Goal: Transaction & Acquisition: Purchase product/service

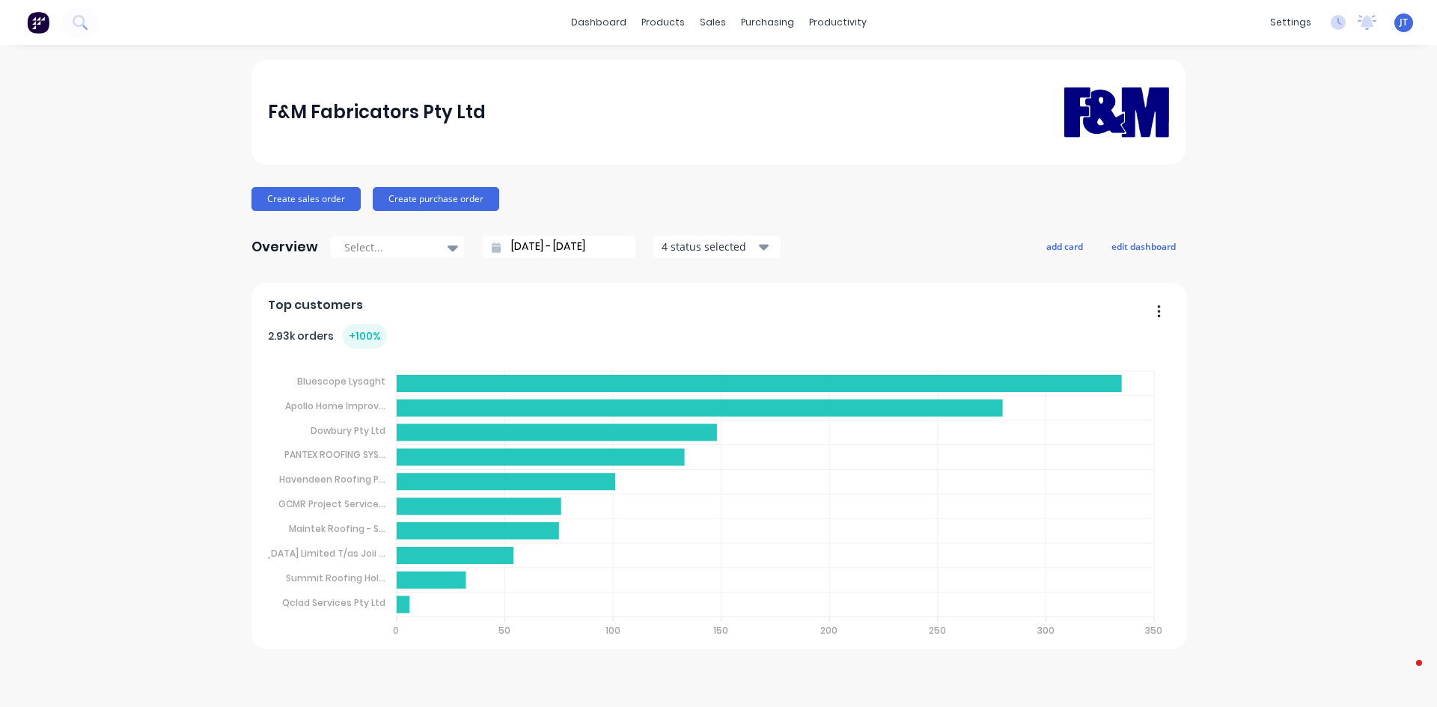
click at [70, 4] on div "dashboard products sales purchasing productivity dashboard products Product Cat…" at bounding box center [718, 22] width 1437 height 45
click at [76, 12] on button at bounding box center [79, 22] width 37 height 30
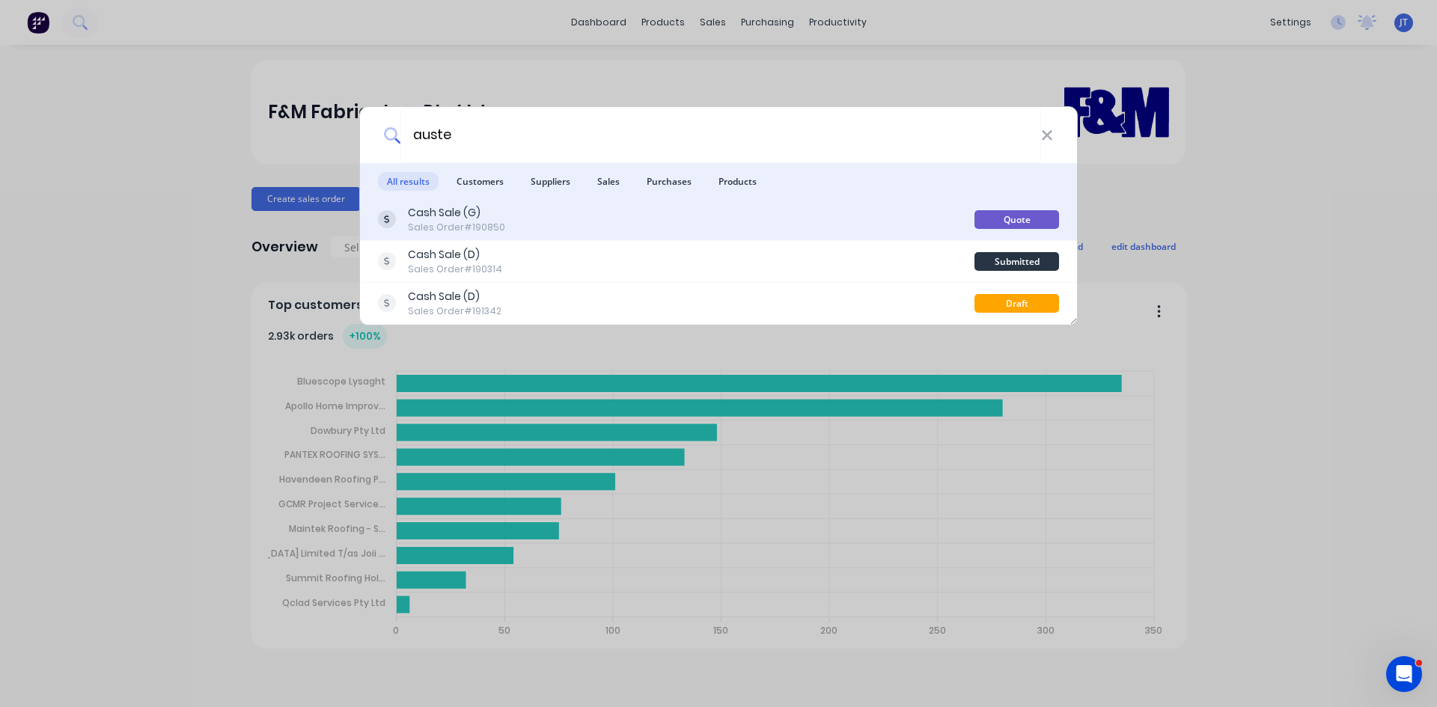
type input "auste"
click at [612, 215] on div "Cash Sale (G) Sales Order #190850" at bounding box center [676, 219] width 597 height 29
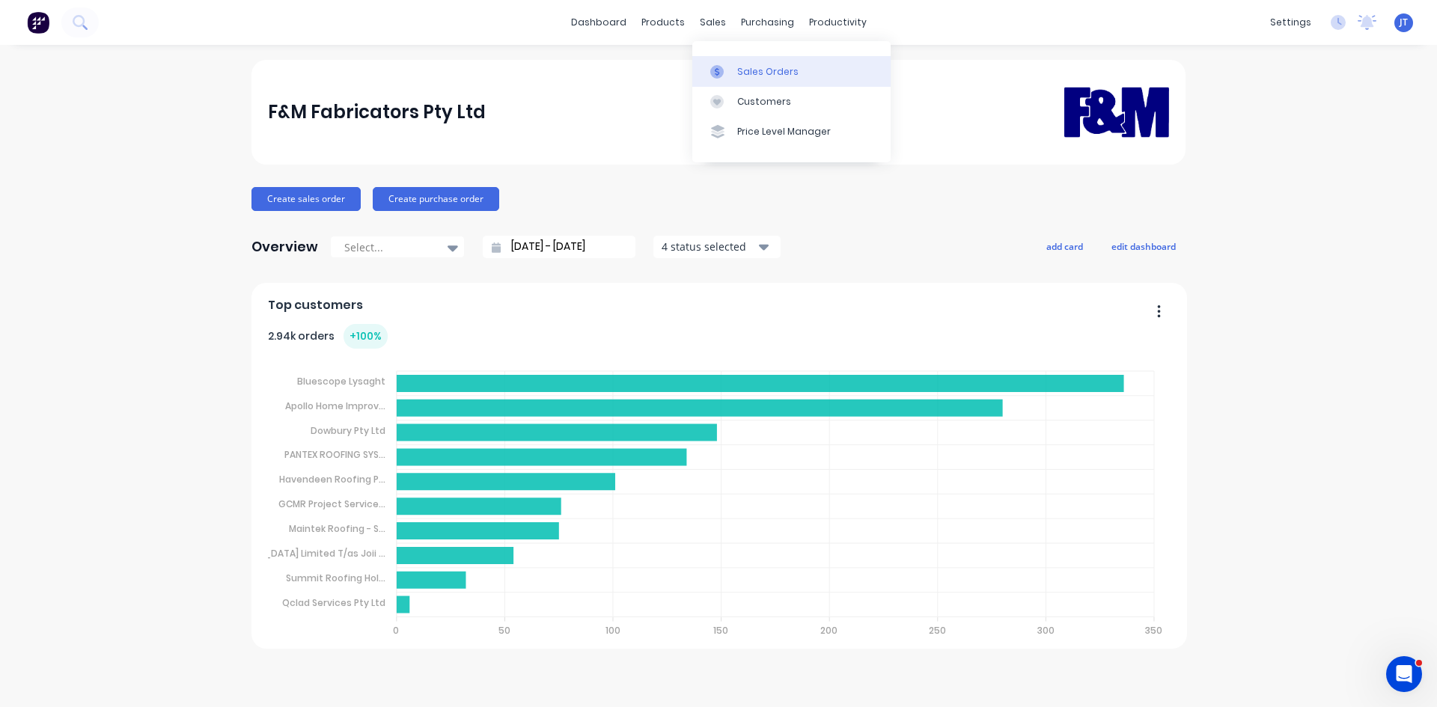
click at [743, 78] on div "Sales Orders" at bounding box center [767, 71] width 61 height 13
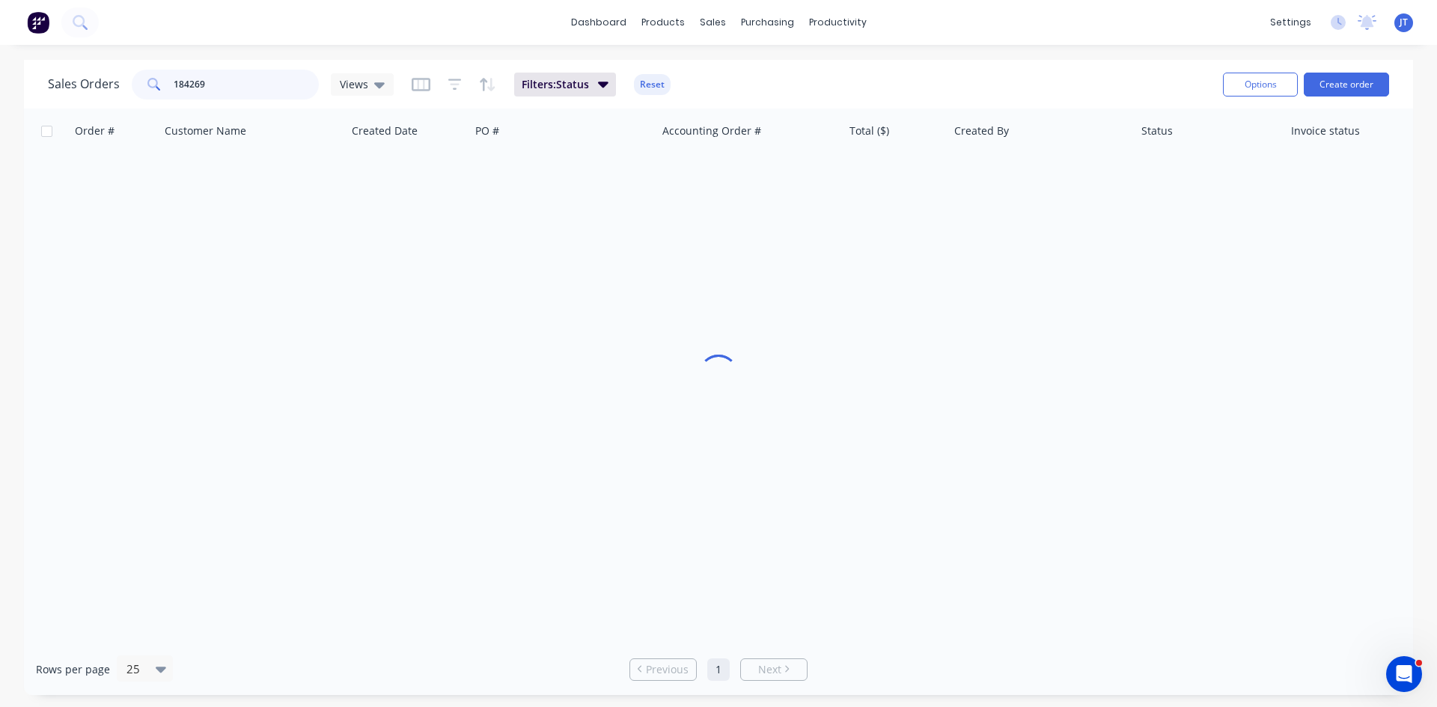
drag, startPoint x: 224, startPoint y: 75, endPoint x: 32, endPoint y: 130, distance: 199.5
click at [43, 127] on div "Sales Orders 184269 Views Filters: Status Reset Options Create order Order # Cu…" at bounding box center [719, 378] width 1390 height 636
type input "auste"
click at [165, 34] on div "dashboard products sales purchasing productivity dashboard products Product Cat…" at bounding box center [718, 22] width 1437 height 45
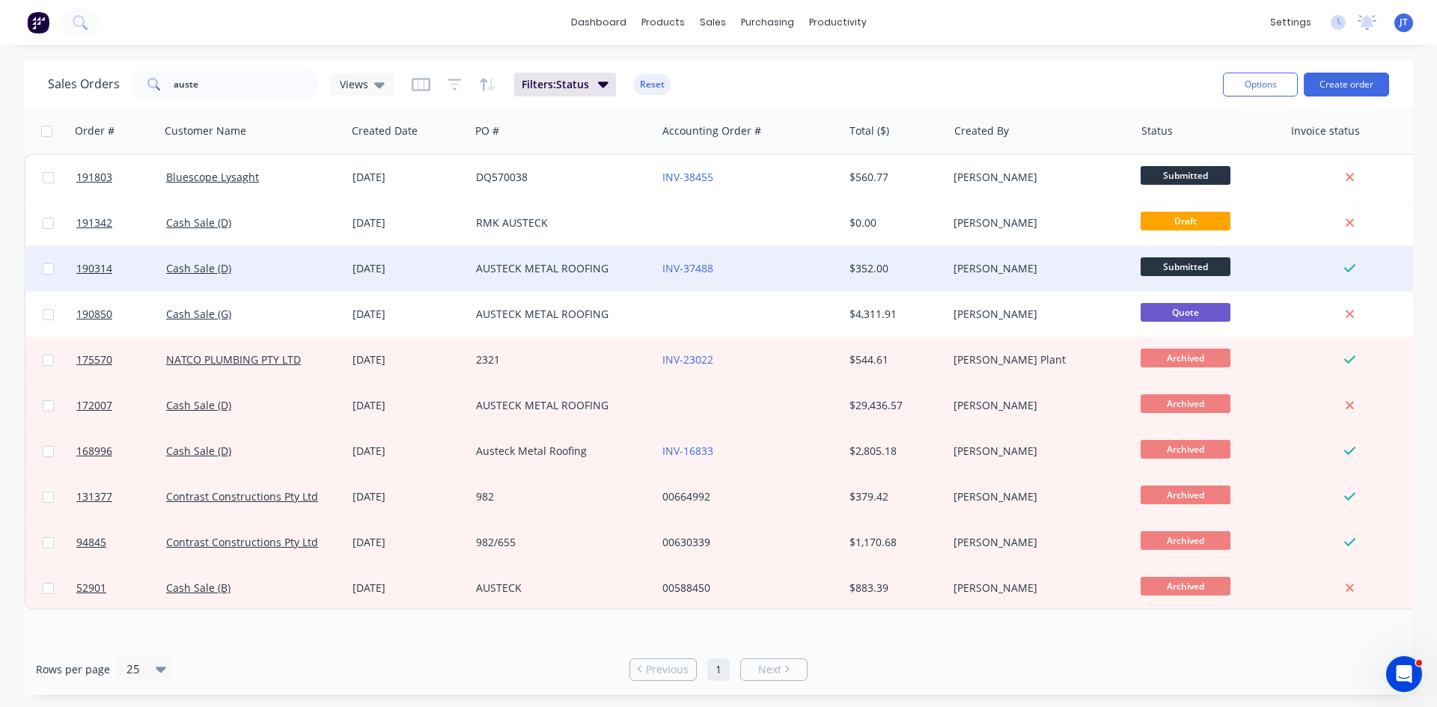
click at [618, 260] on div "AUSTECK METAL ROOFING" at bounding box center [563, 268] width 186 height 45
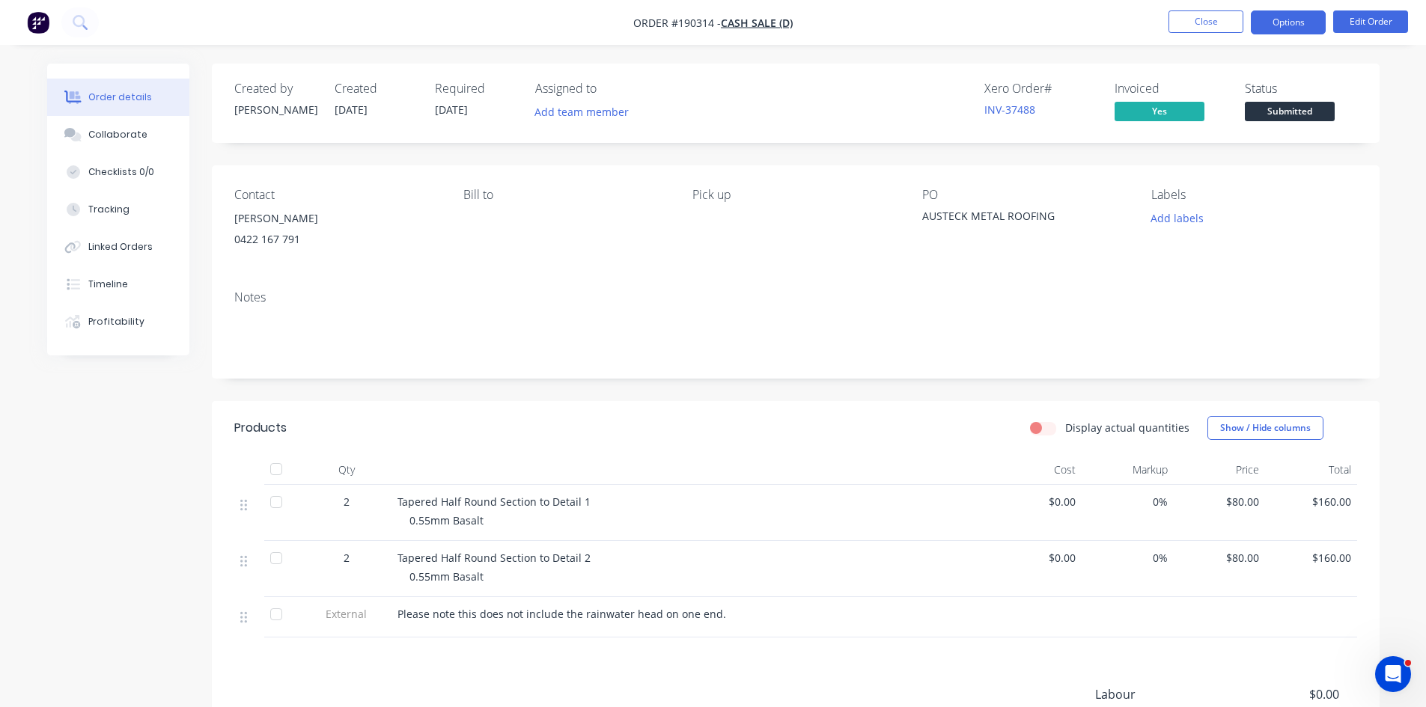
click at [1277, 10] on button "Options" at bounding box center [1288, 22] width 75 height 24
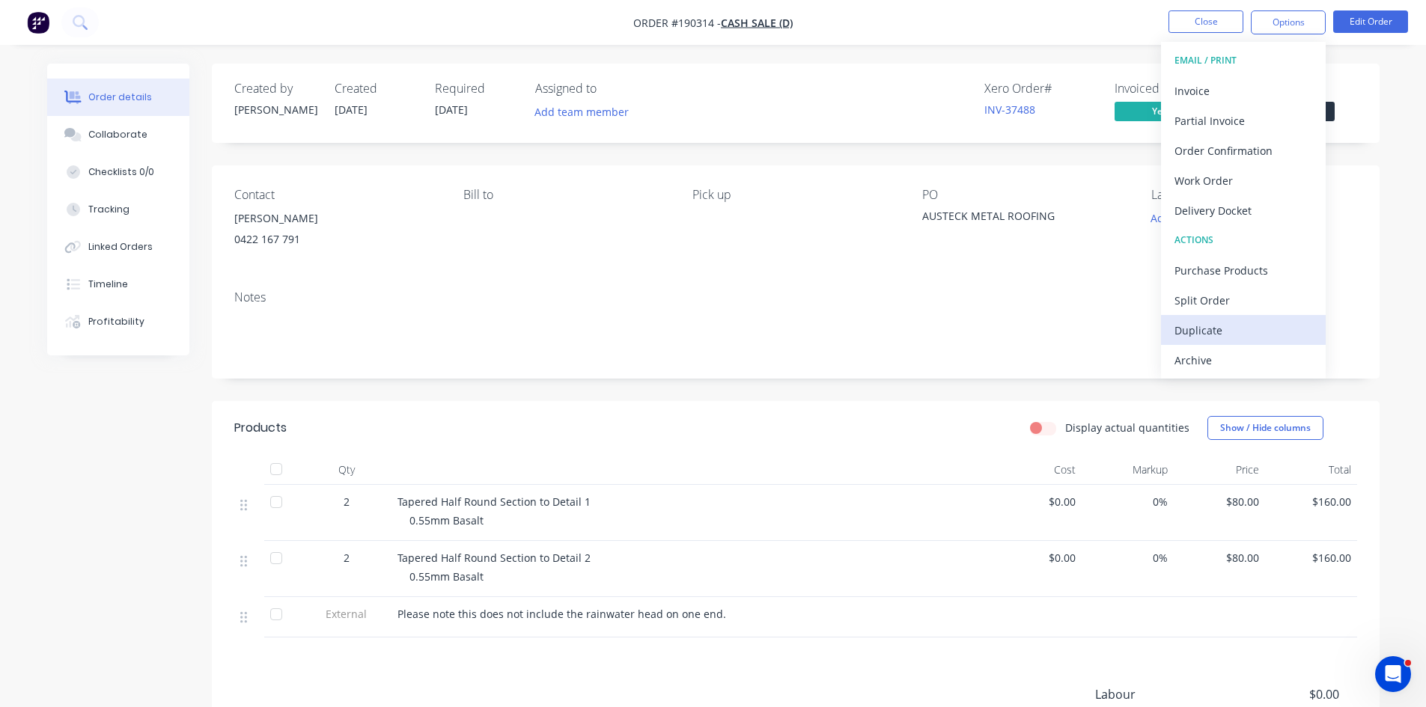
click at [1245, 323] on div "Duplicate" at bounding box center [1244, 331] width 138 height 22
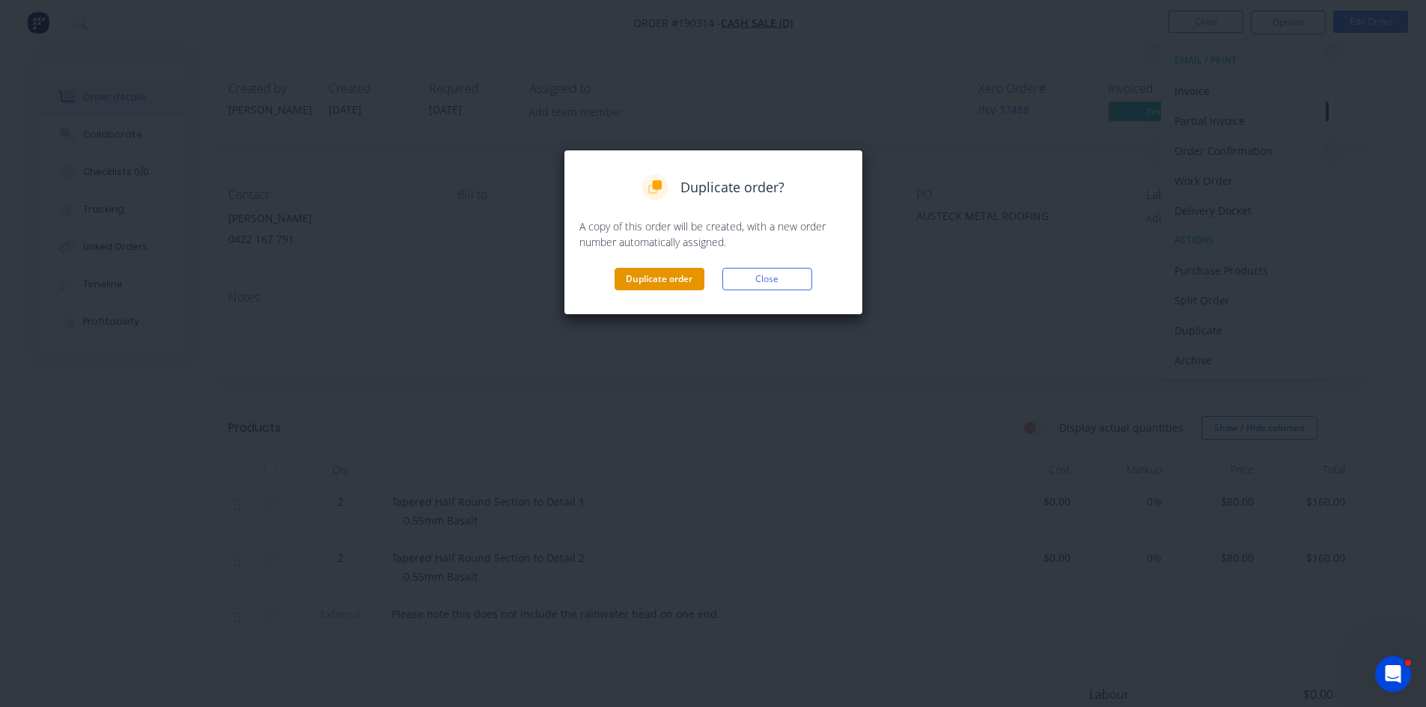
click at [669, 289] on button "Duplicate order" at bounding box center [660, 279] width 90 height 22
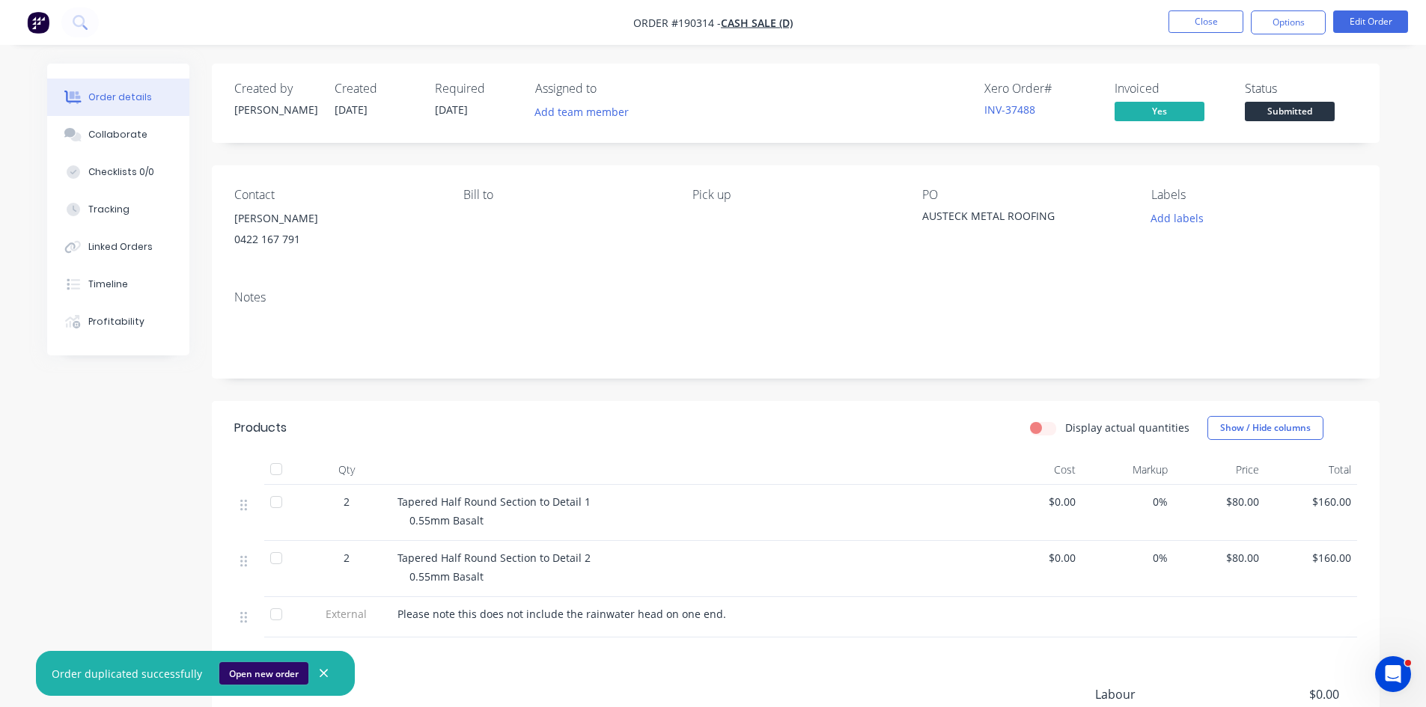
click at [249, 674] on button "Open new order" at bounding box center [263, 674] width 89 height 22
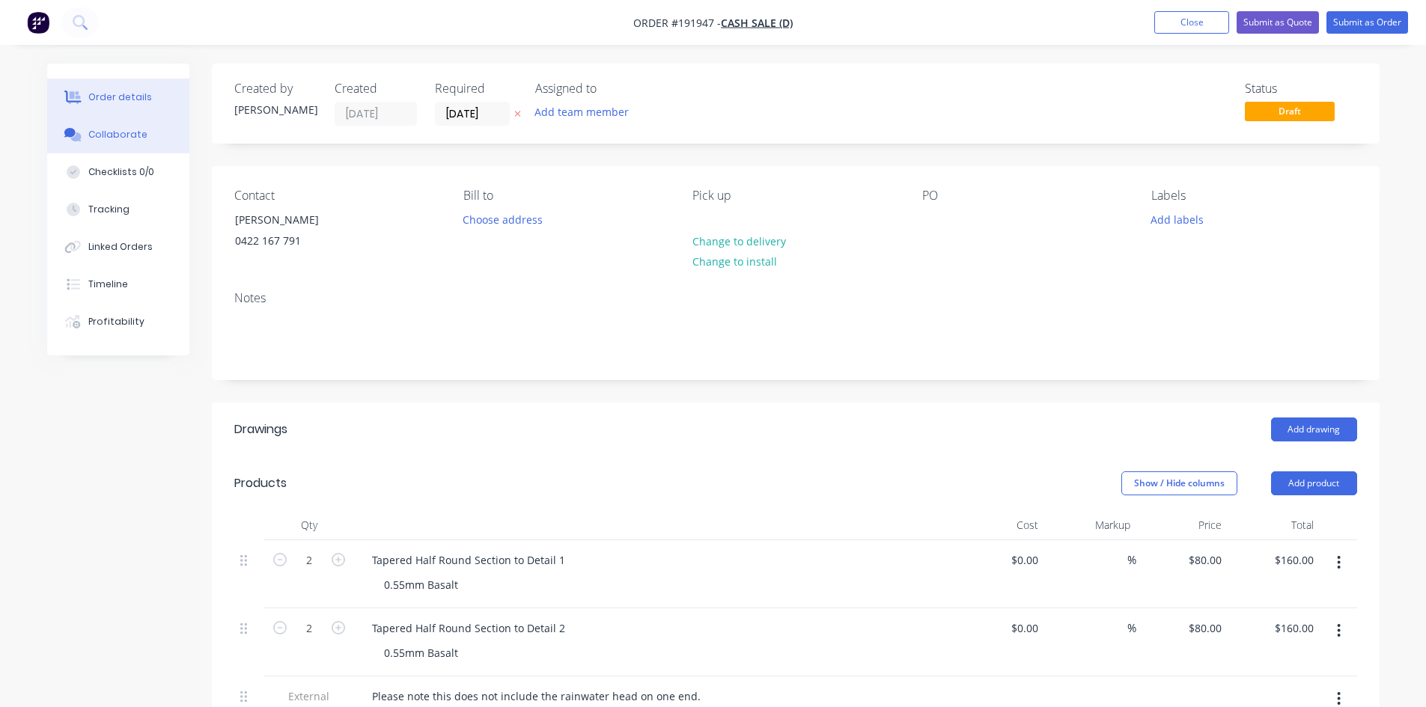
click at [111, 133] on div "Collaborate" at bounding box center [117, 134] width 59 height 13
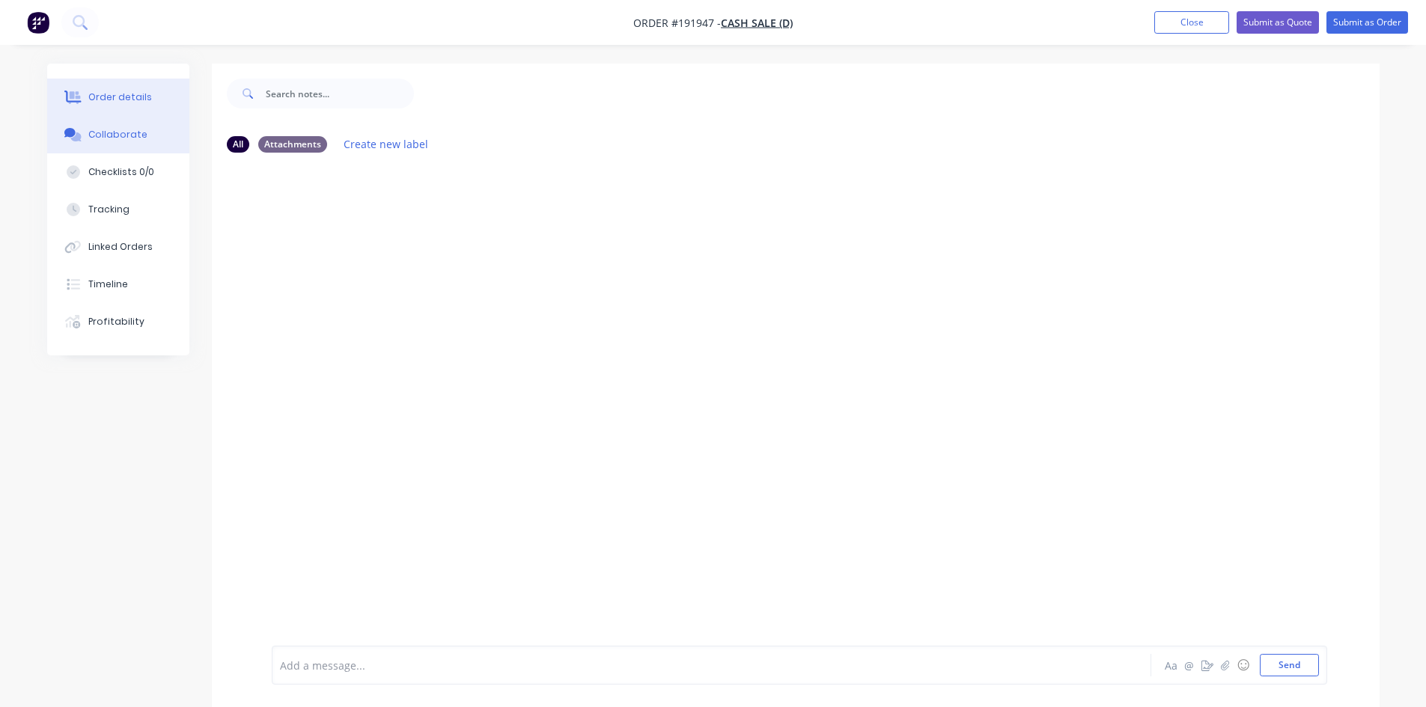
click at [114, 98] on div "Order details" at bounding box center [120, 97] width 64 height 13
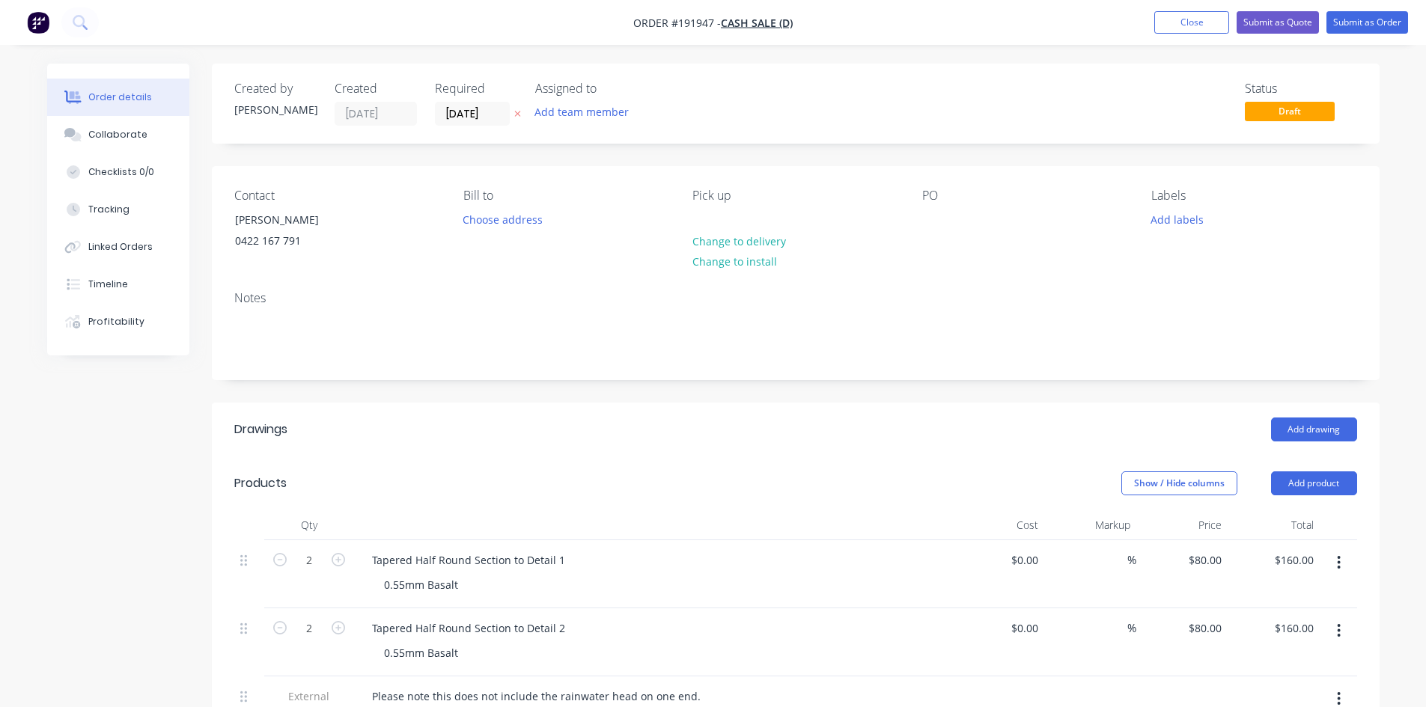
click at [701, 370] on div "Notes" at bounding box center [796, 329] width 1168 height 100
click at [925, 207] on div "PO" at bounding box center [1024, 223] width 205 height 68
click at [934, 213] on div at bounding box center [934, 220] width 24 height 22
click at [277, 560] on icon "button" at bounding box center [279, 559] width 13 height 13
type input "1"
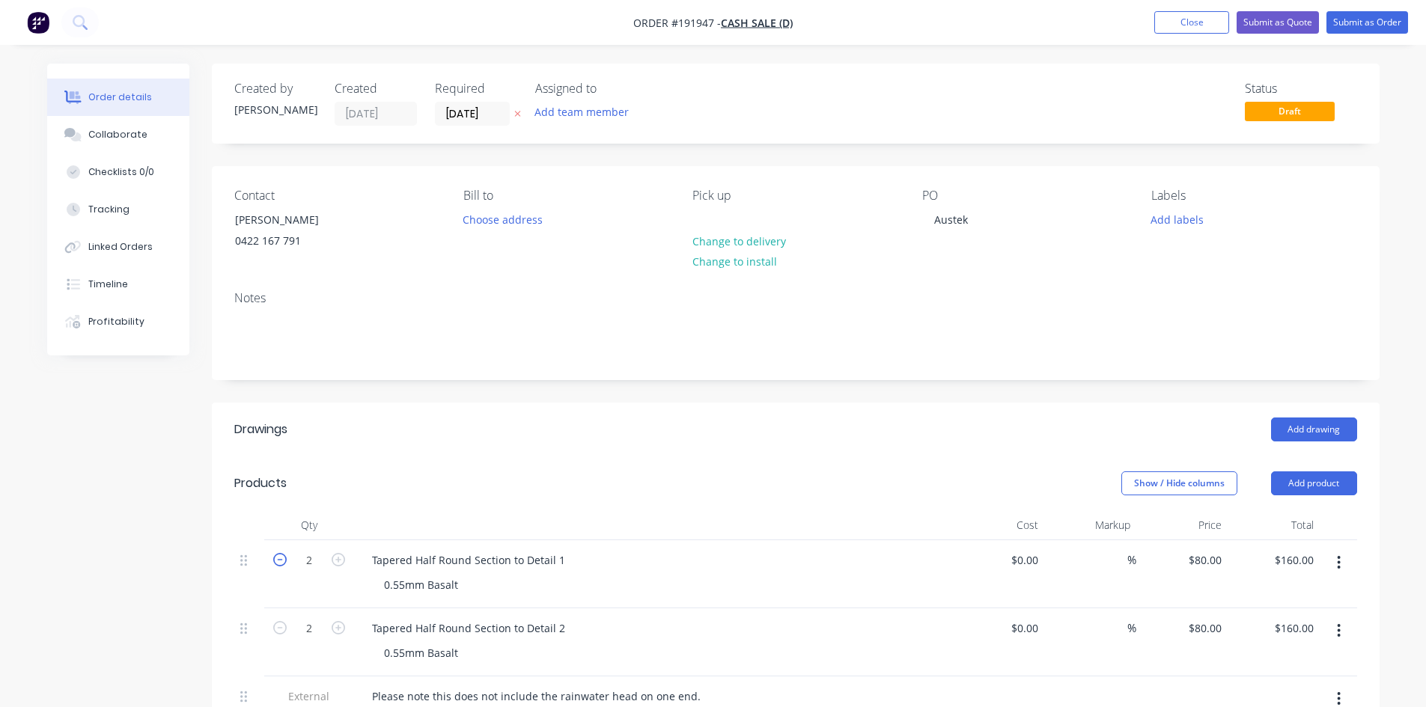
type input "$80.00"
click at [279, 629] on icon "button" at bounding box center [279, 627] width 13 height 13
type input "1"
type input "$80.00"
click at [1294, 27] on button "Submit as Quote" at bounding box center [1278, 22] width 82 height 22
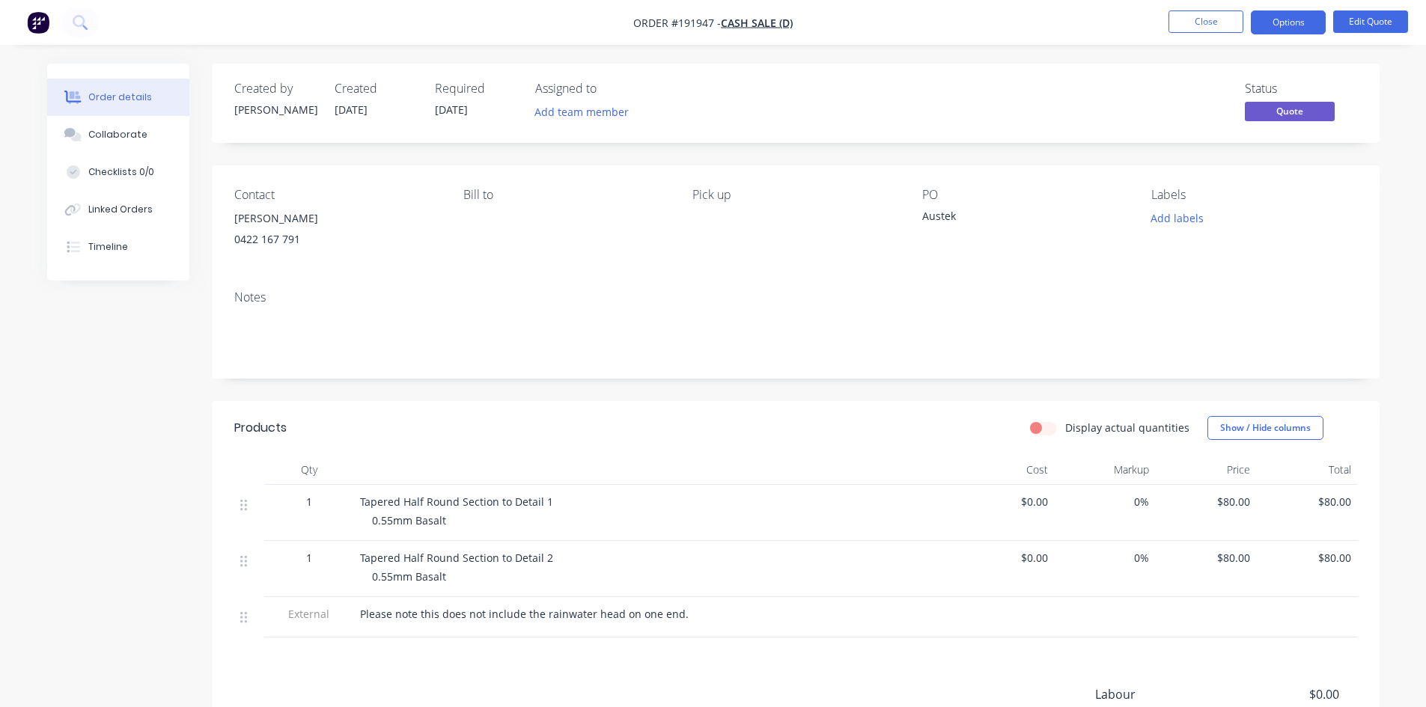
click at [1294, 27] on button "Options" at bounding box center [1288, 22] width 75 height 24
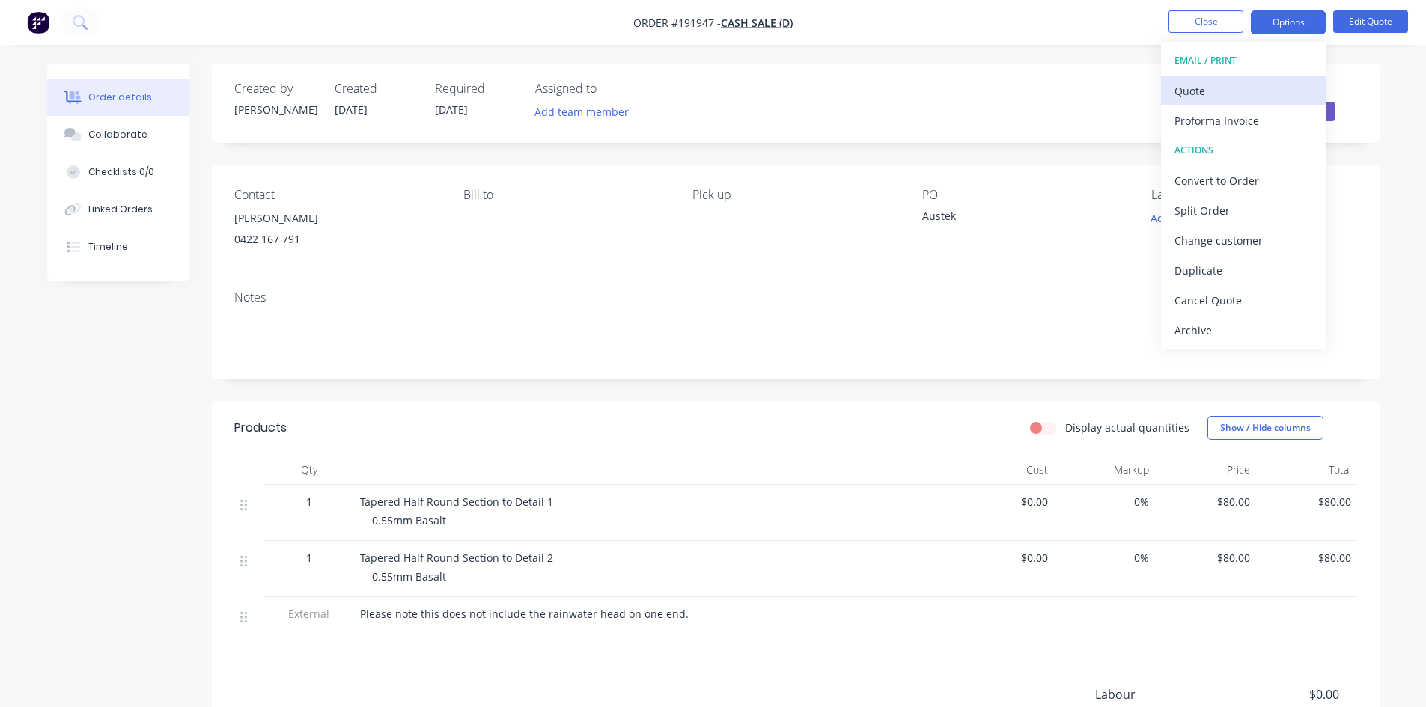
click at [1285, 91] on div "Quote" at bounding box center [1244, 91] width 138 height 22
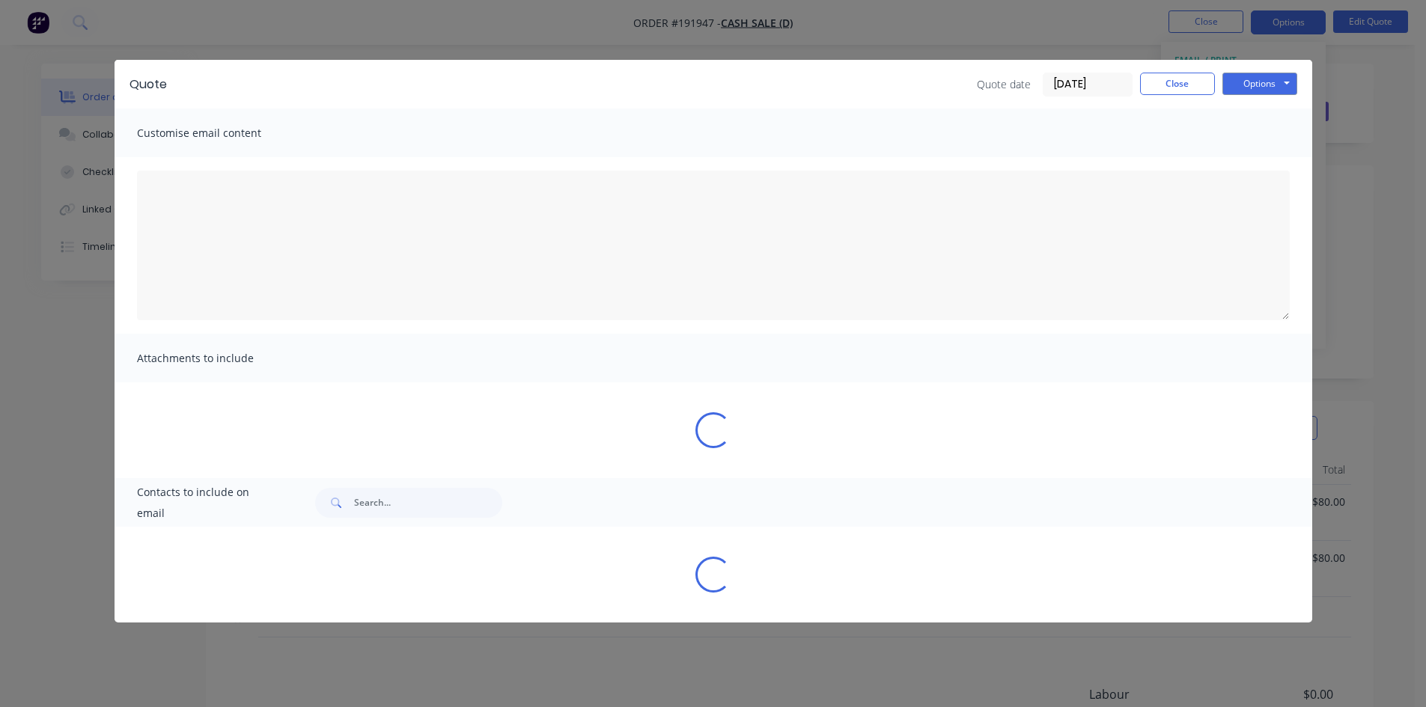
type textarea "A PDF copy of the quote has been attached to this email. To view your quote onl…"
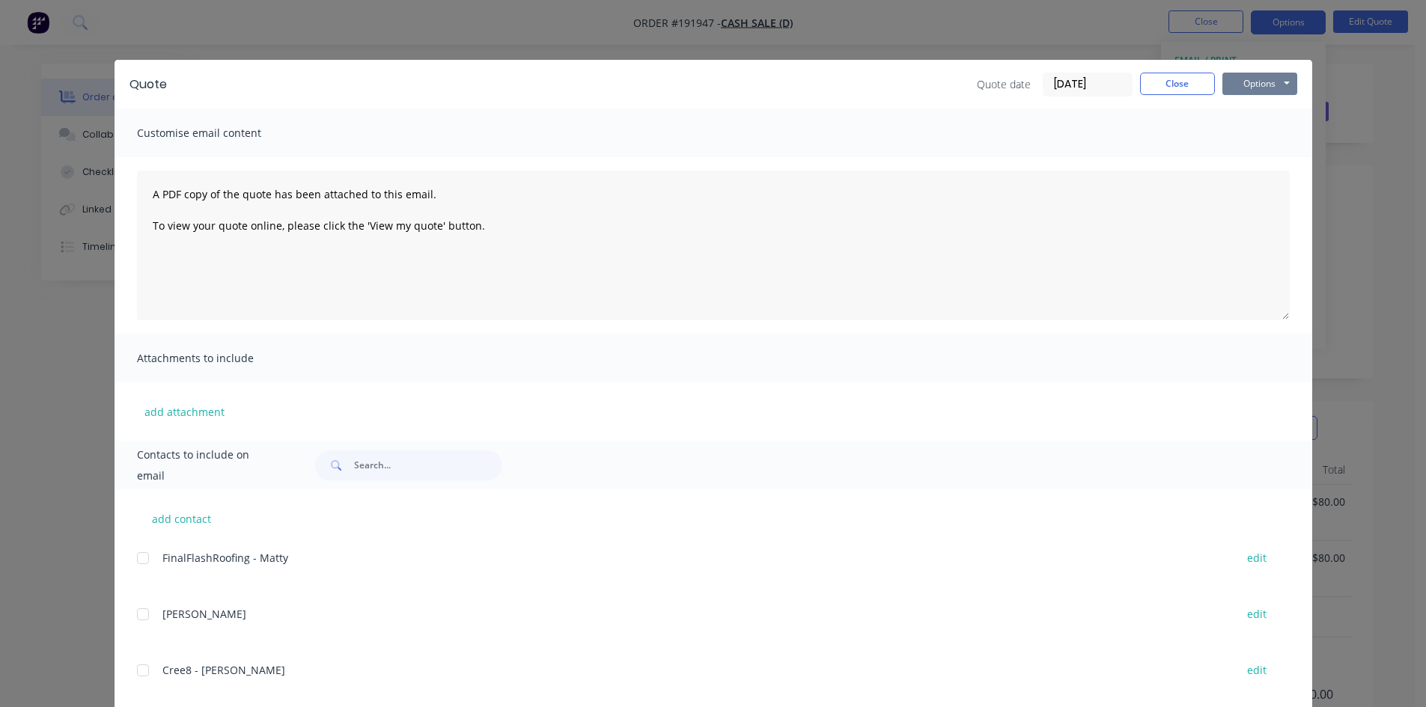
click at [1270, 79] on button "Options" at bounding box center [1260, 84] width 75 height 22
click at [1350, 48] on div "Quote Quote date 05/09/25 Close Options Preview Print Email Customise email con…" at bounding box center [713, 353] width 1426 height 707
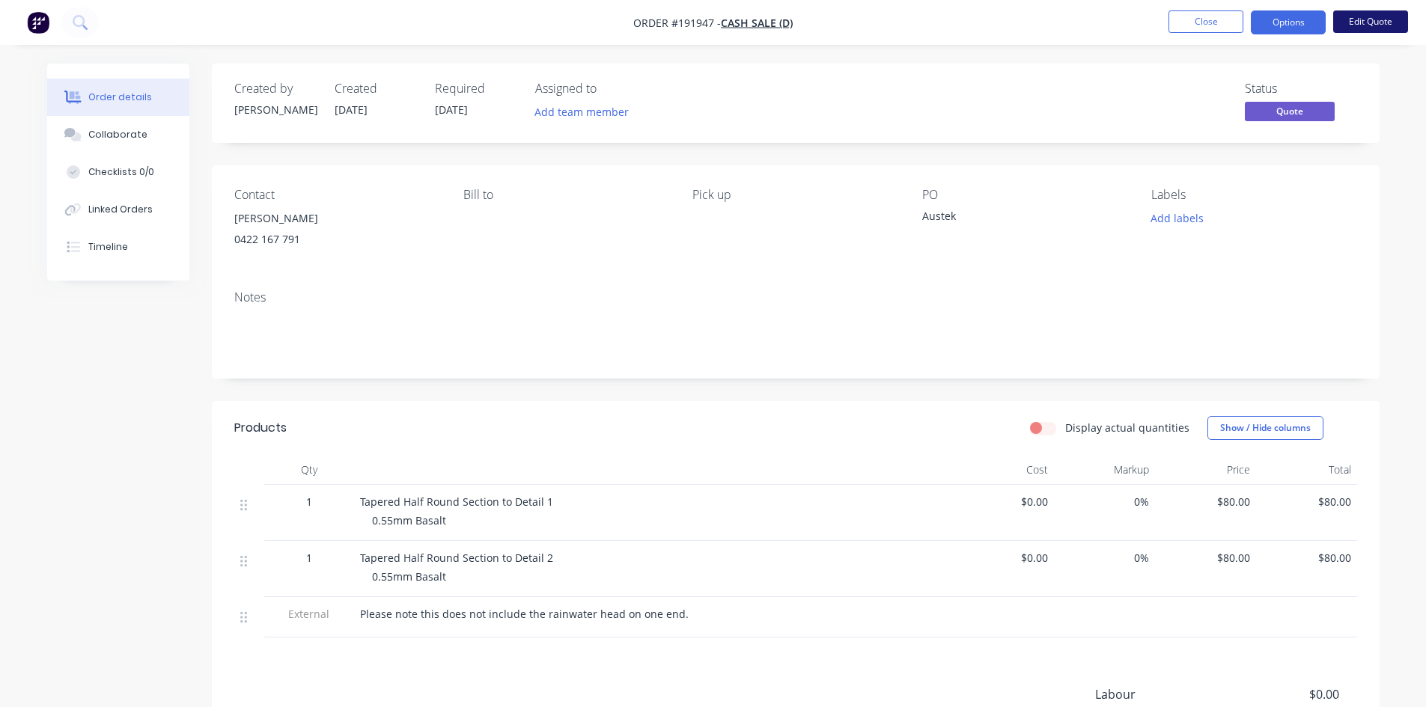
click at [1369, 25] on button "Edit Quote" at bounding box center [1370, 21] width 75 height 22
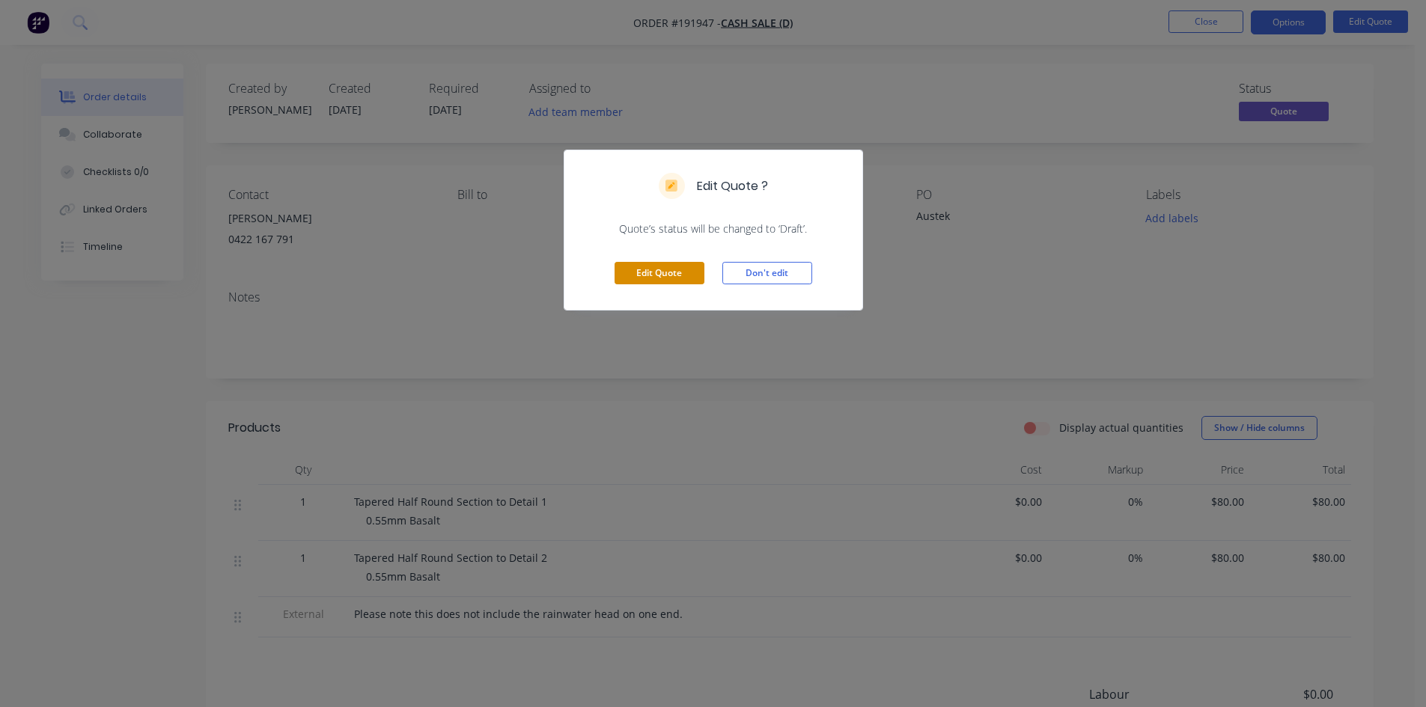
click at [650, 271] on button "Edit Quote" at bounding box center [660, 273] width 90 height 22
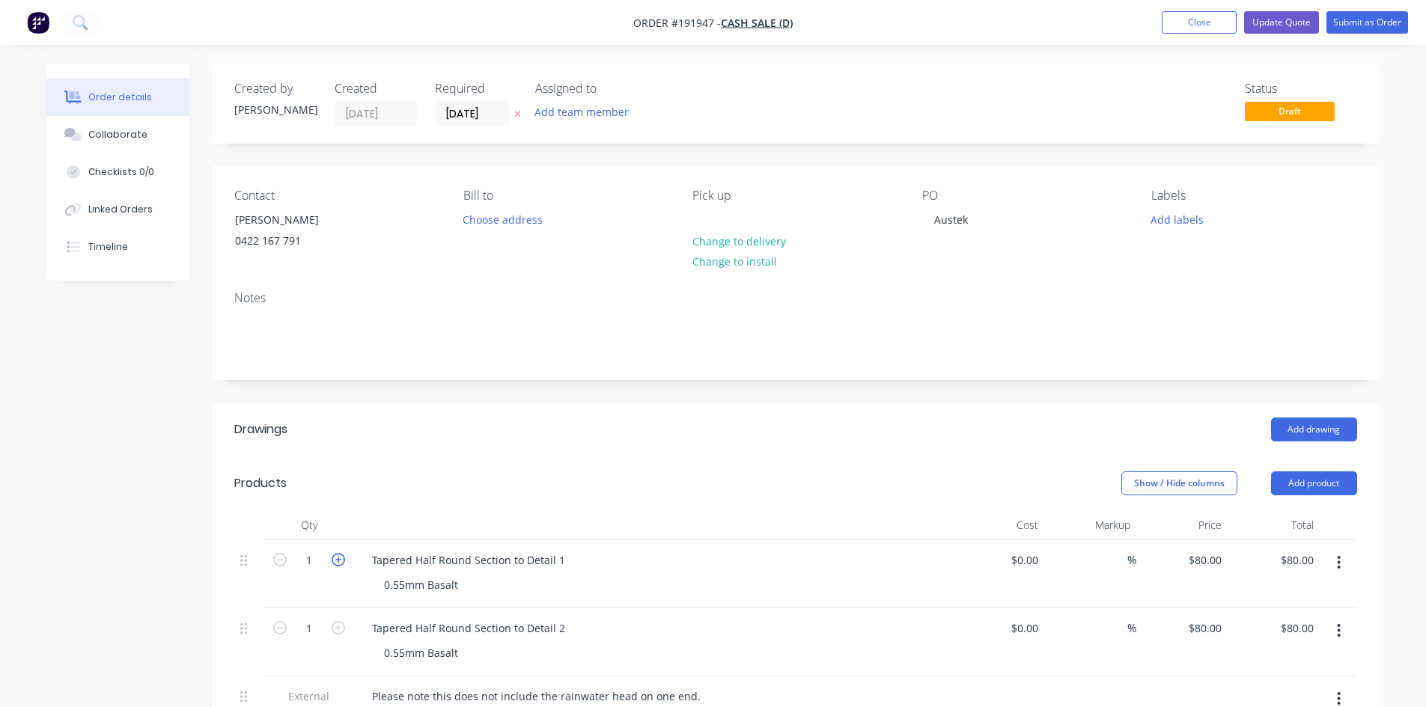
click at [344, 564] on icon "button" at bounding box center [338, 559] width 13 height 13
type input "2"
type input "$160.00"
click at [341, 631] on icon "button" at bounding box center [338, 627] width 13 height 13
type input "2"
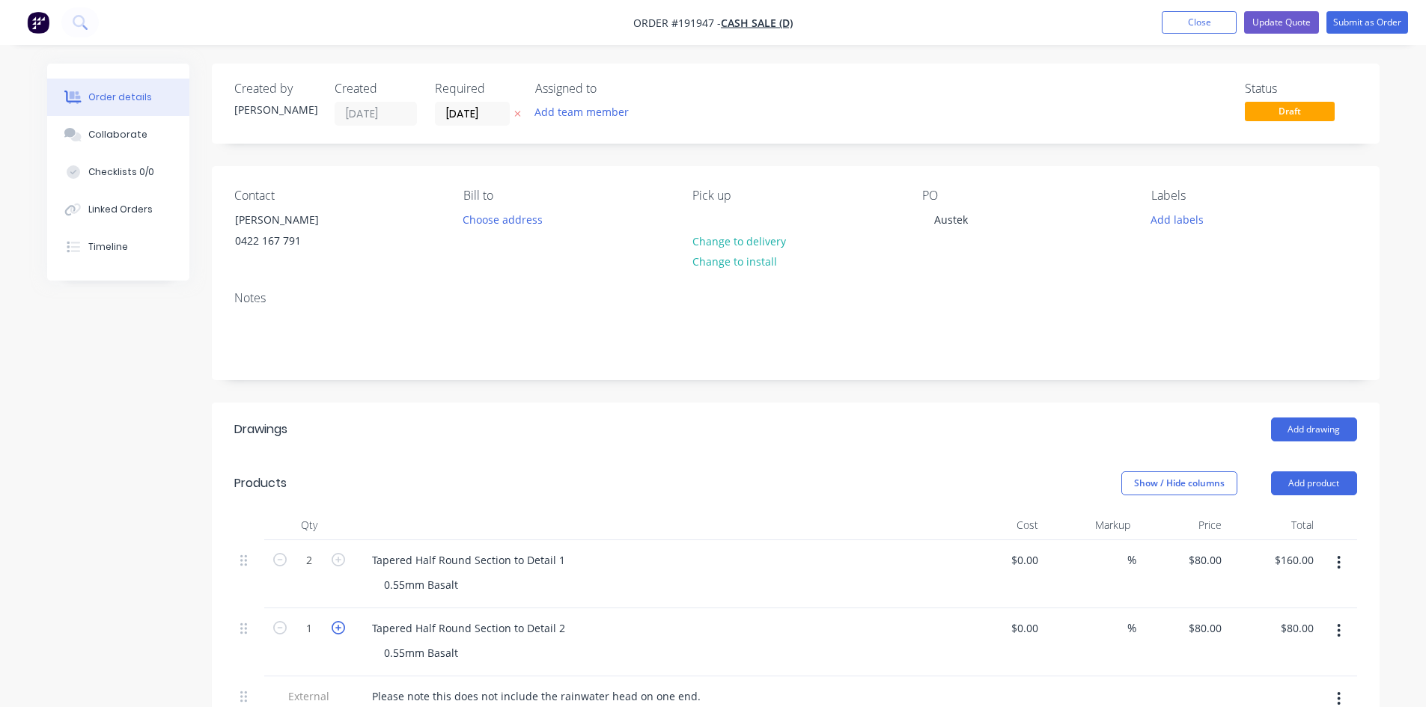
type input "$160.00"
click at [779, 293] on div "Notes" at bounding box center [795, 298] width 1123 height 14
click at [1360, 21] on button "Submit as Order" at bounding box center [1368, 22] width 82 height 22
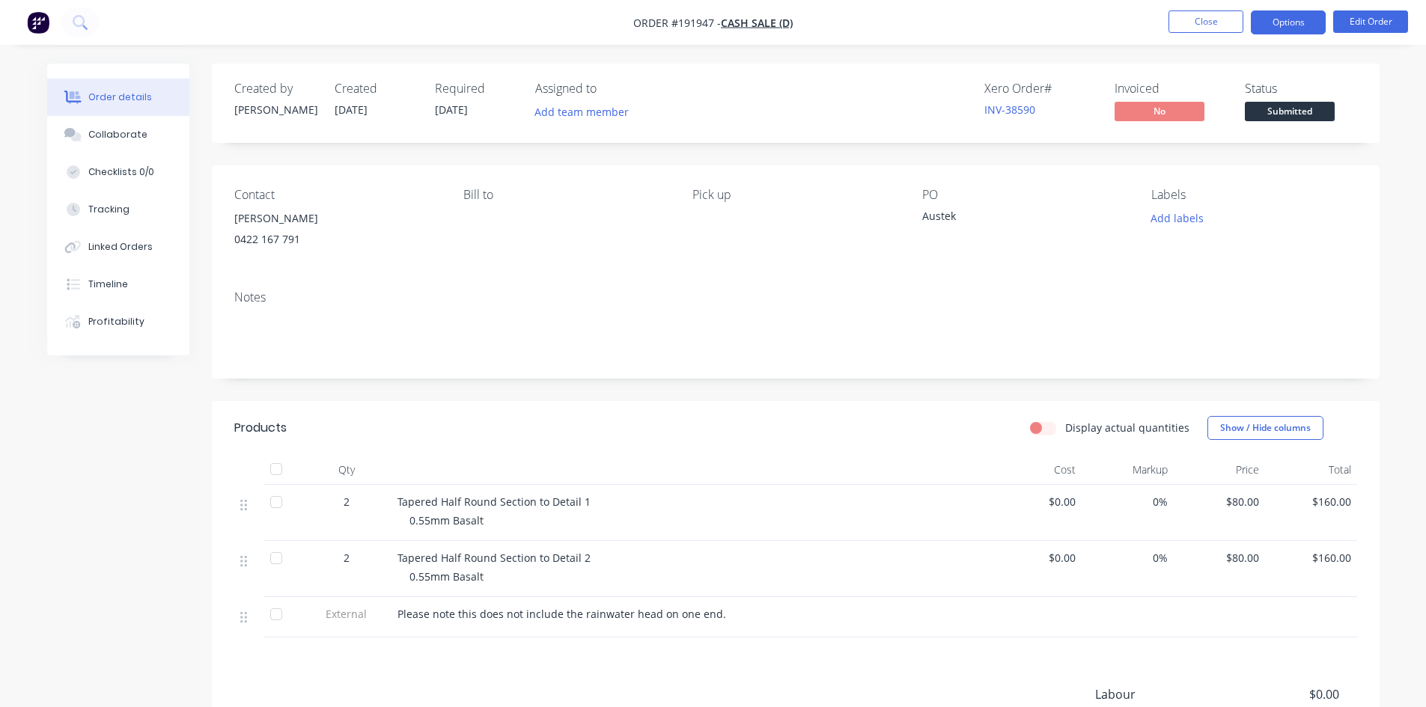
click at [1304, 26] on button "Options" at bounding box center [1288, 22] width 75 height 24
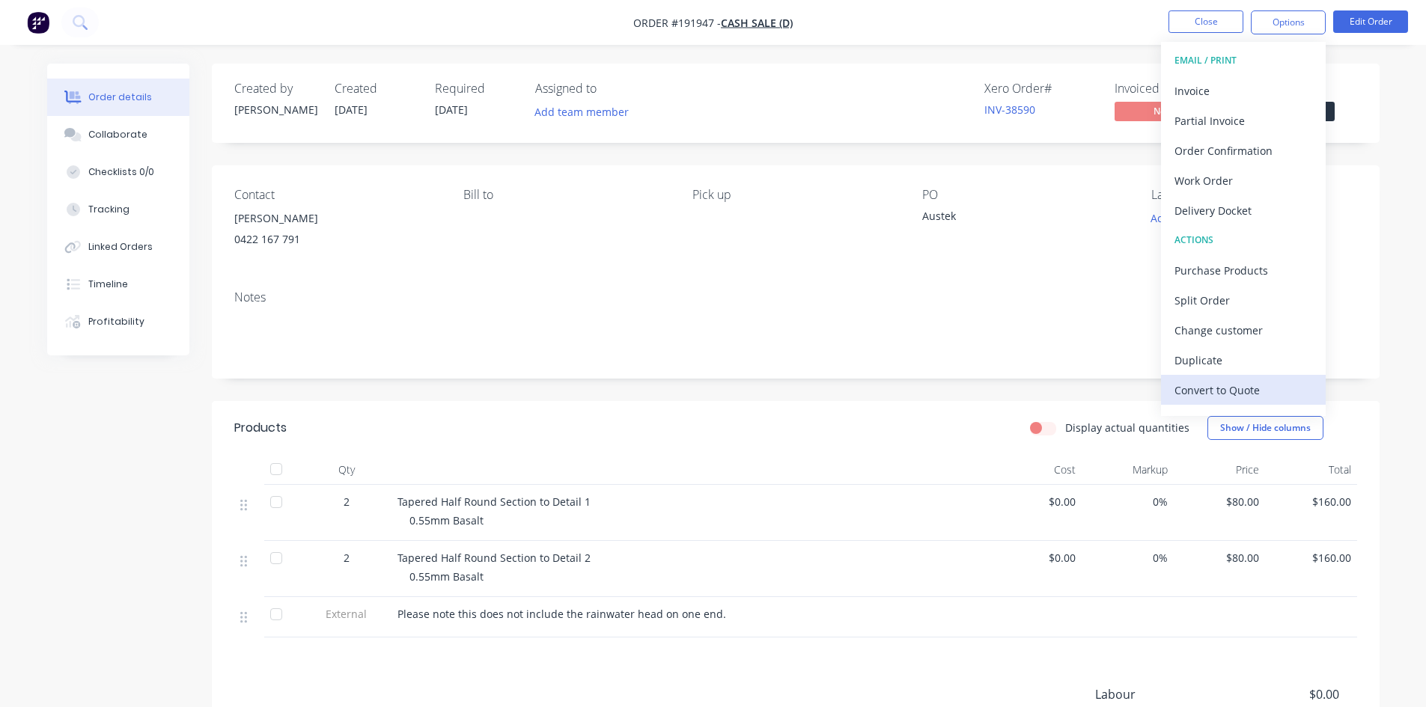
click at [1244, 380] on div "Convert to Quote" at bounding box center [1244, 391] width 138 height 22
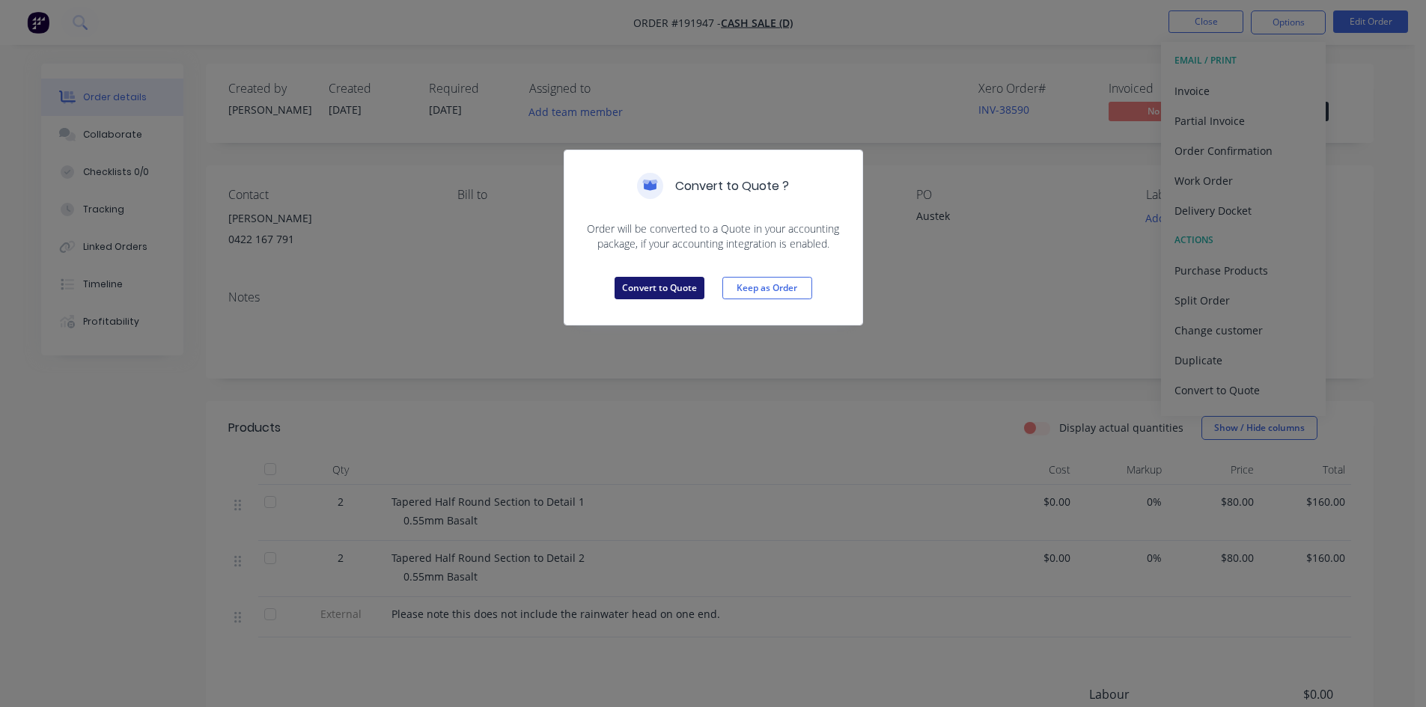
click at [656, 277] on button "Convert to Quote" at bounding box center [660, 288] width 90 height 22
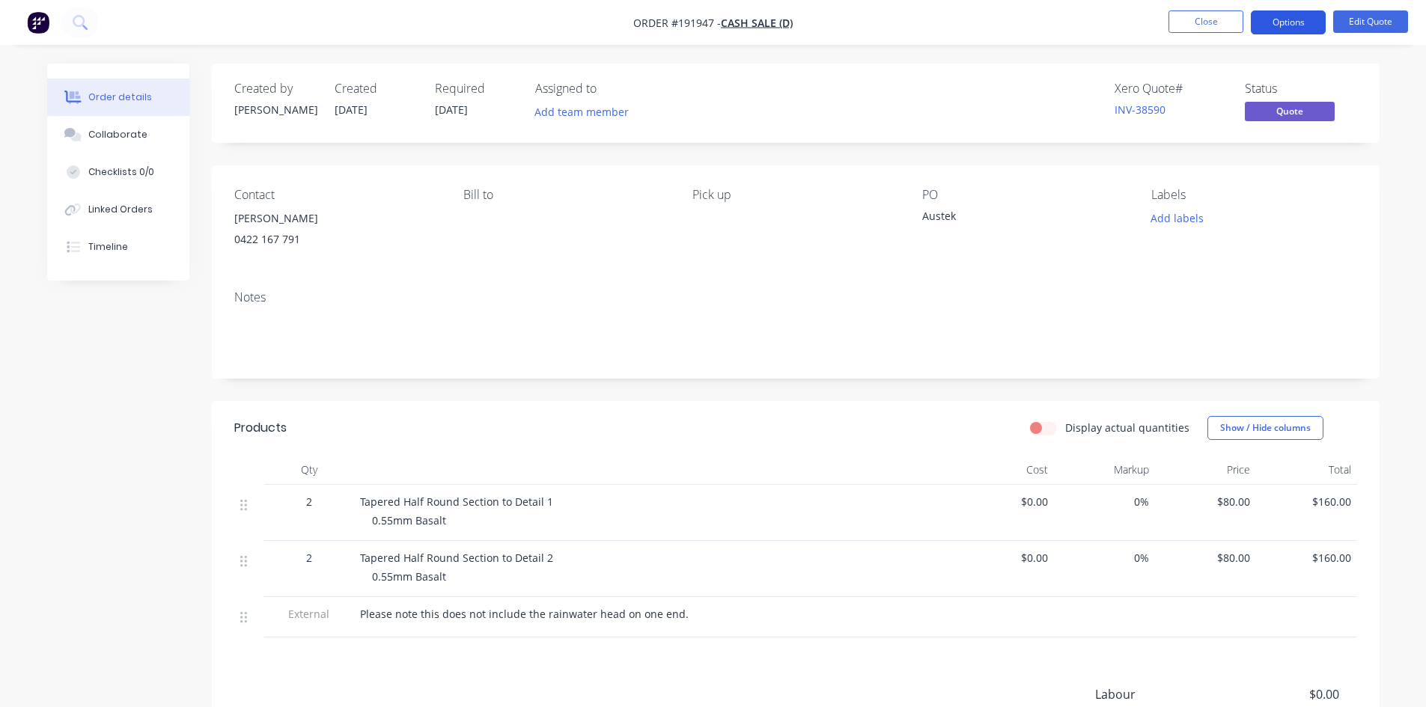
click at [1291, 19] on button "Options" at bounding box center [1288, 22] width 75 height 24
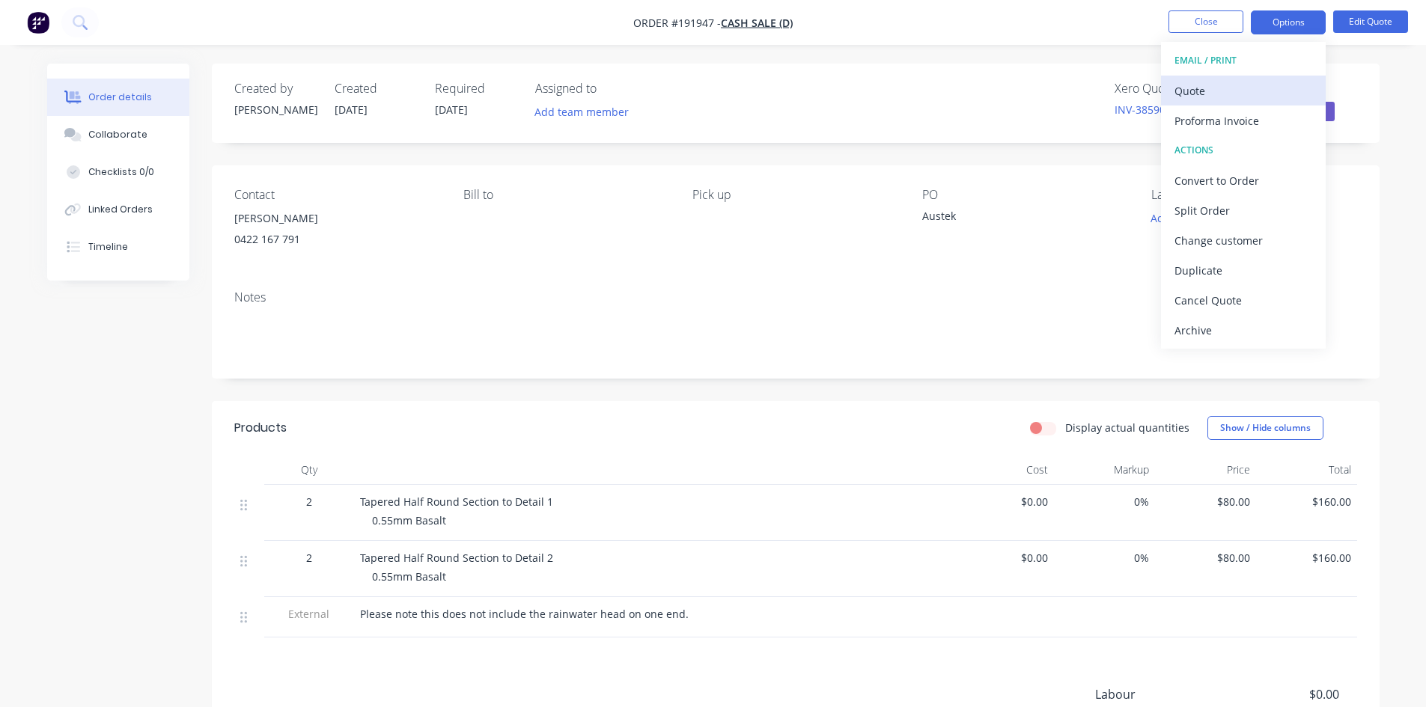
click at [1268, 92] on div "Quote" at bounding box center [1244, 91] width 138 height 22
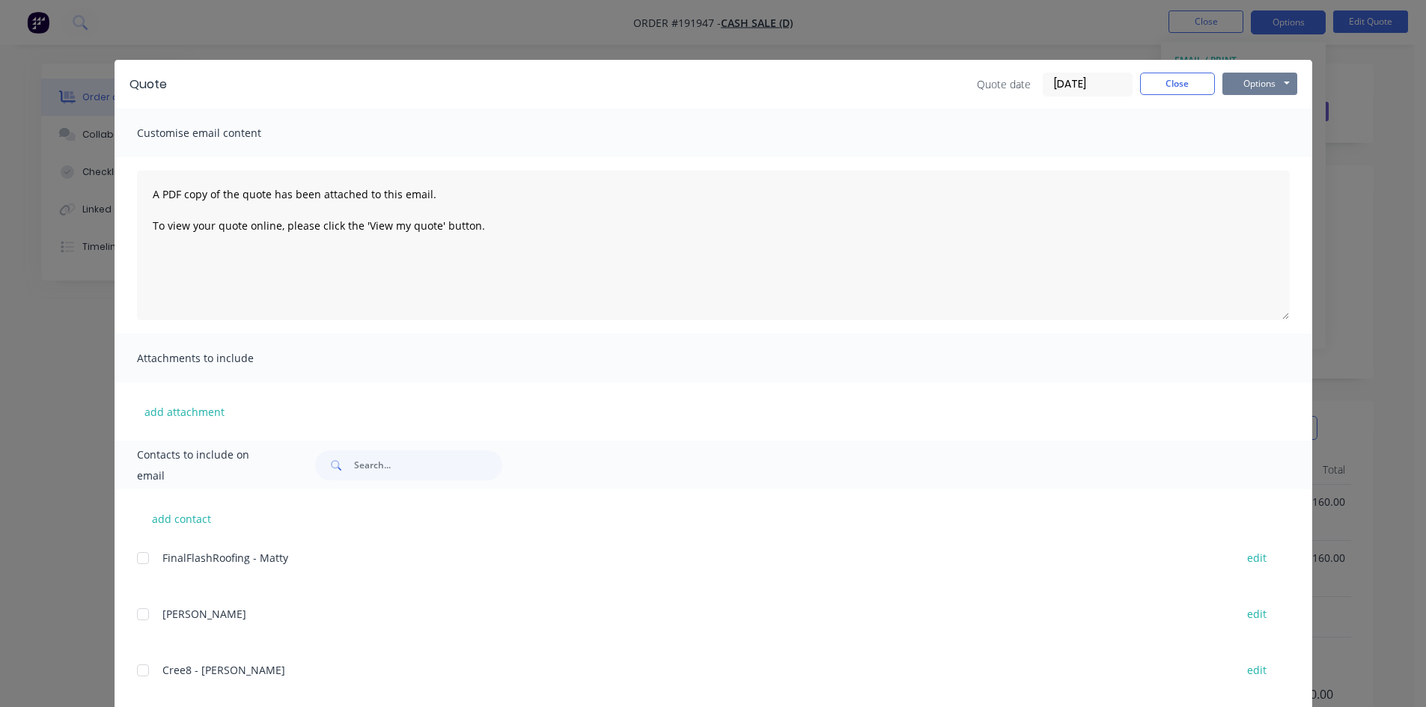
click at [1279, 85] on button "Options" at bounding box center [1260, 84] width 75 height 22
click at [1282, 115] on button "Preview" at bounding box center [1271, 110] width 96 height 25
click at [1166, 82] on button "Close" at bounding box center [1177, 84] width 75 height 22
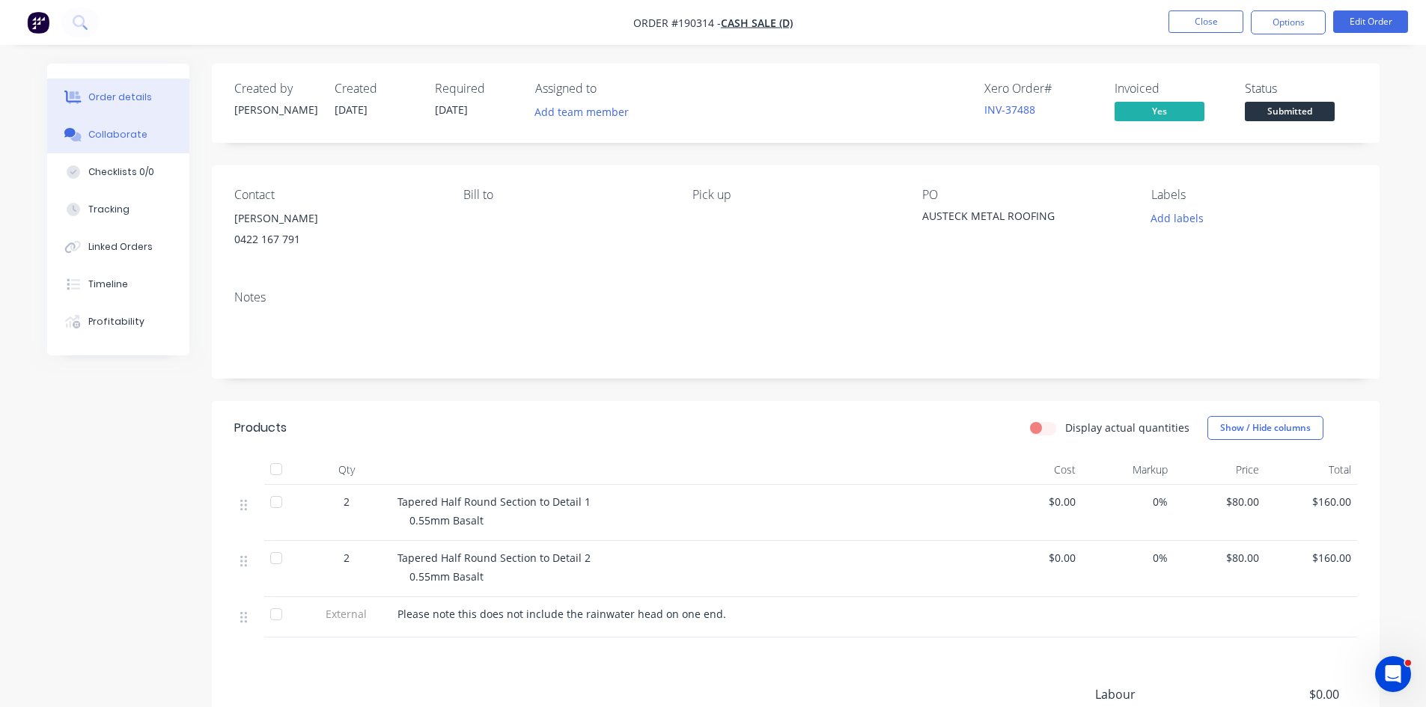
click at [151, 138] on button "Collaborate" at bounding box center [118, 134] width 142 height 37
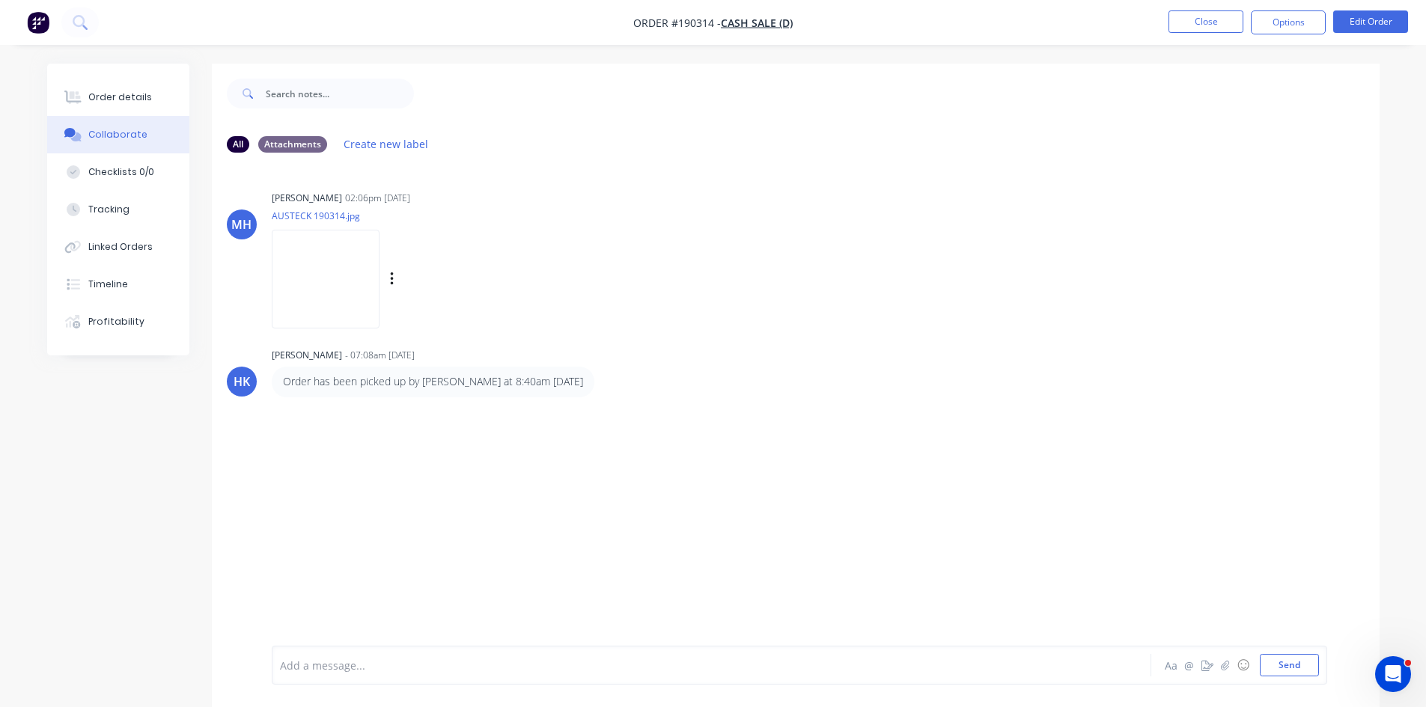
click at [347, 277] on img at bounding box center [326, 279] width 108 height 98
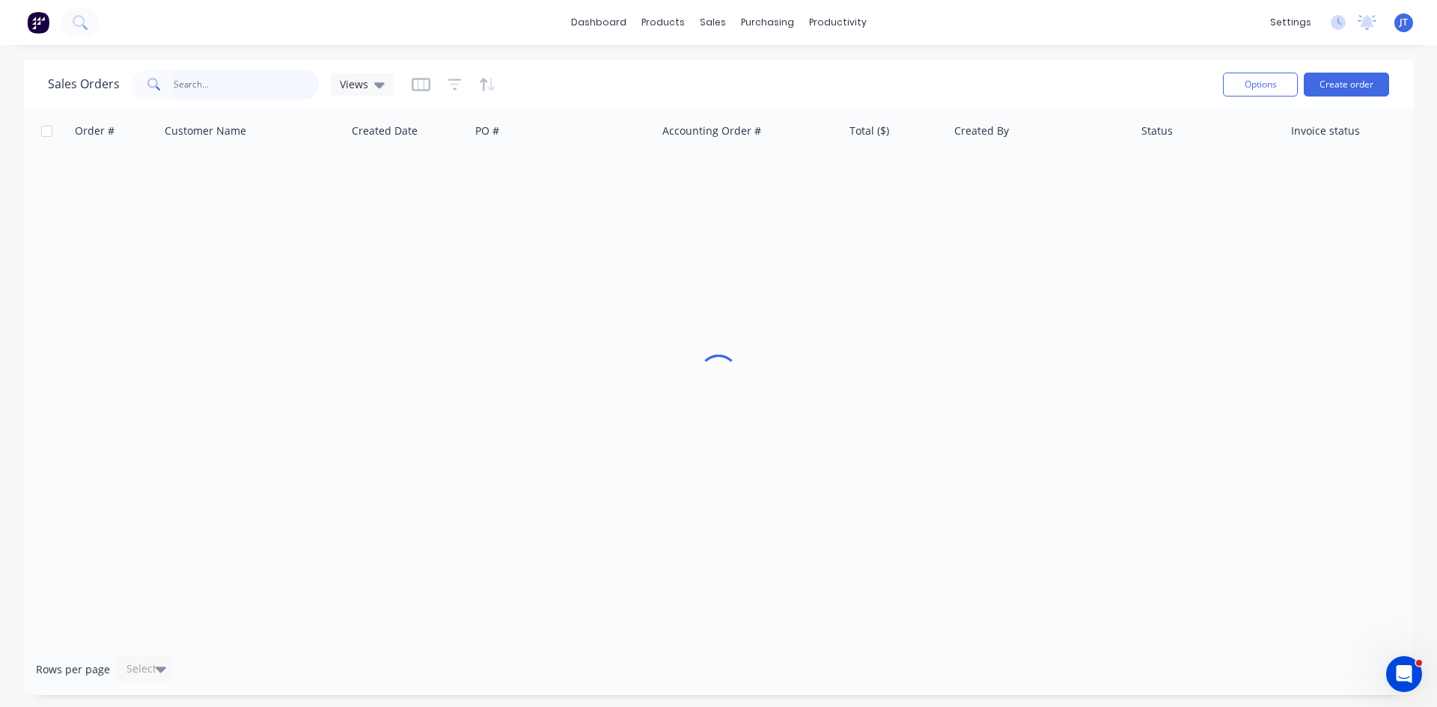
click at [213, 88] on input "text" at bounding box center [247, 85] width 146 height 30
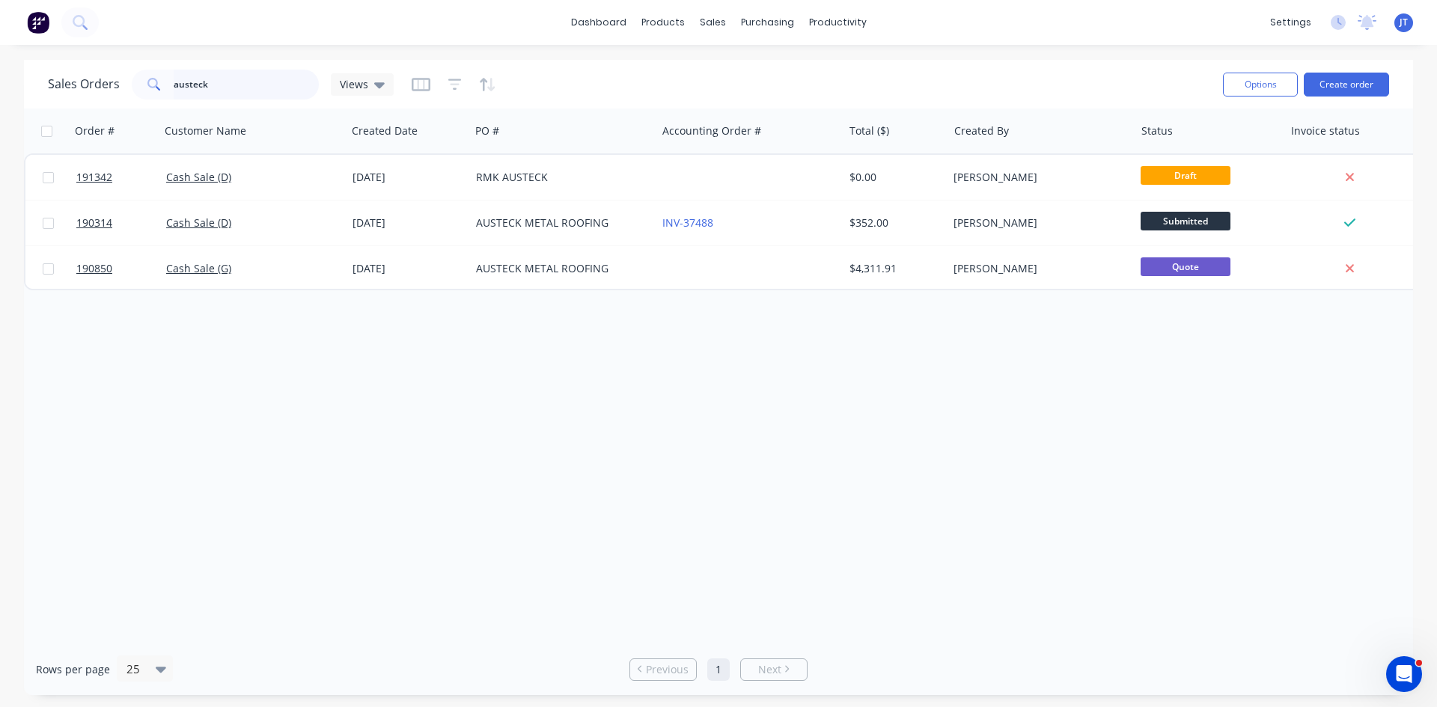
click at [241, 88] on input "austeck" at bounding box center [247, 85] width 146 height 30
type input "austek"
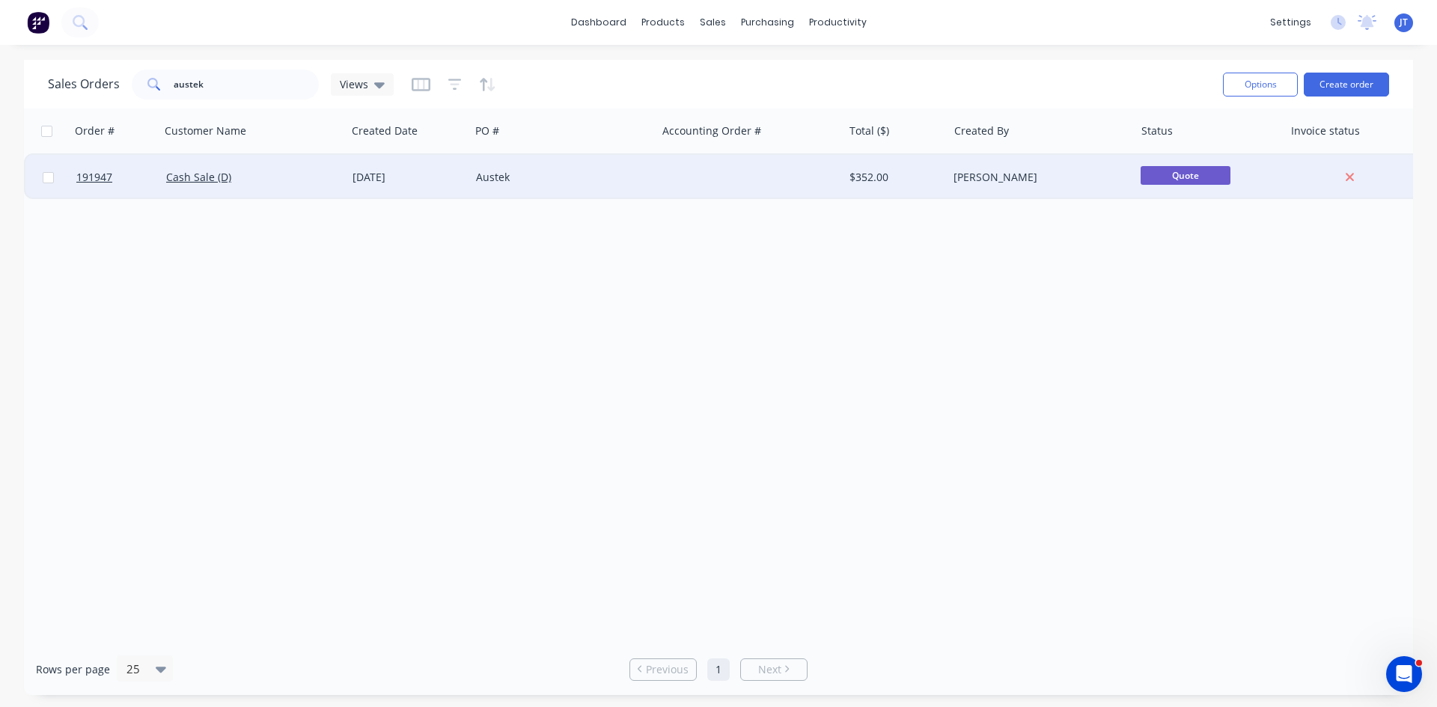
click at [437, 176] on div "[DATE]" at bounding box center [409, 177] width 112 height 15
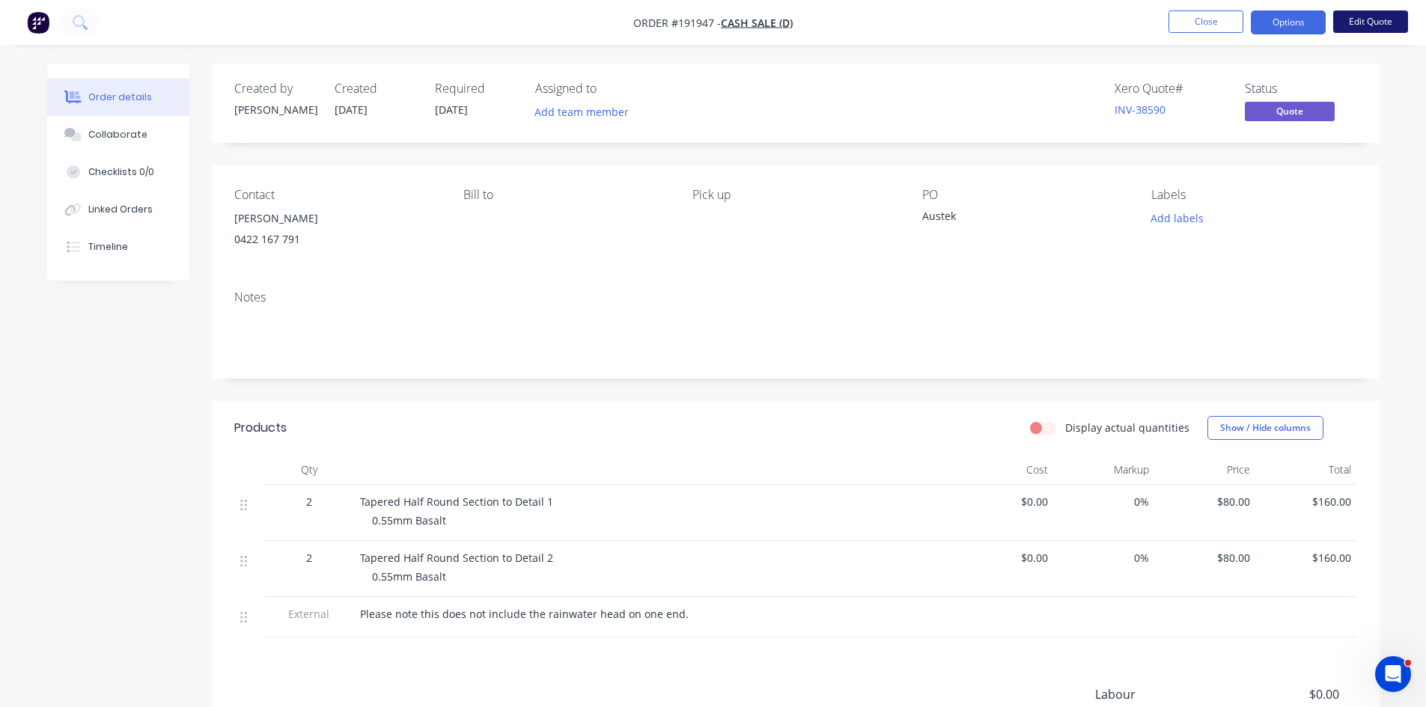
click at [1365, 11] on button "Edit Quote" at bounding box center [1370, 21] width 75 height 22
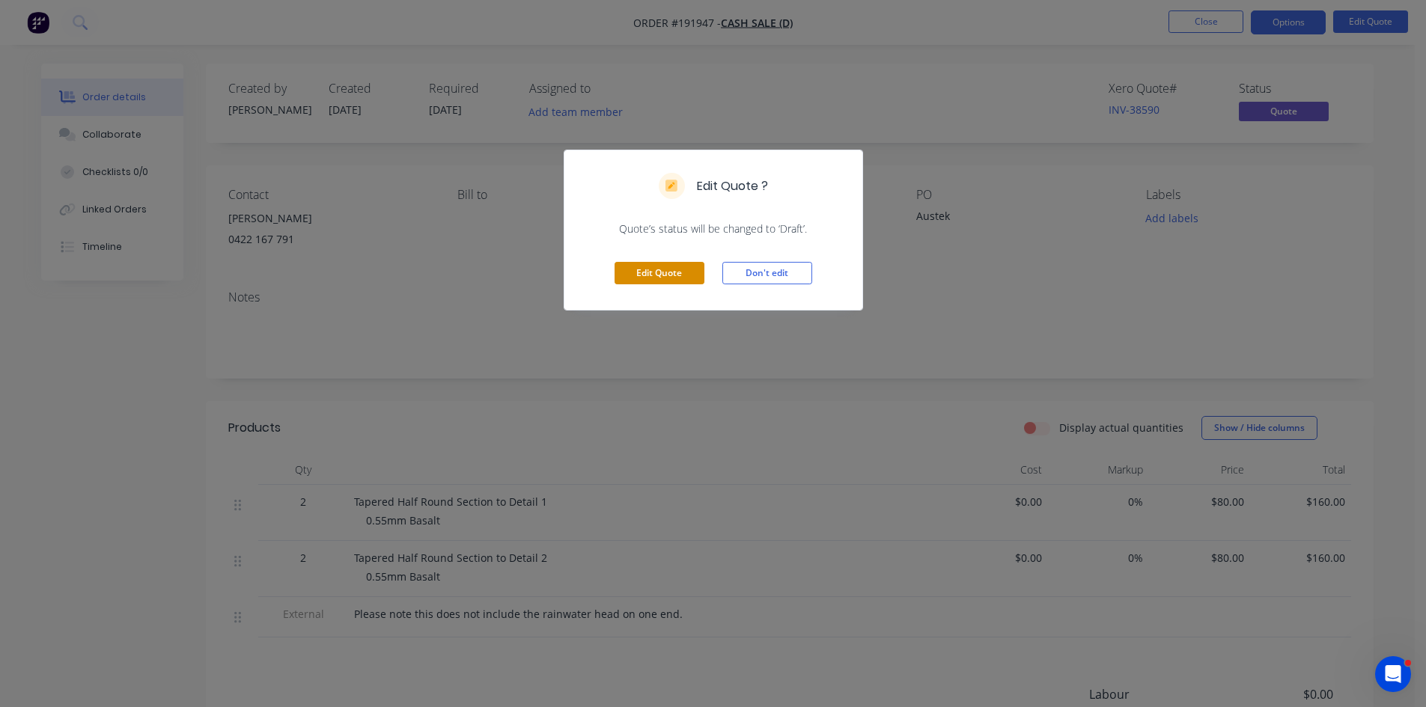
click at [633, 275] on button "Edit Quote" at bounding box center [660, 273] width 90 height 22
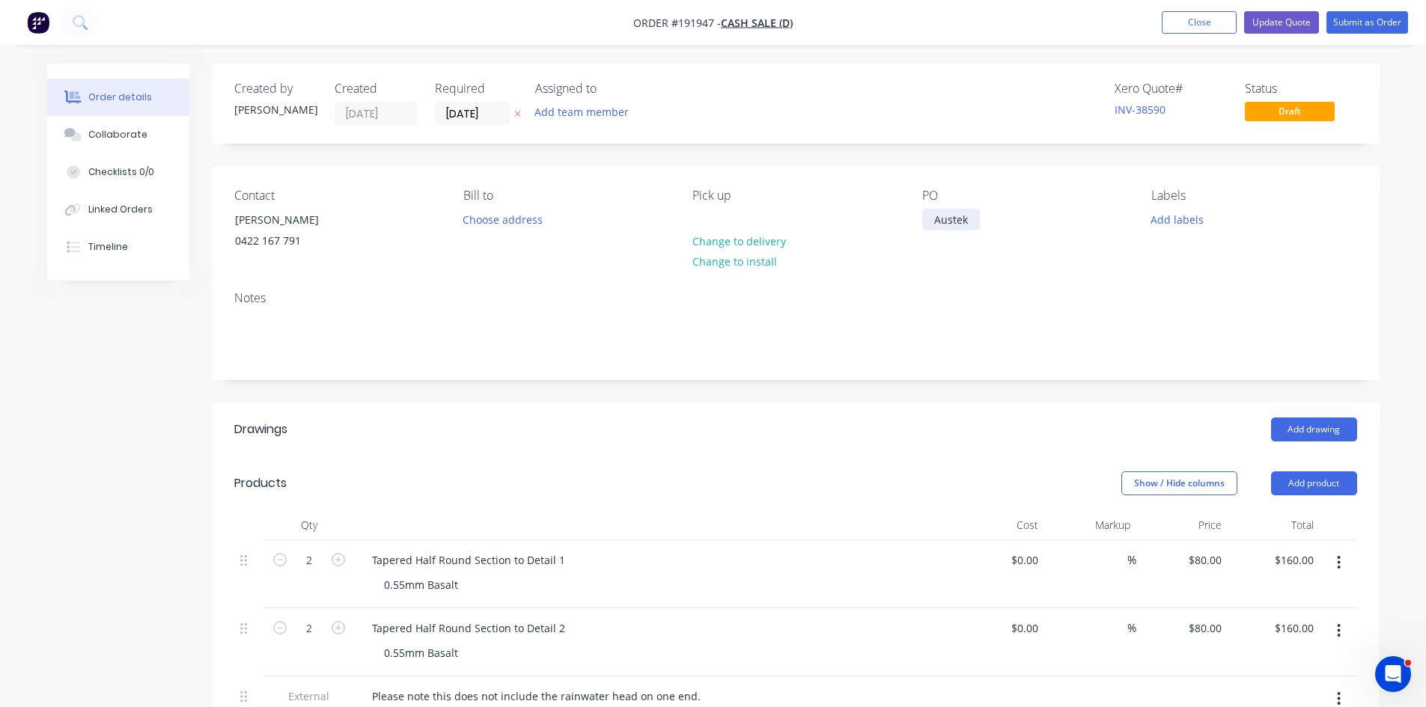
click at [964, 215] on div "Austek" at bounding box center [951, 220] width 58 height 22
click at [984, 307] on div "Notes" at bounding box center [796, 329] width 1168 height 100
click at [120, 124] on button "Collaborate" at bounding box center [118, 134] width 142 height 37
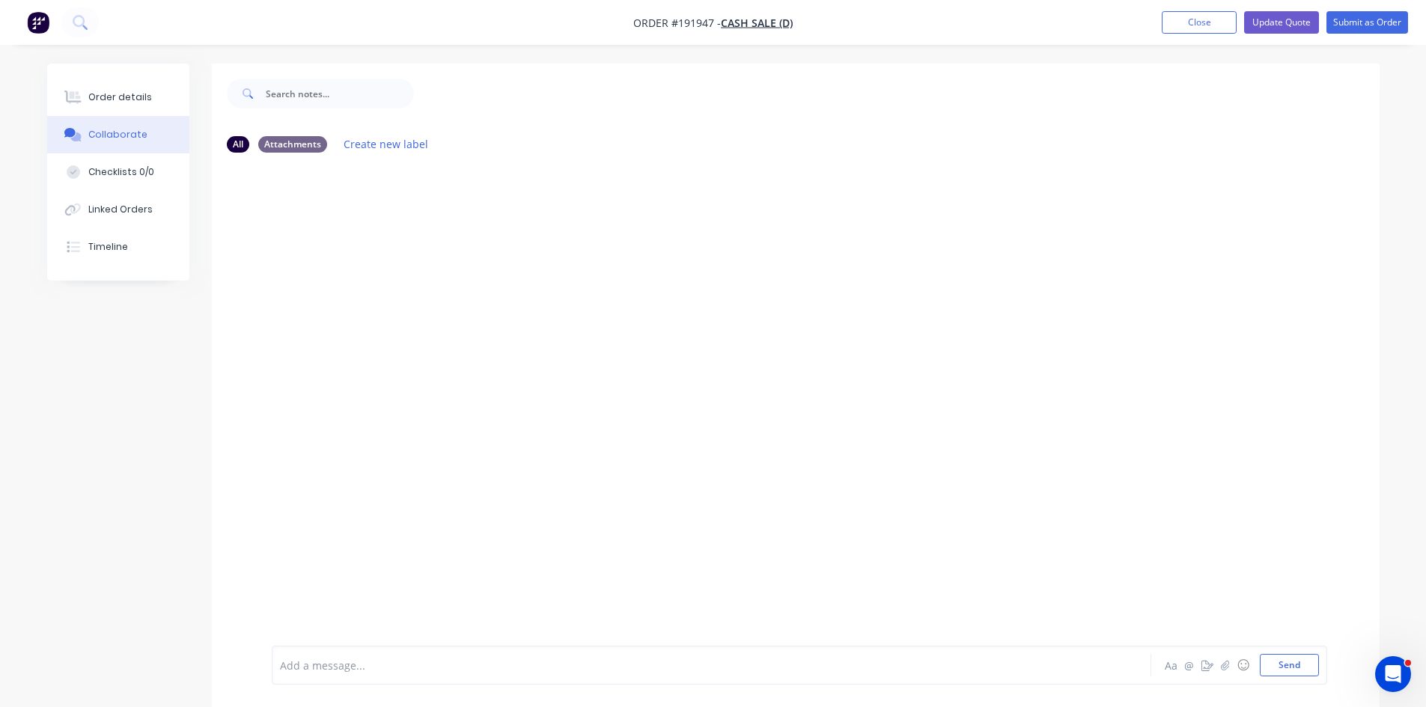
click at [501, 665] on div at bounding box center [670, 666] width 779 height 16
click at [588, 250] on div at bounding box center [796, 405] width 1168 height 481
click at [1192, 20] on button "Close" at bounding box center [1199, 22] width 75 height 22
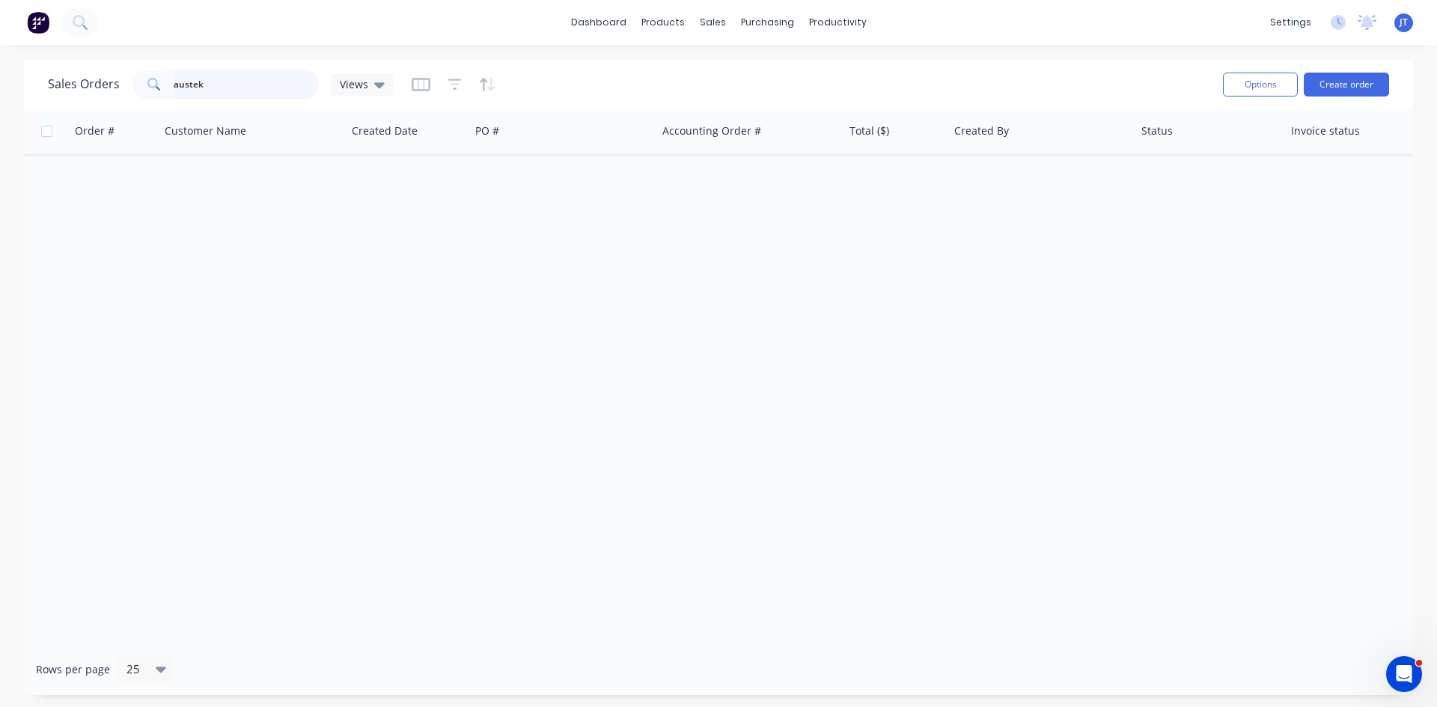
click at [267, 95] on input "austek" at bounding box center [247, 85] width 146 height 30
click at [250, 57] on div "dashboard products sales purchasing productivity dashboard products Product Cat…" at bounding box center [718, 353] width 1437 height 707
drag, startPoint x: 242, startPoint y: 77, endPoint x: 0, endPoint y: 69, distance: 242.0
click at [0, 69] on div "Sales Orders austek Views Options Create order Order # Customer Name Created Da…" at bounding box center [718, 378] width 1437 height 636
drag, startPoint x: 247, startPoint y: 86, endPoint x: 0, endPoint y: 95, distance: 247.2
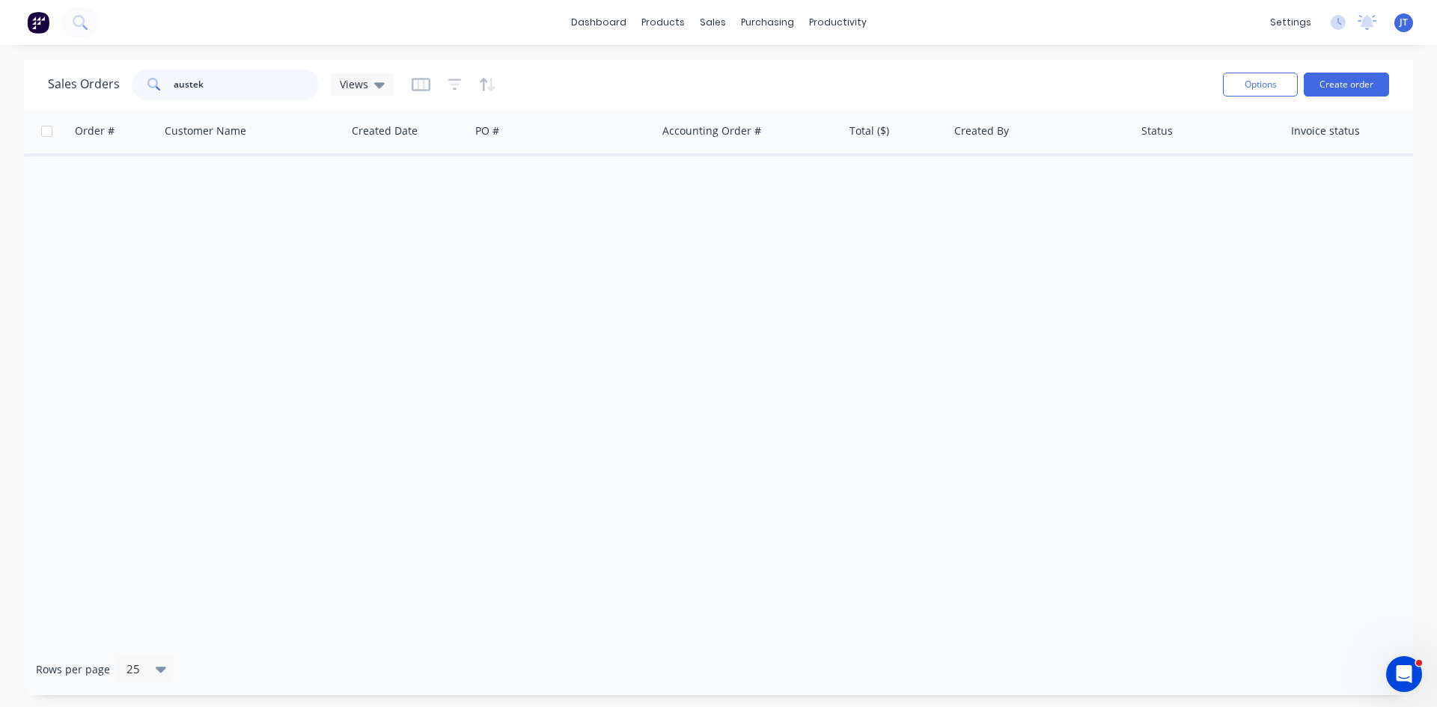
click at [0, 97] on div "Sales Orders austek Views Options Create order Order # Customer Name Created Da…" at bounding box center [718, 378] width 1437 height 636
type input "aust"
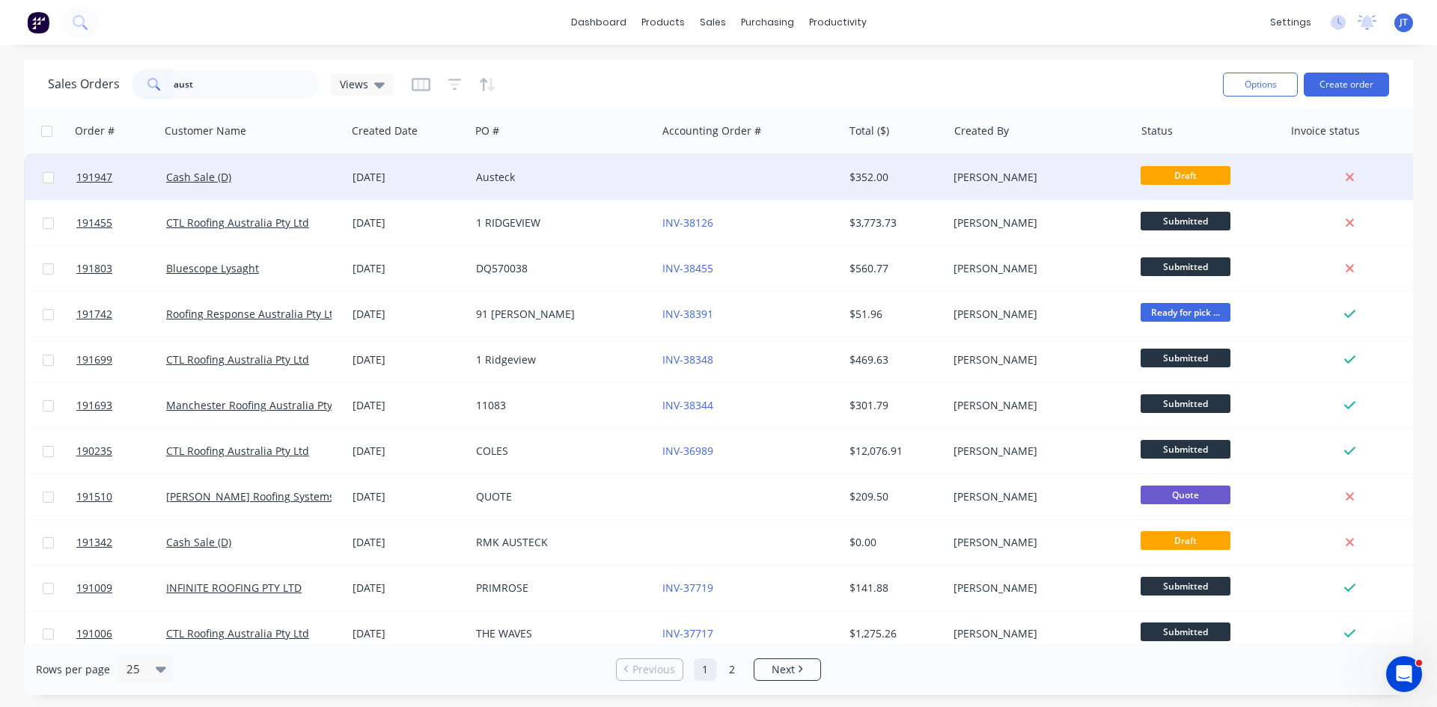
click at [825, 180] on div at bounding box center [750, 177] width 186 height 45
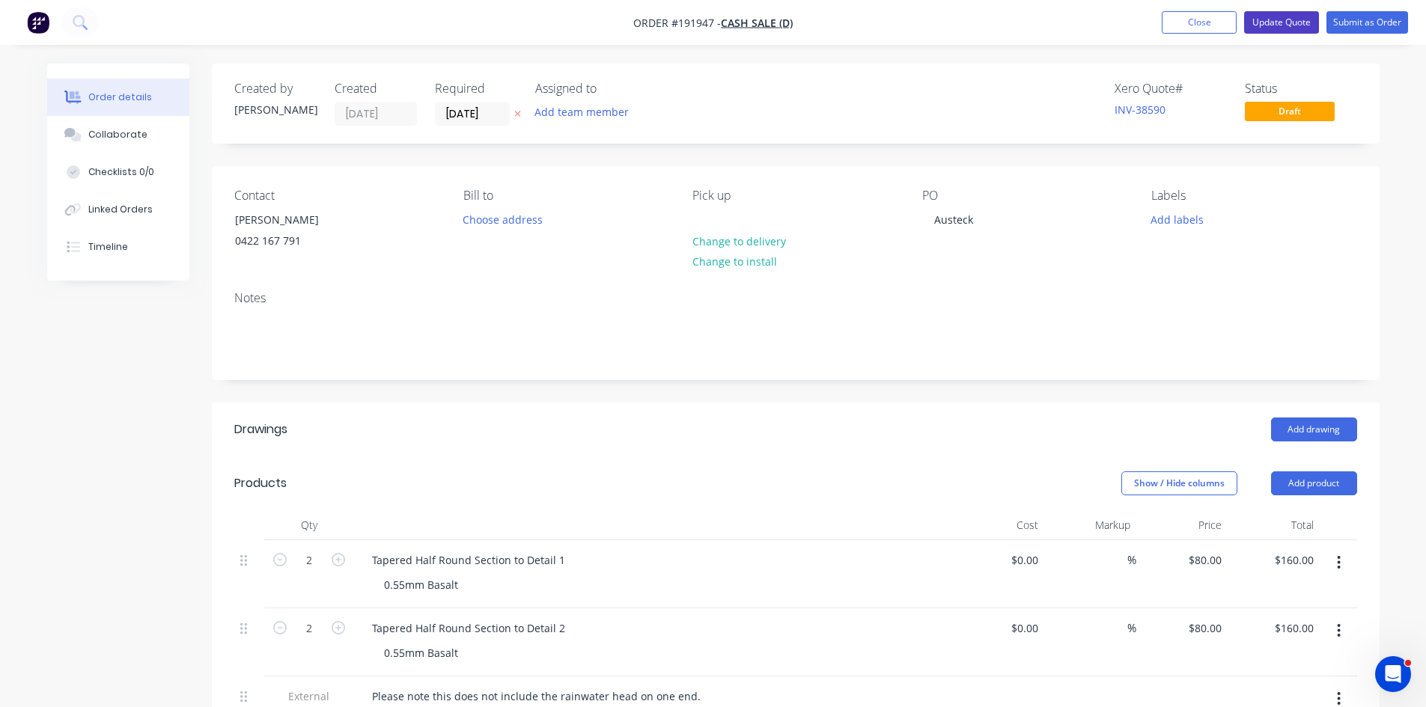
click at [1298, 29] on button "Update Quote" at bounding box center [1281, 22] width 75 height 22
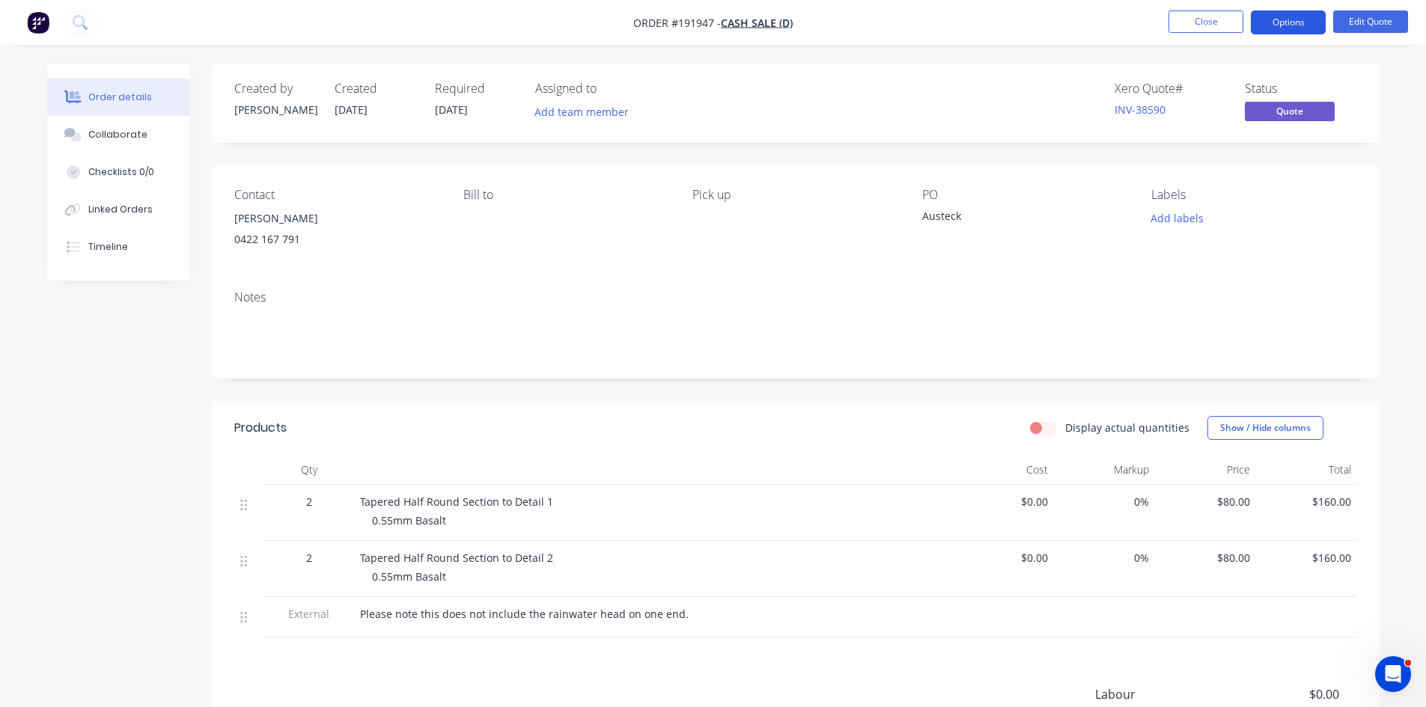
click at [1291, 23] on button "Options" at bounding box center [1288, 22] width 75 height 24
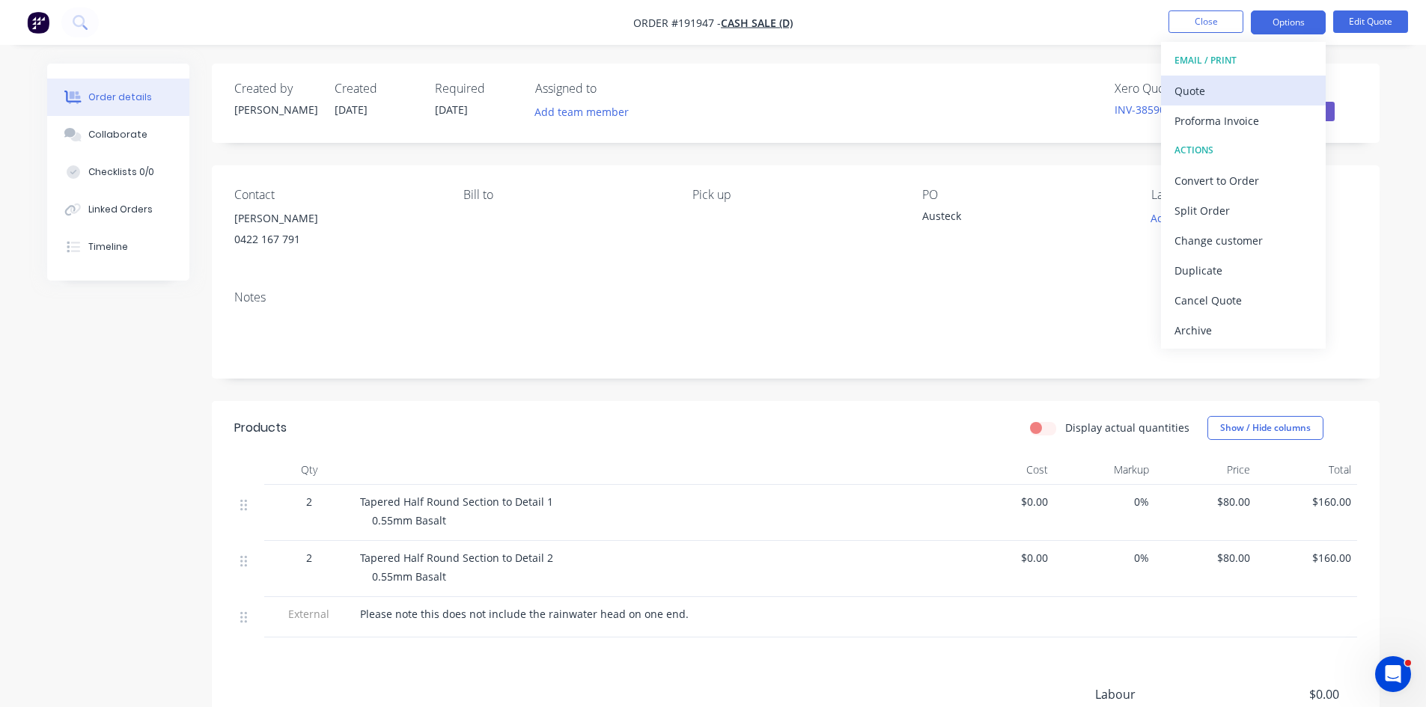
click at [1250, 91] on div "Quote" at bounding box center [1244, 91] width 138 height 22
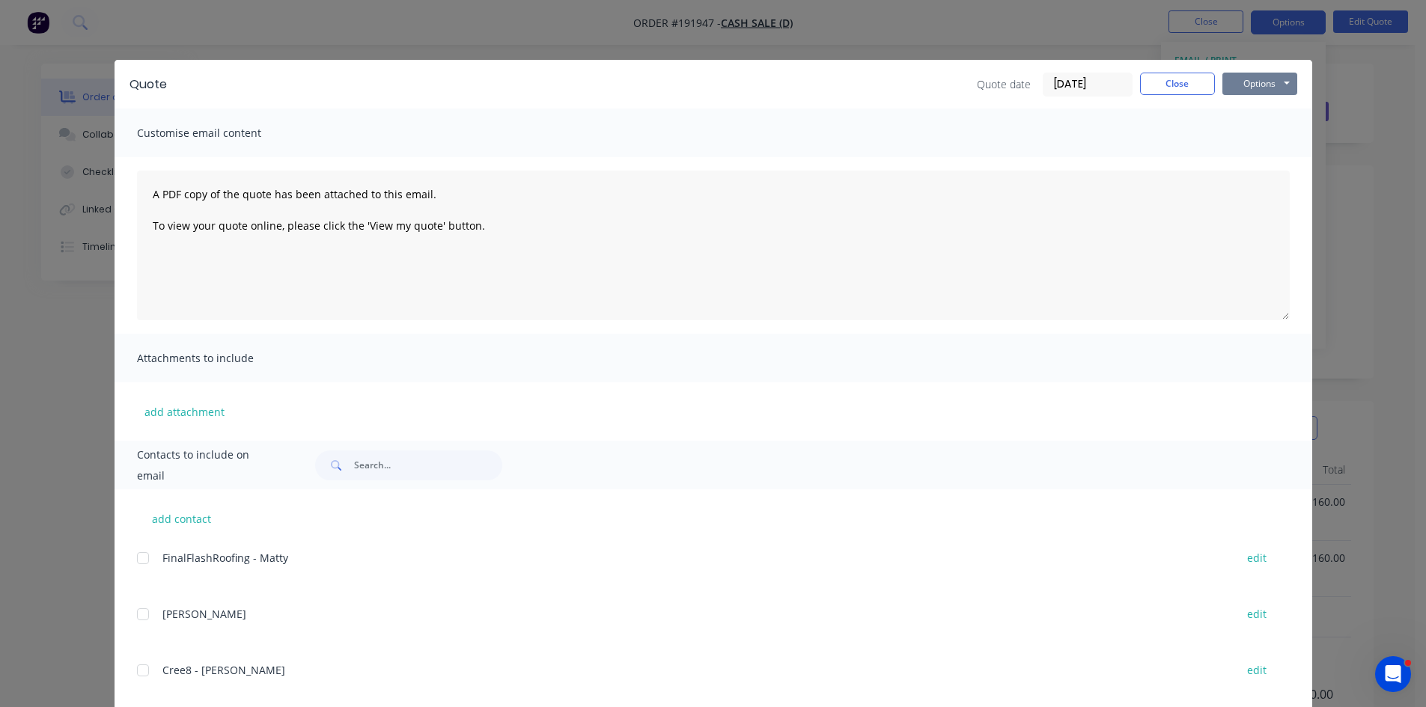
click at [1268, 85] on button "Options" at bounding box center [1260, 84] width 75 height 22
click at [1273, 115] on button "Preview" at bounding box center [1271, 110] width 96 height 25
click at [1158, 82] on button "Close" at bounding box center [1177, 84] width 75 height 22
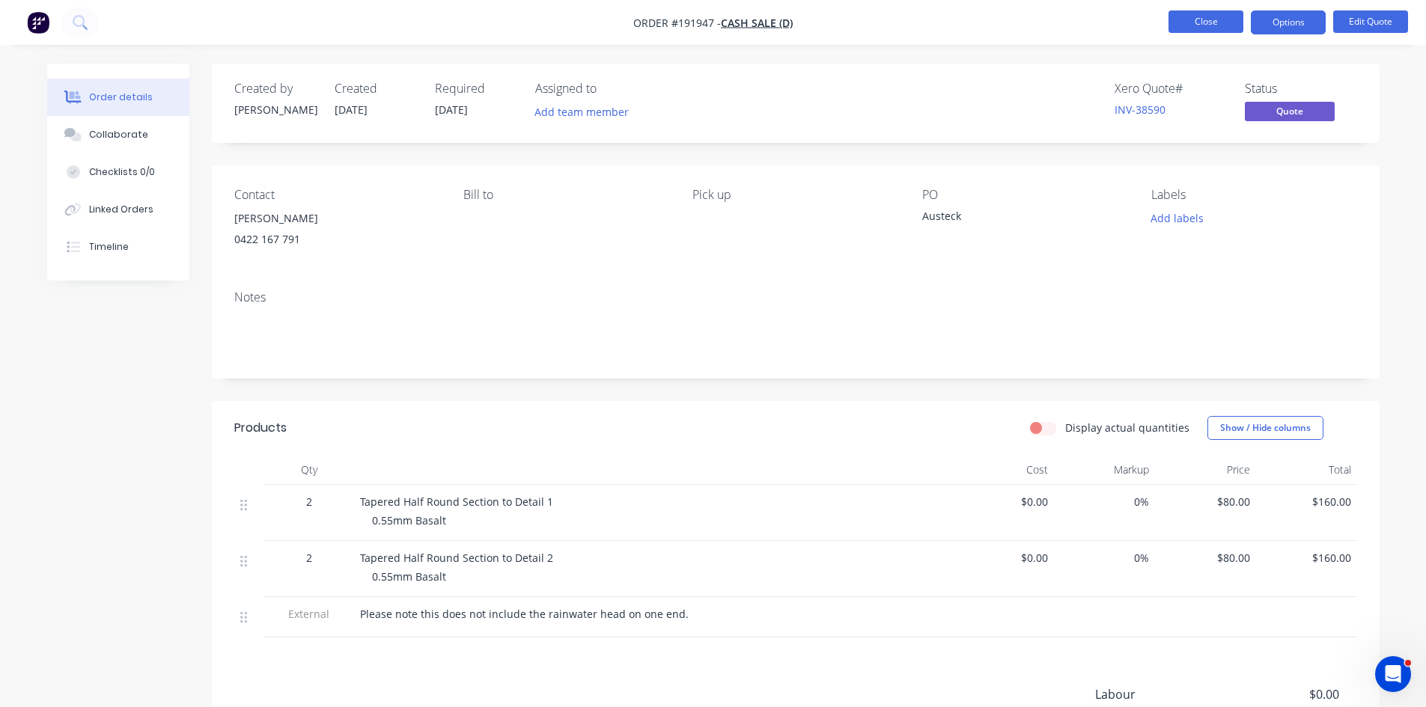
click at [1207, 22] on button "Close" at bounding box center [1206, 21] width 75 height 22
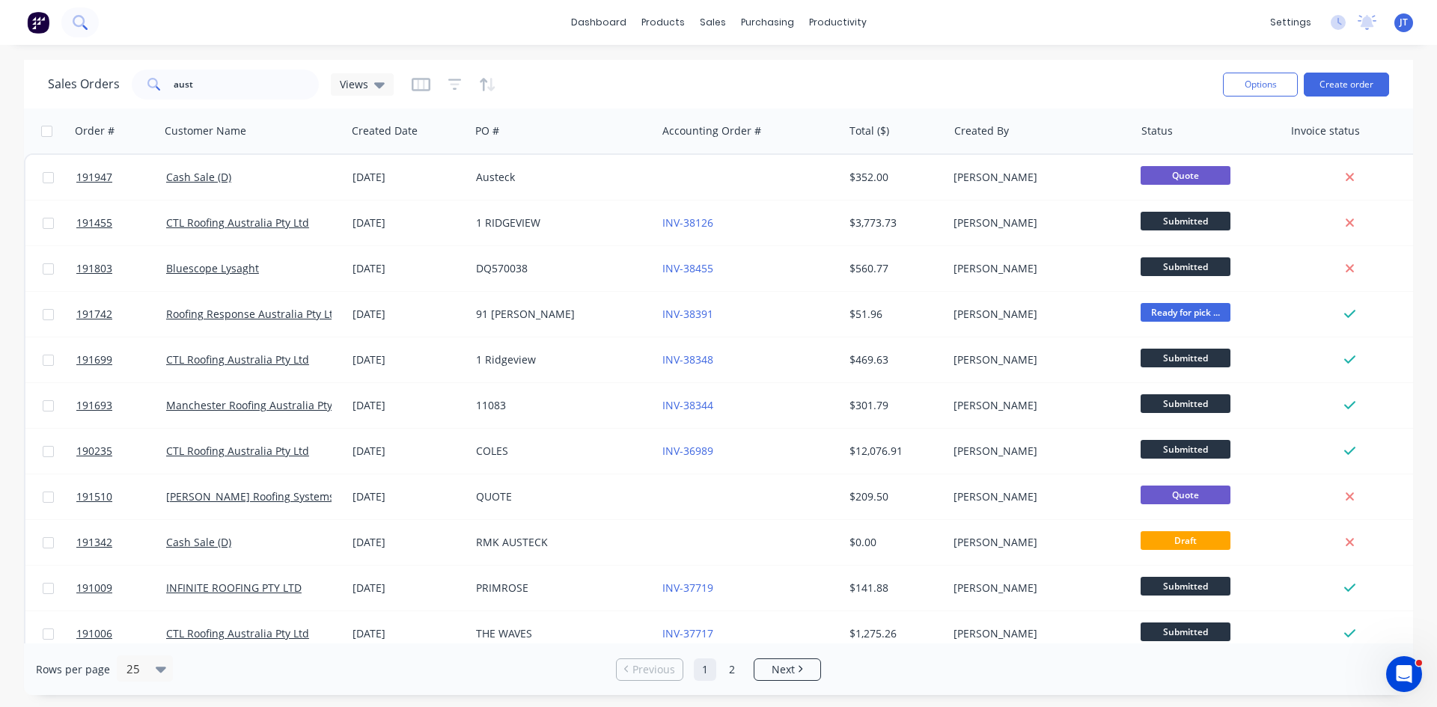
click at [94, 20] on button at bounding box center [79, 22] width 37 height 30
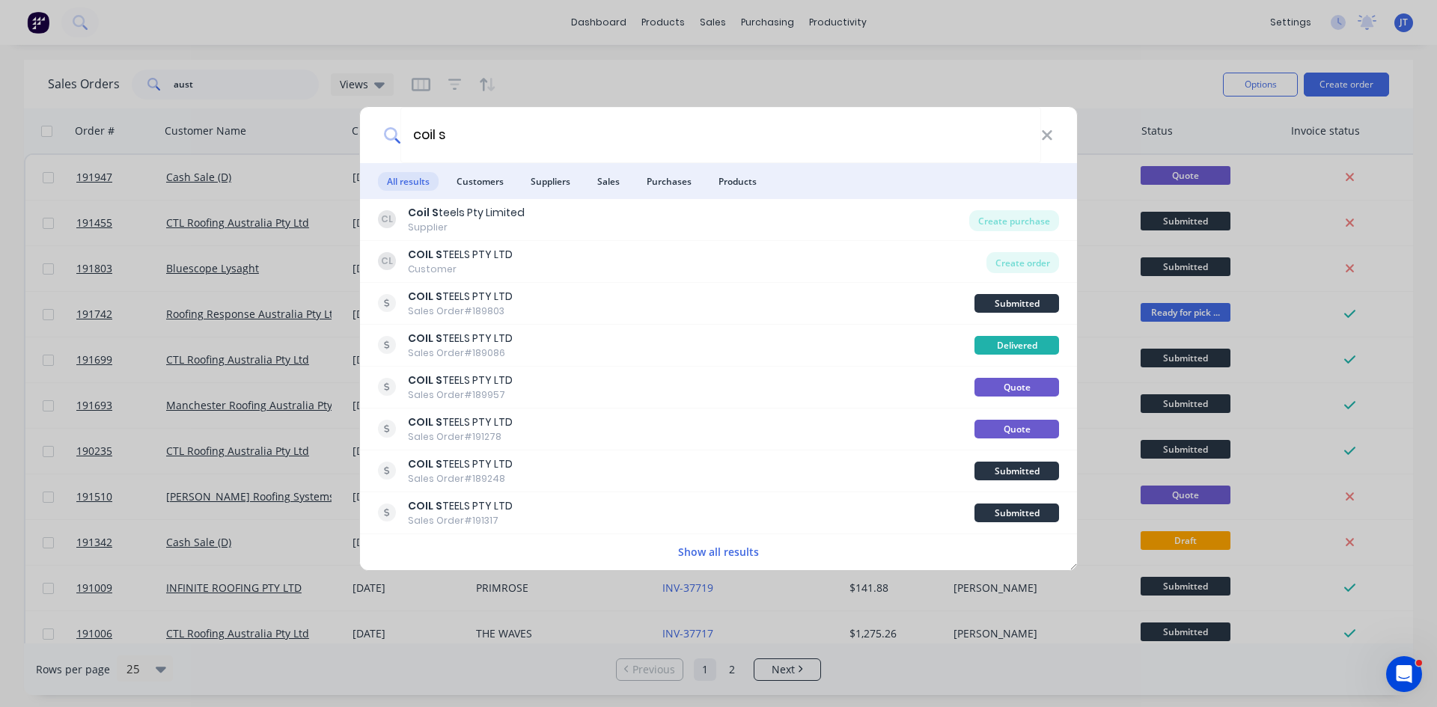
type input "coil s"
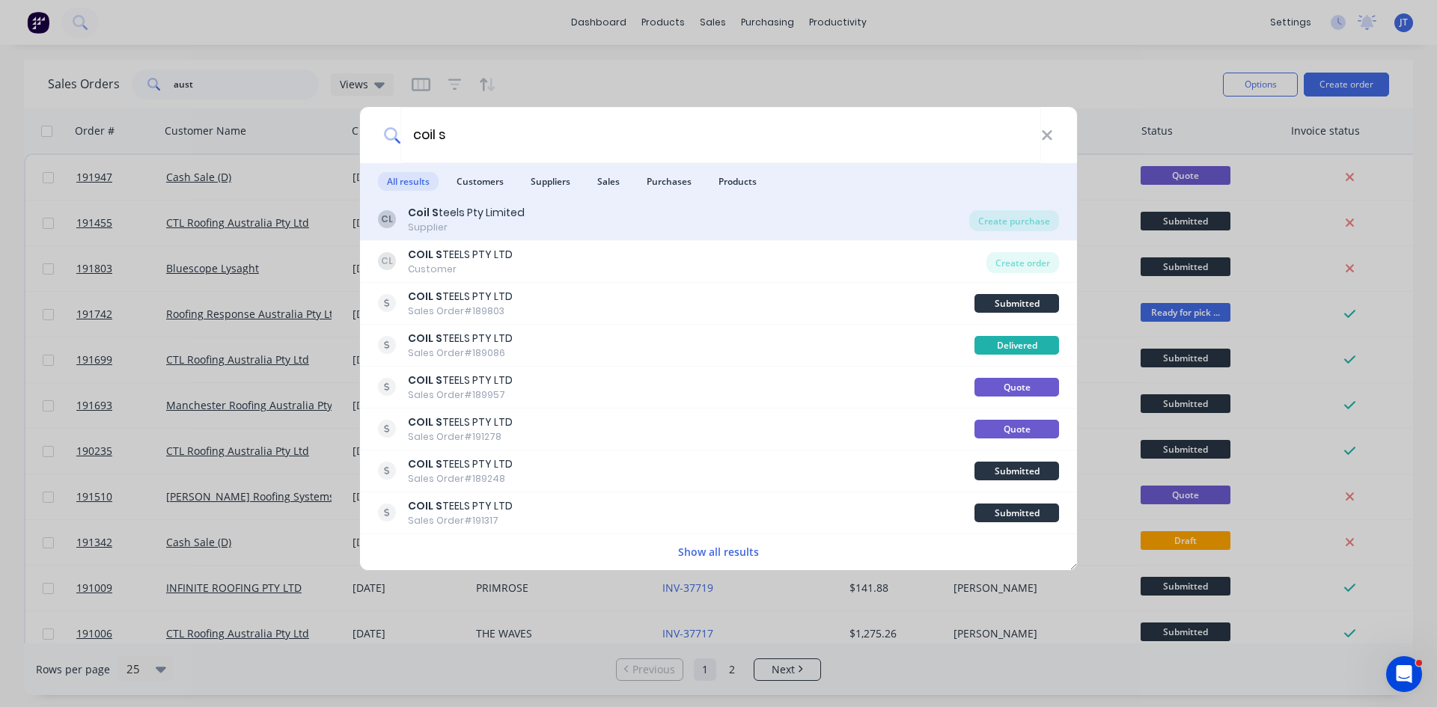
click at [580, 210] on div "CL Coil S teels Pty Limited Supplier" at bounding box center [673, 219] width 591 height 29
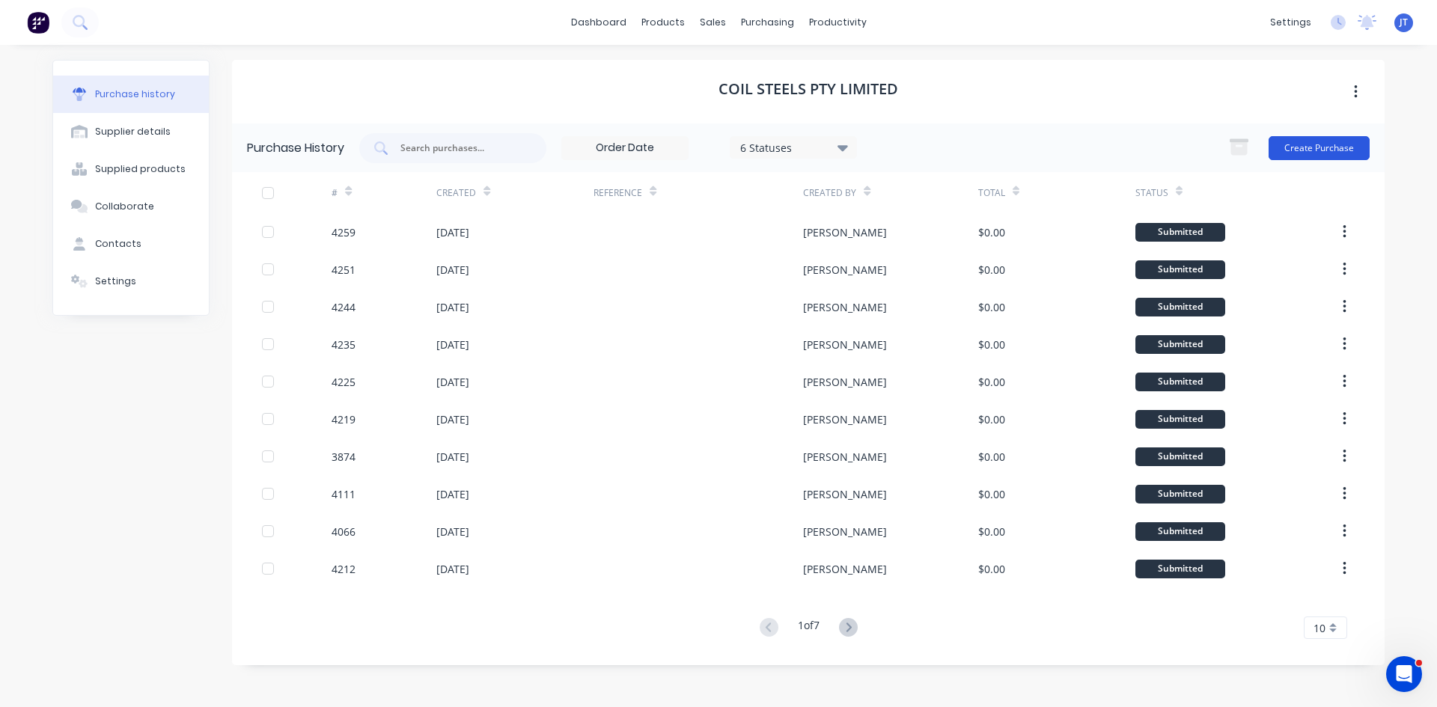
click at [1322, 144] on button "Create Purchase" at bounding box center [1319, 148] width 101 height 24
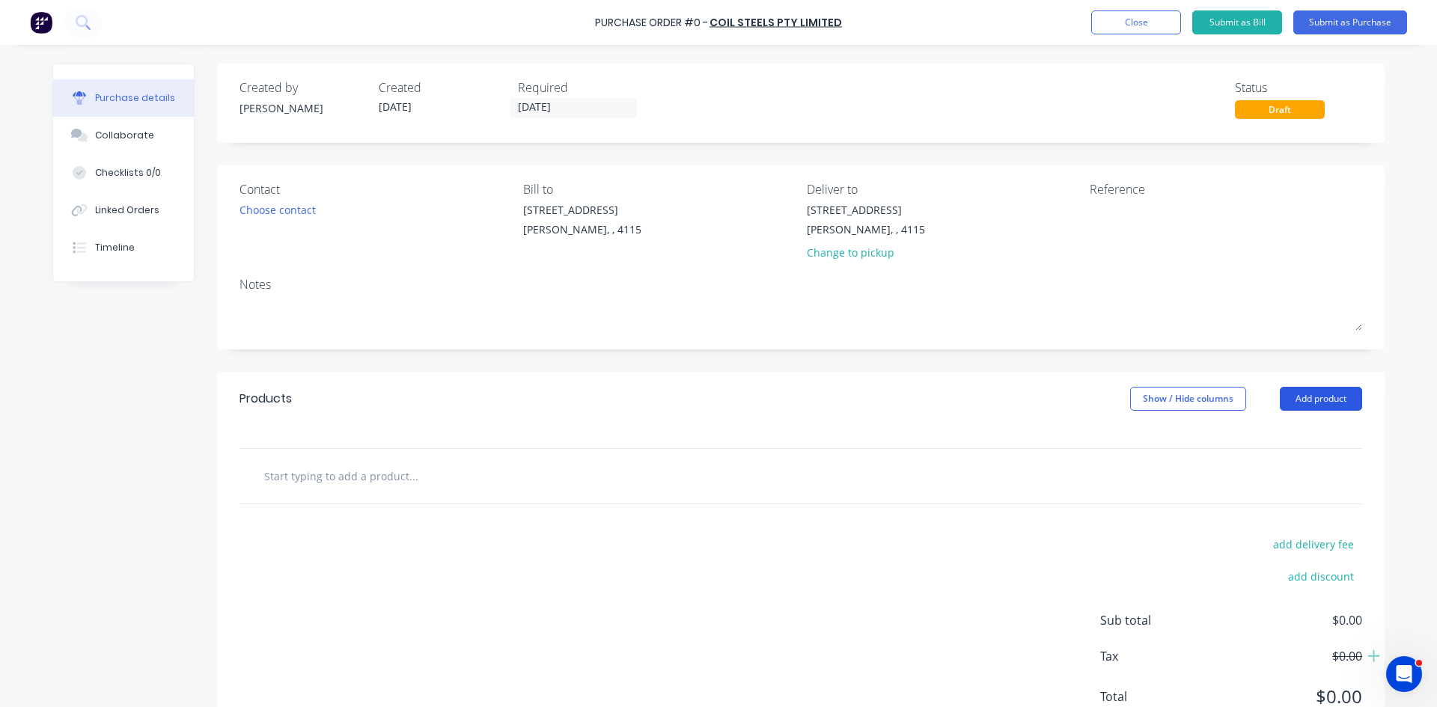
click at [1326, 400] on button "Add product" at bounding box center [1321, 399] width 82 height 24
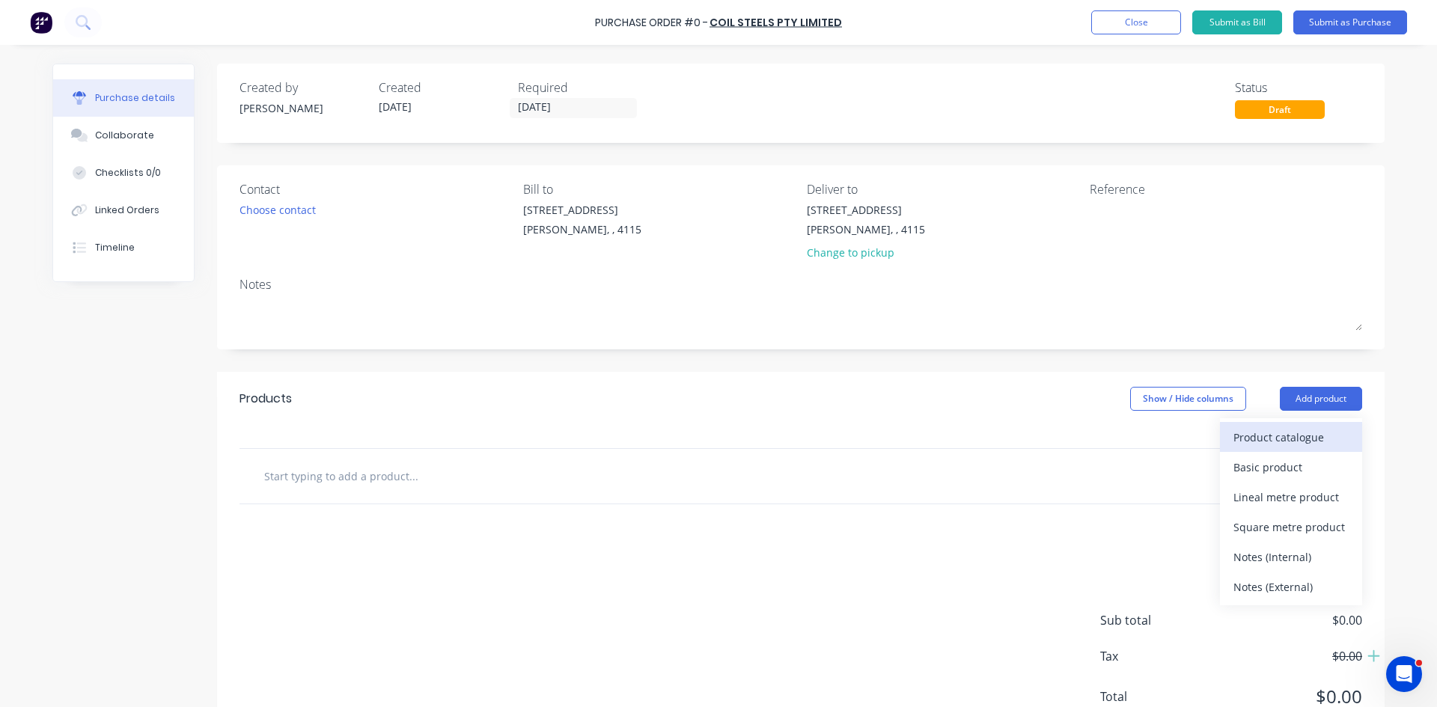
click at [1299, 438] on div "Product catalogue" at bounding box center [1291, 438] width 115 height 22
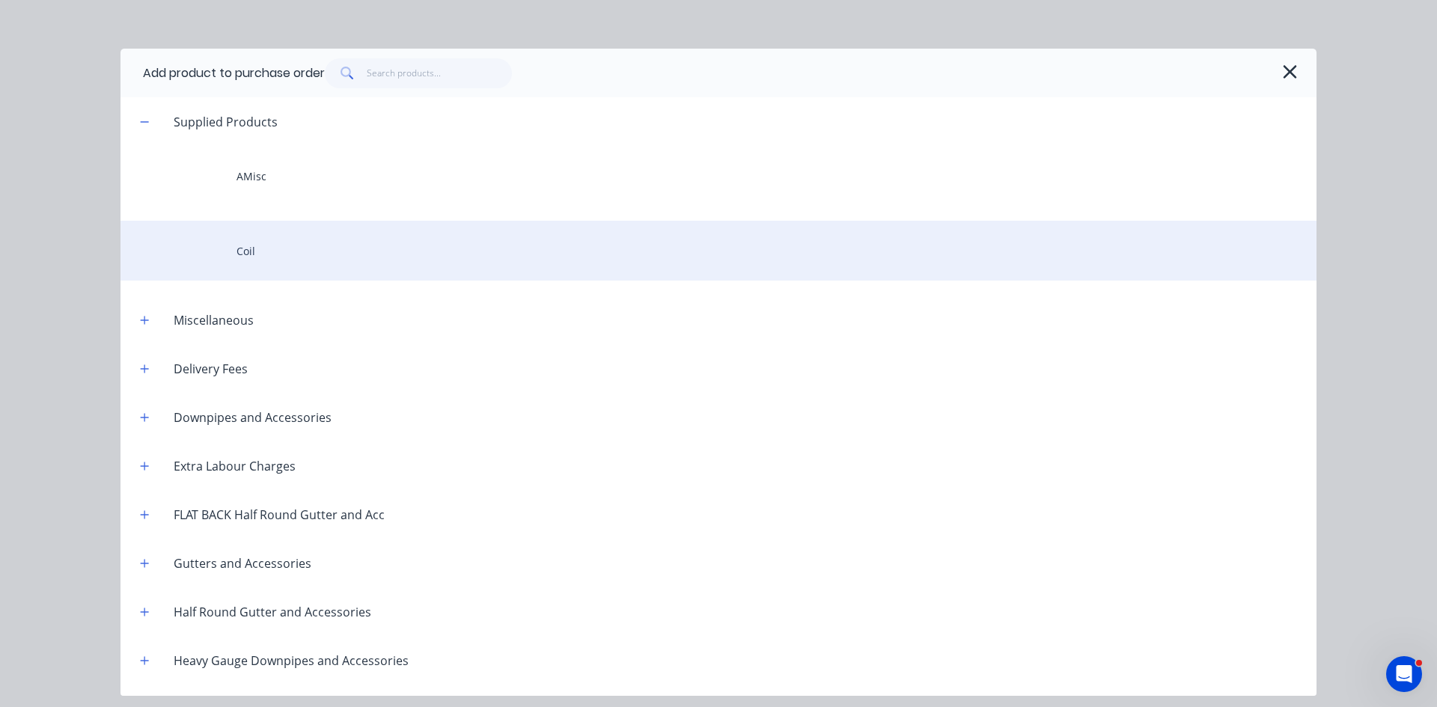
click at [249, 248] on div "Coil" at bounding box center [719, 251] width 1196 height 60
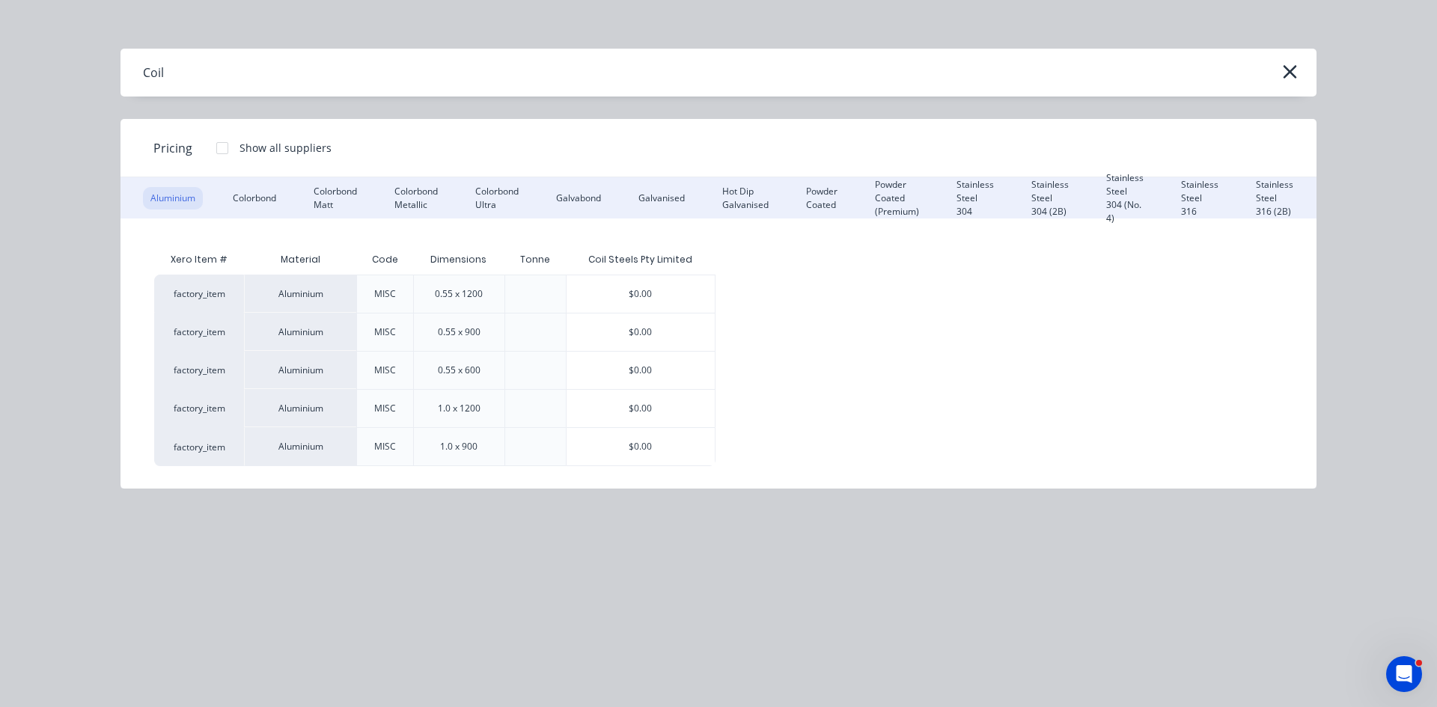
click at [999, 544] on div "Coil Pricing Show all suppliers Aluminium Colorbond Colorbond Matt Colorbond Me…" at bounding box center [718, 353] width 1437 height 707
click at [480, 195] on div "Colorbond Ultra" at bounding box center [497, 198] width 58 height 22
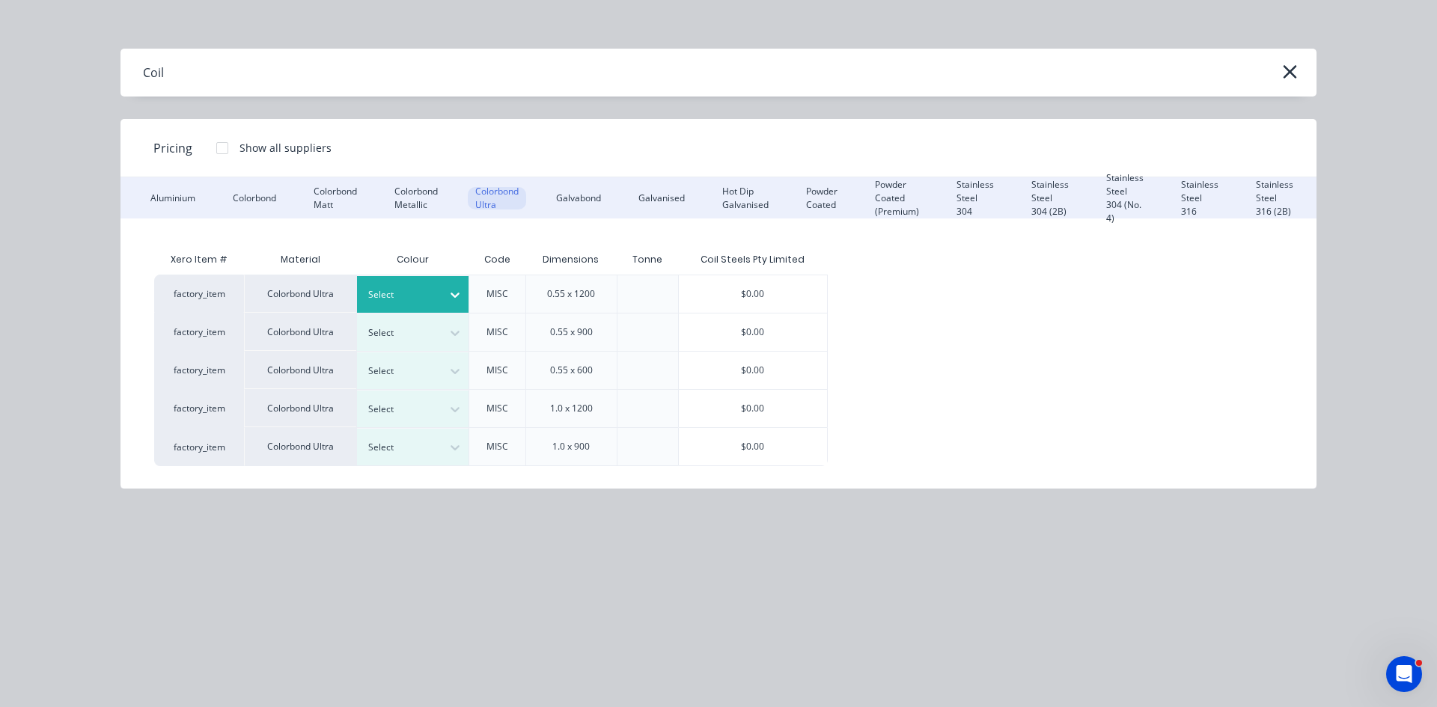
click at [432, 293] on div at bounding box center [401, 295] width 67 height 16
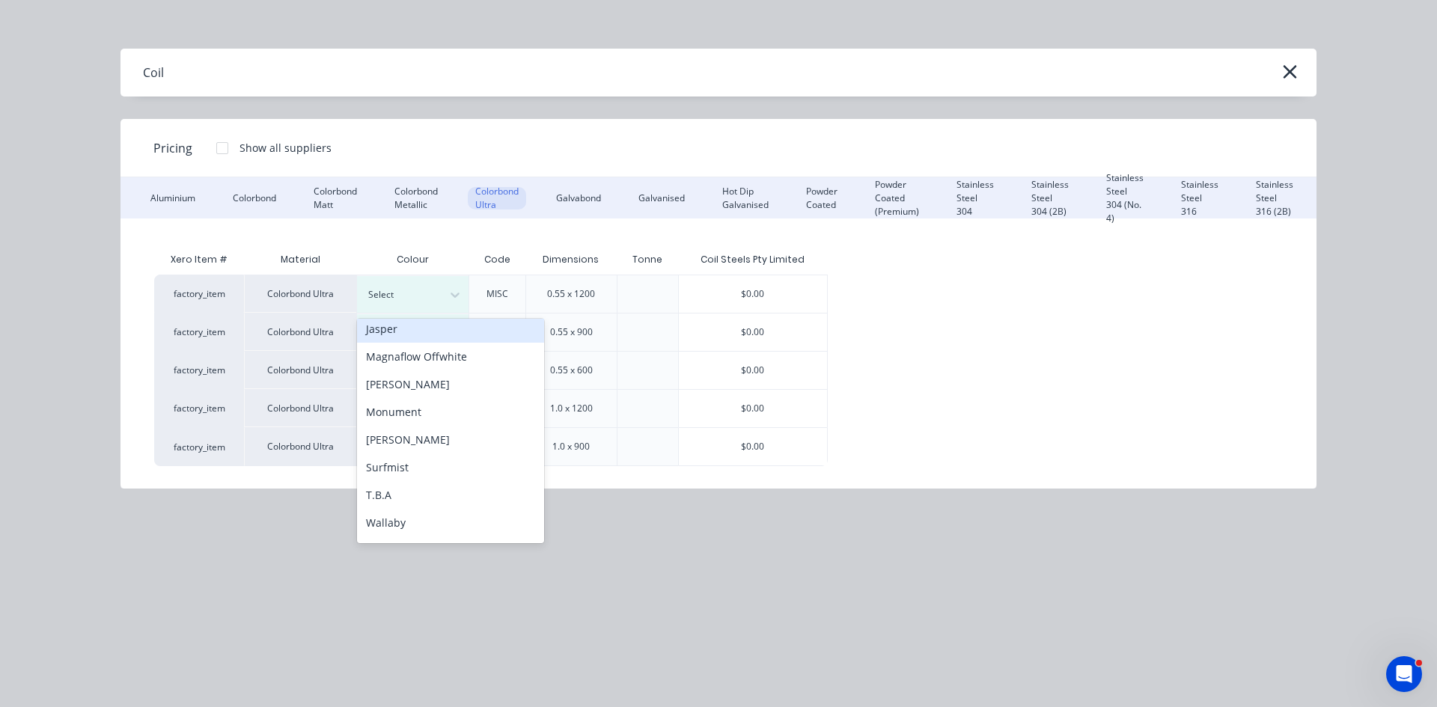
scroll to position [114, 0]
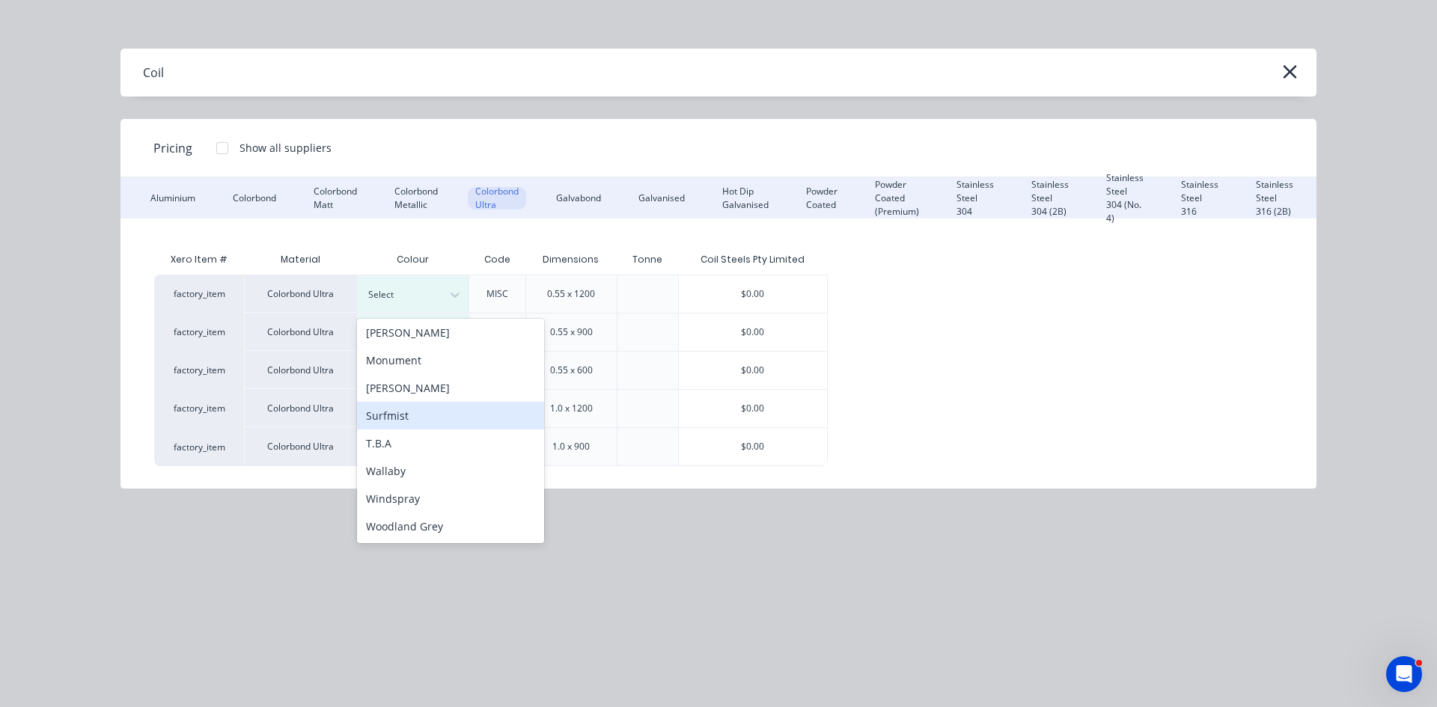
drag, startPoint x: 441, startPoint y: 413, endPoint x: 515, endPoint y: 386, distance: 78.9
click at [444, 412] on div "Surfmist" at bounding box center [450, 416] width 187 height 28
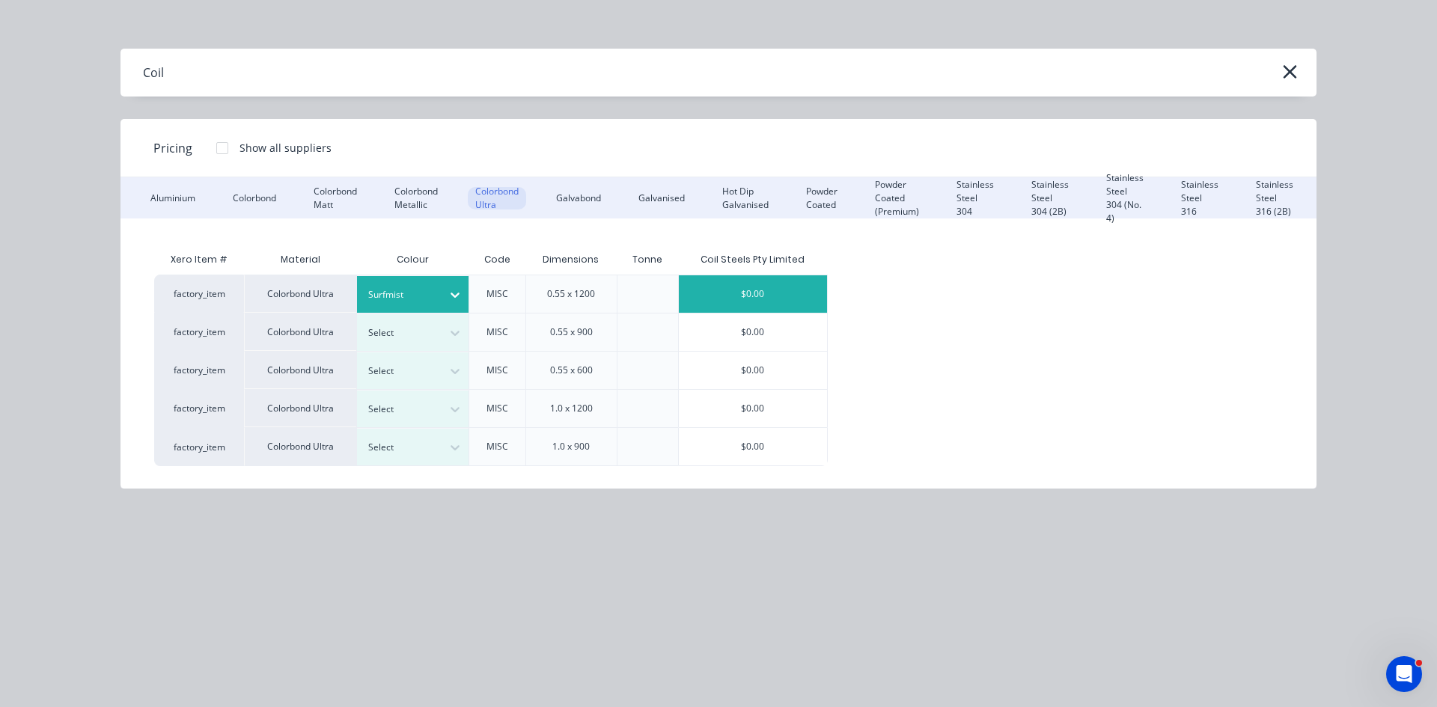
click at [746, 288] on div "$0.00" at bounding box center [753, 294] width 148 height 37
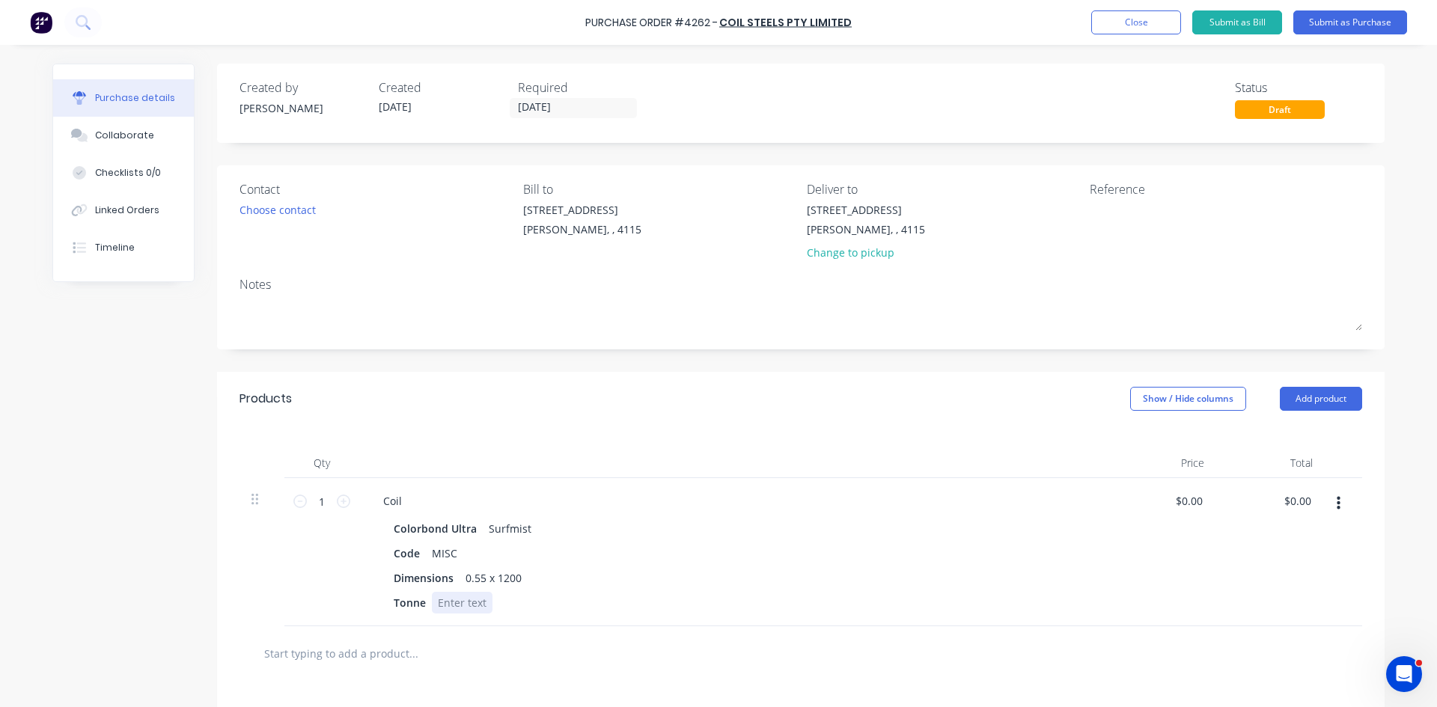
click at [463, 599] on div at bounding box center [462, 603] width 61 height 22
click at [791, 383] on div "Products Show / Hide columns Add product" at bounding box center [801, 399] width 1168 height 54
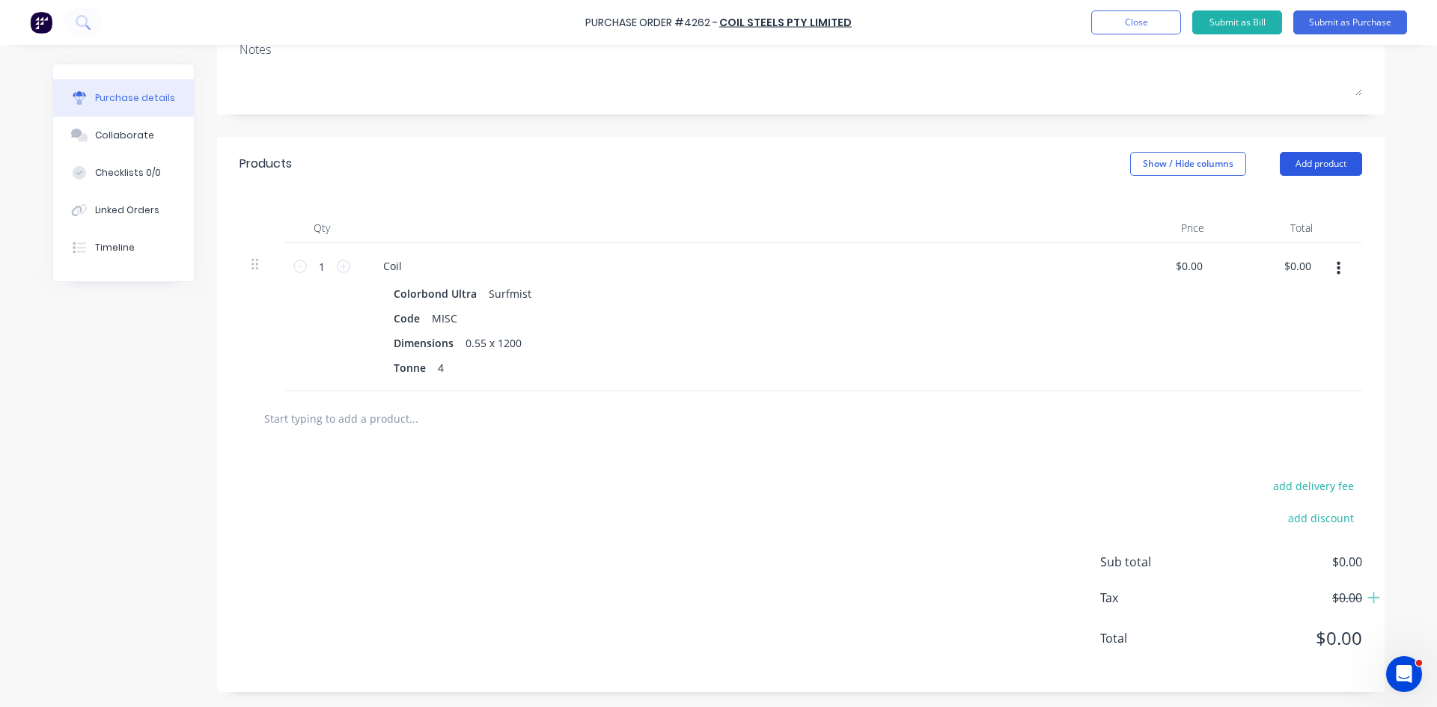
click at [1313, 157] on button "Add product" at bounding box center [1321, 164] width 82 height 24
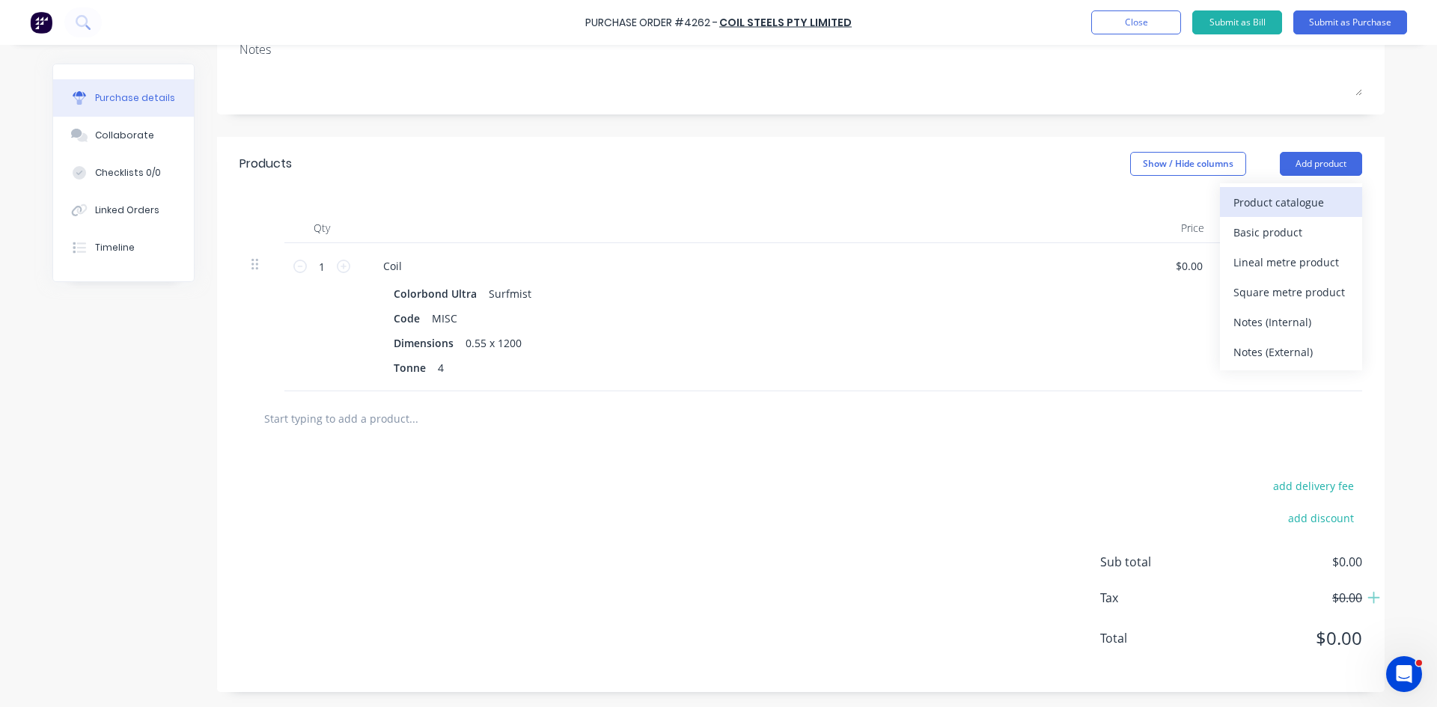
click at [1312, 205] on div "Product catalogue" at bounding box center [1291, 203] width 115 height 22
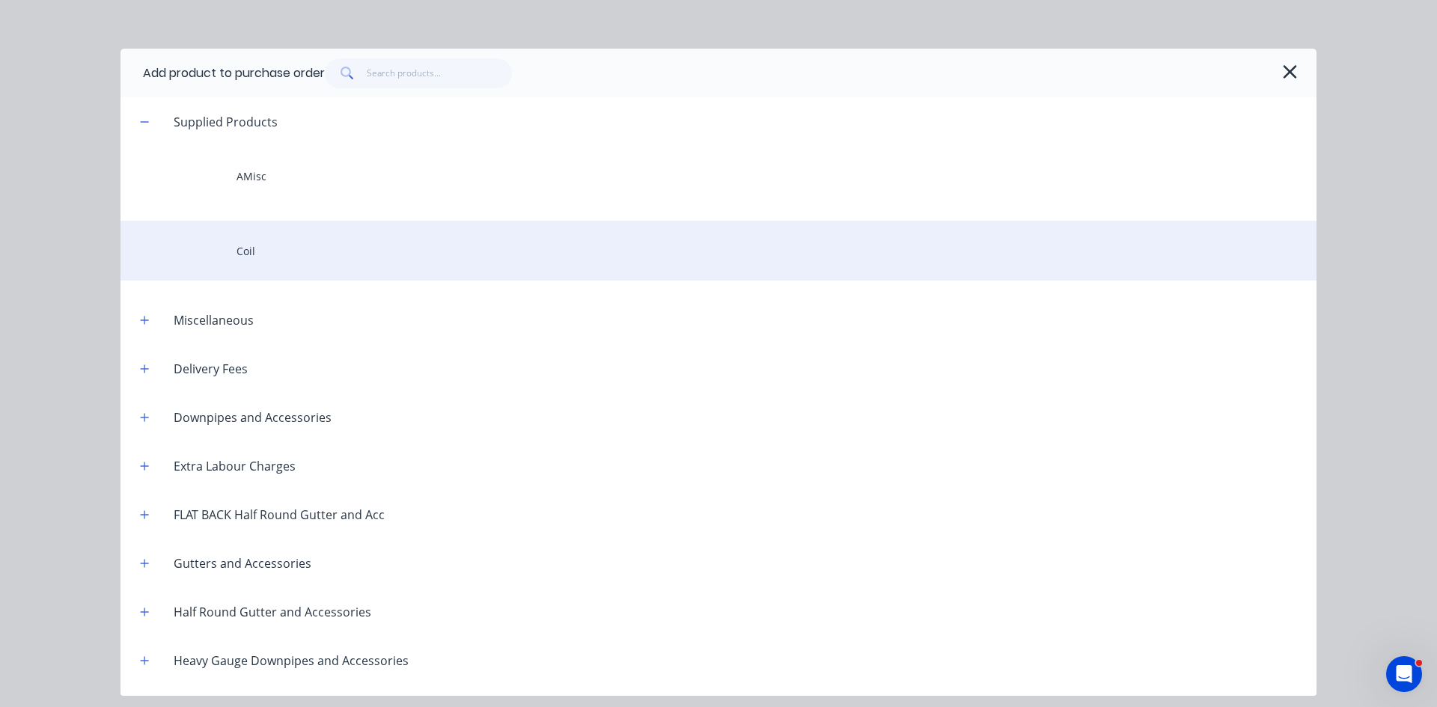
click at [335, 235] on div "Coil" at bounding box center [719, 251] width 1196 height 60
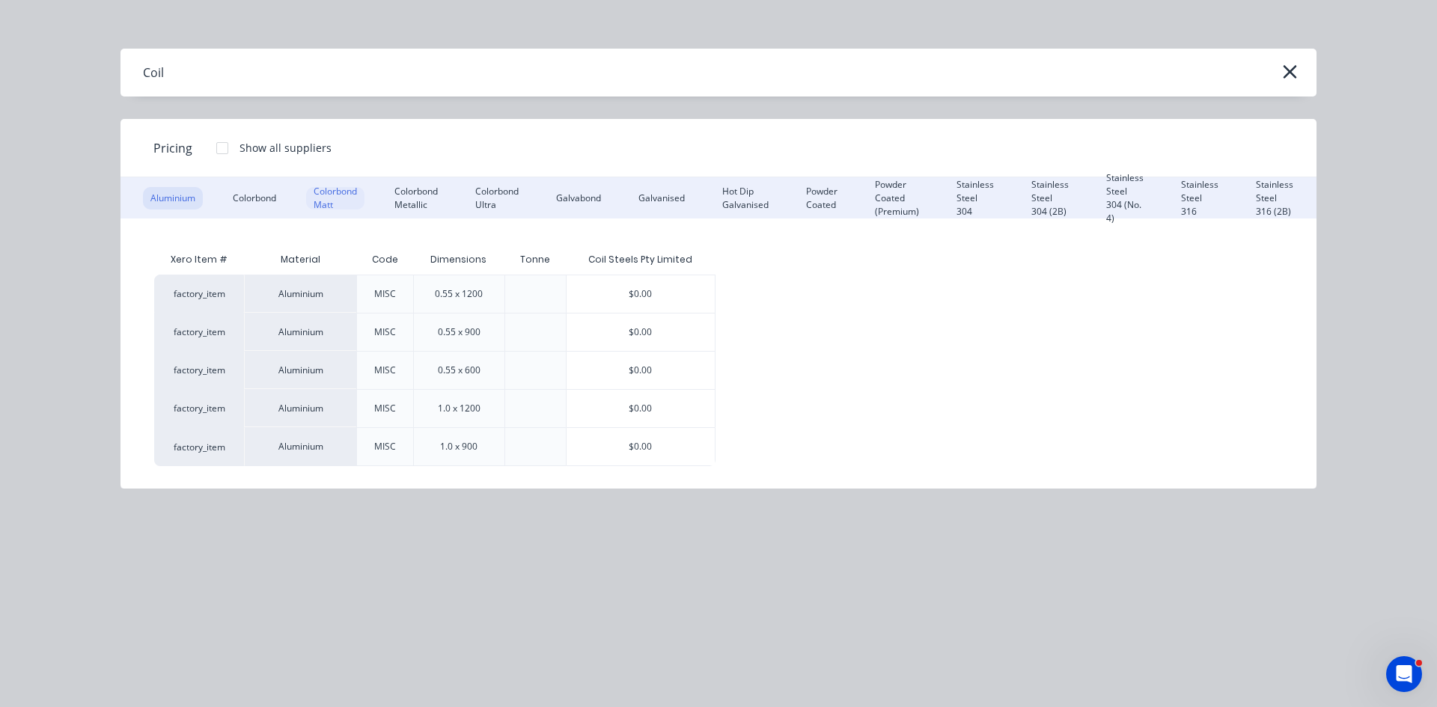
click at [346, 197] on div "Colorbond Matt" at bounding box center [335, 198] width 58 height 22
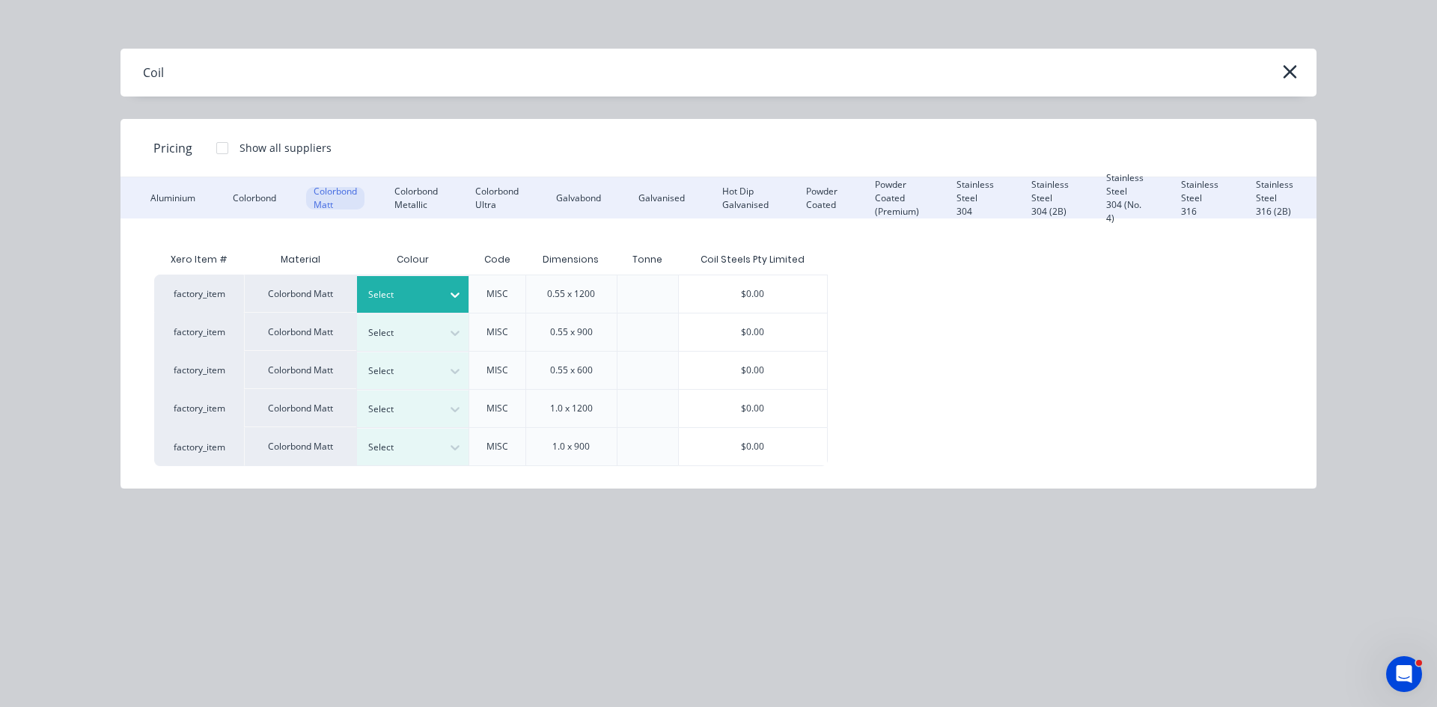
click at [442, 299] on div at bounding box center [455, 295] width 27 height 24
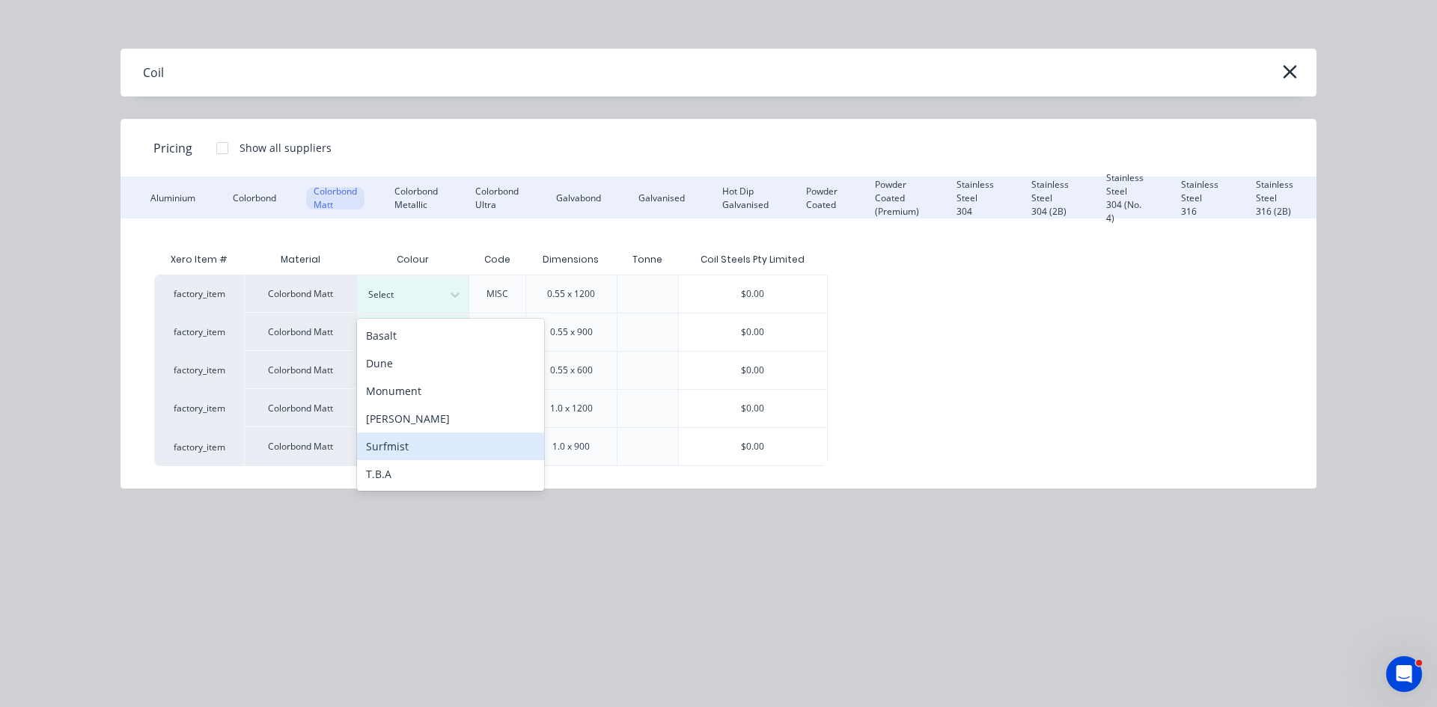
click at [425, 448] on div "Surfmist" at bounding box center [450, 447] width 187 height 28
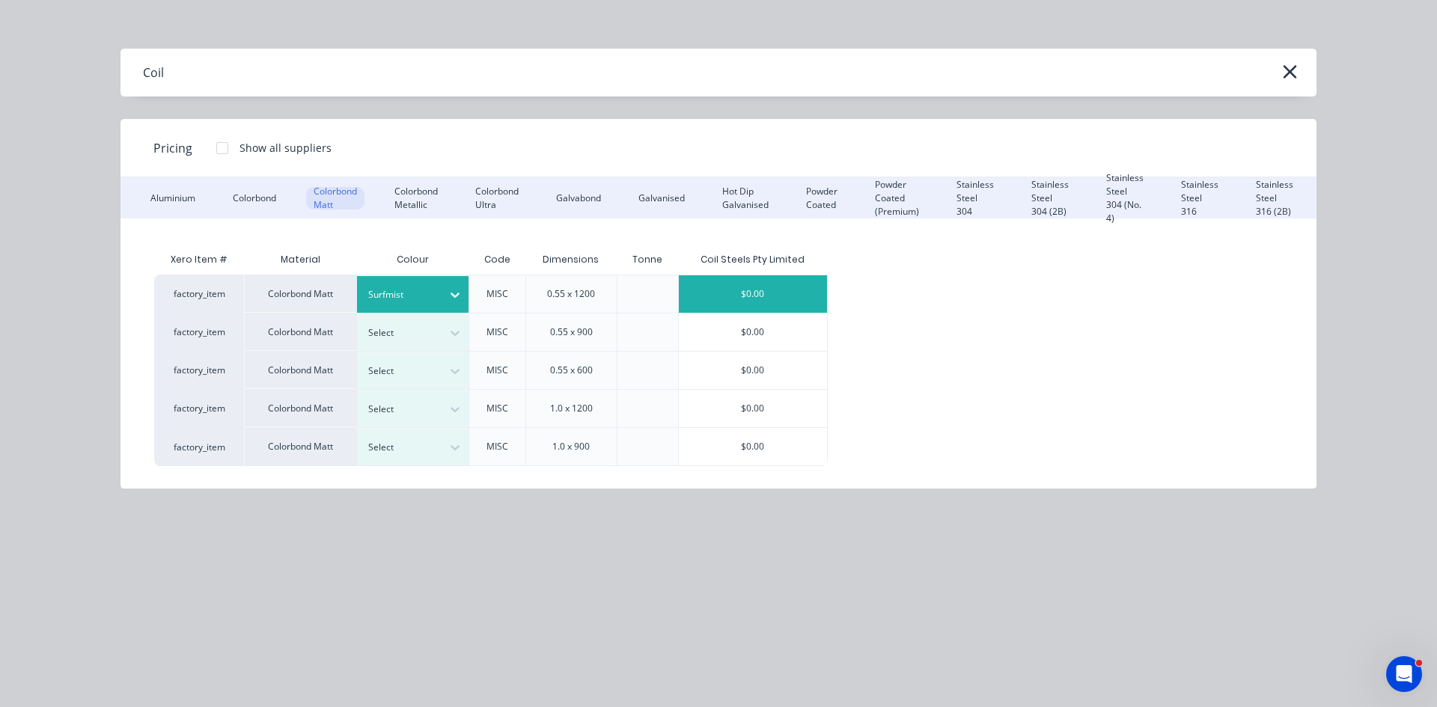
click at [756, 287] on div "$0.00" at bounding box center [753, 294] width 148 height 37
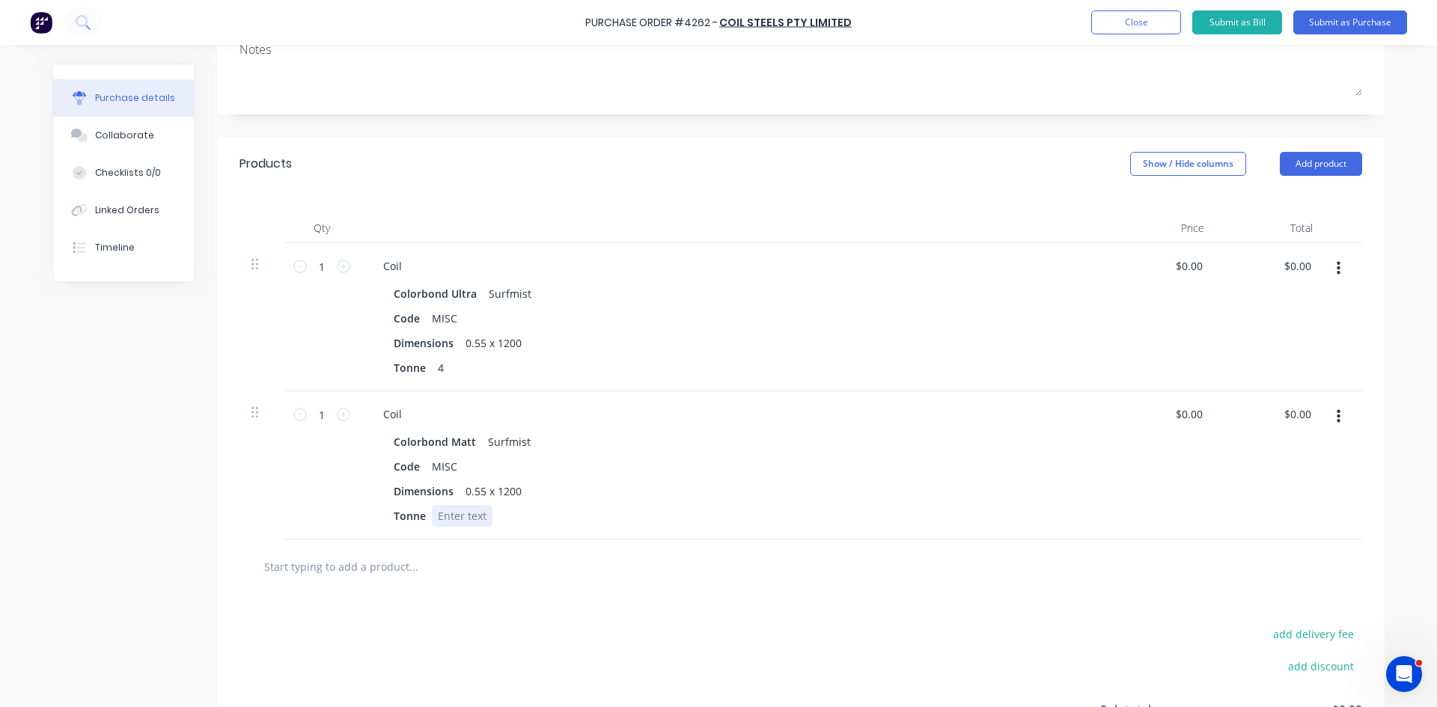
click at [454, 524] on div at bounding box center [462, 516] width 61 height 22
click at [813, 555] on div at bounding box center [801, 567] width 1099 height 30
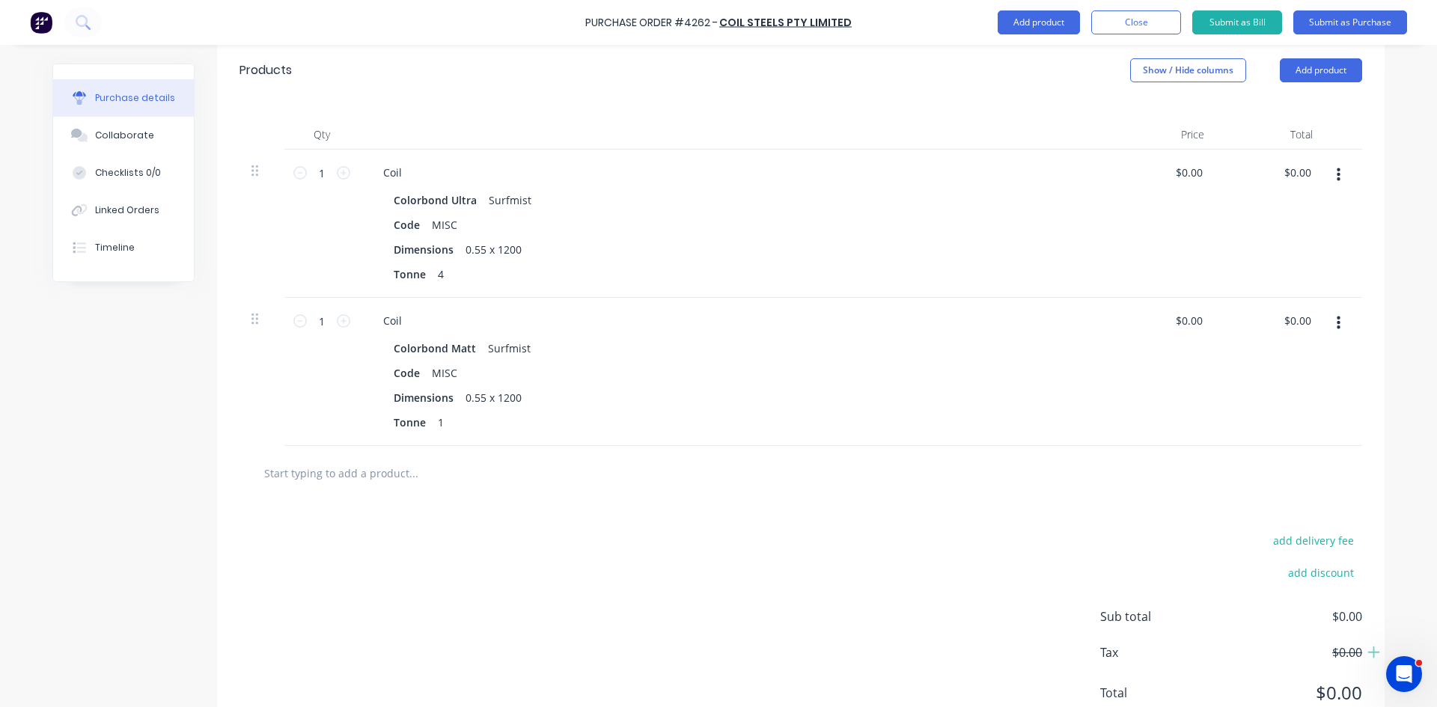
scroll to position [383, 0]
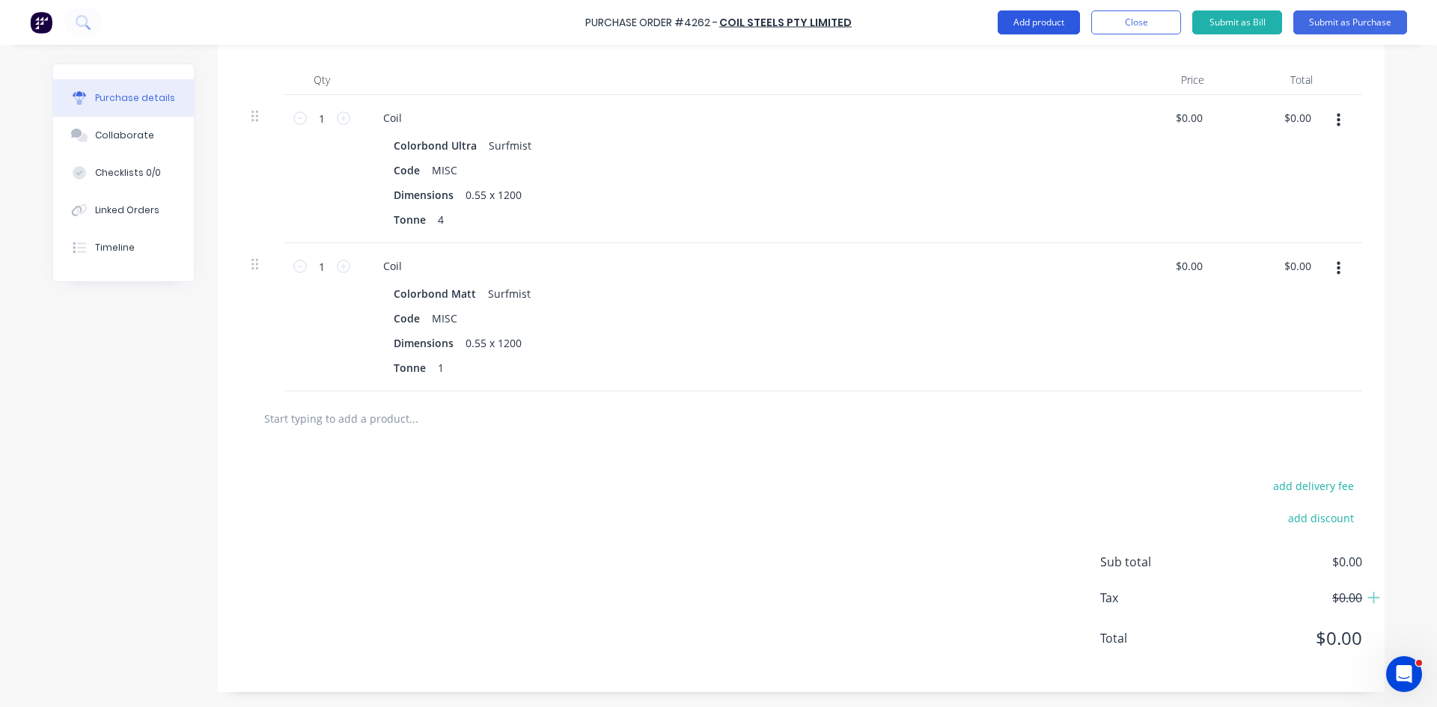
click at [1051, 25] on button "Add product" at bounding box center [1039, 22] width 82 height 24
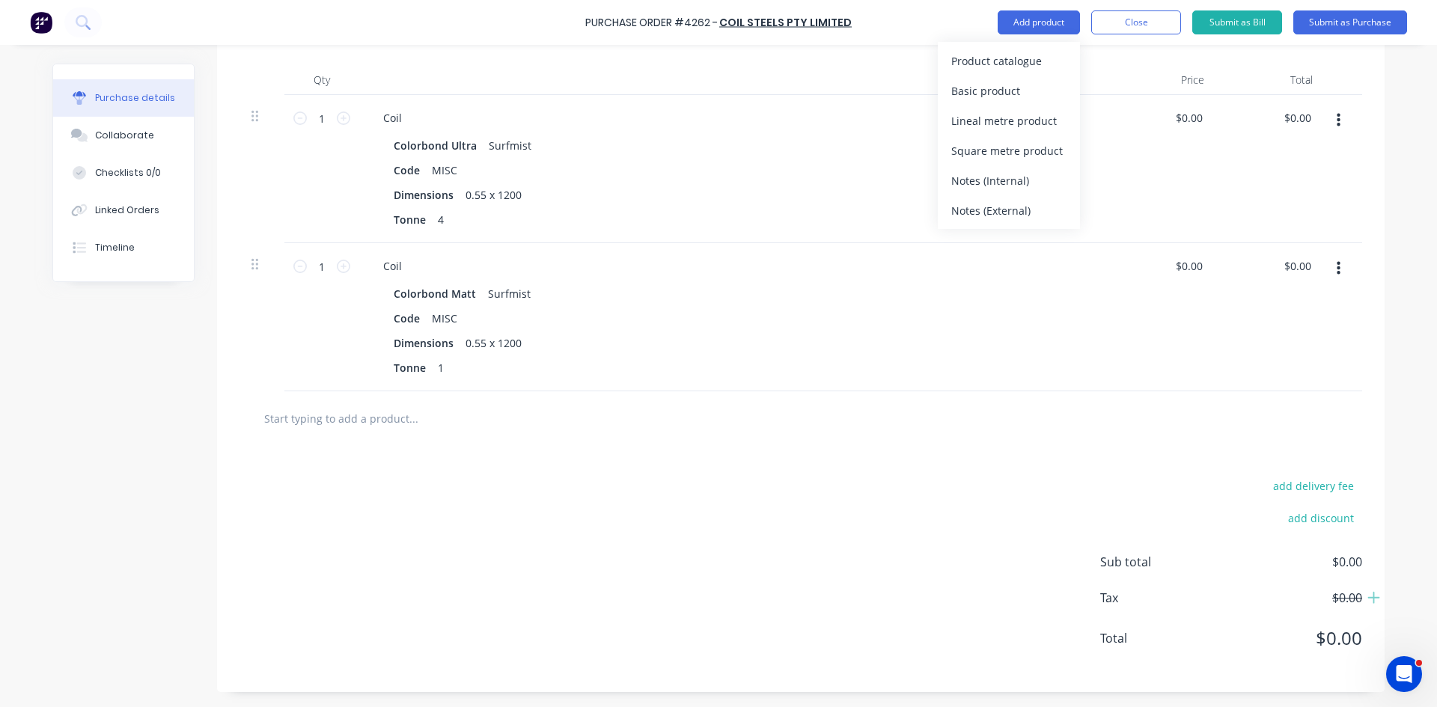
click at [1045, 58] on div "Product catalogue" at bounding box center [1009, 61] width 115 height 22
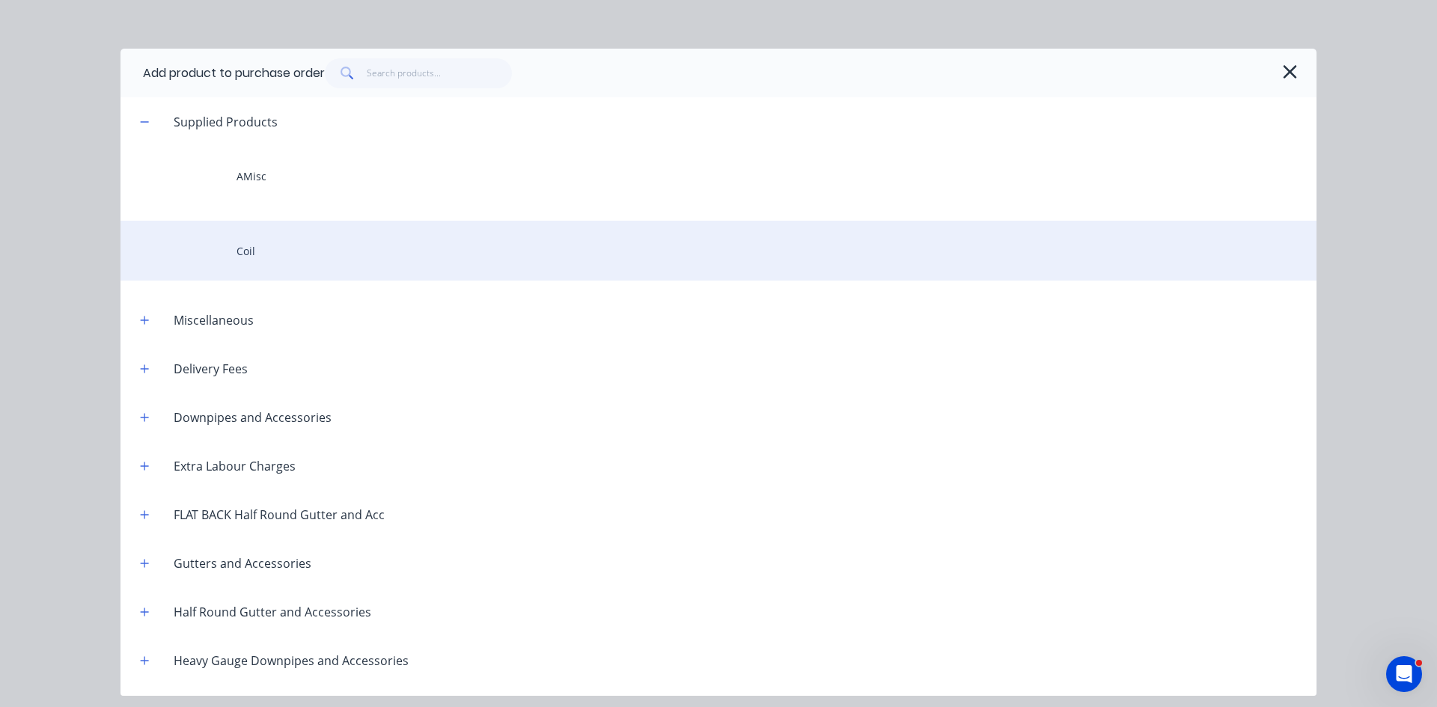
click at [417, 261] on div "Coil" at bounding box center [719, 251] width 1196 height 60
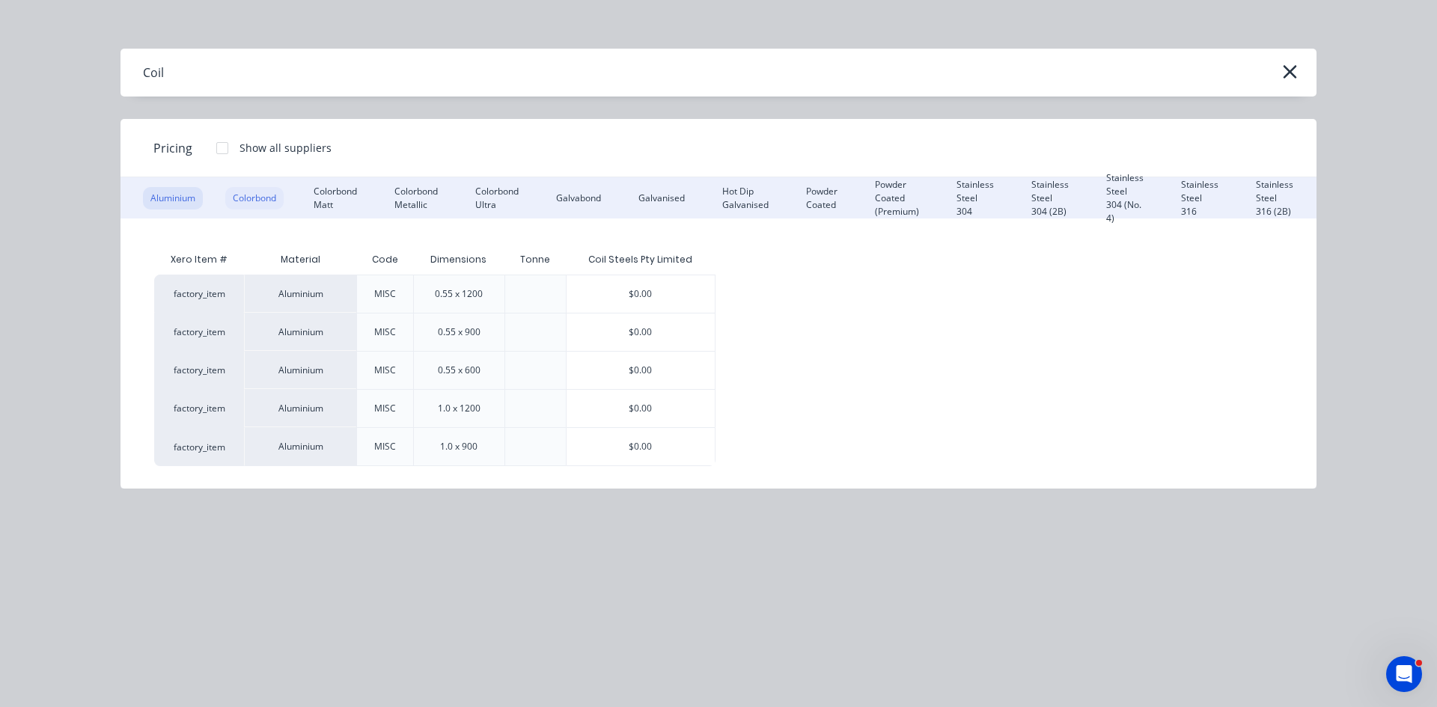
click at [264, 207] on div "Colorbond" at bounding box center [254, 198] width 58 height 22
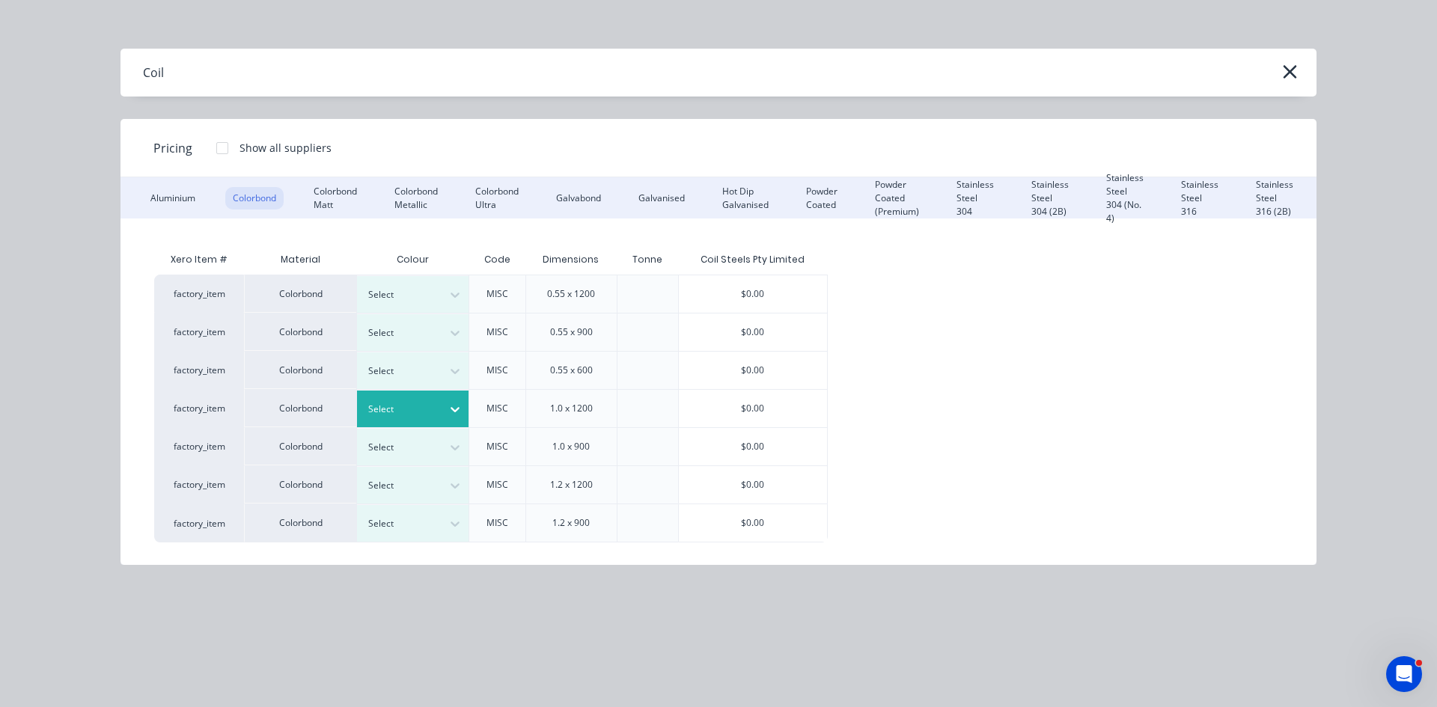
click at [423, 408] on div at bounding box center [401, 409] width 67 height 16
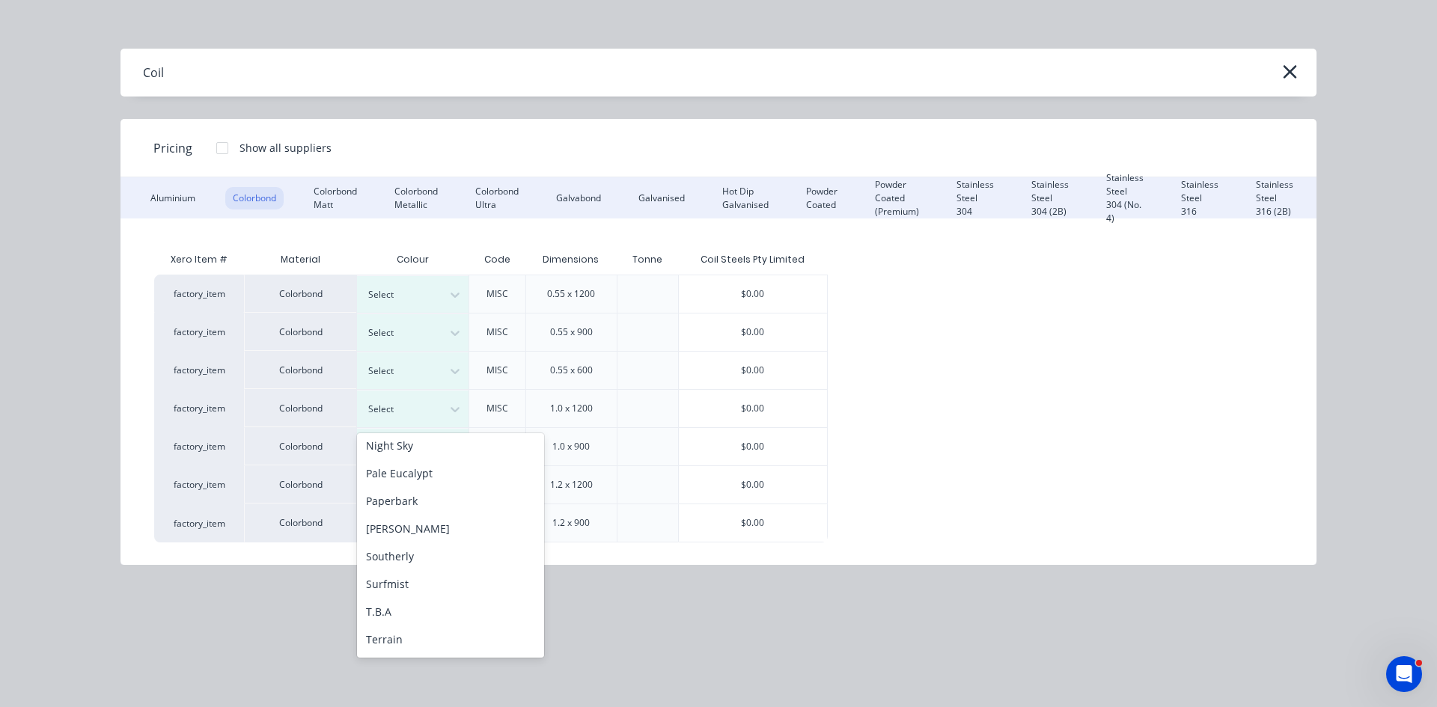
scroll to position [502, 0]
click at [436, 499] on div "Surfmist" at bounding box center [450, 503] width 187 height 28
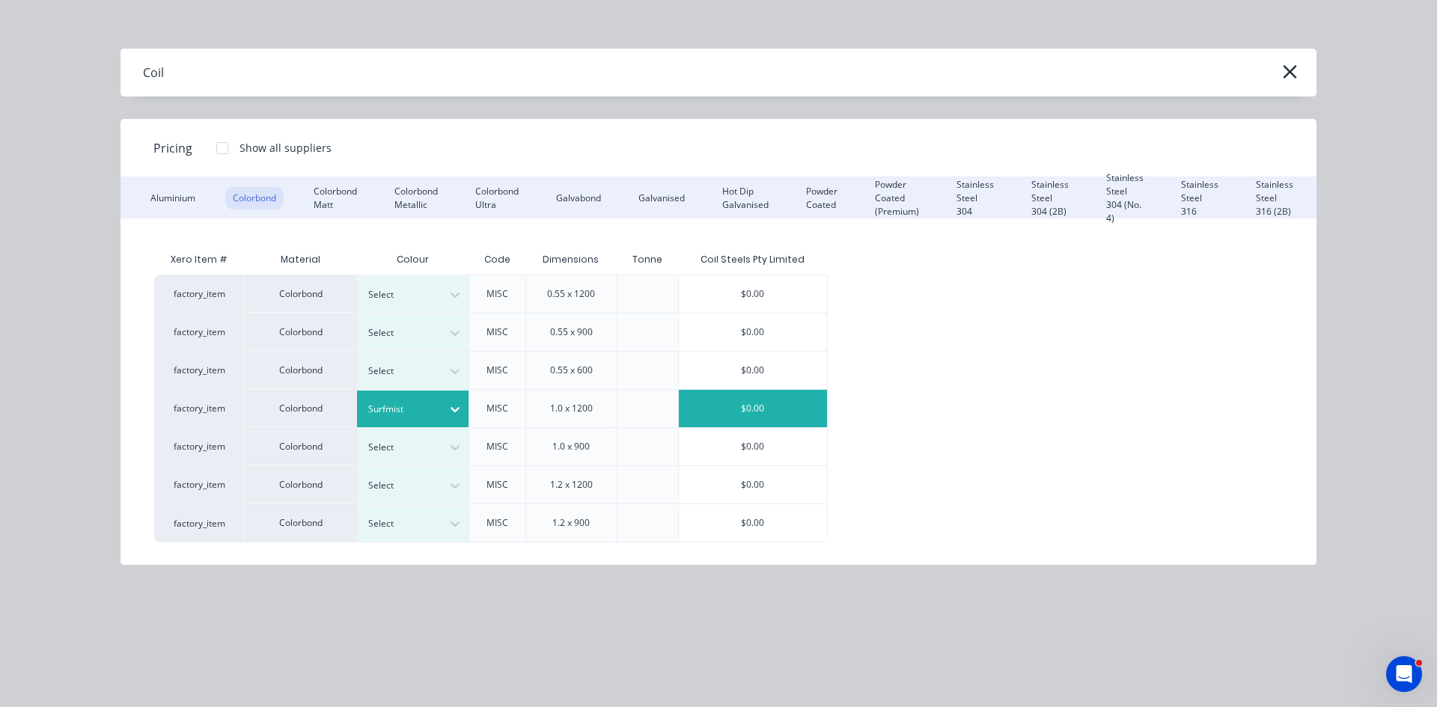
click at [810, 402] on div "$0.00" at bounding box center [753, 408] width 148 height 37
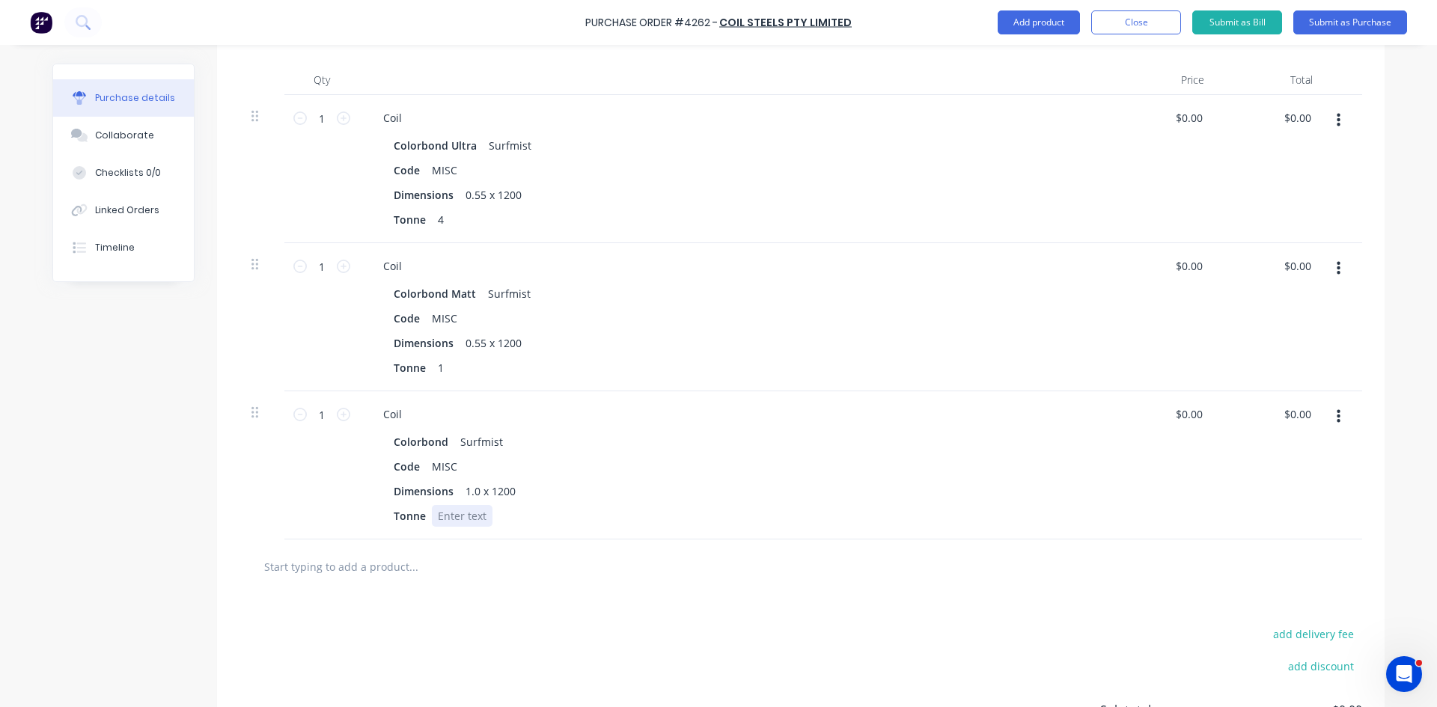
click at [474, 515] on div at bounding box center [462, 516] width 61 height 22
click at [758, 520] on div "Tonne 1" at bounding box center [731, 516] width 686 height 22
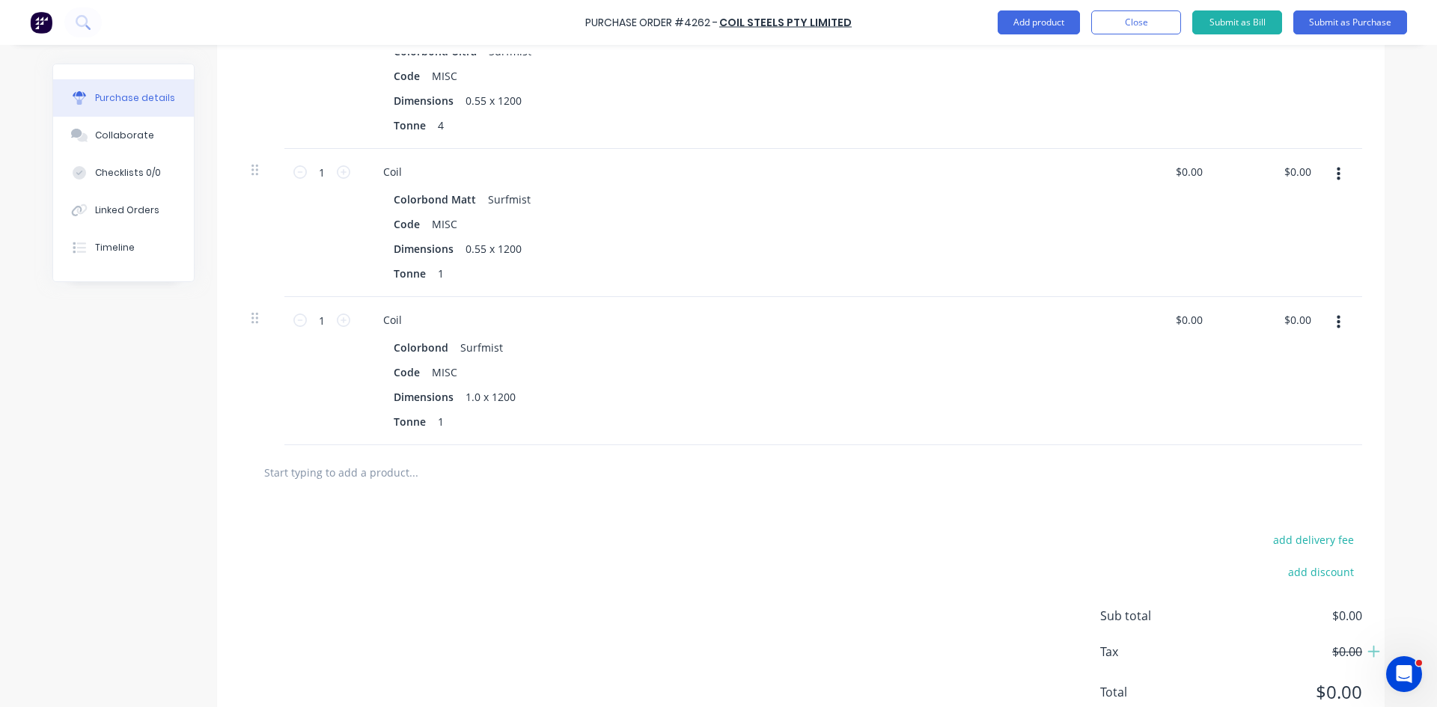
scroll to position [532, 0]
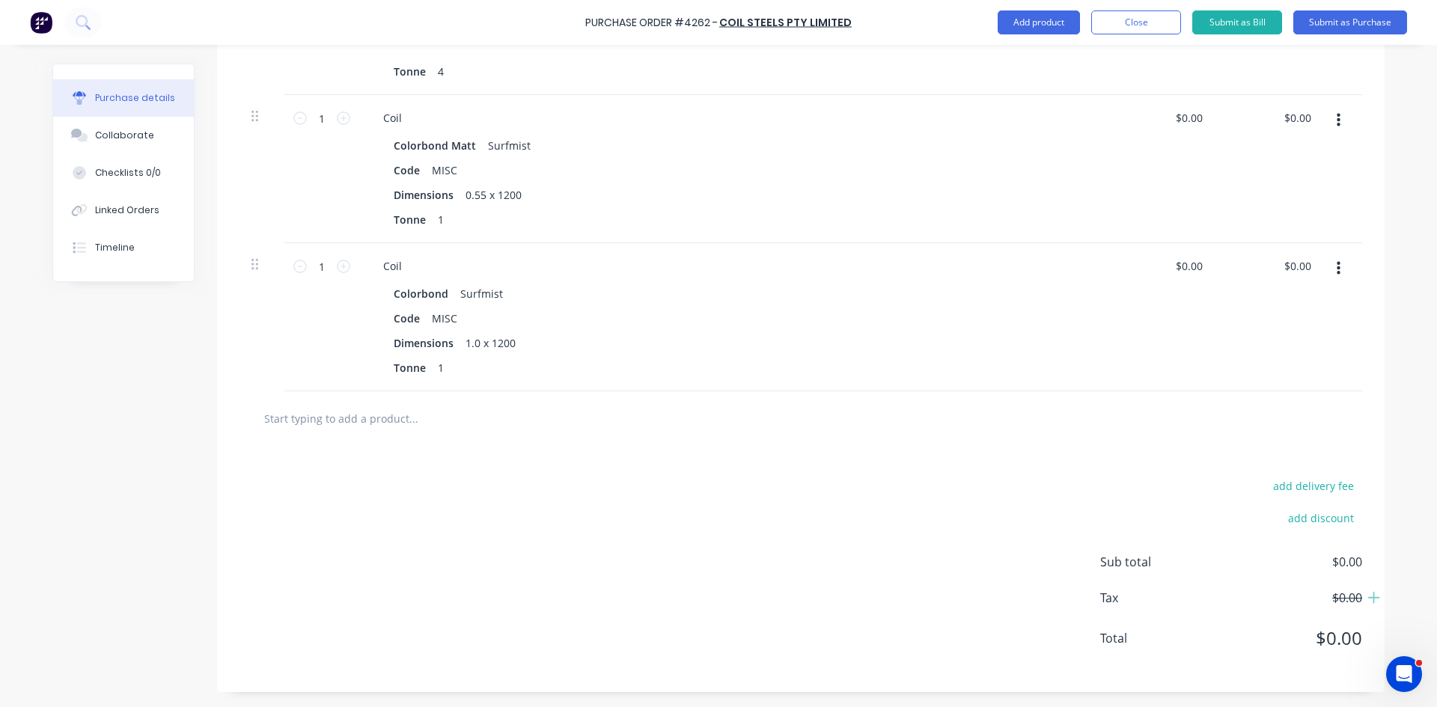
click at [373, 425] on input "text" at bounding box center [413, 419] width 299 height 30
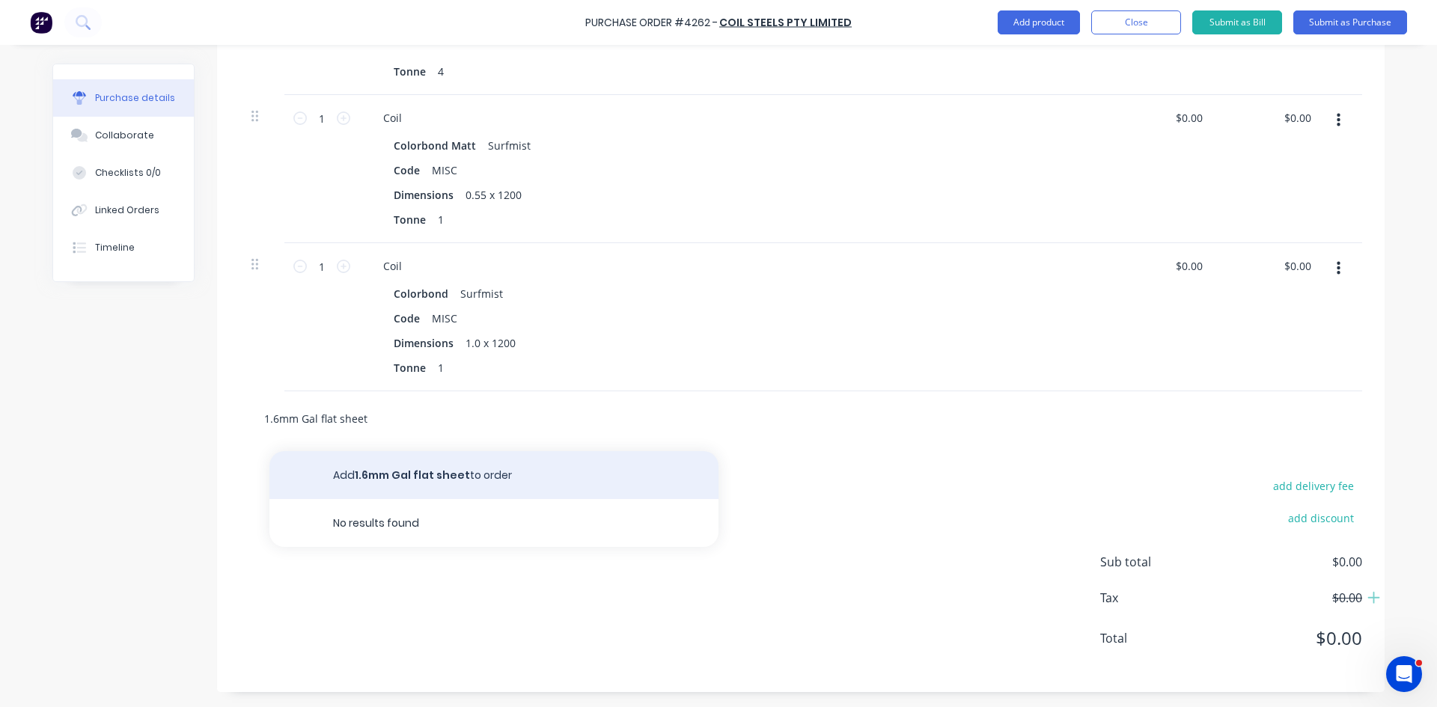
type input "1.6mm Gal flat sheet"
click at [436, 484] on button "Add 1.6mm Gal flat sheet to order" at bounding box center [494, 475] width 449 height 48
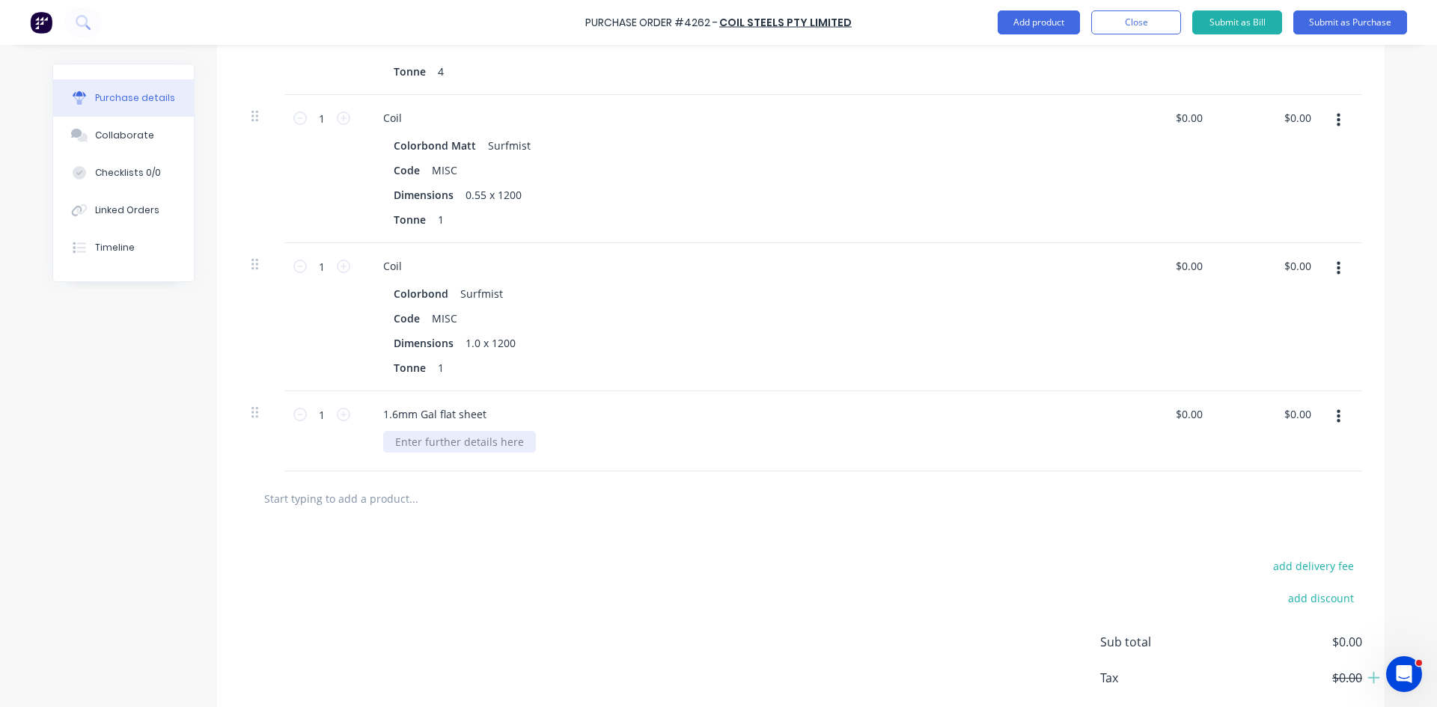
drag, startPoint x: 402, startPoint y: 449, endPoint x: 410, endPoint y: 445, distance: 9.0
click at [402, 448] on div at bounding box center [459, 442] width 153 height 22
click at [737, 547] on div "add delivery fee add discount Sub total $0.00 Tax $0.00 Total $0.00" at bounding box center [801, 649] width 1168 height 246
click at [487, 418] on div "1.6mm Gal flat sheet" at bounding box center [434, 415] width 127 height 22
click at [648, 490] on div at bounding box center [476, 499] width 449 height 30
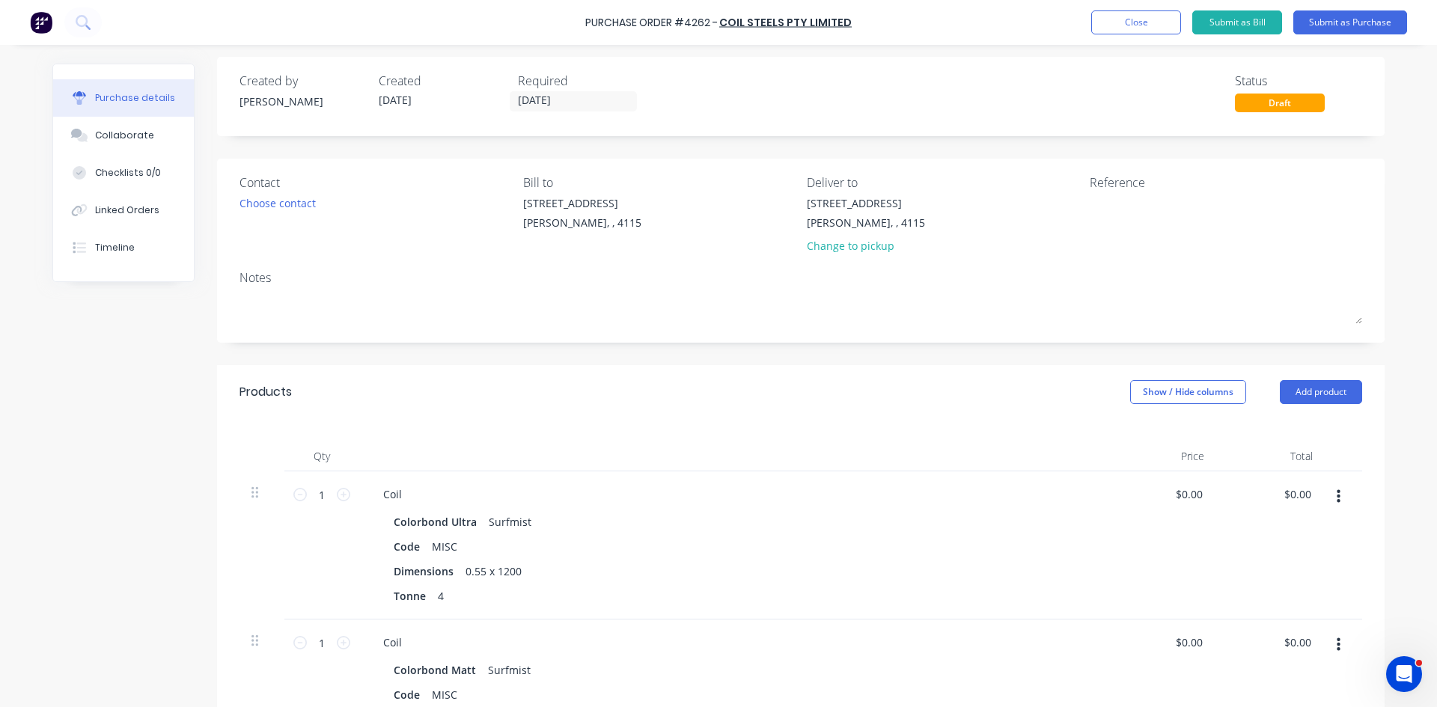
scroll to position [0, 0]
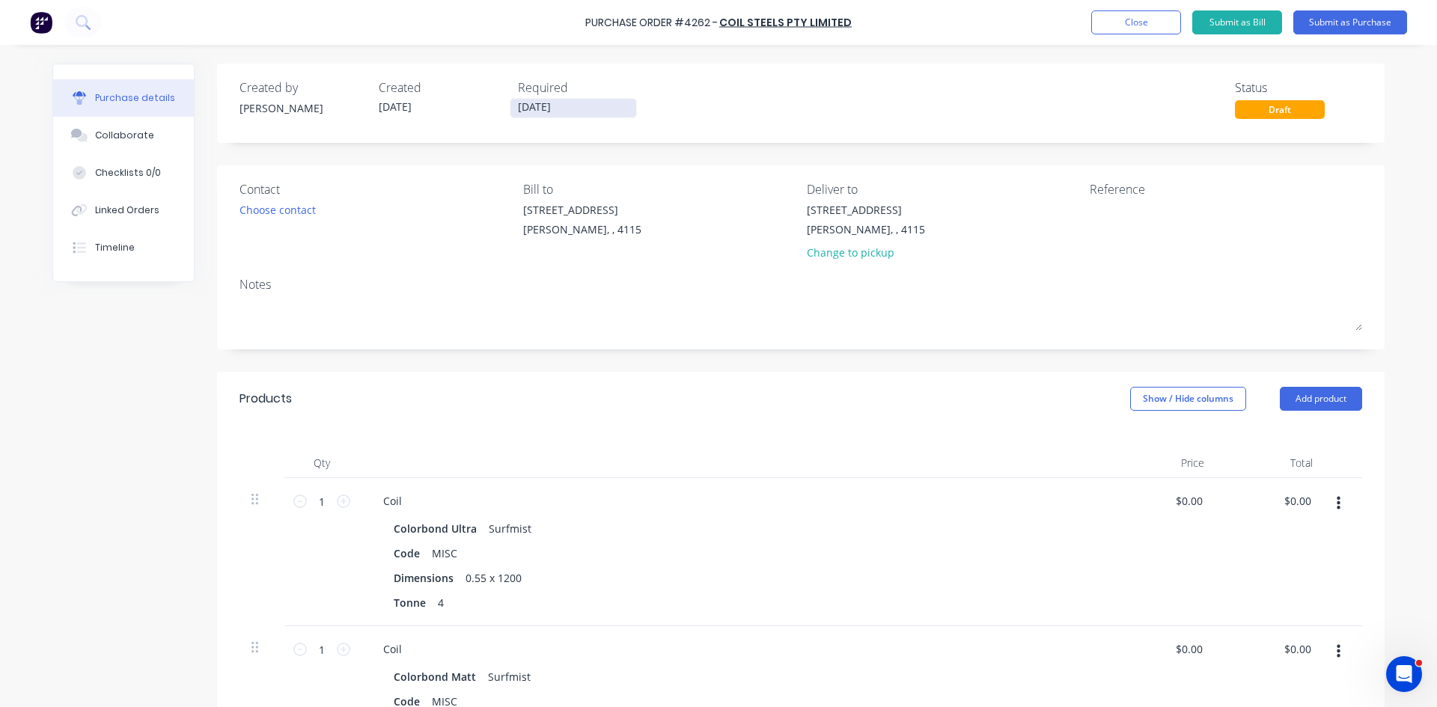
click at [566, 112] on input "[DATE]" at bounding box center [574, 108] width 126 height 19
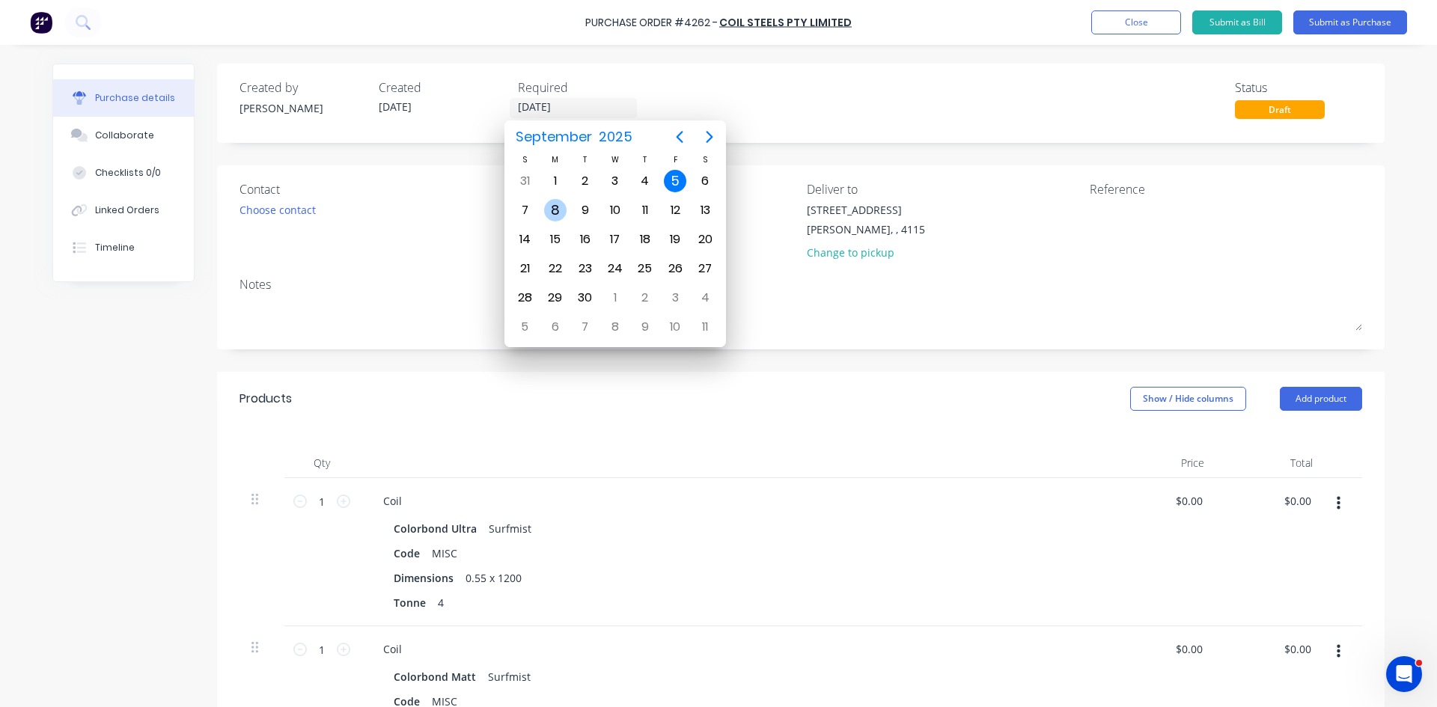
click at [550, 213] on div "8" at bounding box center [555, 210] width 22 height 22
type input "[DATE]"
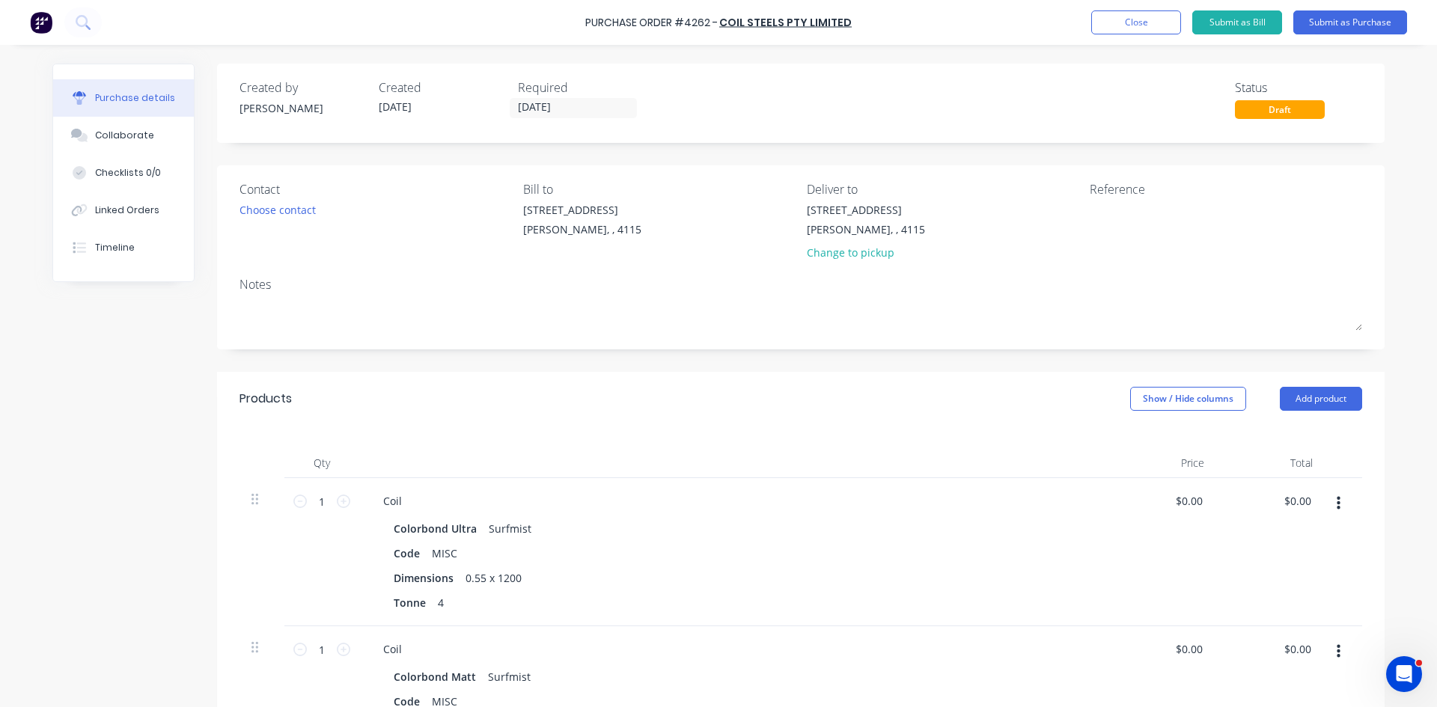
click at [931, 133] on div "Created by [PERSON_NAME] Created [DATE] Required [DATE] Status Draft" at bounding box center [801, 103] width 1168 height 79
click at [1359, 24] on button "Submit as Purchase" at bounding box center [1351, 22] width 114 height 24
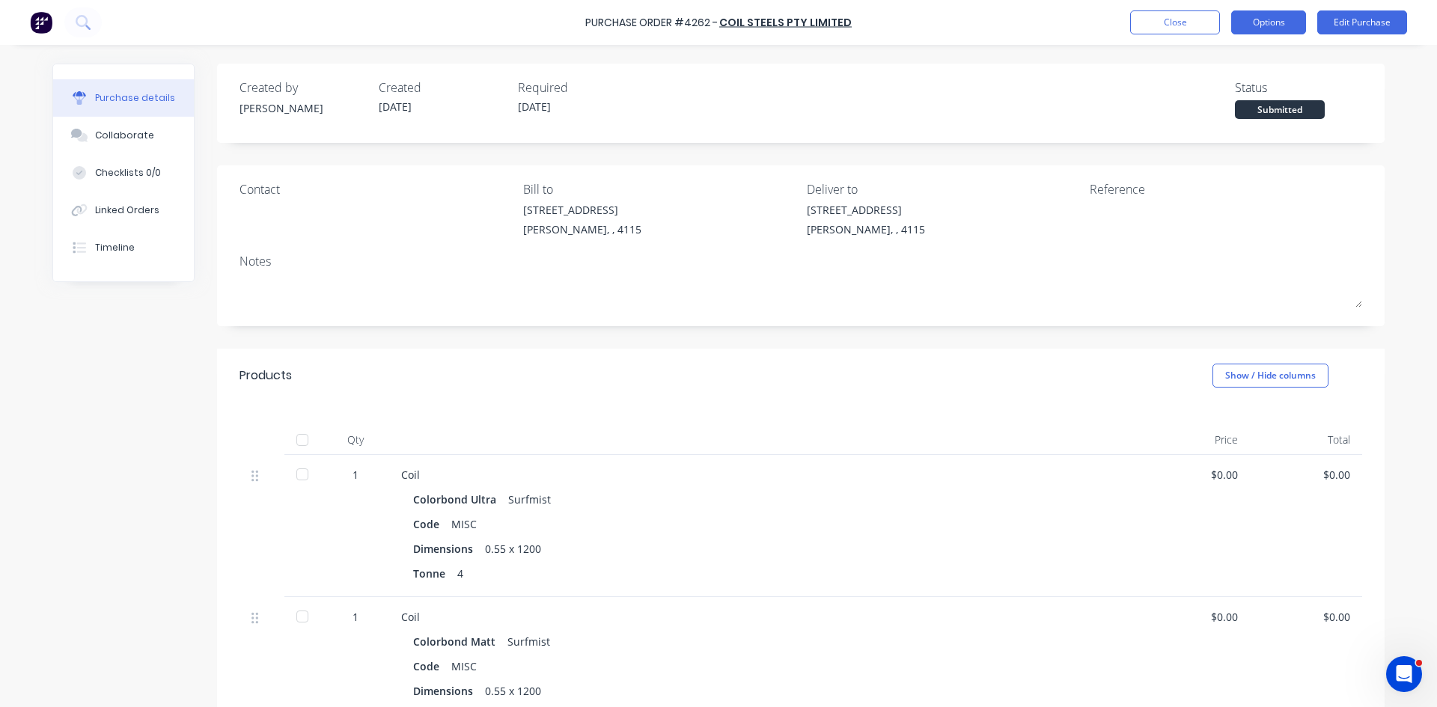
click at [1292, 22] on button "Options" at bounding box center [1269, 22] width 75 height 24
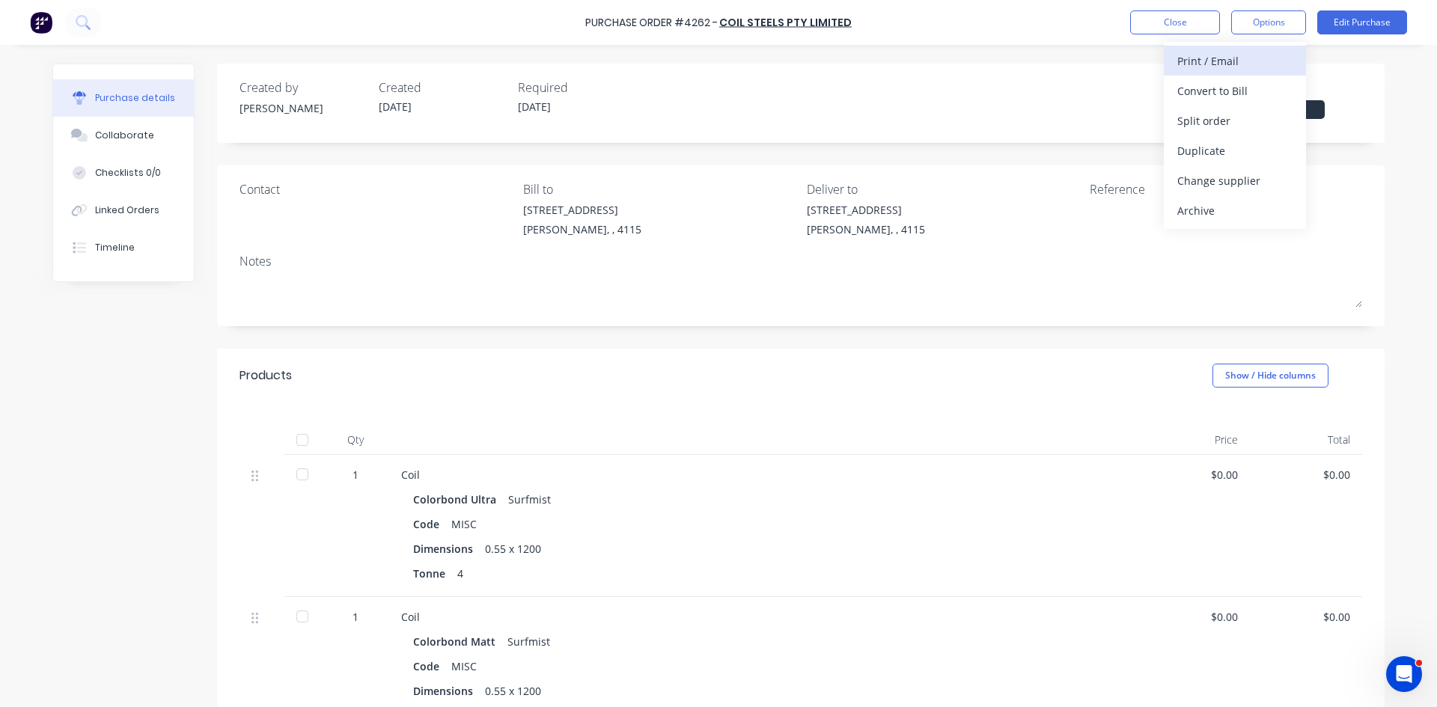
click at [1258, 61] on div "Print / Email" at bounding box center [1235, 61] width 115 height 22
click at [1256, 119] on div "Without pricing" at bounding box center [1235, 121] width 115 height 22
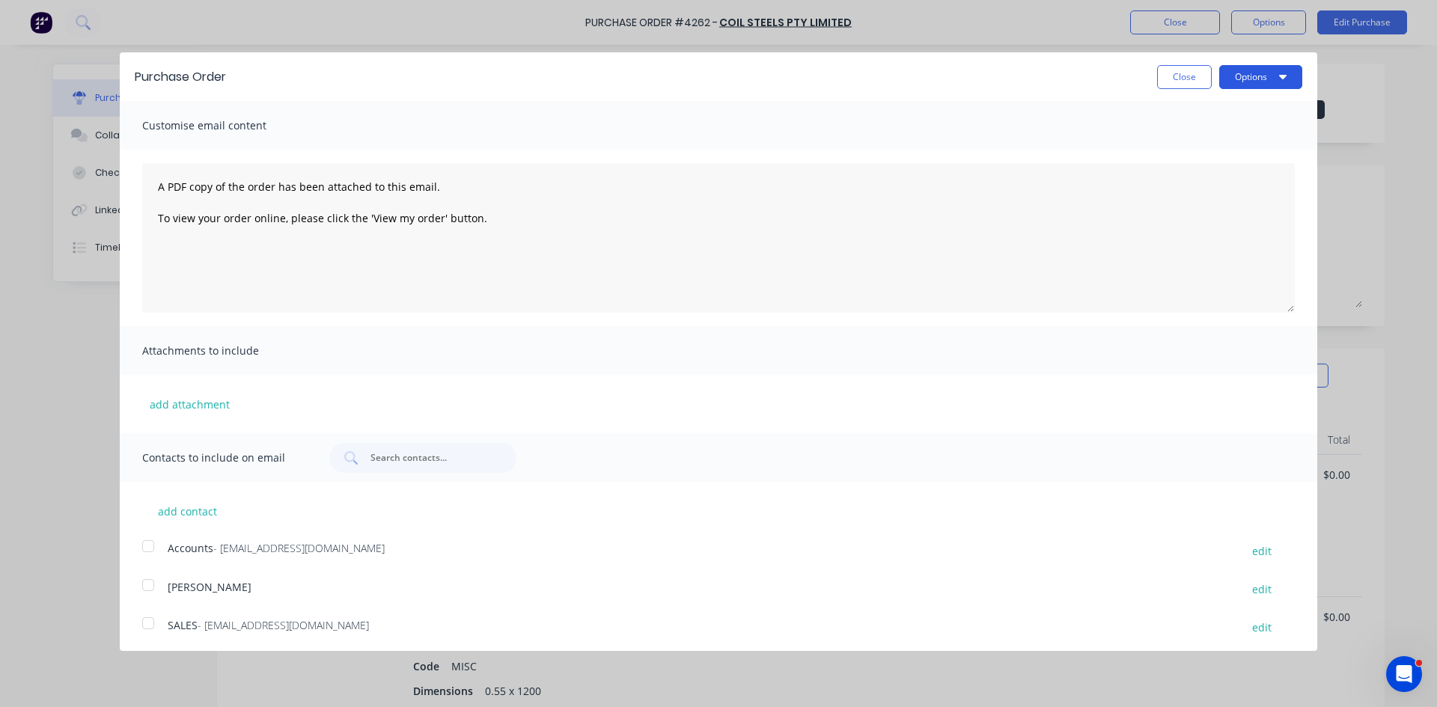
click at [1249, 85] on button "Options" at bounding box center [1261, 77] width 83 height 24
click at [1247, 106] on div "Print" at bounding box center [1231, 115] width 115 height 22
click at [1173, 76] on button "Close" at bounding box center [1184, 77] width 55 height 24
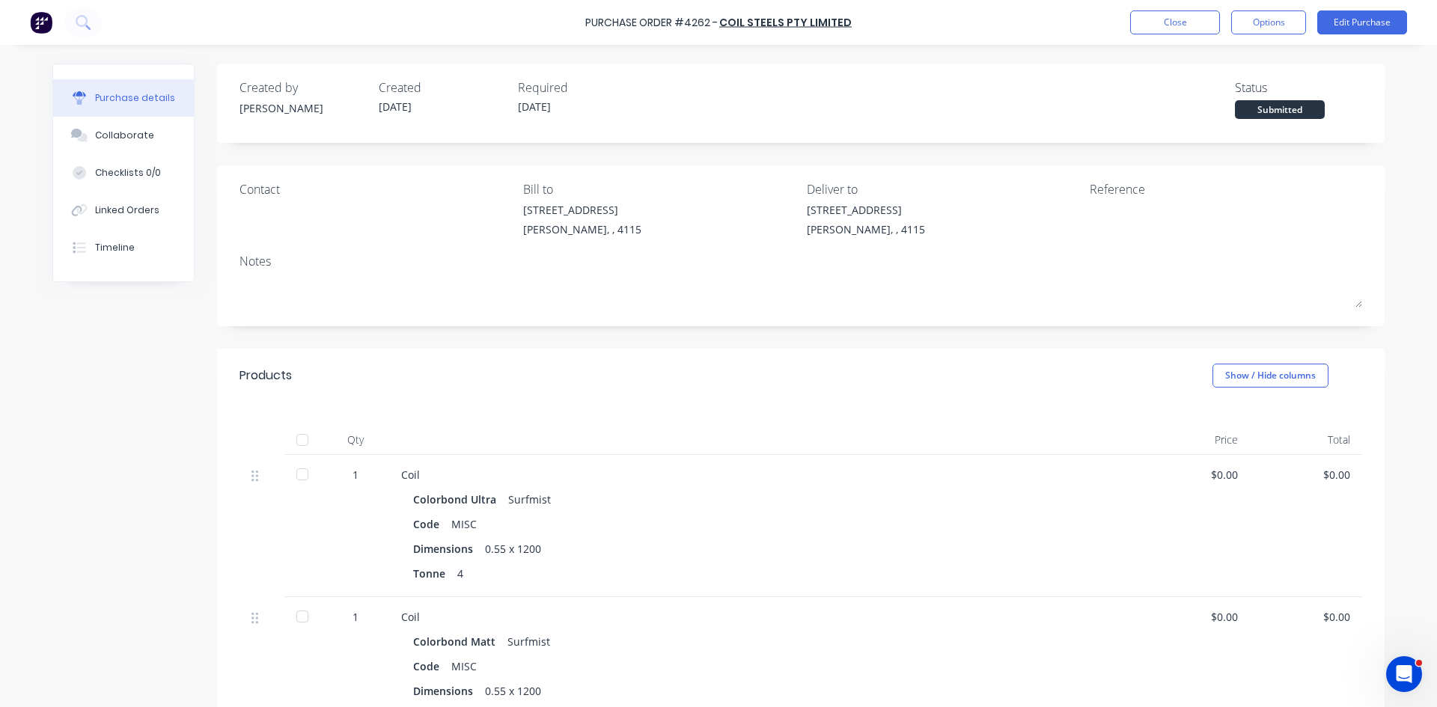
click at [108, 28] on div "Purchase Order #4262 - Coil Steels Pty Limited Close Options Edit Purchase" at bounding box center [718, 22] width 1437 height 45
click at [94, 22] on button at bounding box center [82, 22] width 37 height 30
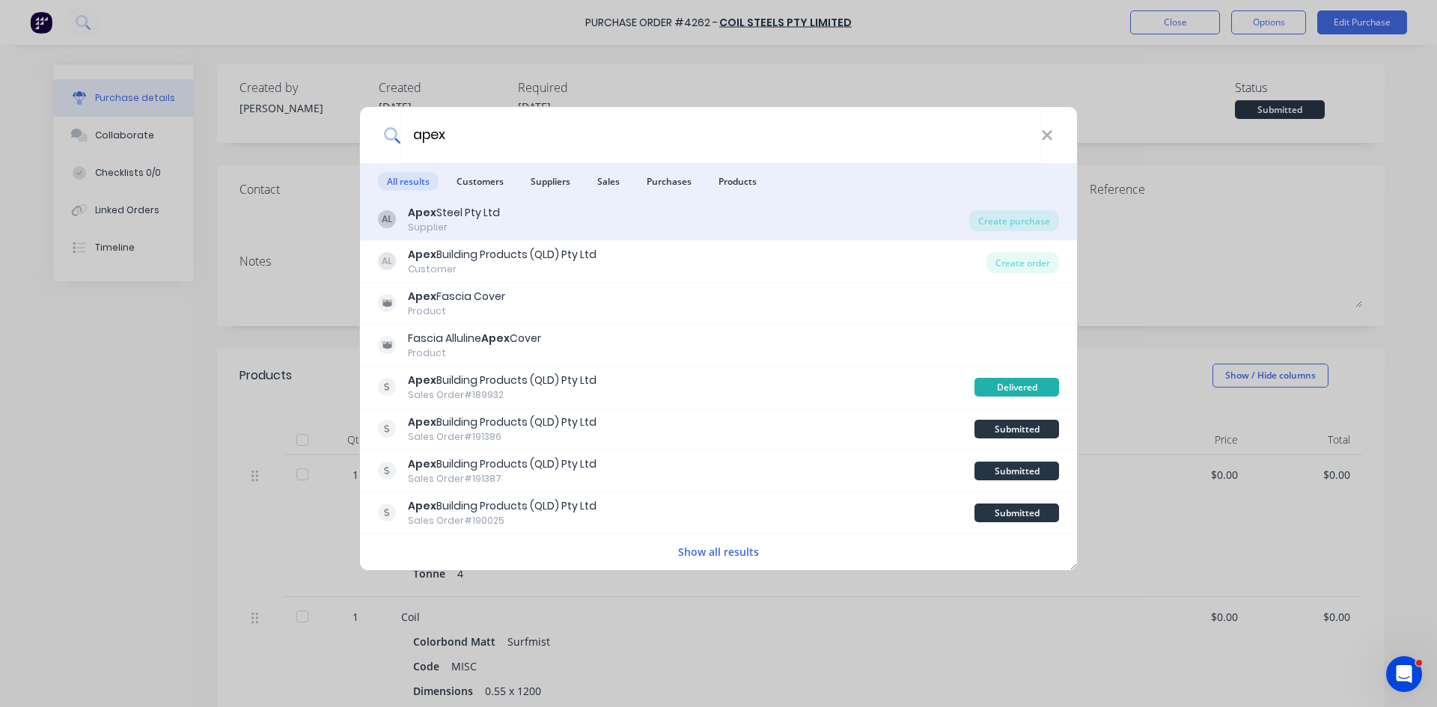
type input "apex"
click at [615, 229] on div "AL Apex Steel Pty Ltd Supplier" at bounding box center [673, 219] width 591 height 29
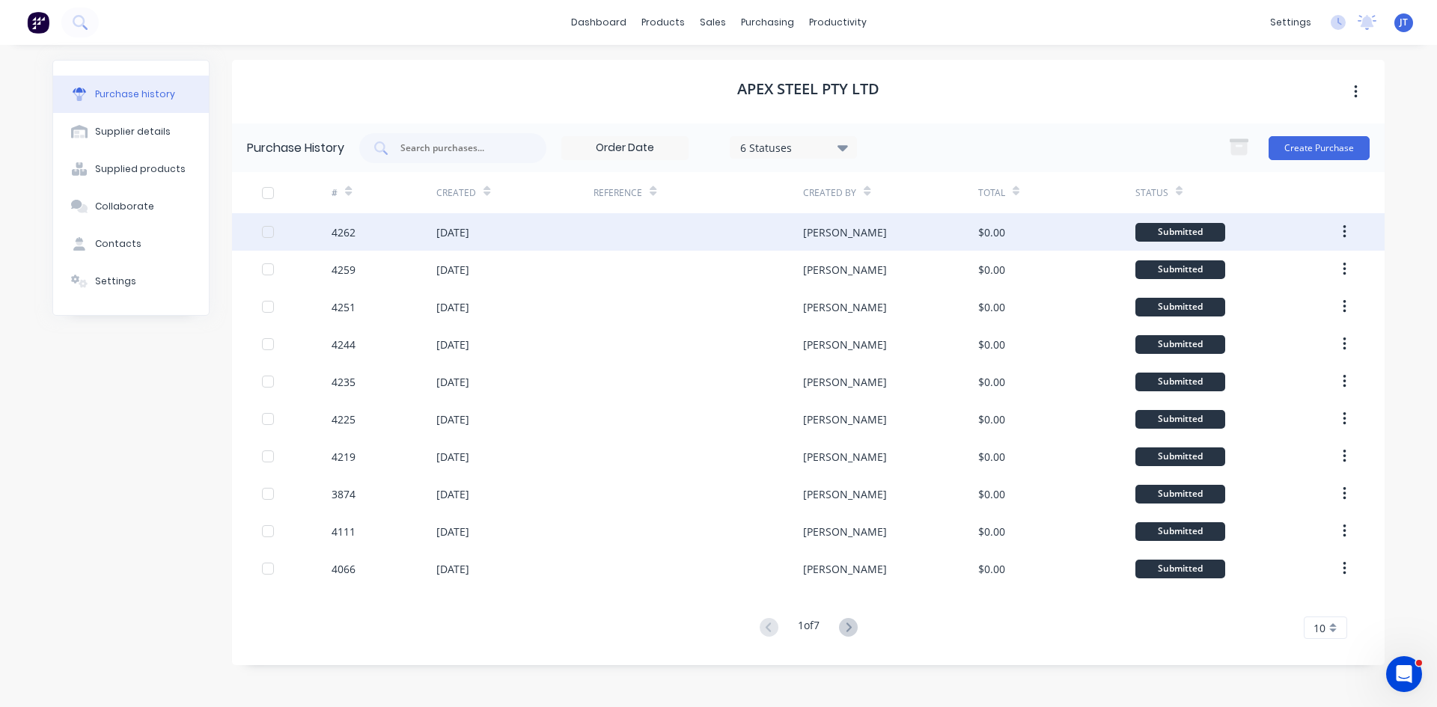
click at [907, 229] on div "[PERSON_NAME]" at bounding box center [890, 231] width 174 height 37
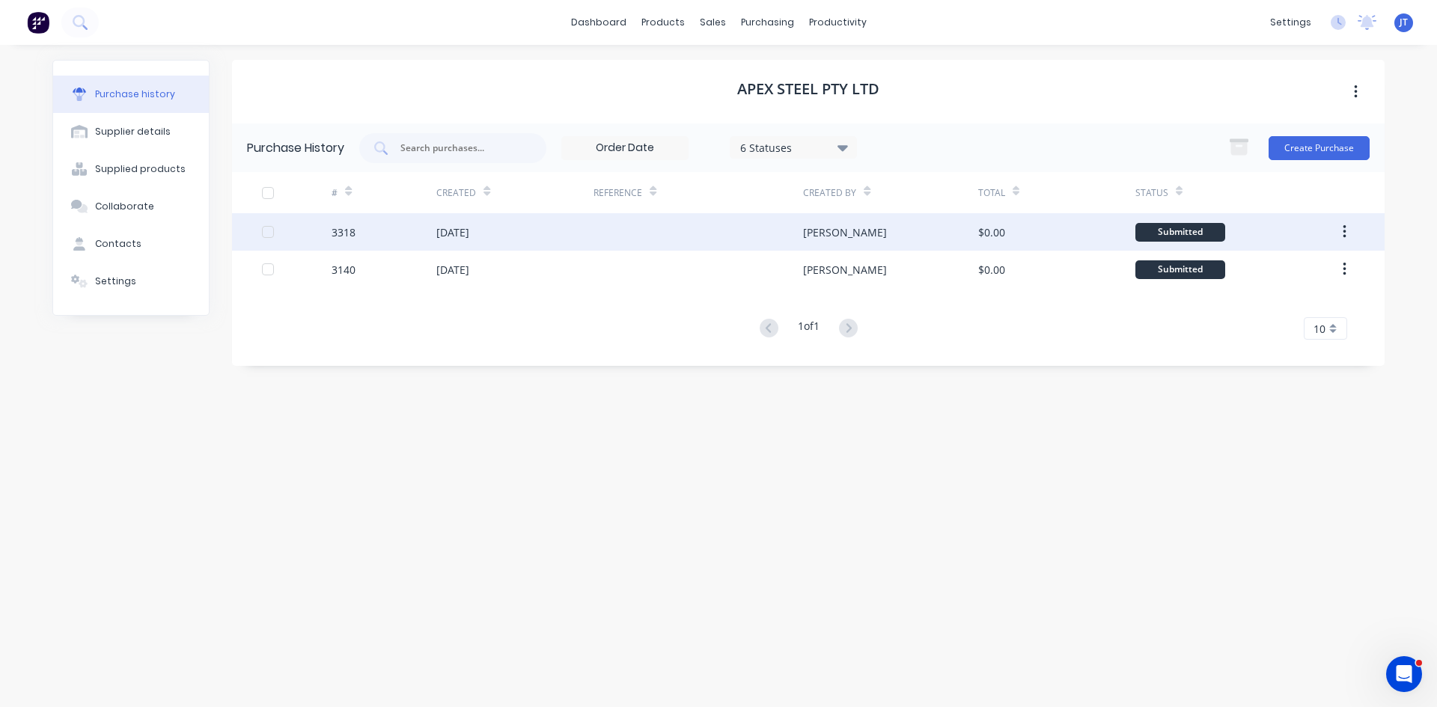
click at [910, 250] on div "[PERSON_NAME]" at bounding box center [890, 231] width 174 height 37
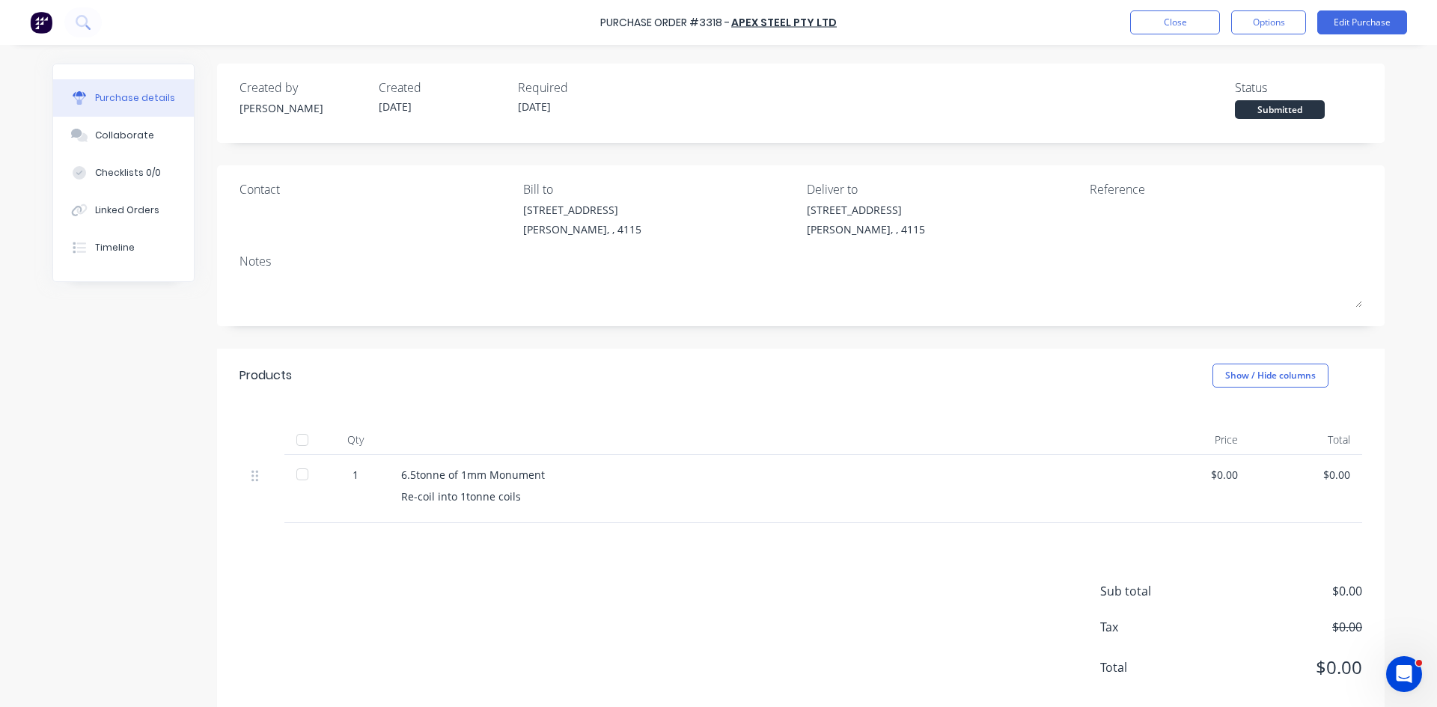
drag, startPoint x: 919, startPoint y: 245, endPoint x: 927, endPoint y: 245, distance: 8.2
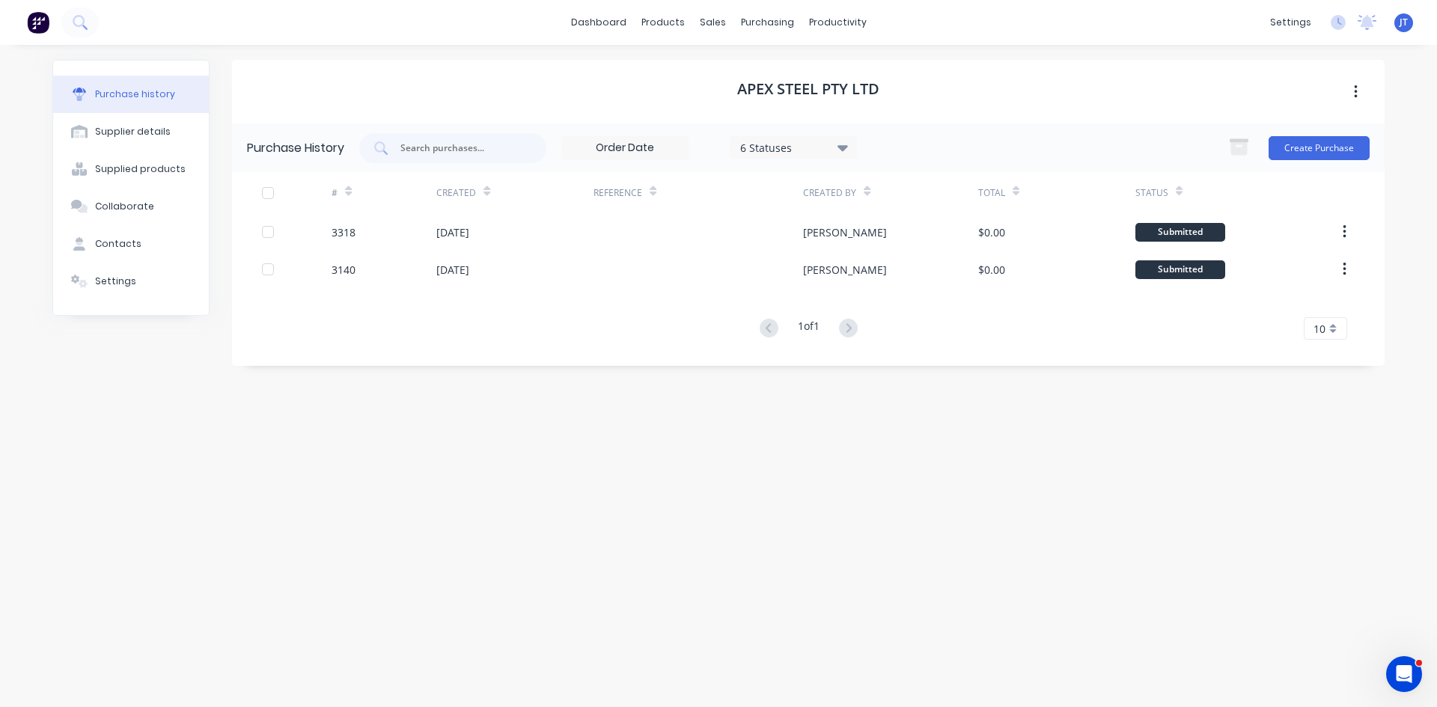
drag, startPoint x: 791, startPoint y: 144, endPoint x: 804, endPoint y: 157, distance: 18.0
click at [792, 144] on div "6 Statuses" at bounding box center [793, 147] width 107 height 16
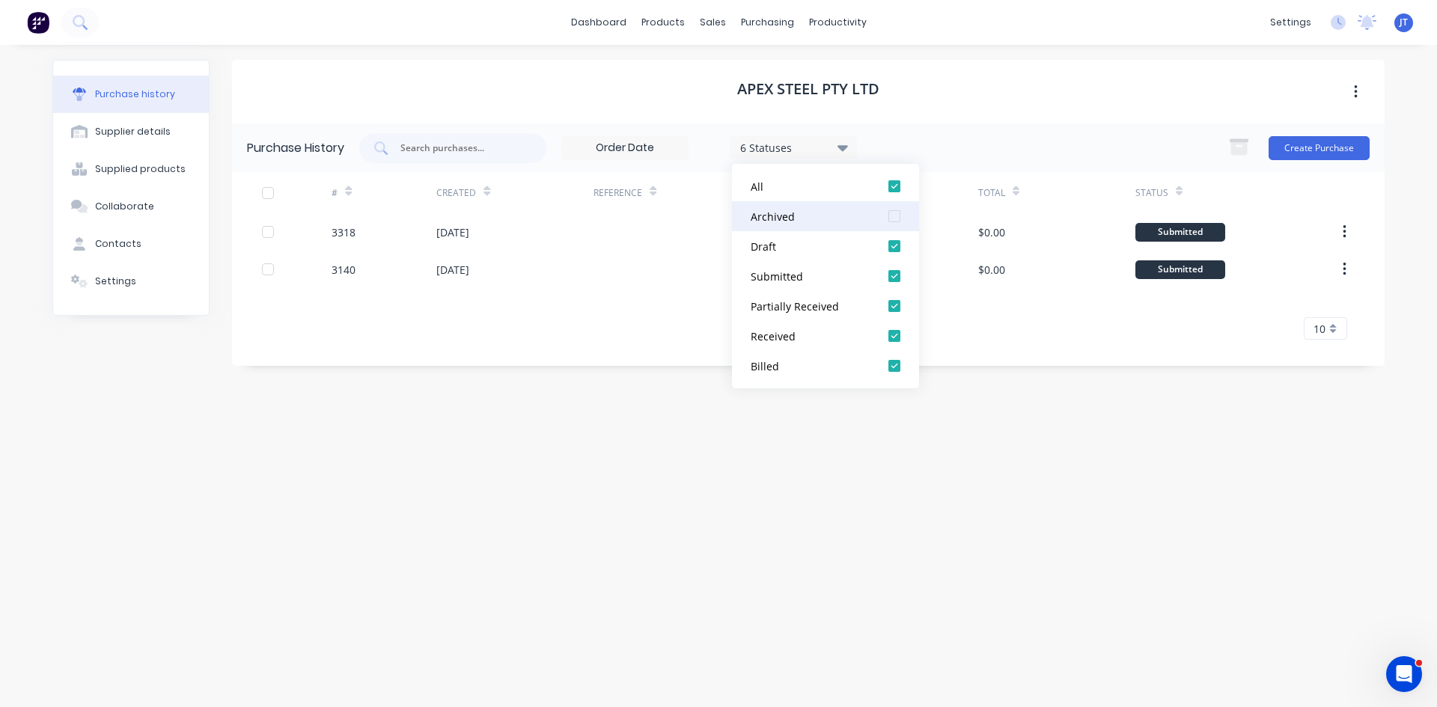
click at [902, 213] on div at bounding box center [895, 216] width 30 height 30
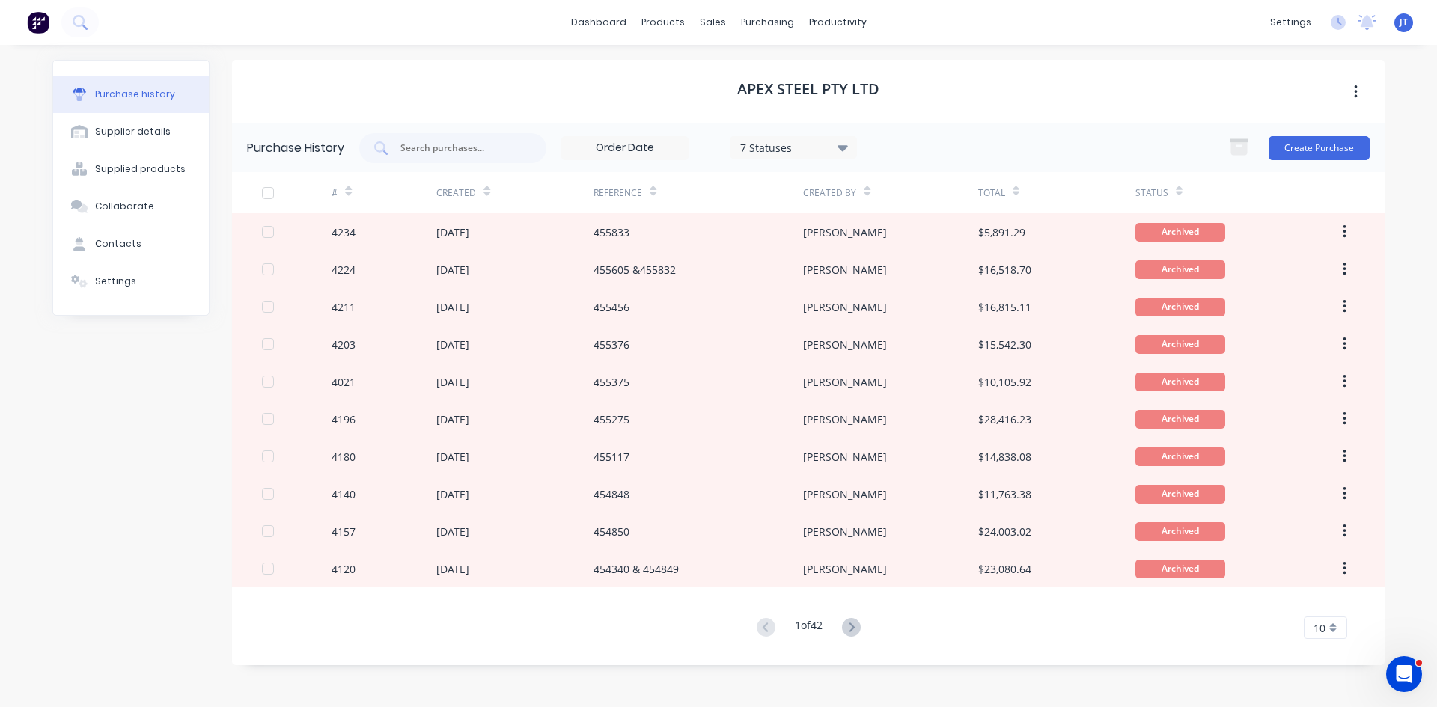
click at [1082, 128] on div "Purchase History 7 Statuses 7 Statuses Create Purchase" at bounding box center [808, 148] width 1153 height 49
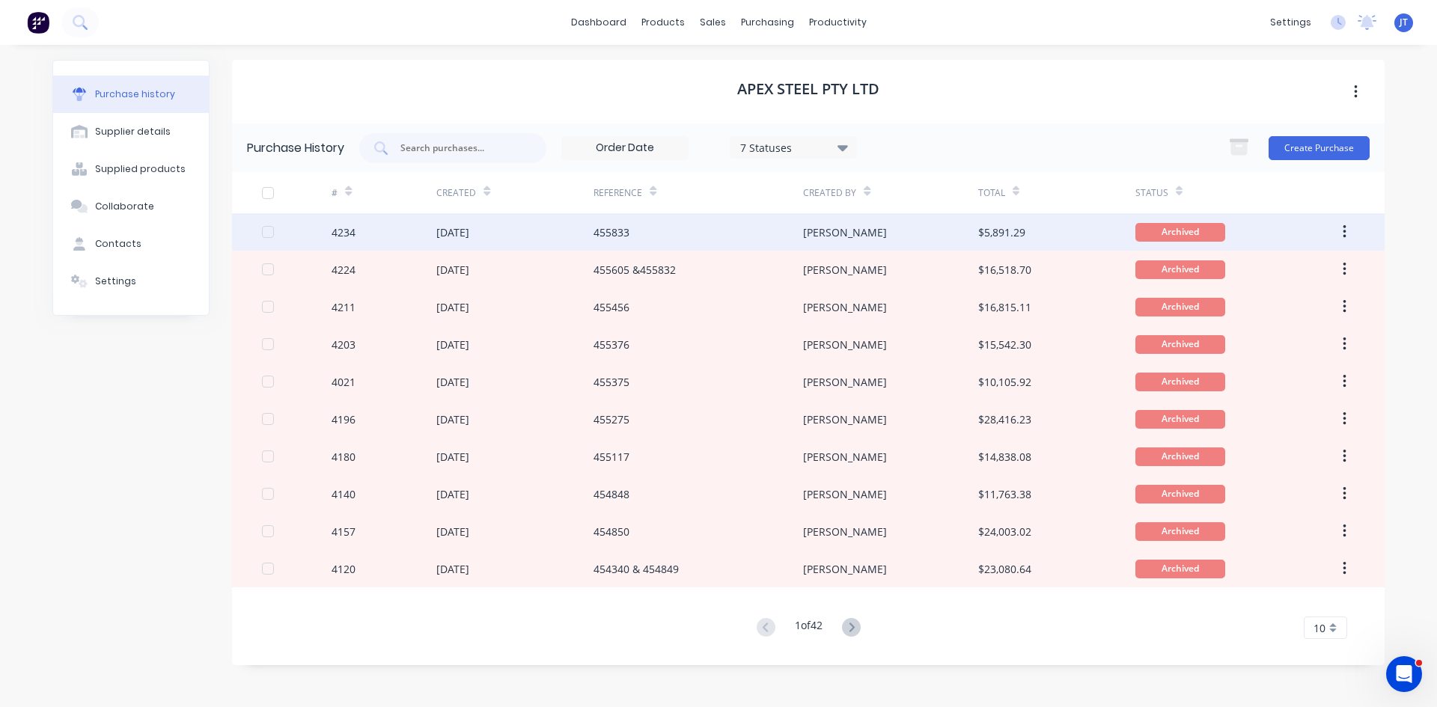
click at [920, 228] on div "[PERSON_NAME]" at bounding box center [890, 231] width 174 height 37
type textarea "x"
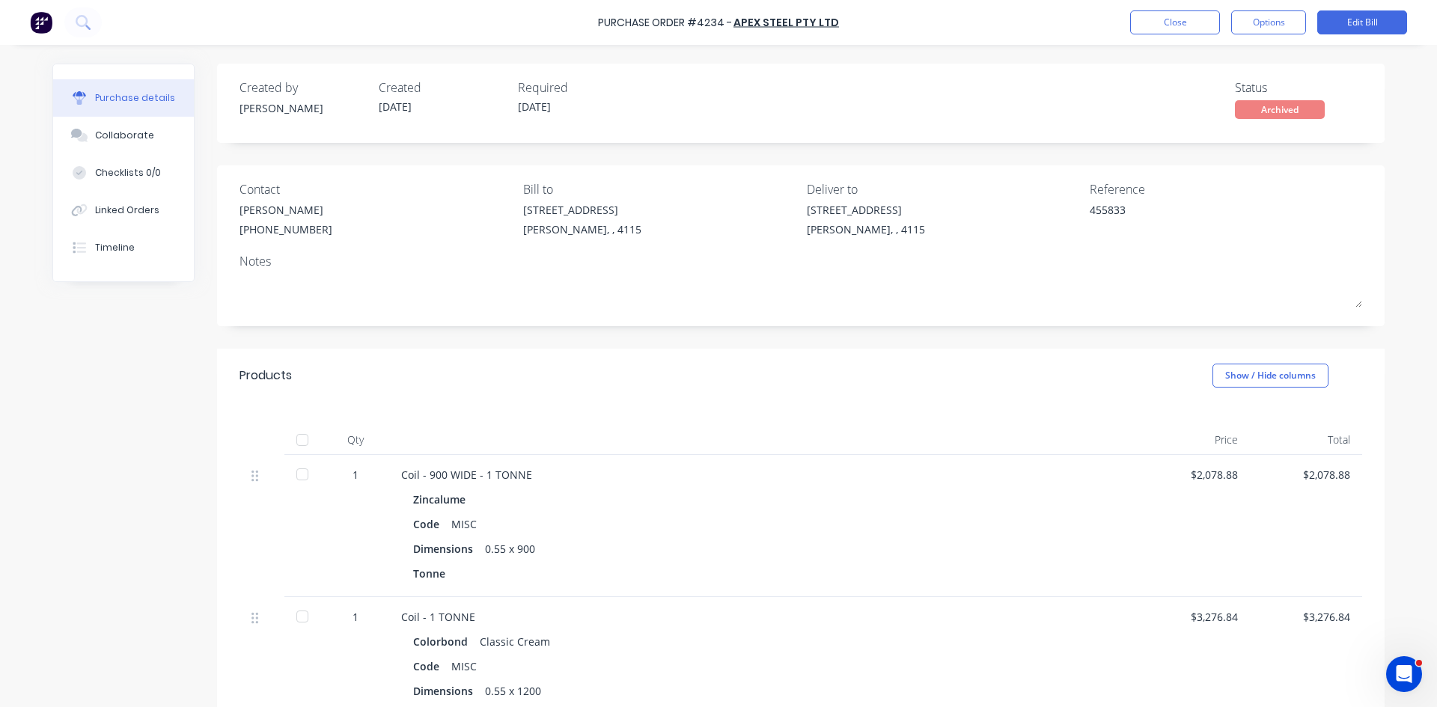
click at [37, 261] on div "Purchase details Collaborate Checklists 0/0 Linked Orders Timeline Created by […" at bounding box center [718, 331] width 1363 height 633
click at [787, 22] on link "Apex Steel Pty Ltd" at bounding box center [787, 22] width 106 height 15
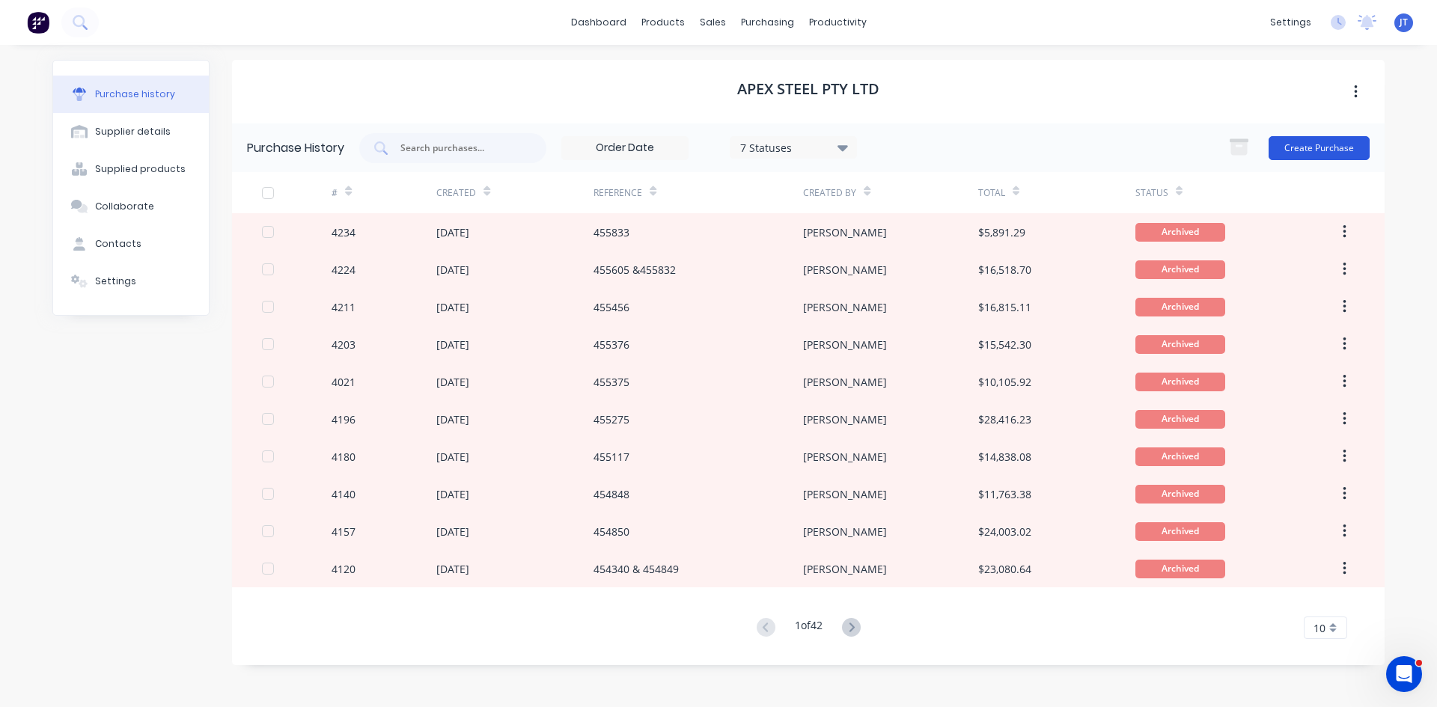
click at [1310, 150] on button "Create Purchase" at bounding box center [1319, 148] width 101 height 24
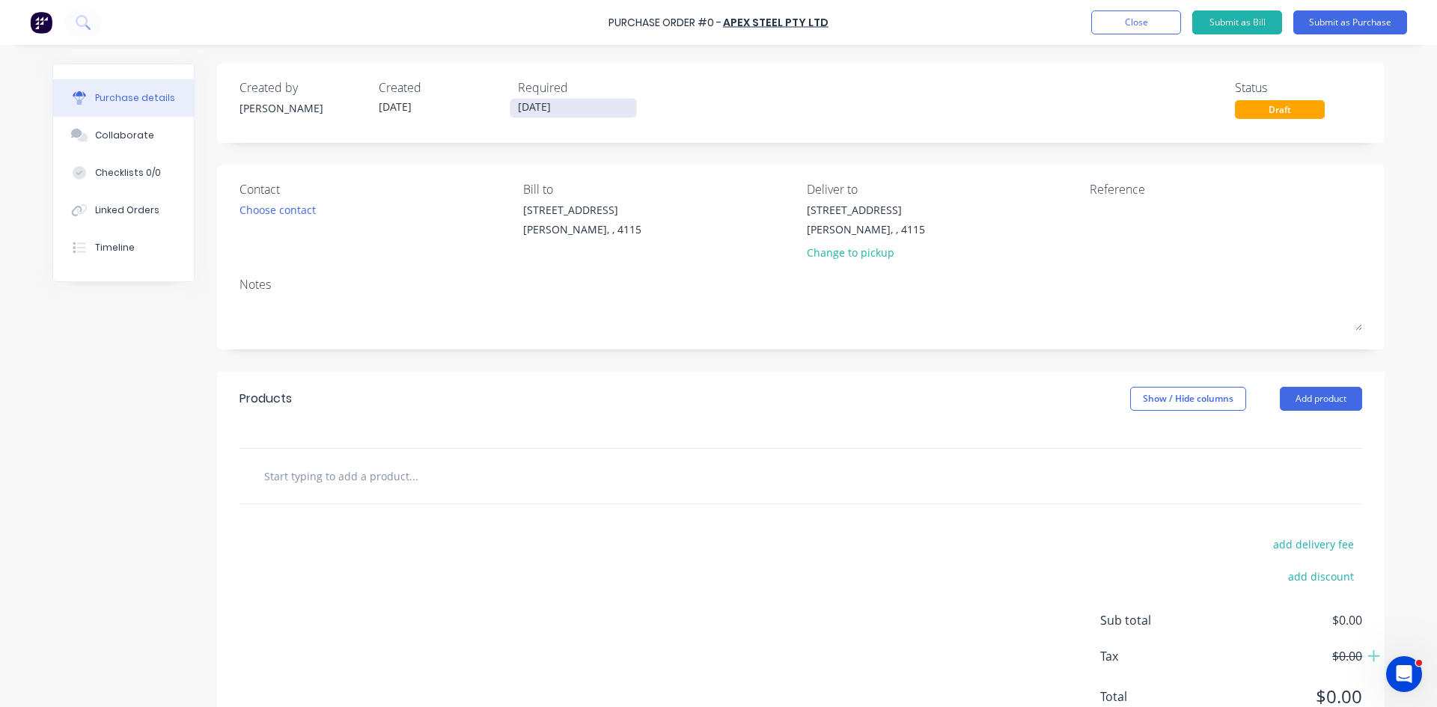
click at [551, 103] on input "[DATE]" at bounding box center [574, 108] width 126 height 19
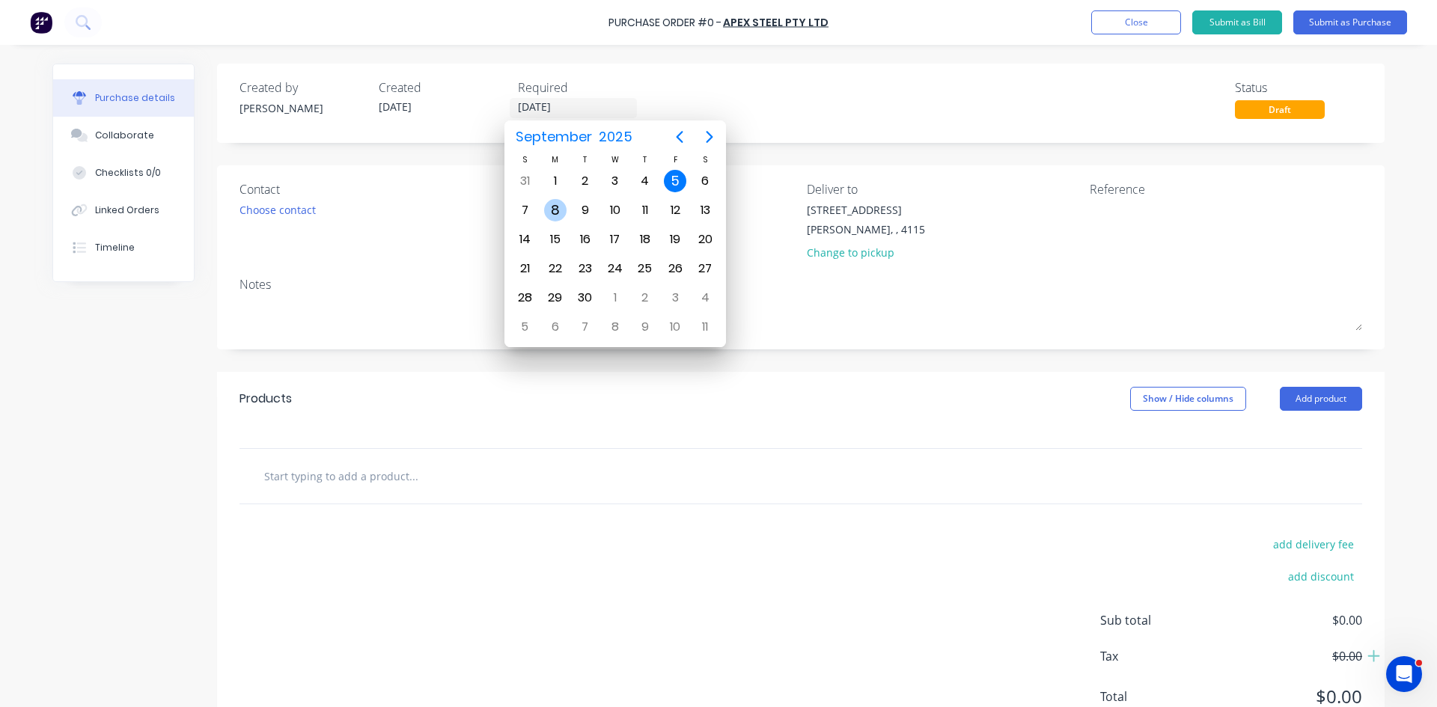
click at [554, 202] on div "8" at bounding box center [555, 210] width 22 height 22
type input "[DATE]"
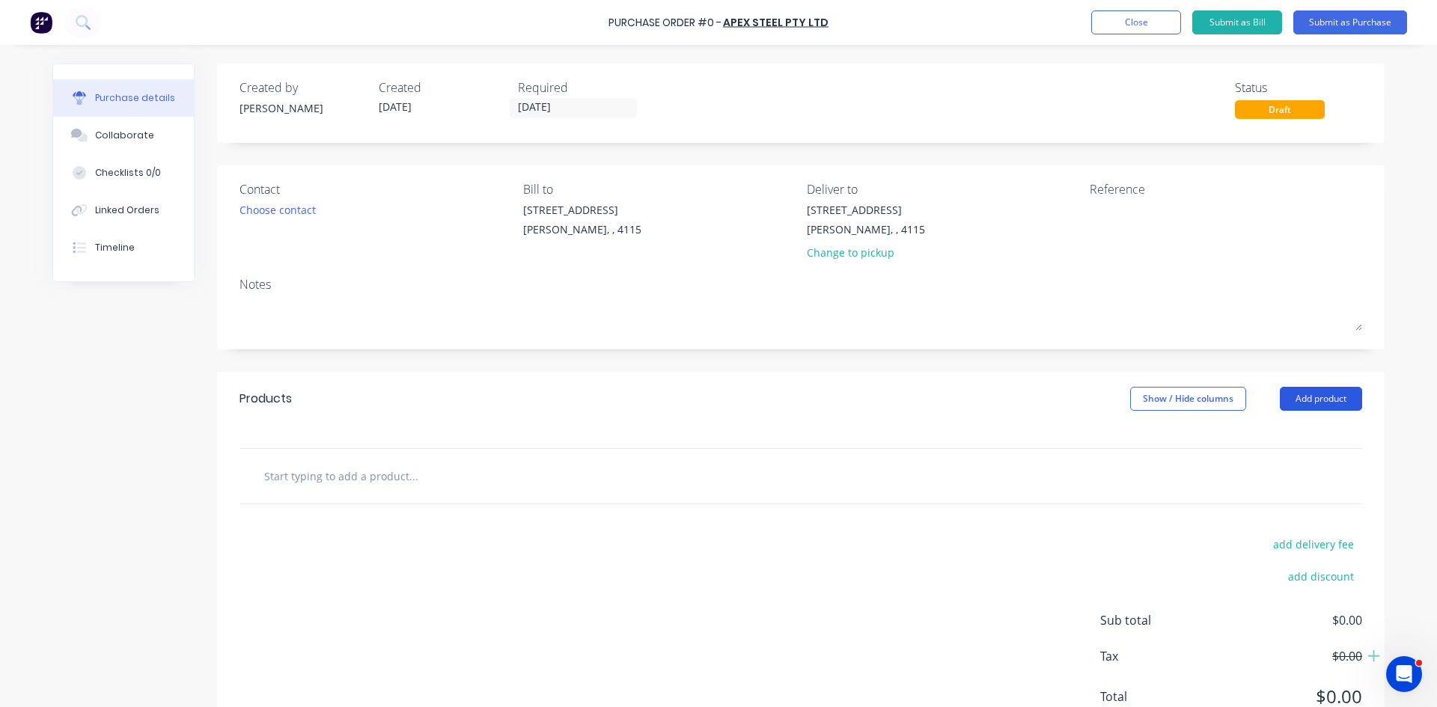
click at [1302, 399] on button "Add product" at bounding box center [1321, 399] width 82 height 24
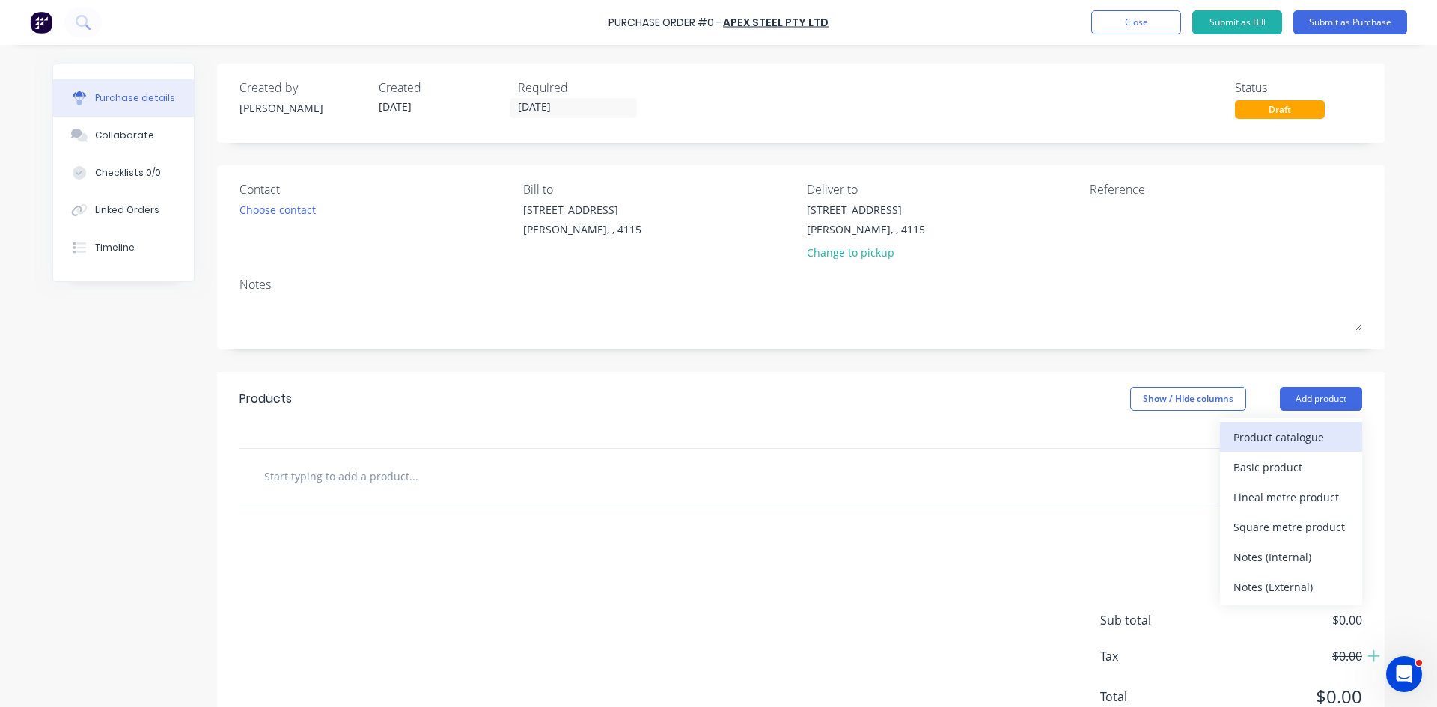
click at [1279, 436] on div "Product catalogue" at bounding box center [1291, 438] width 115 height 22
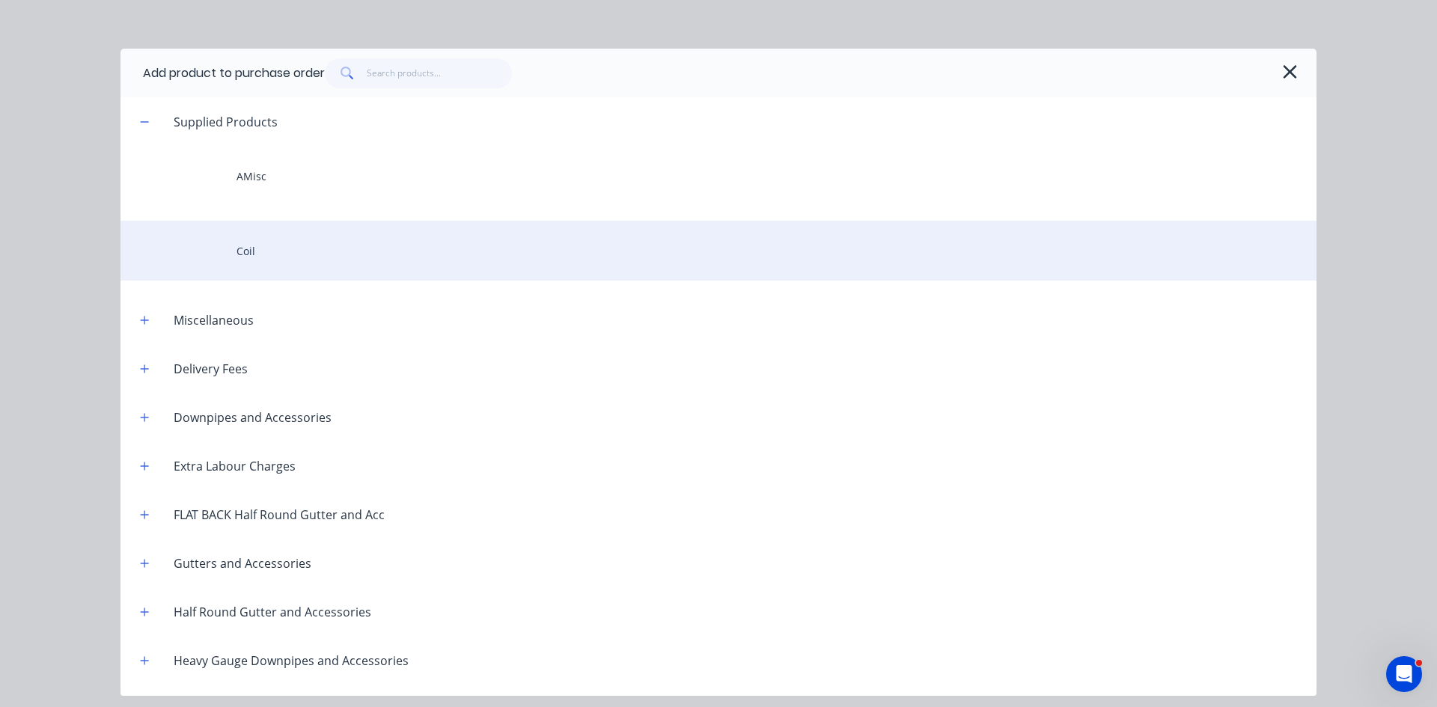
click at [267, 255] on div "Coil" at bounding box center [719, 251] width 1196 height 60
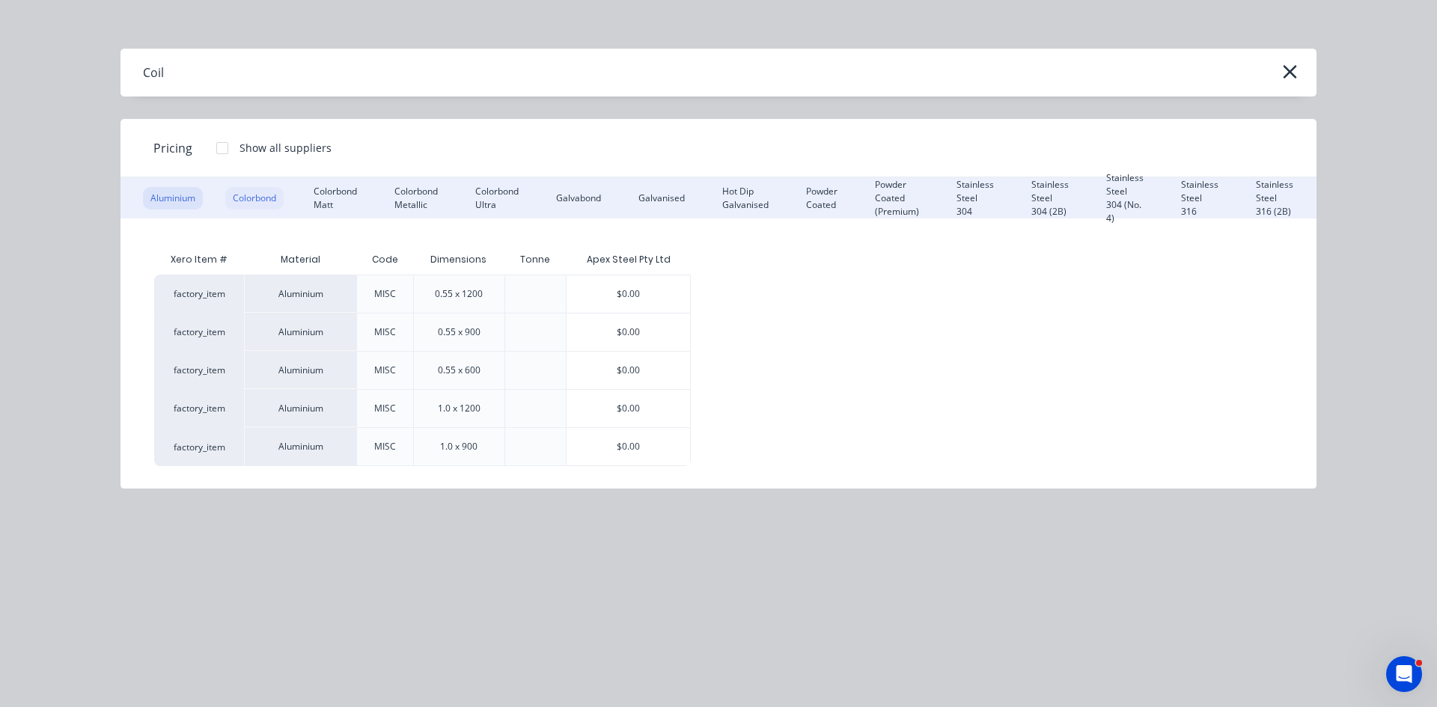
click at [279, 191] on div "Colorbond" at bounding box center [254, 198] width 58 height 22
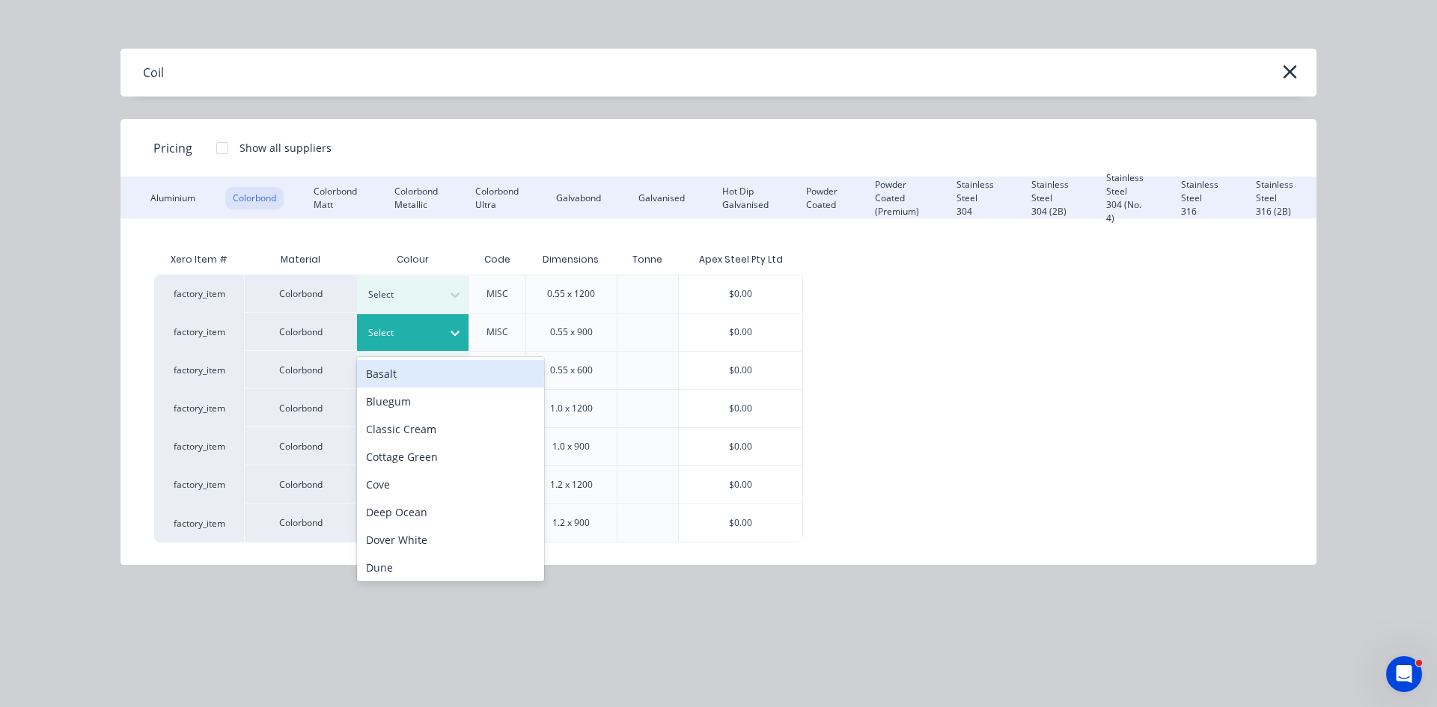
click at [436, 335] on div "Select" at bounding box center [400, 332] width 84 height 19
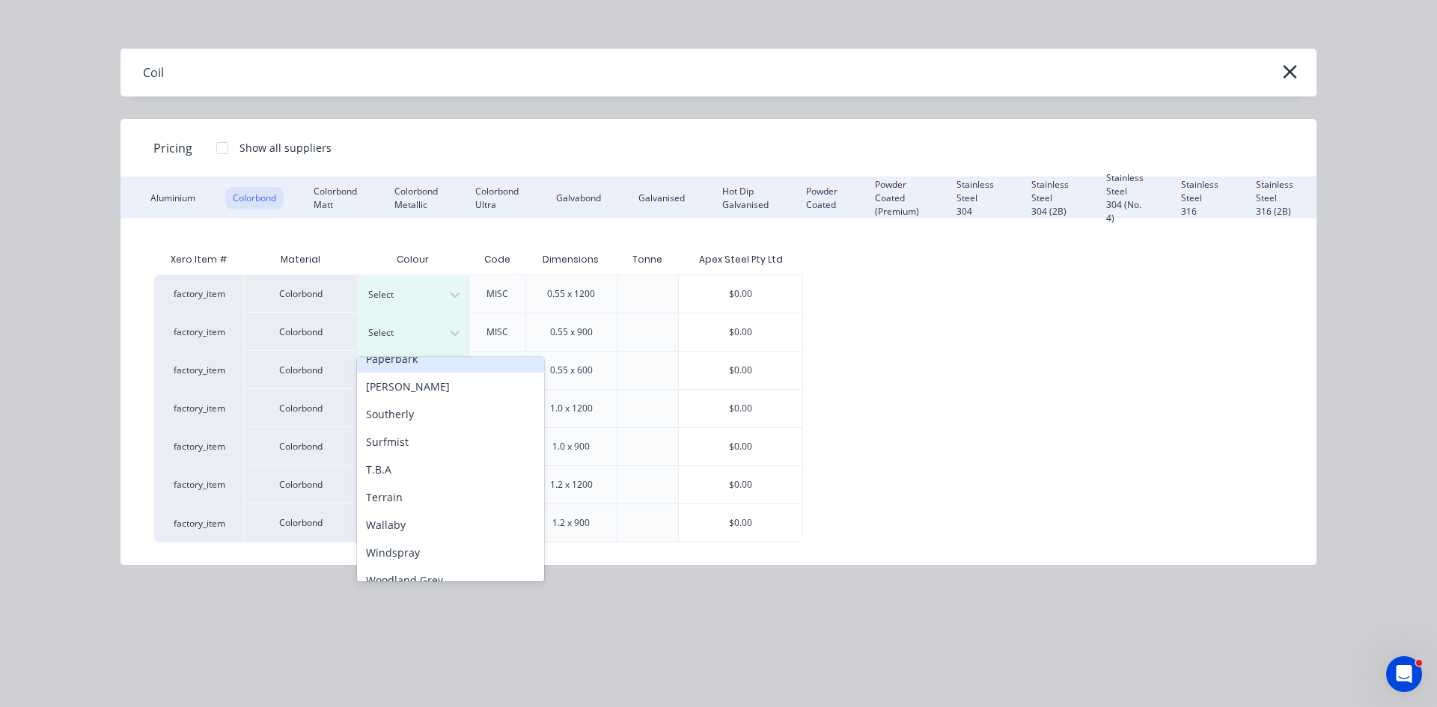
scroll to position [502, 0]
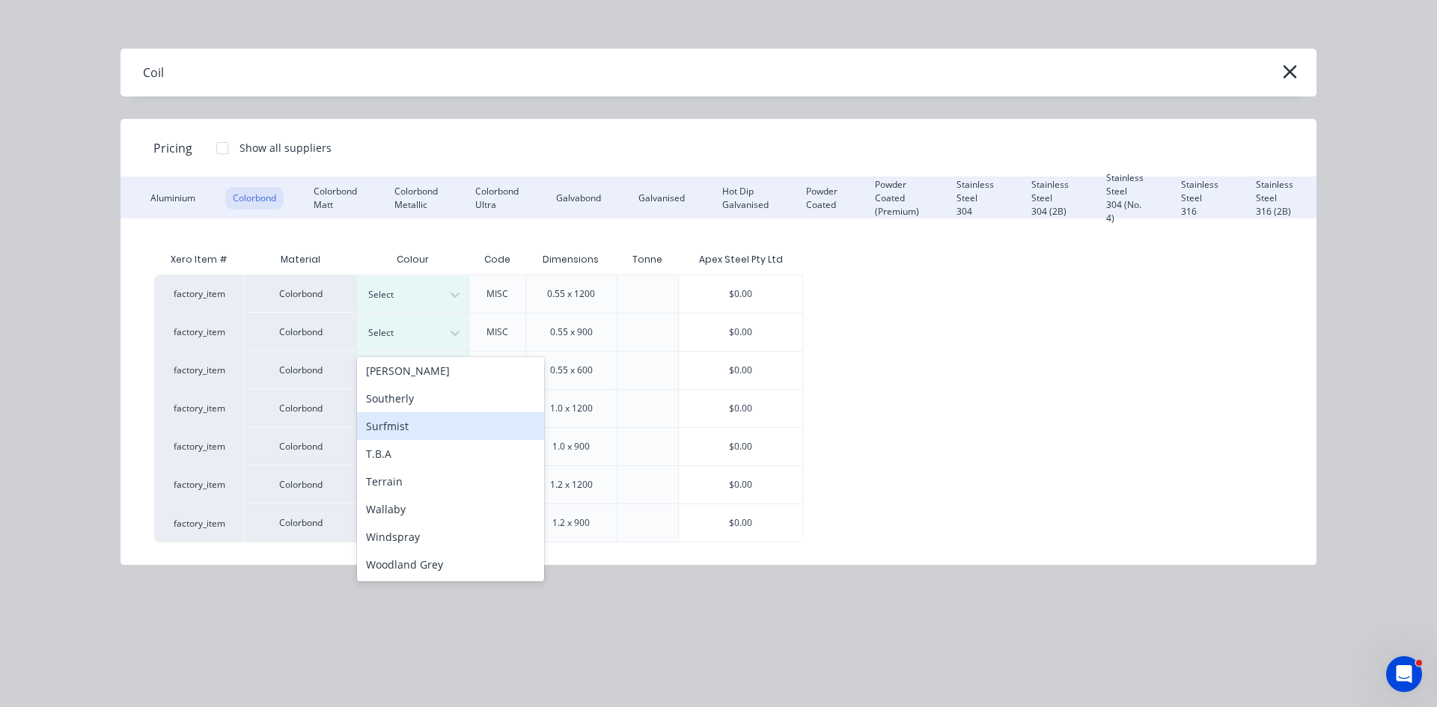
click at [433, 430] on div "Surfmist" at bounding box center [450, 427] width 187 height 28
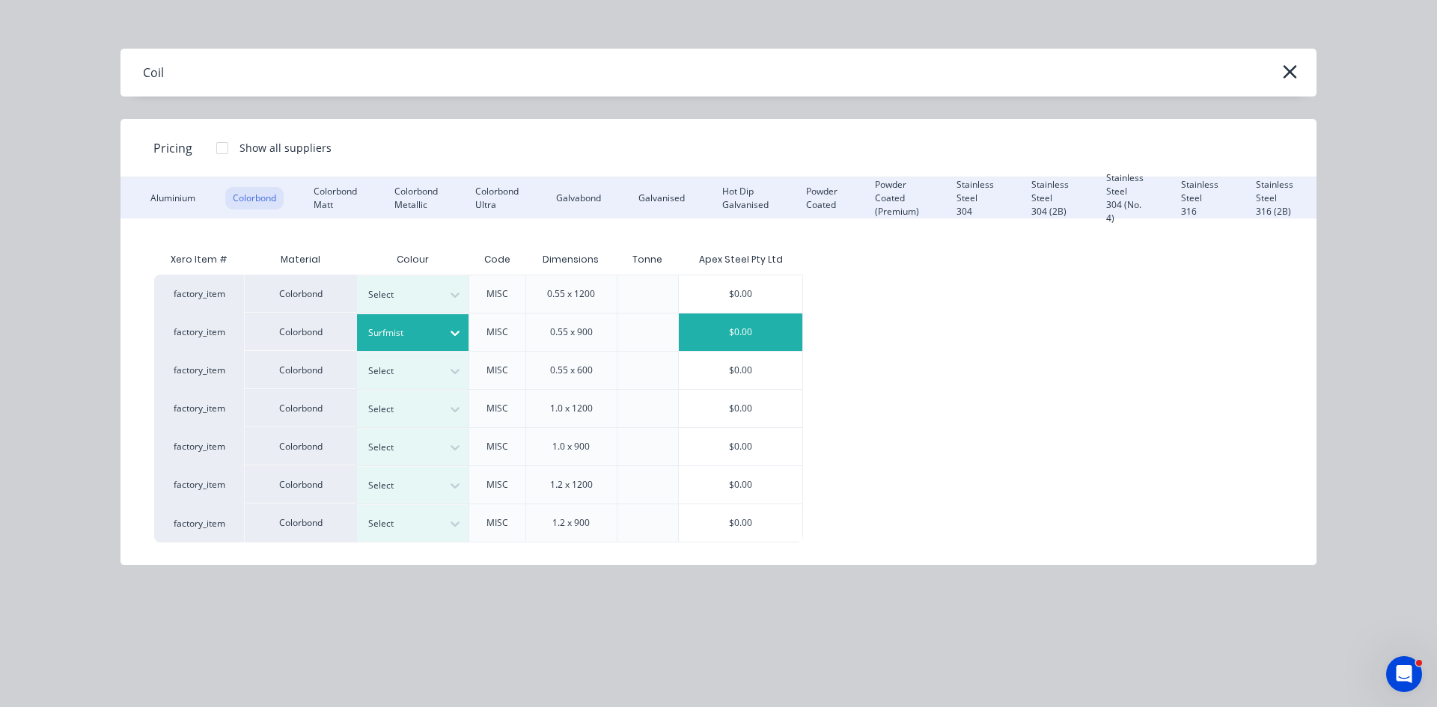
click at [732, 334] on div "$0.00" at bounding box center [741, 332] width 124 height 37
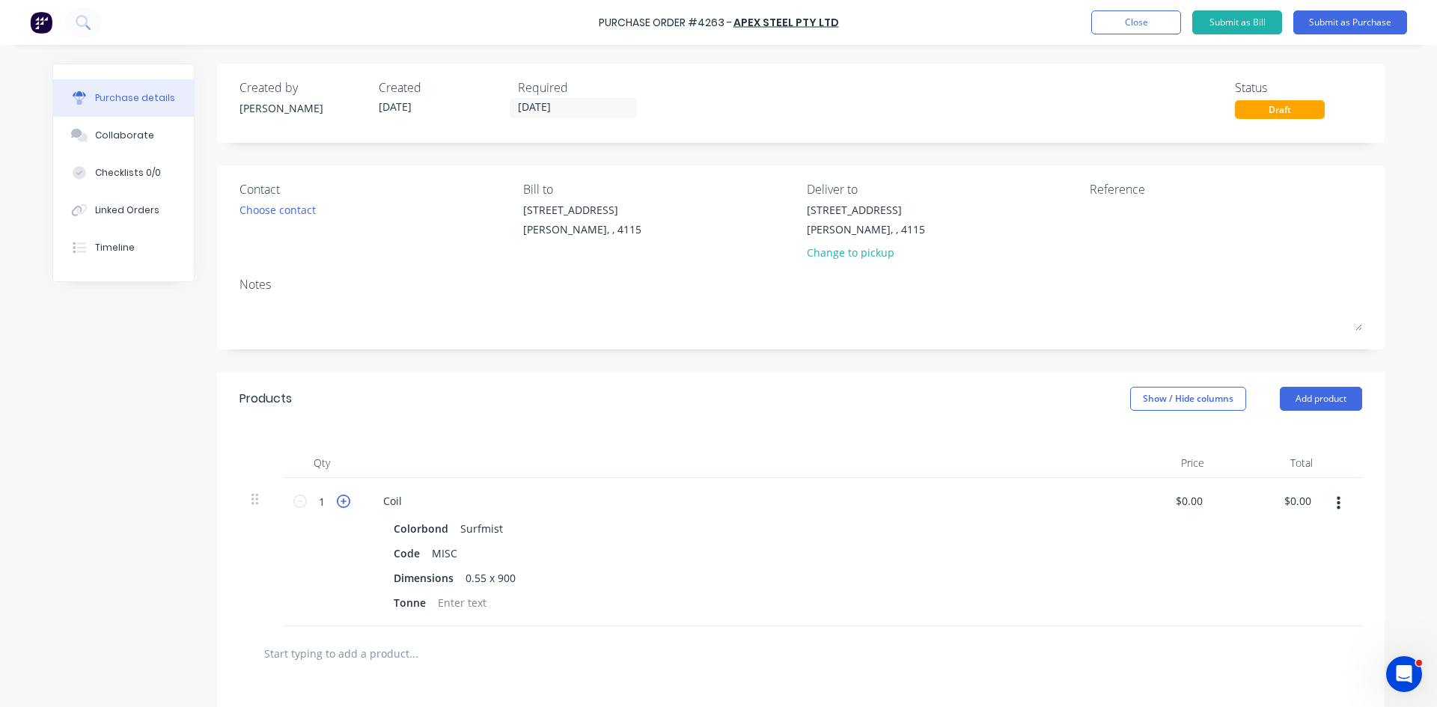
click at [341, 499] on icon at bounding box center [343, 501] width 13 height 13
type input "2"
click at [443, 597] on div at bounding box center [462, 603] width 61 height 22
click at [838, 516] on div "Coil Colorbond Surfmist Code MISC Dimensions 0.55 x 900 Tonne 1" at bounding box center [733, 552] width 749 height 148
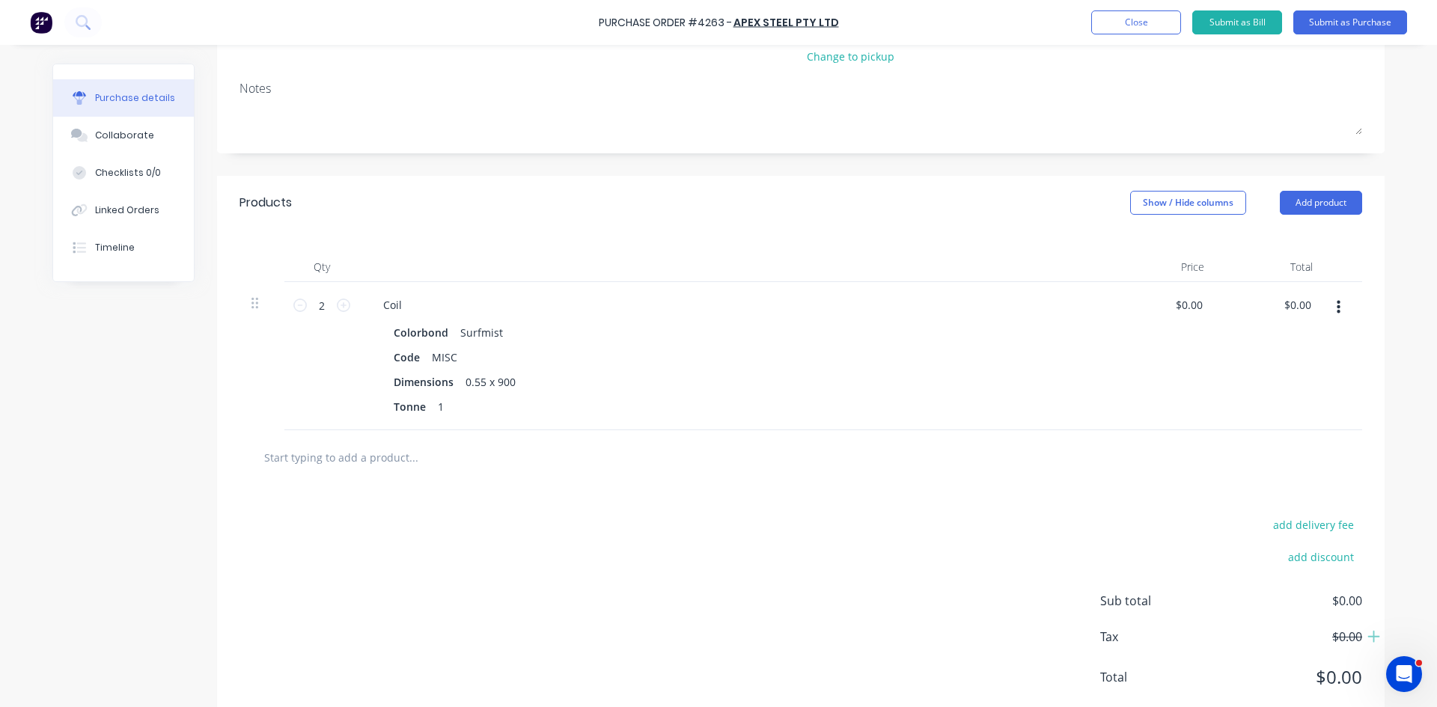
scroll to position [235, 0]
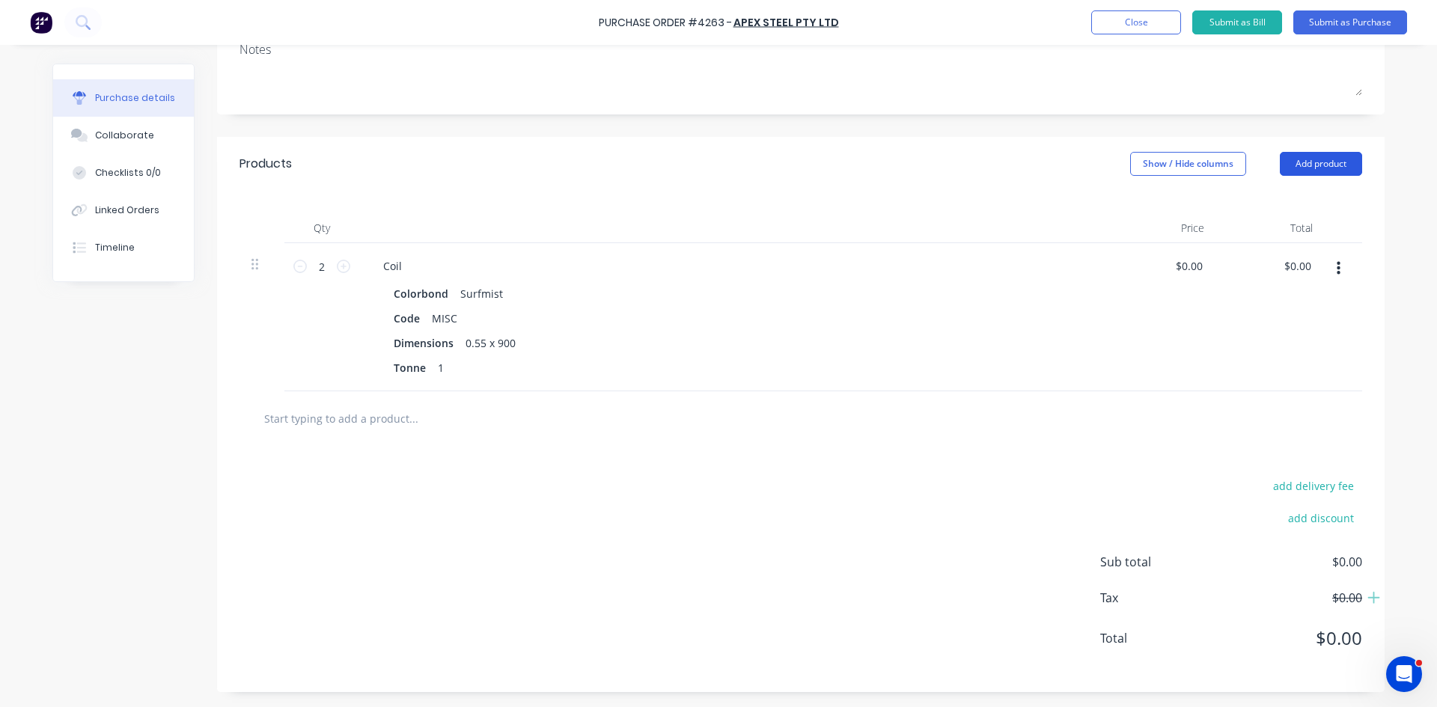
click at [1312, 169] on button "Add product" at bounding box center [1321, 164] width 82 height 24
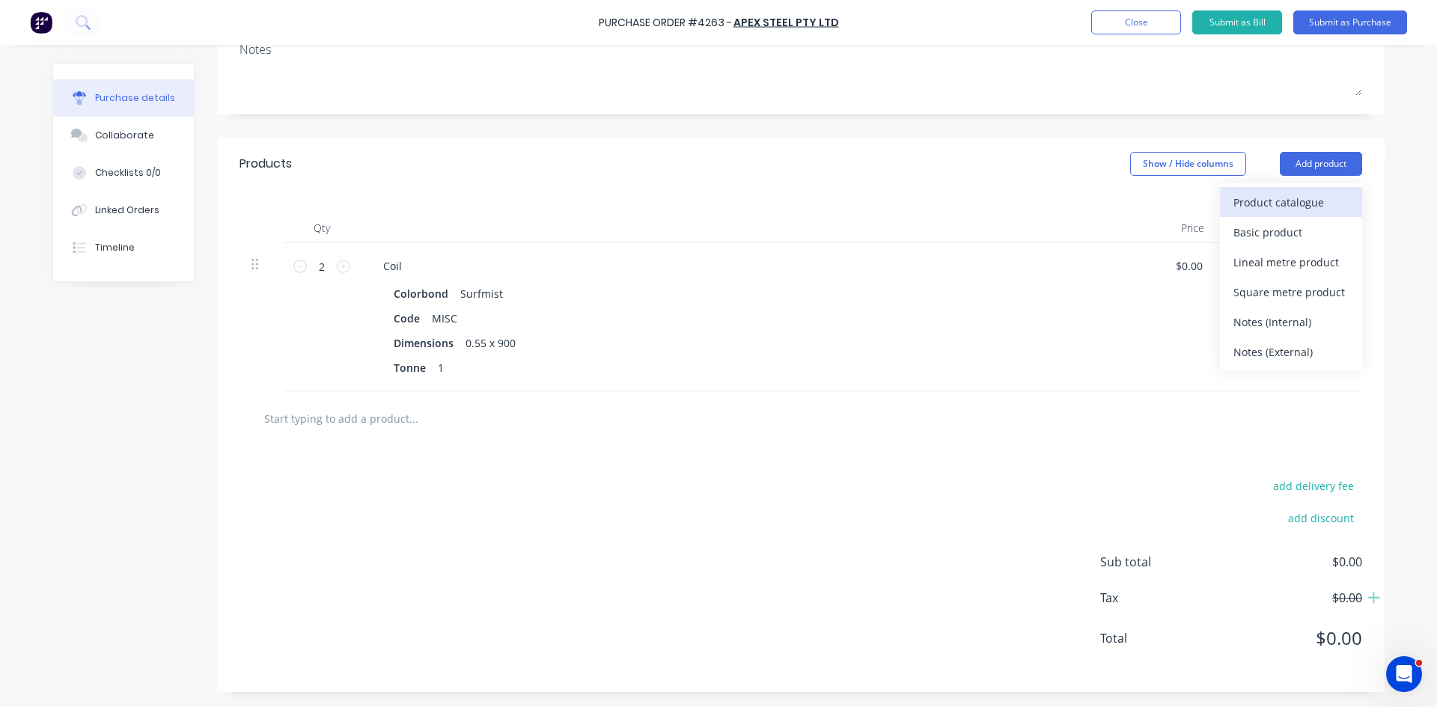
click at [1294, 213] on button "Product catalogue" at bounding box center [1291, 202] width 142 height 30
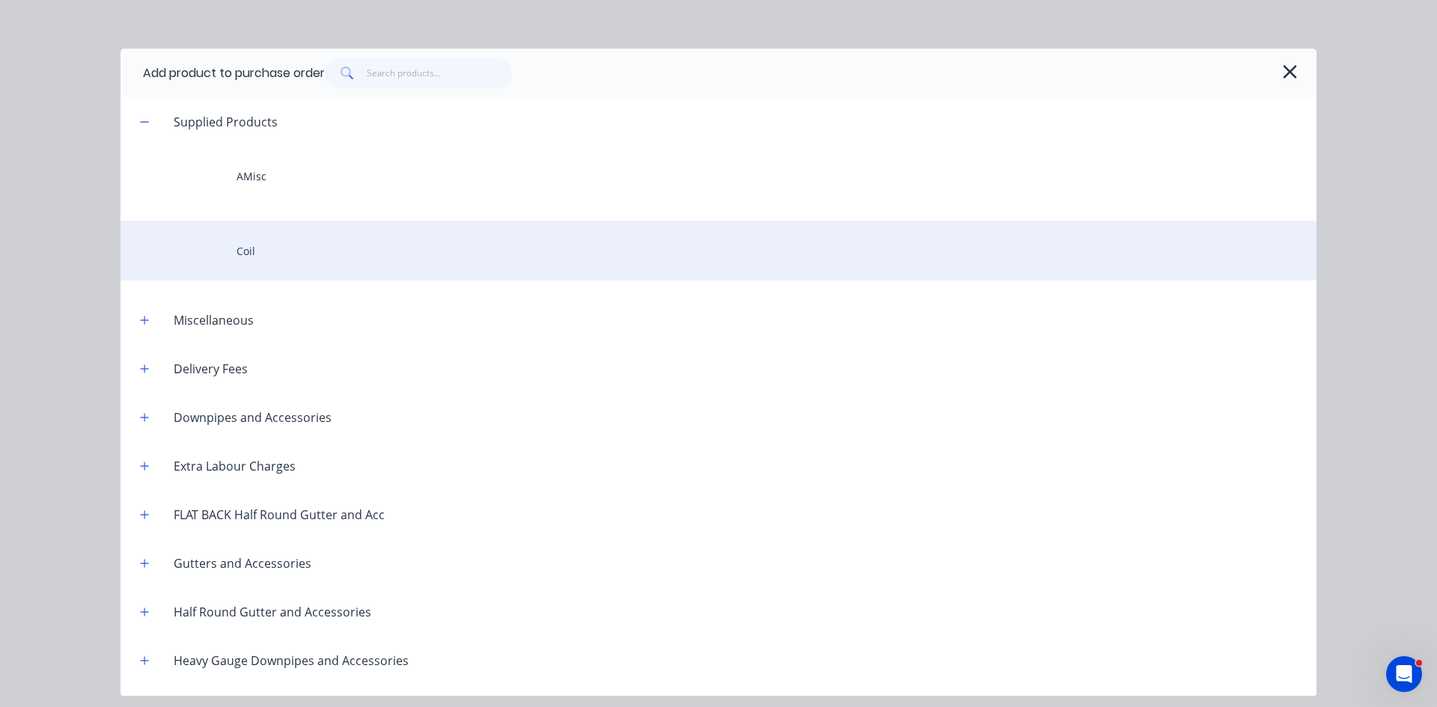
click at [275, 236] on div "Coil" at bounding box center [719, 251] width 1196 height 60
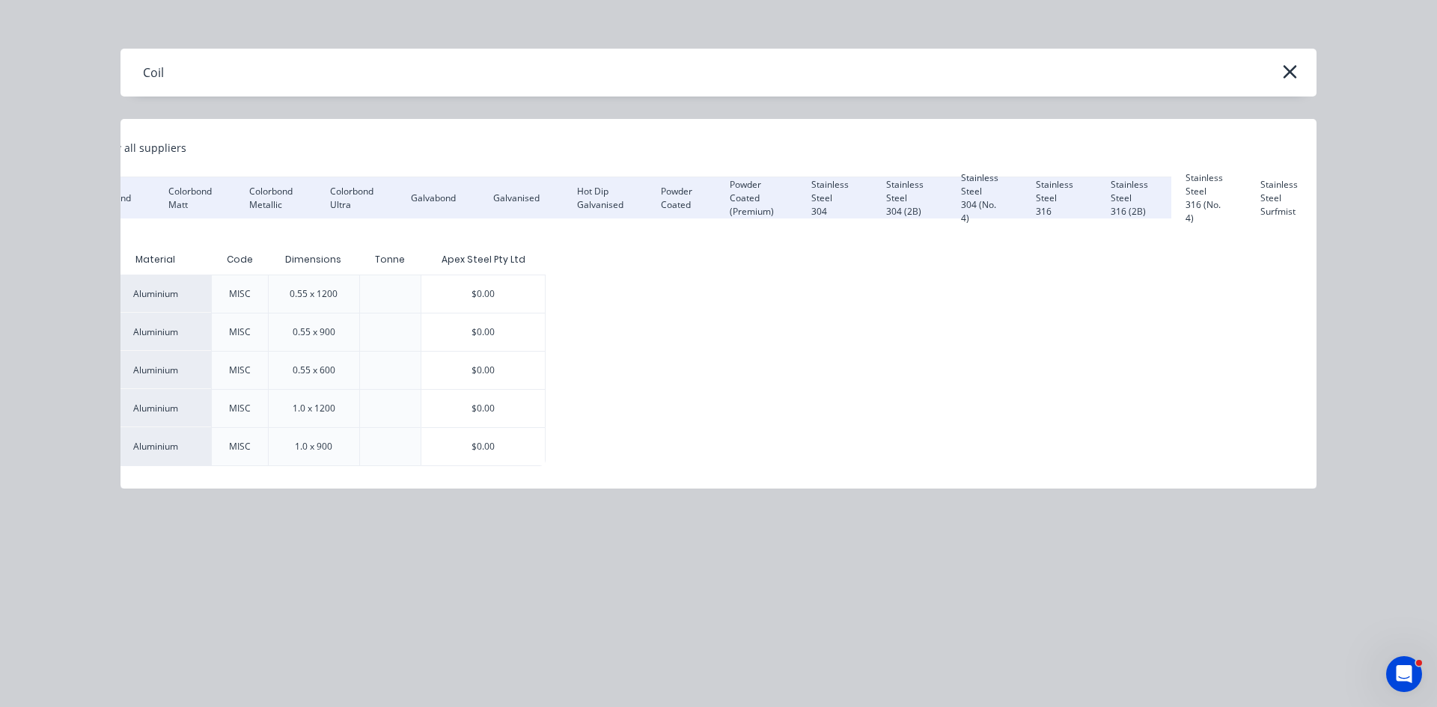
scroll to position [0, 295]
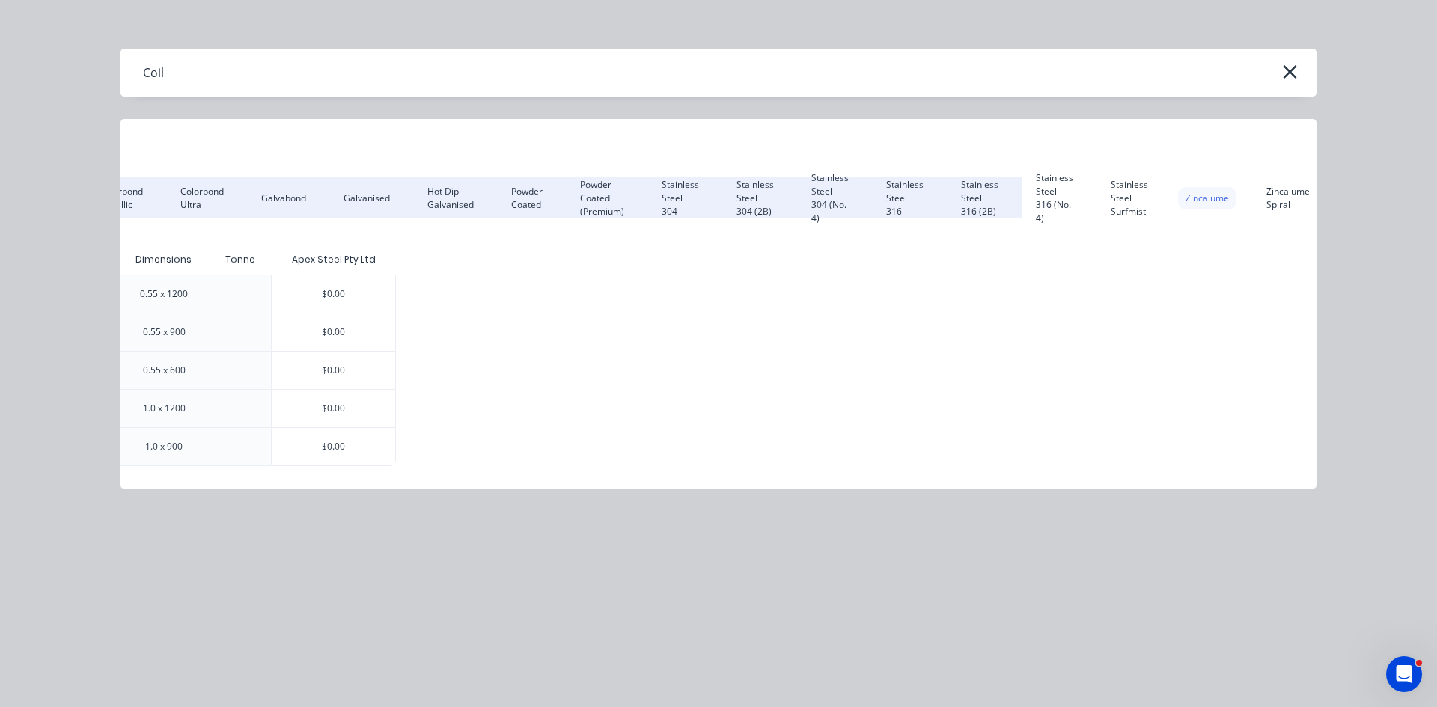
click at [1219, 196] on div "Zincalume" at bounding box center [1207, 198] width 58 height 22
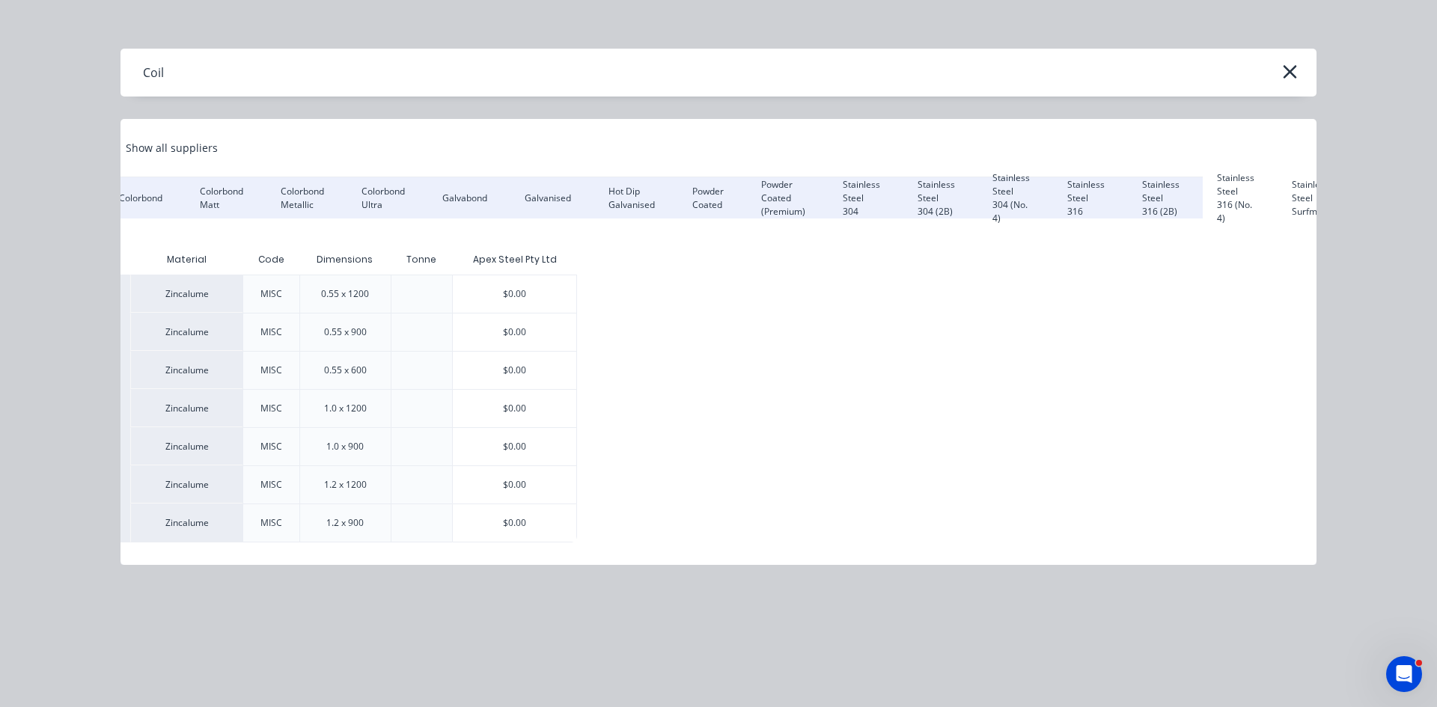
scroll to position [0, 0]
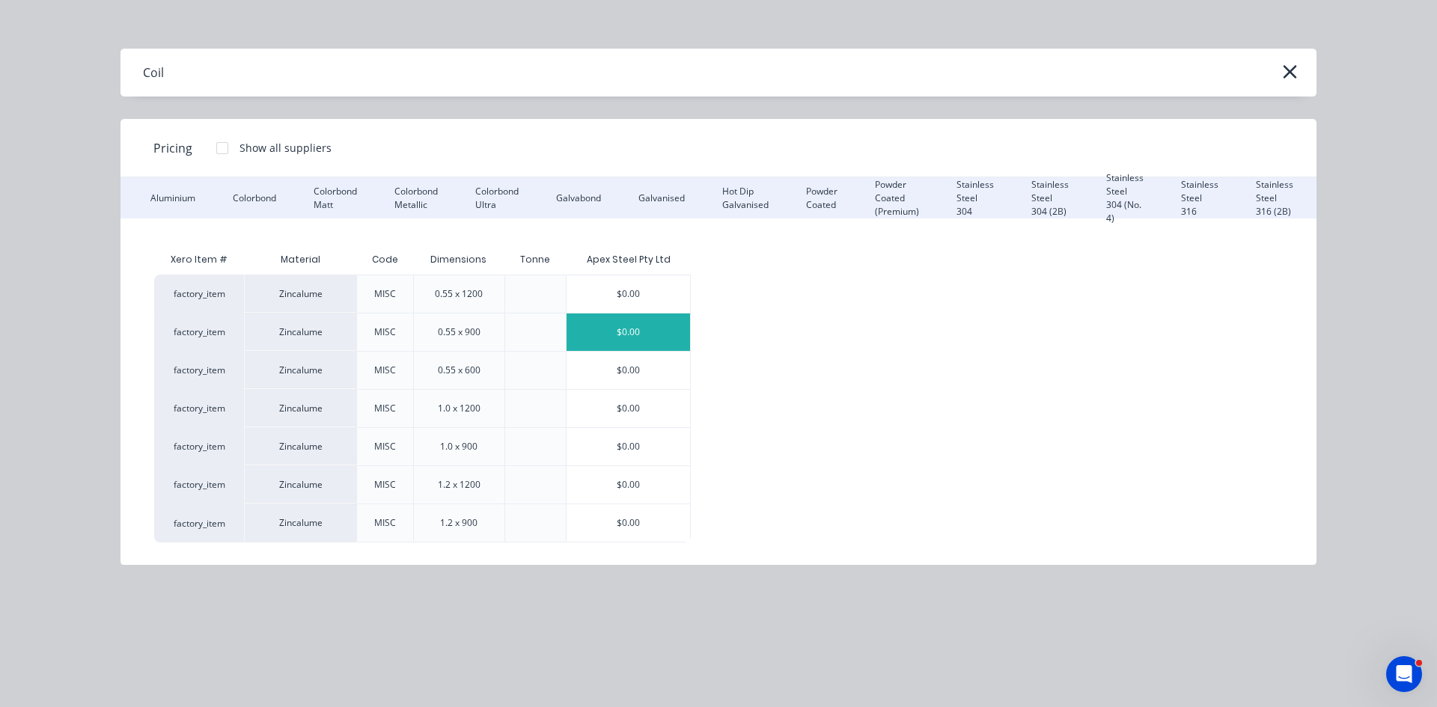
click at [634, 332] on div "$0.00" at bounding box center [629, 332] width 124 height 37
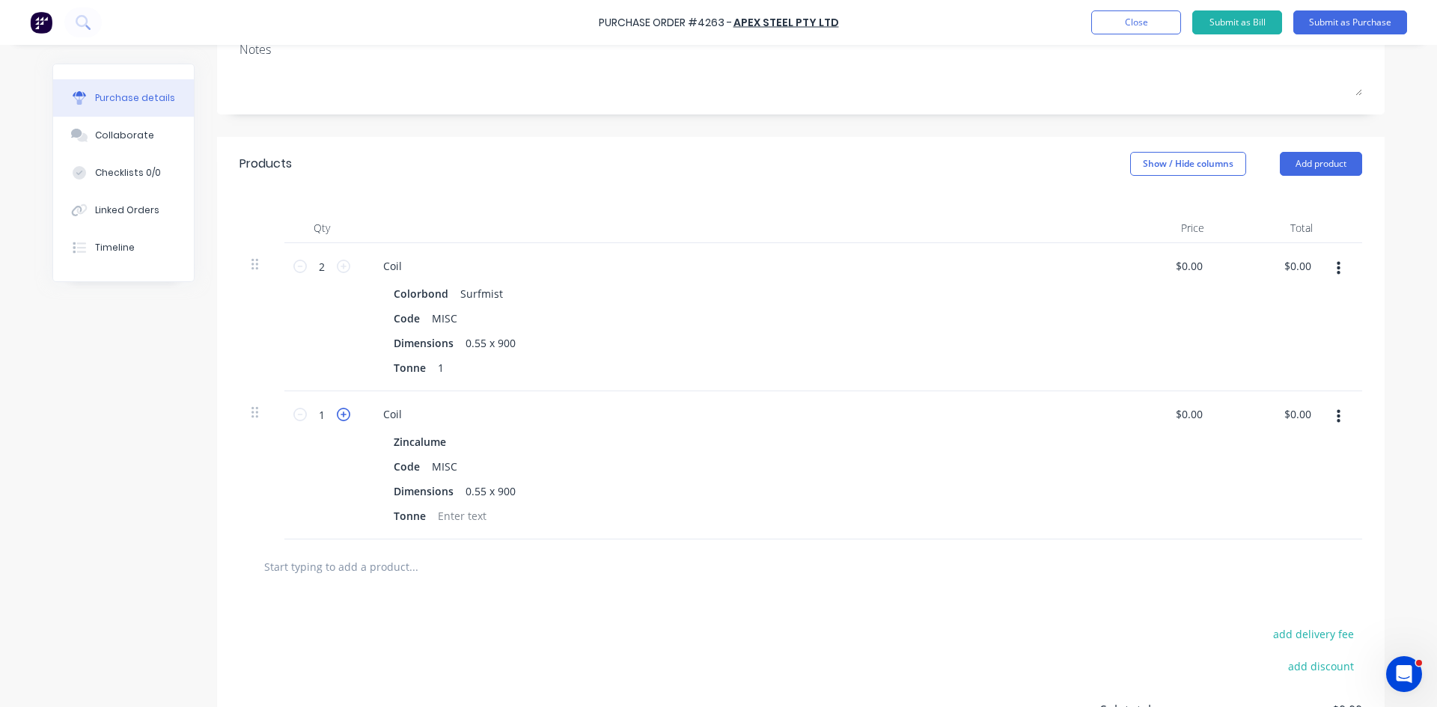
click at [339, 420] on icon at bounding box center [343, 414] width 13 height 13
type input "2"
click at [470, 519] on div at bounding box center [462, 516] width 61 height 22
click at [595, 586] on div at bounding box center [801, 567] width 1123 height 55
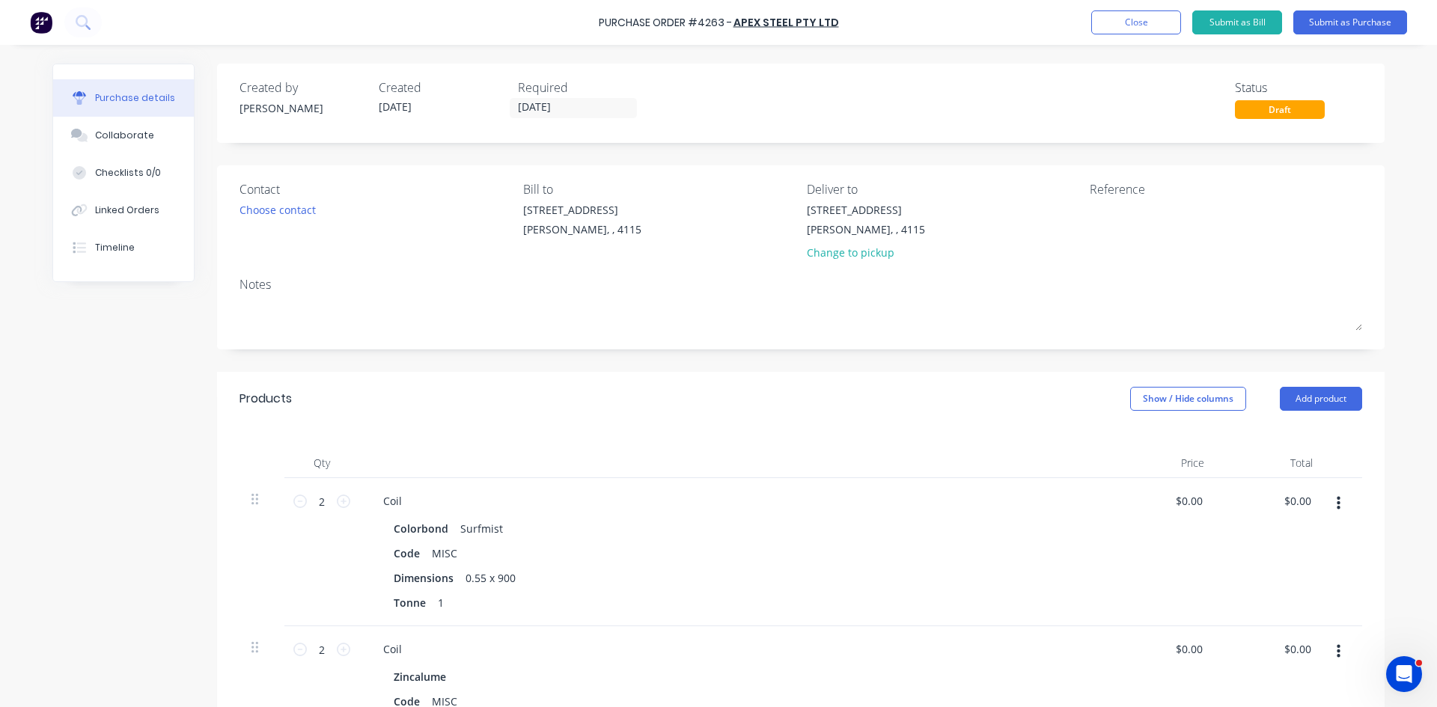
scroll to position [249, 0]
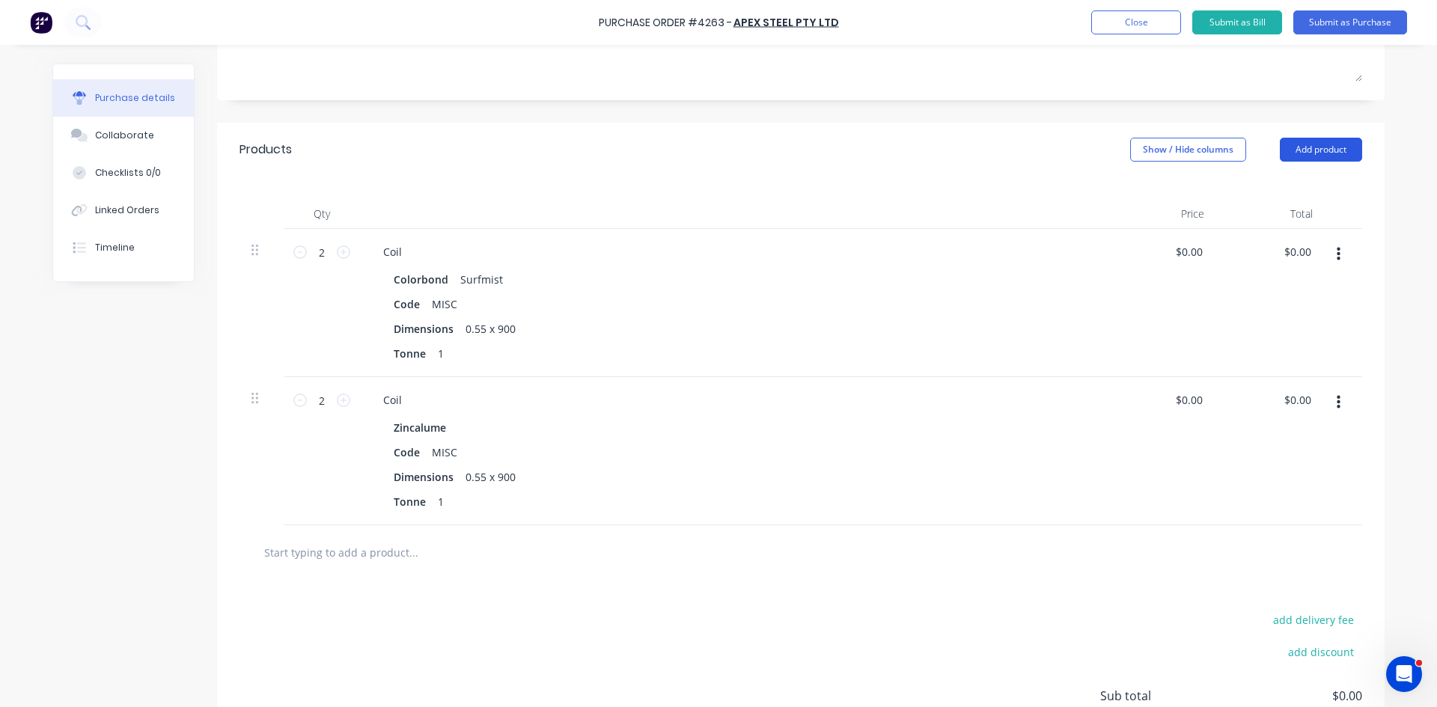
click at [1315, 150] on button "Add product" at bounding box center [1321, 150] width 82 height 24
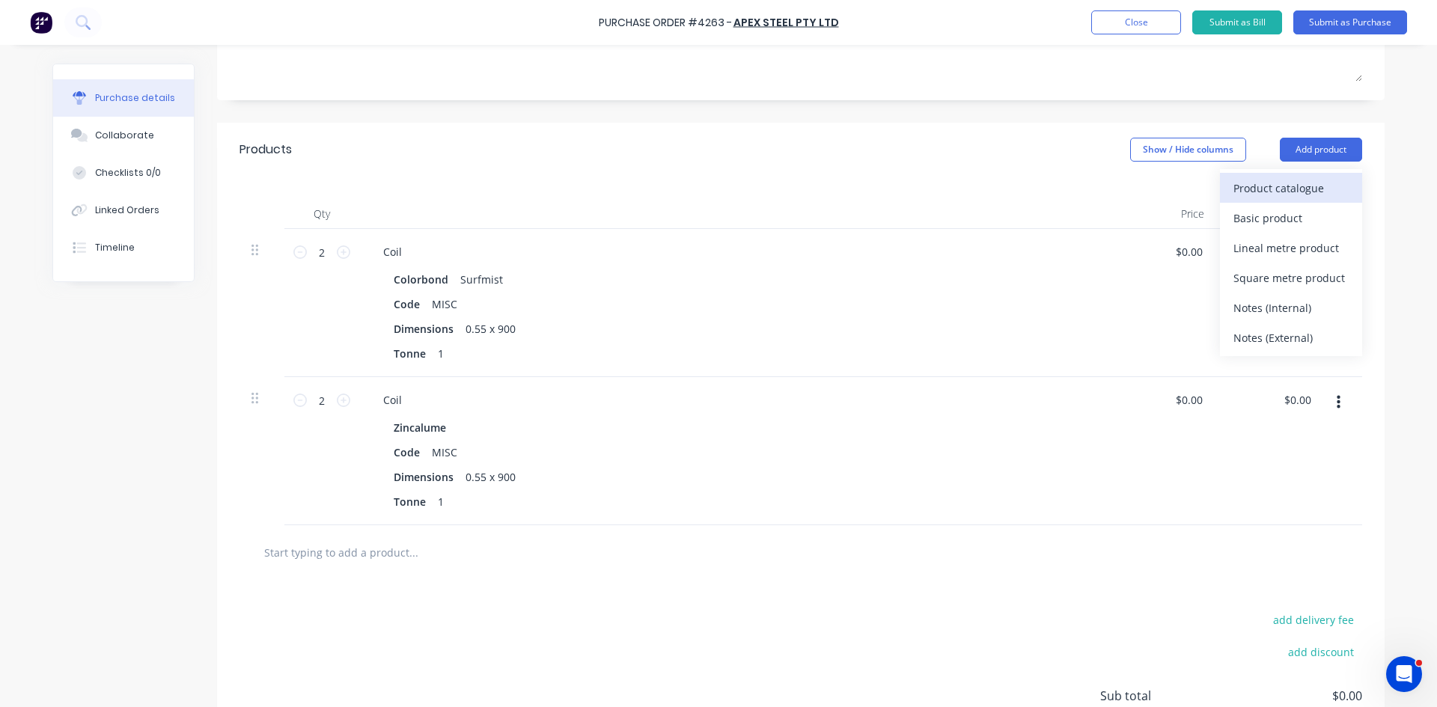
click at [1273, 195] on div "Product catalogue" at bounding box center [1291, 188] width 115 height 22
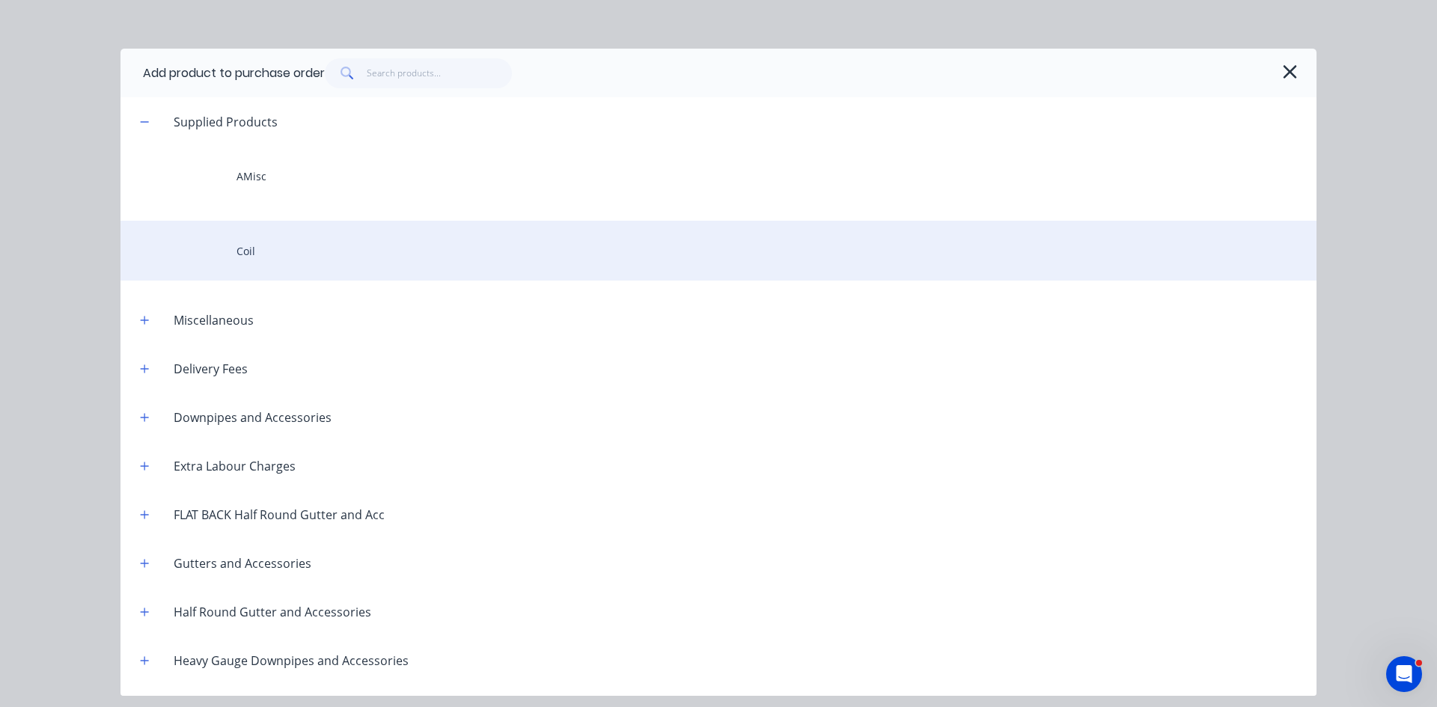
click at [444, 255] on div "Coil" at bounding box center [719, 251] width 1196 height 60
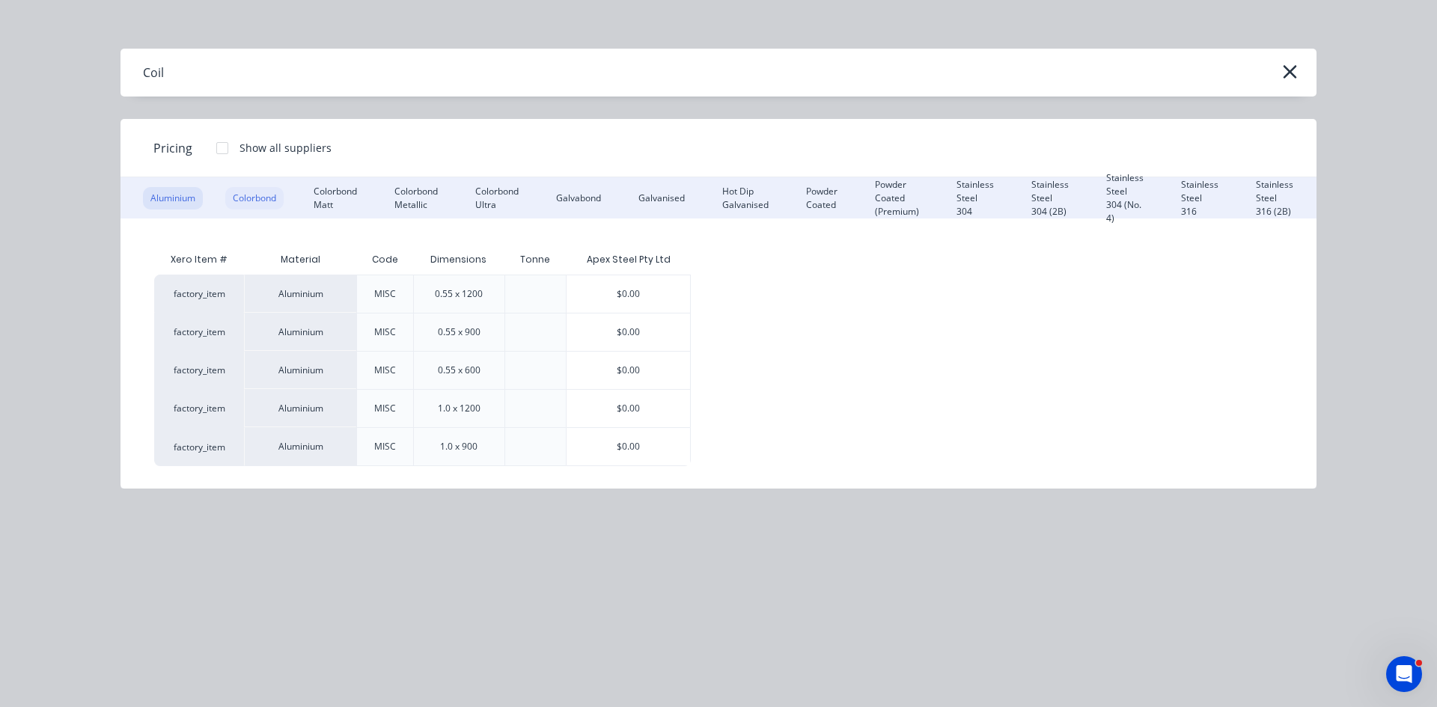
click at [238, 198] on div "Colorbond" at bounding box center [254, 198] width 58 height 22
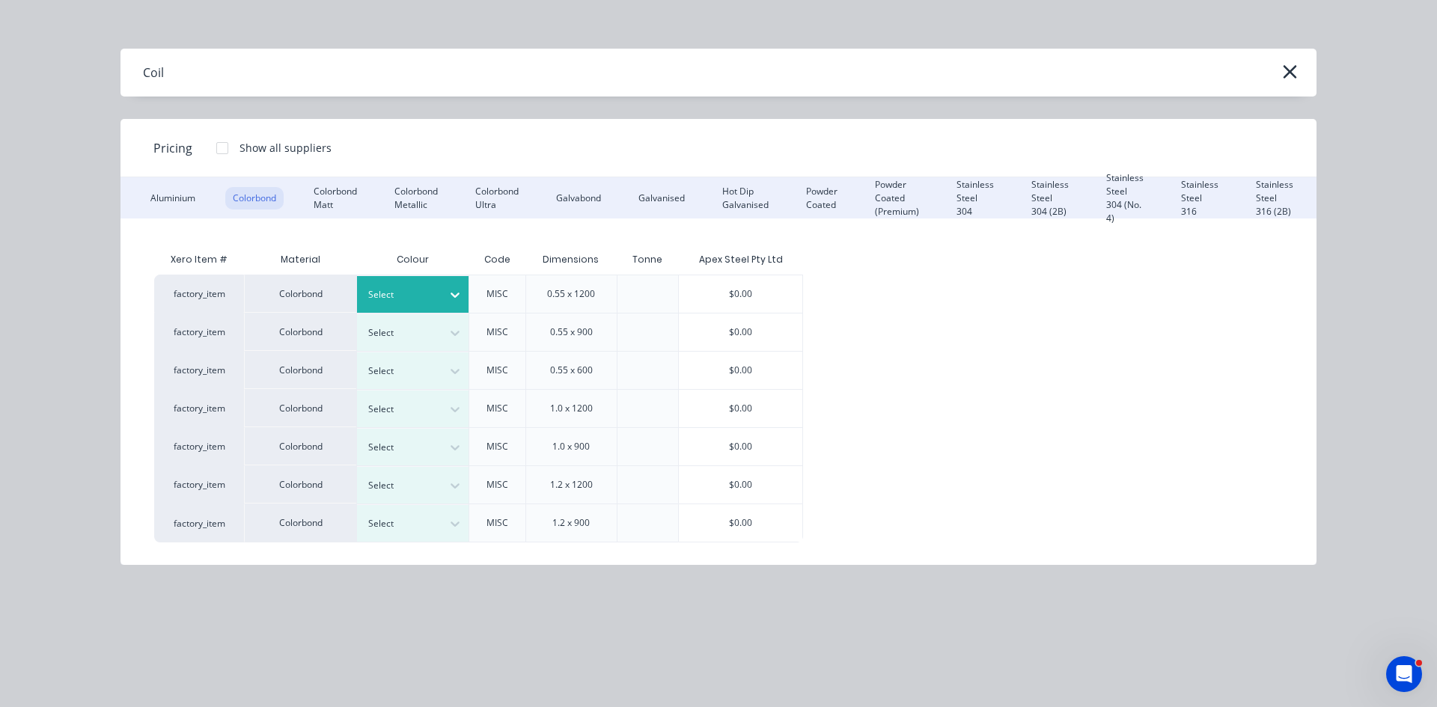
click at [436, 291] on div "Select" at bounding box center [400, 294] width 84 height 19
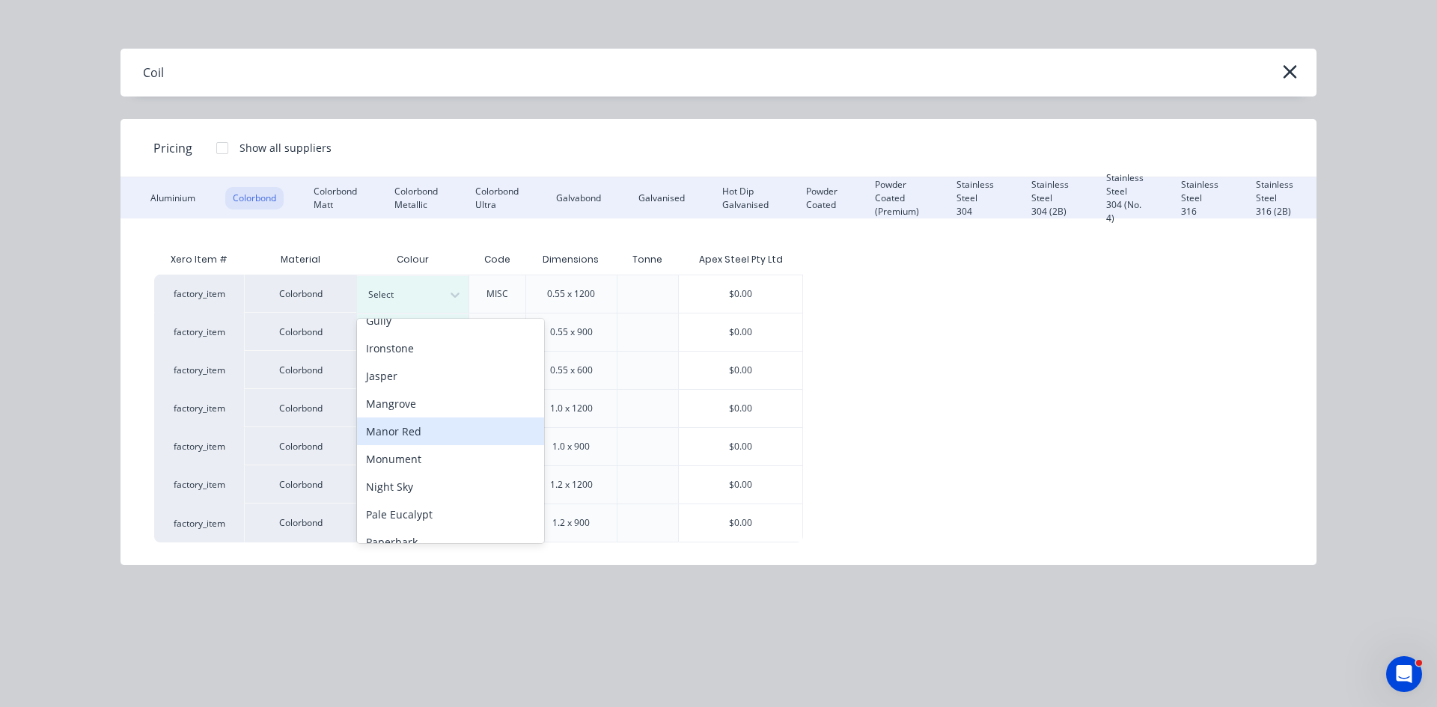
scroll to position [252, 0]
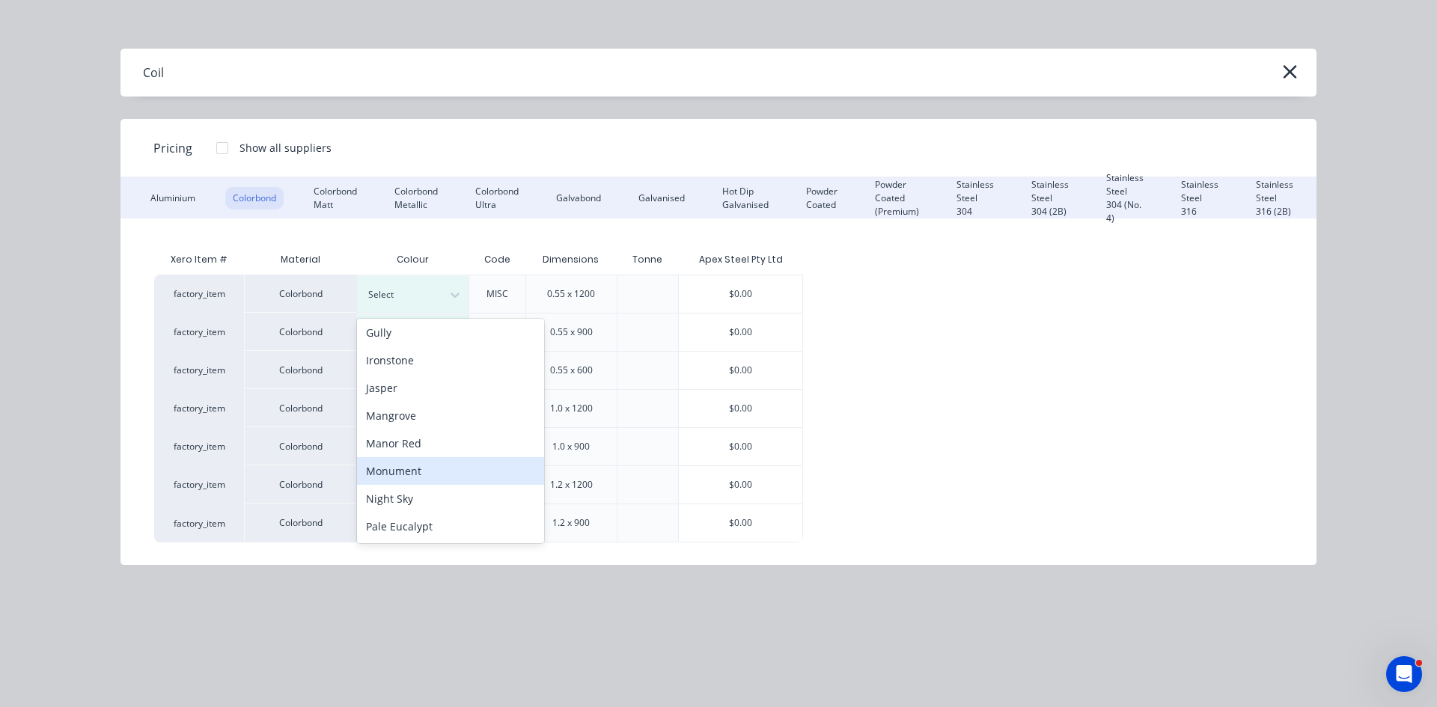
click at [464, 466] on div "Monument" at bounding box center [450, 471] width 187 height 28
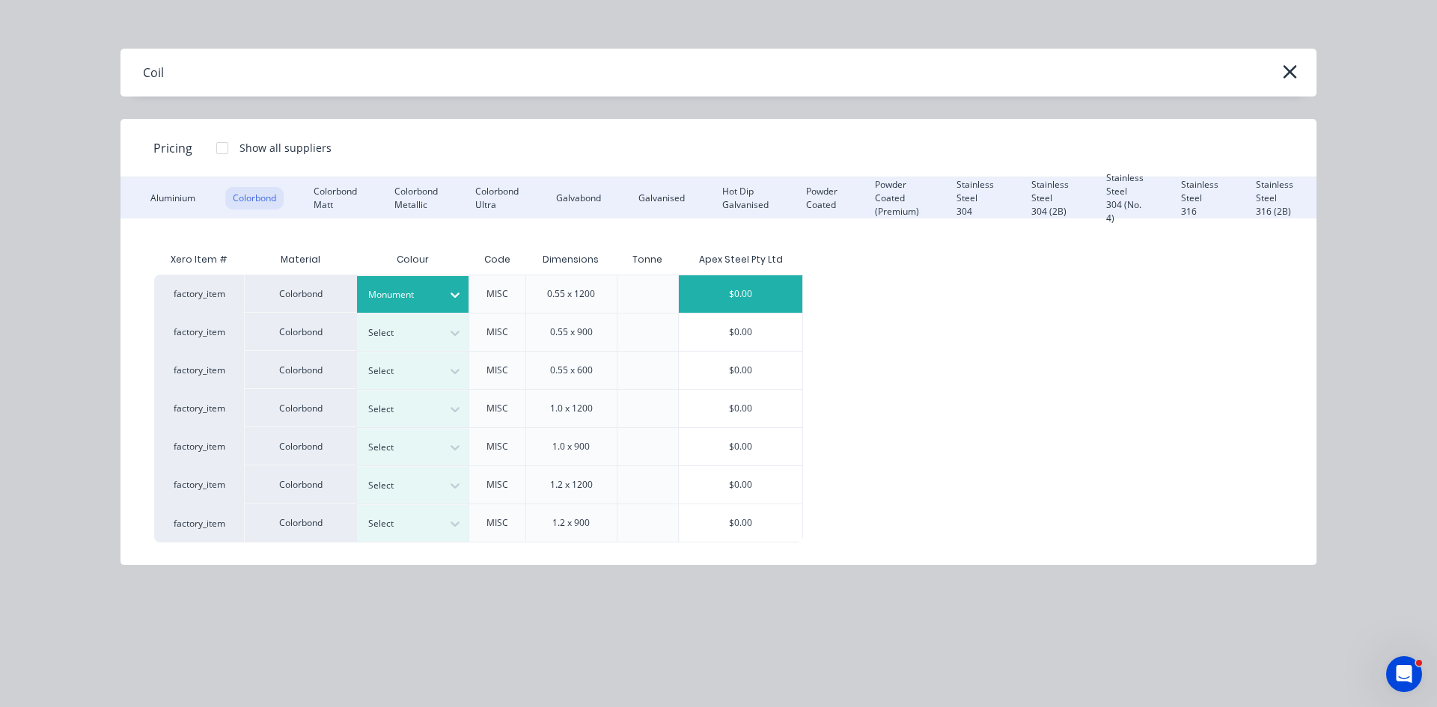
click at [747, 289] on div "$0.00" at bounding box center [741, 294] width 124 height 37
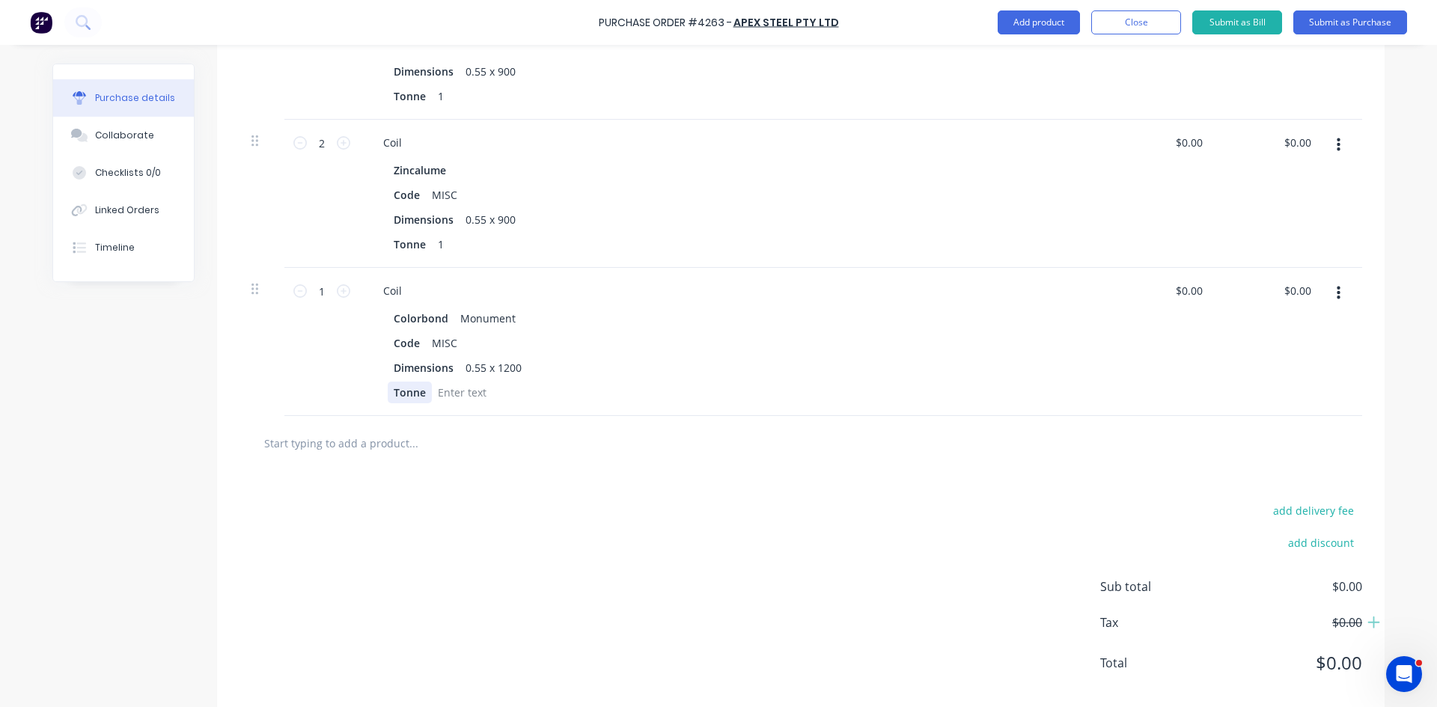
scroll to position [532, 0]
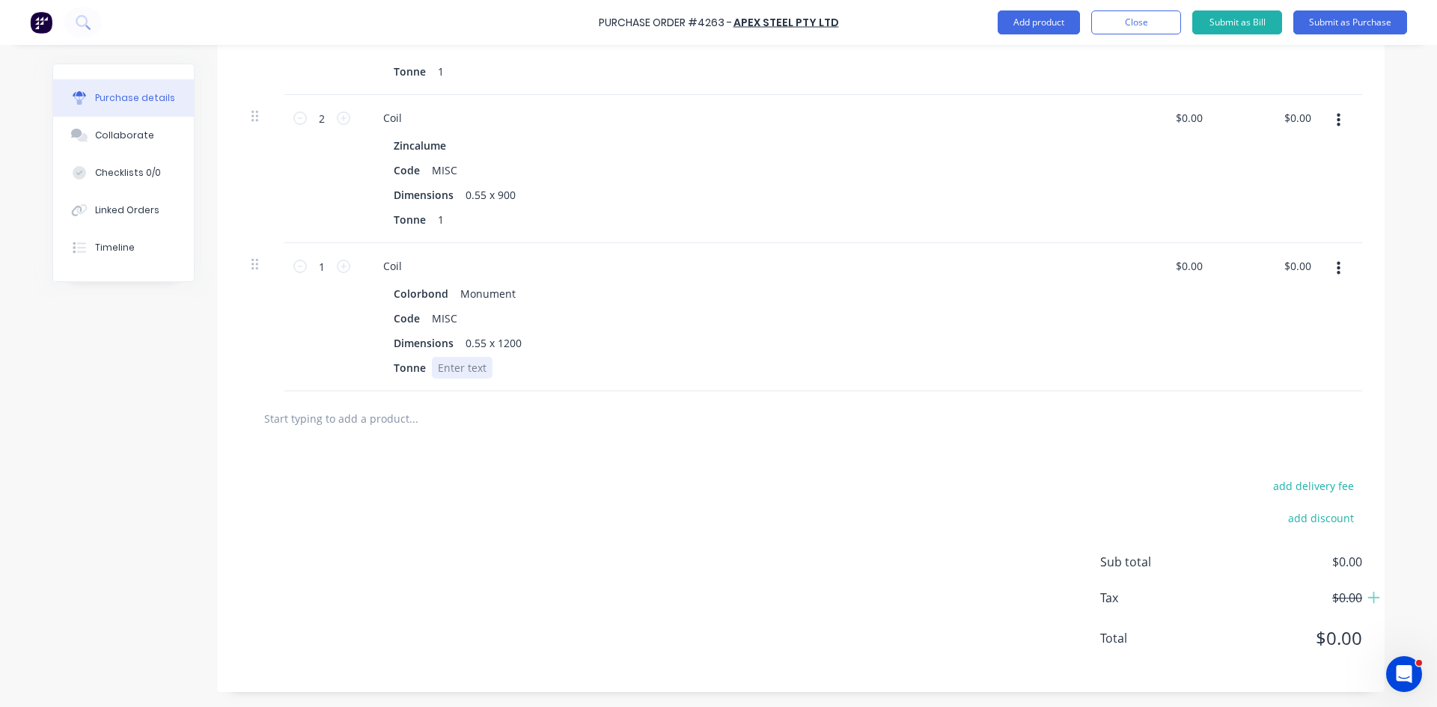
click at [458, 370] on div at bounding box center [462, 368] width 61 height 22
click at [626, 414] on div at bounding box center [476, 419] width 449 height 30
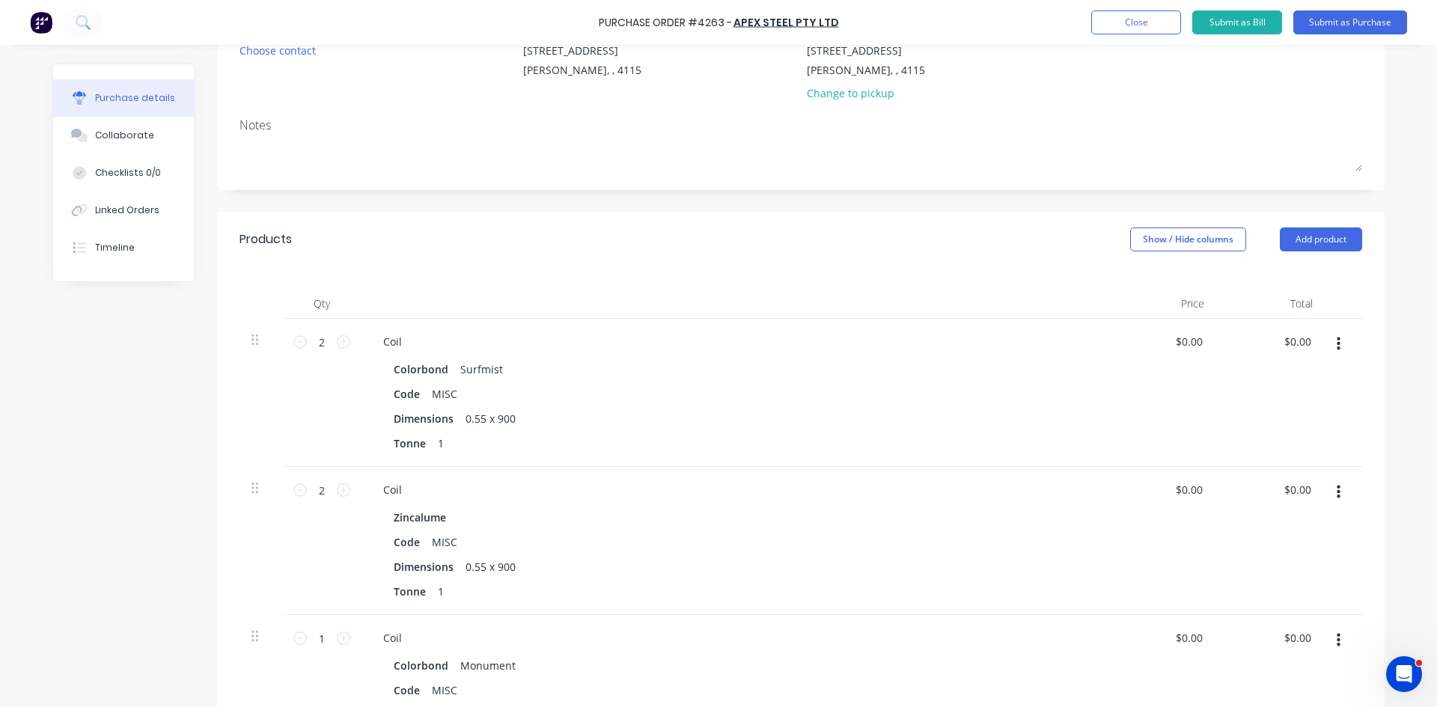
scroll to position [32, 0]
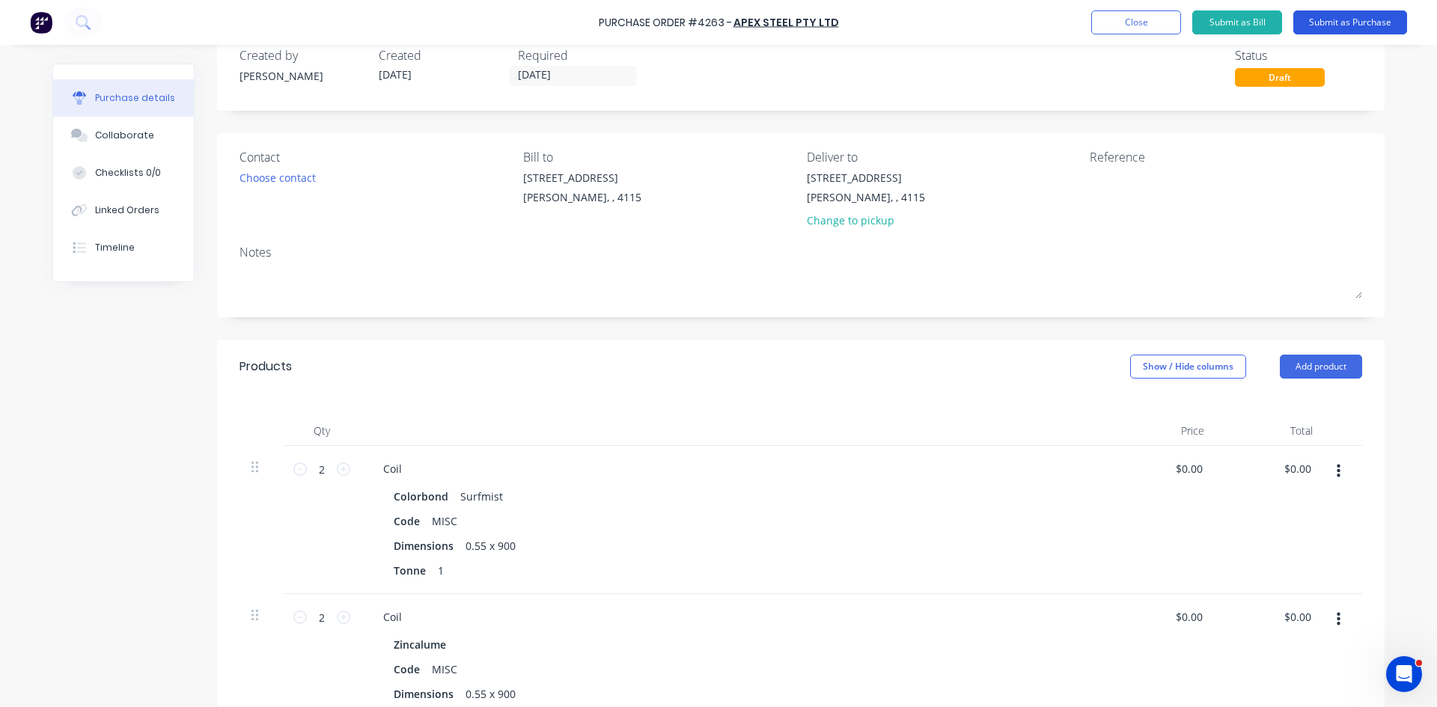
click at [1324, 22] on button "Submit as Purchase" at bounding box center [1351, 22] width 114 height 24
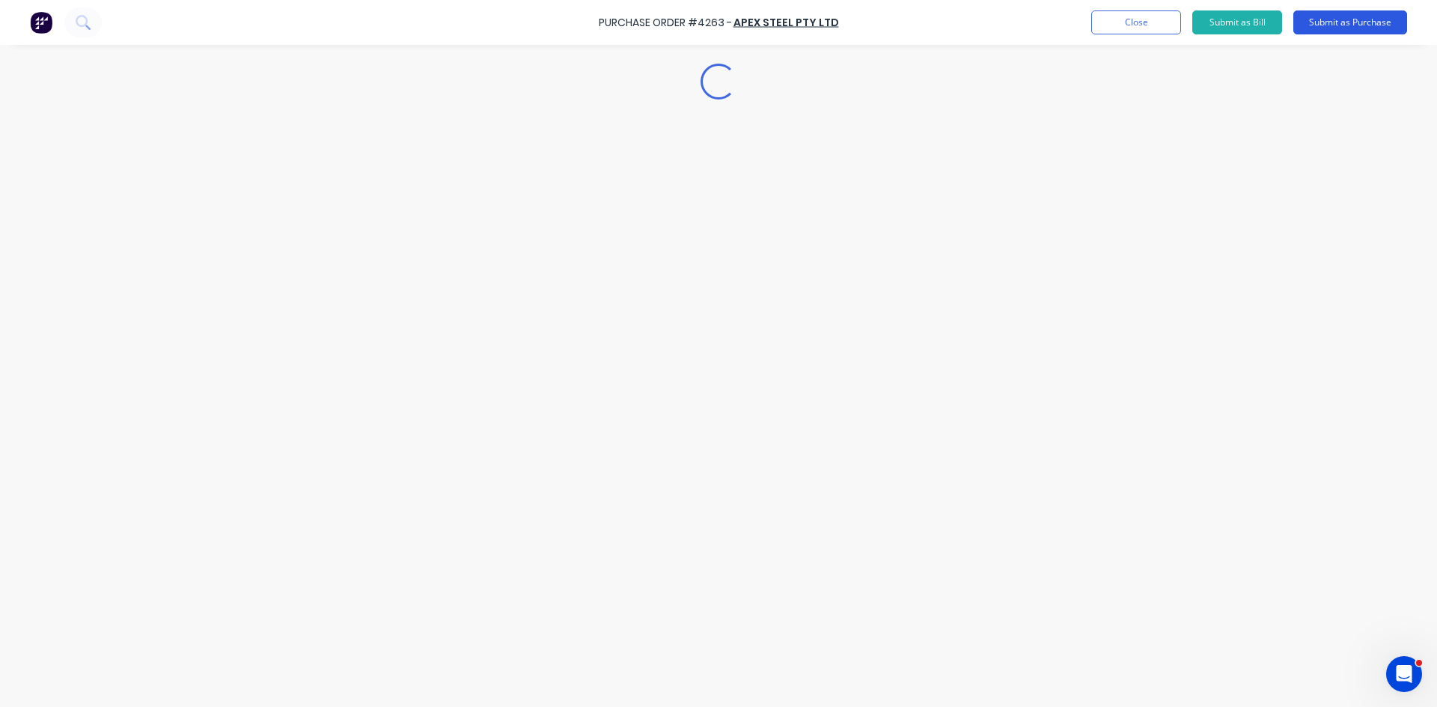
scroll to position [0, 0]
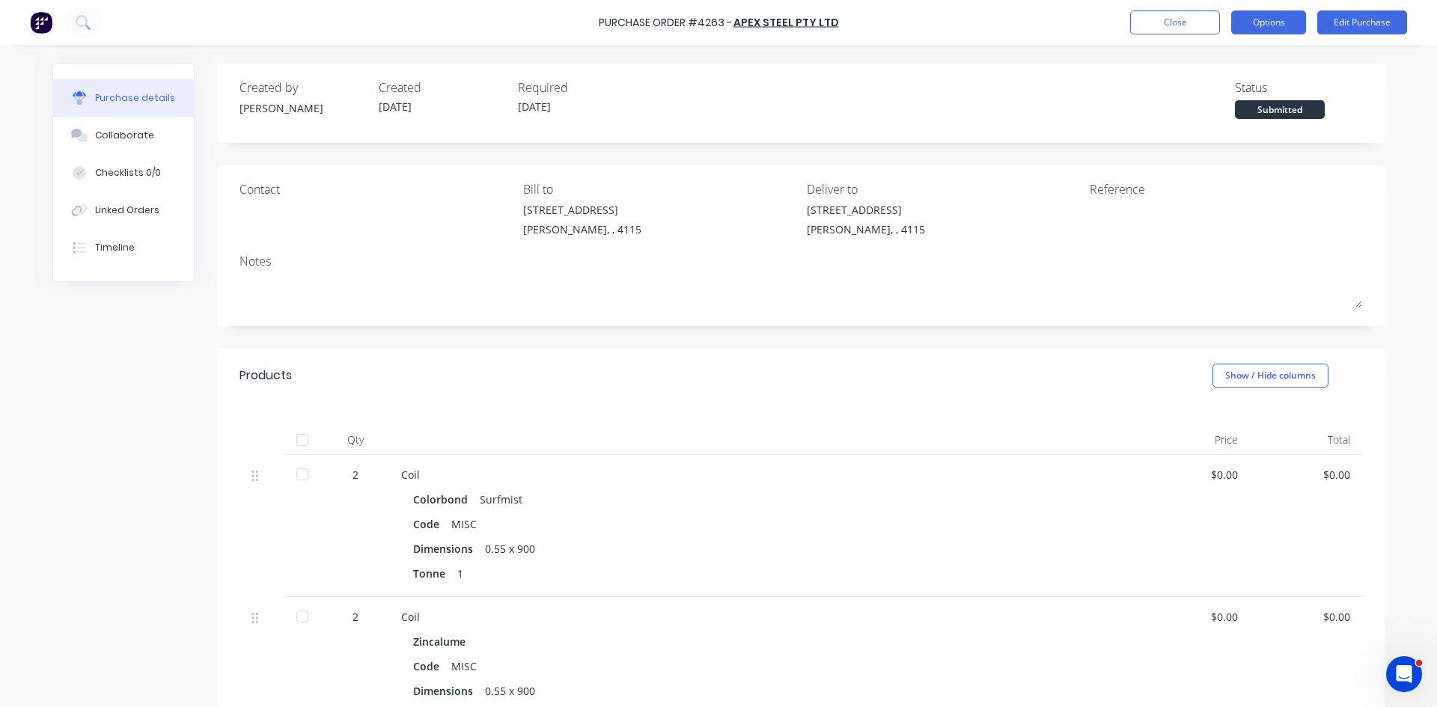
click at [1277, 28] on button "Options" at bounding box center [1269, 22] width 75 height 24
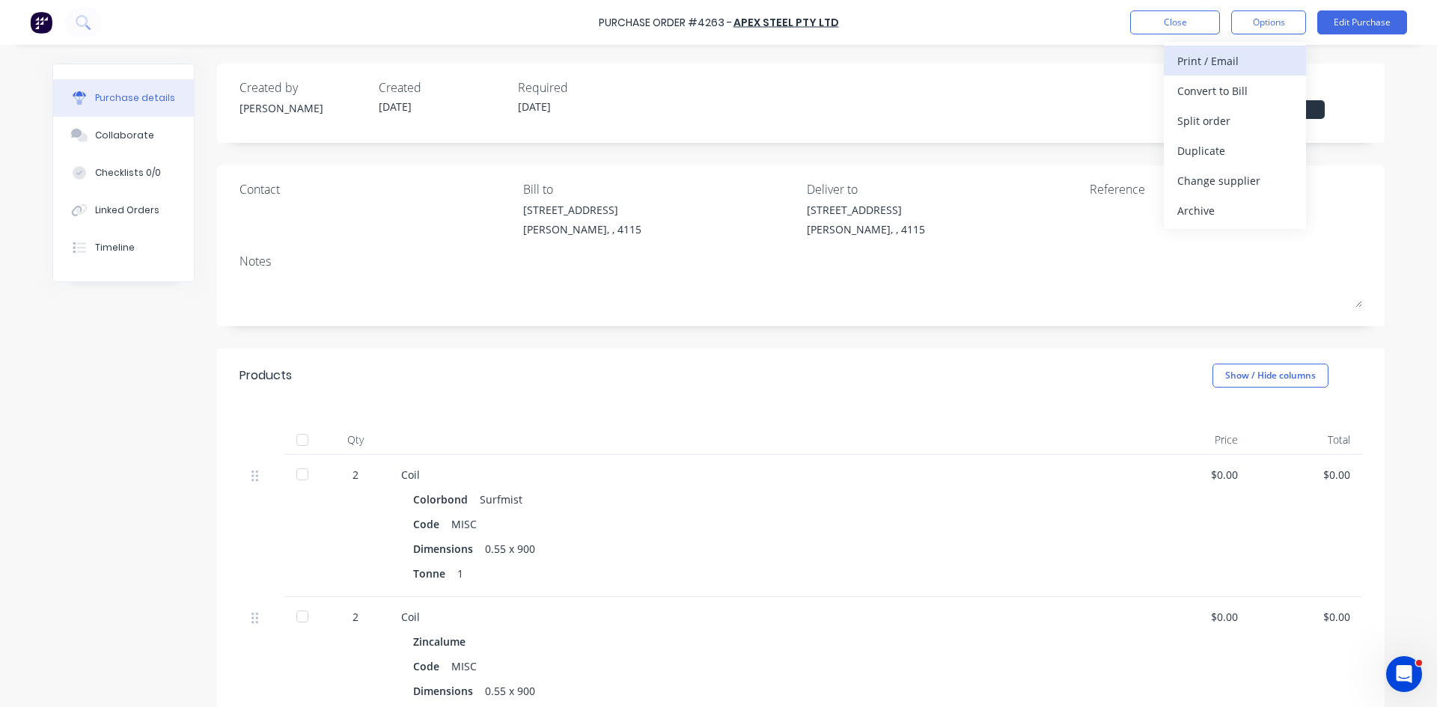
click at [1263, 58] on div "Print / Email" at bounding box center [1235, 61] width 115 height 22
click at [1244, 121] on div "Without pricing" at bounding box center [1235, 121] width 115 height 22
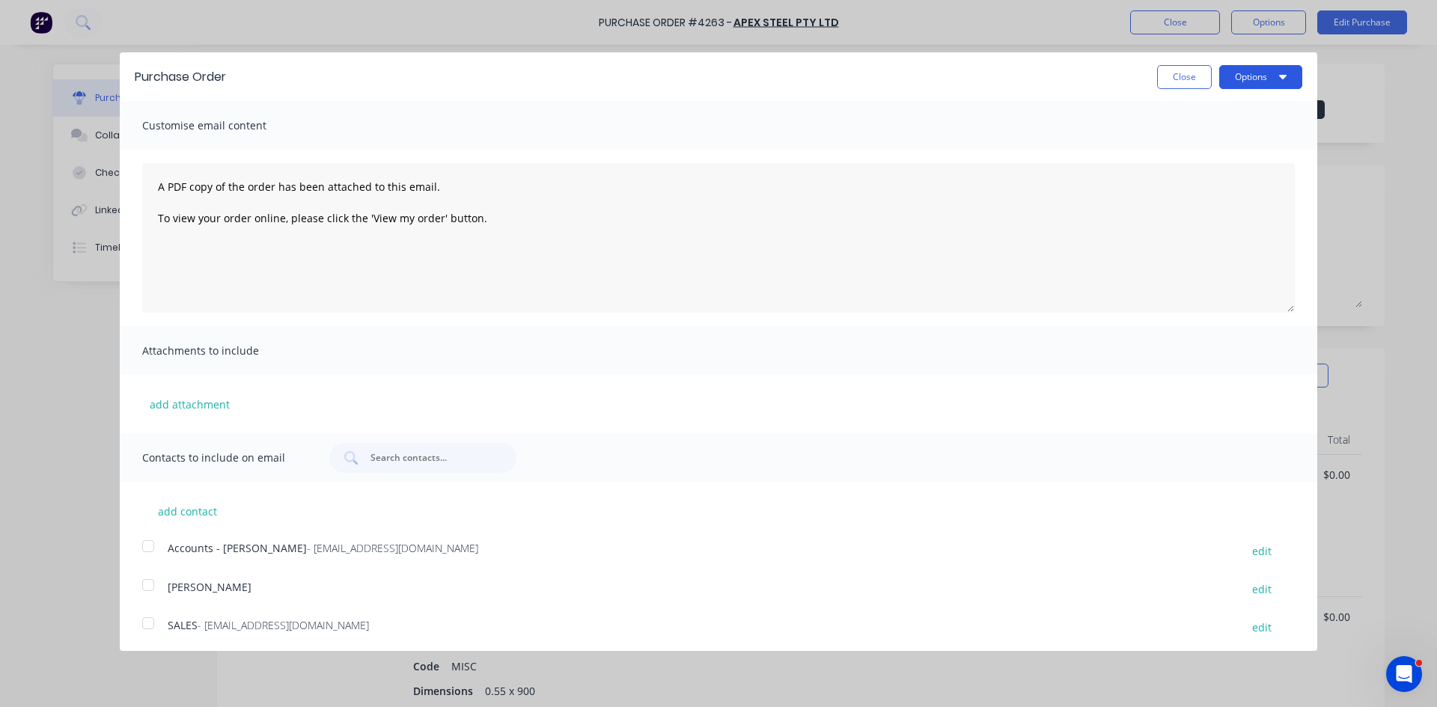
click at [1265, 78] on button "Options" at bounding box center [1261, 77] width 83 height 24
click at [1270, 108] on div "Print" at bounding box center [1231, 115] width 115 height 22
click at [22, 19] on div "Purchase Order Close Options Print Email Customise email content A PDF copy of …" at bounding box center [718, 353] width 1437 height 707
click at [39, 21] on div "Purchase Order Close Options Customise email content A PDF copy of the order ha…" at bounding box center [718, 353] width 1437 height 707
click at [1182, 82] on button "Close" at bounding box center [1184, 77] width 55 height 24
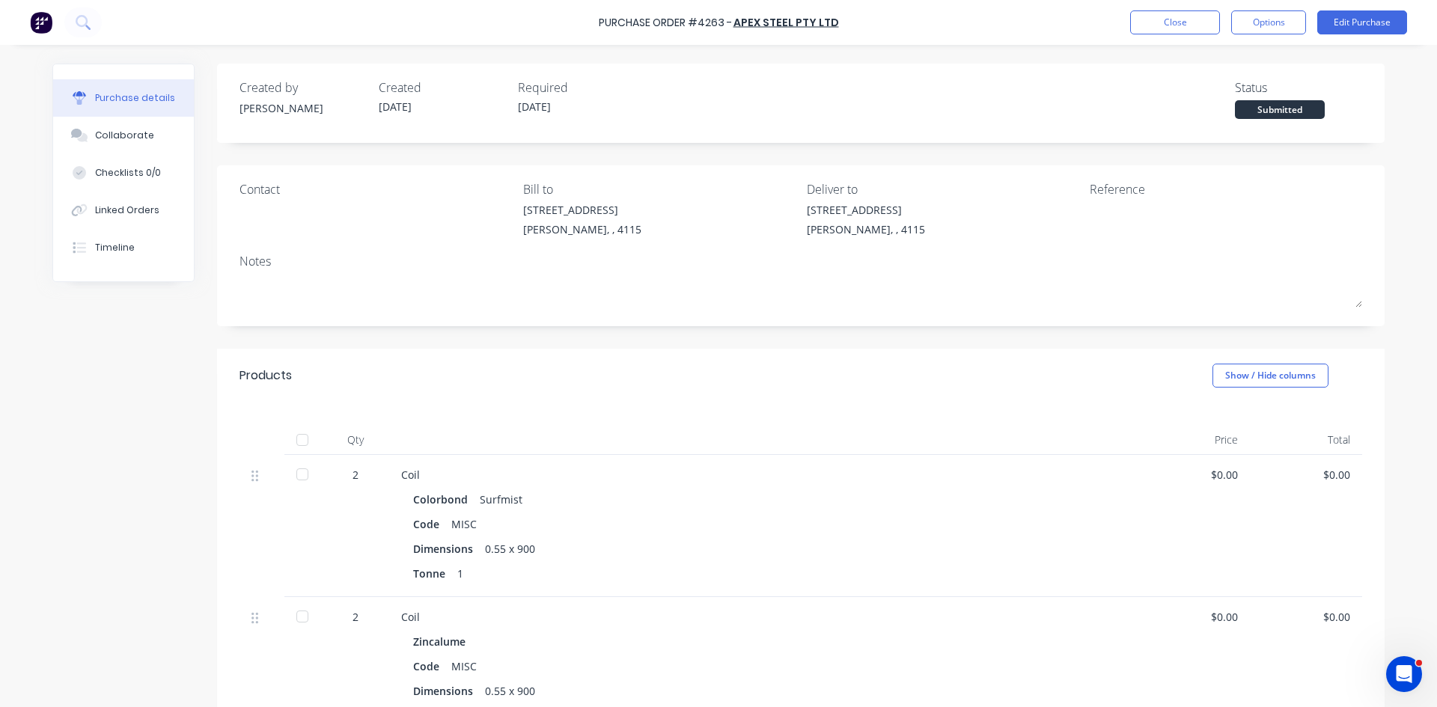
click at [19, 19] on div "Purchase Order #4263 - Apex Steel Pty Ltd Close Options Edit Purchase" at bounding box center [718, 22] width 1437 height 45
click at [28, 19] on div "Purchase Order #4263 - Apex Steel Pty Ltd Close Options Edit Purchase" at bounding box center [718, 22] width 1437 height 45
click at [31, 19] on img at bounding box center [41, 22] width 22 height 22
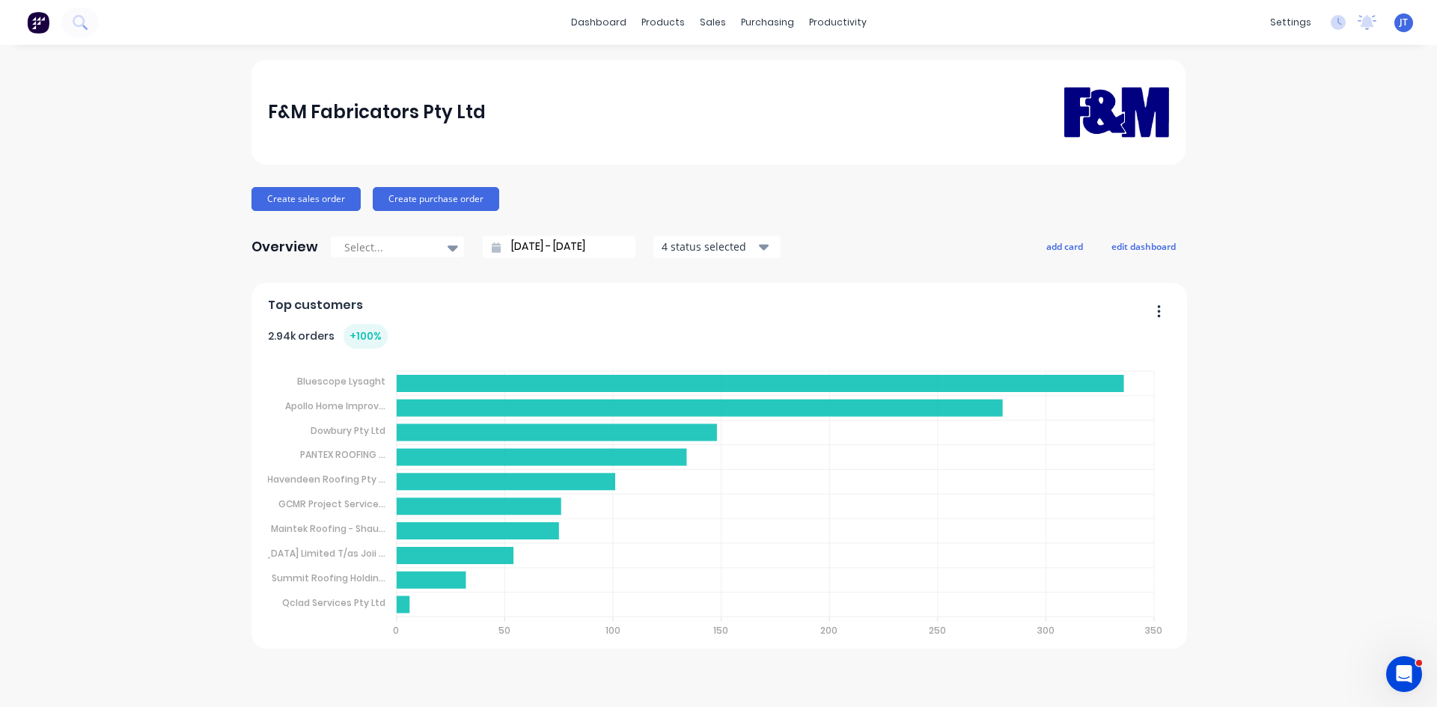
click at [1289, 388] on div "F&M Fabricators Pty Ltd Create sales order Create purchase order Overview Selec…" at bounding box center [718, 376] width 1437 height 633
click at [87, 22] on icon at bounding box center [80, 22] width 14 height 14
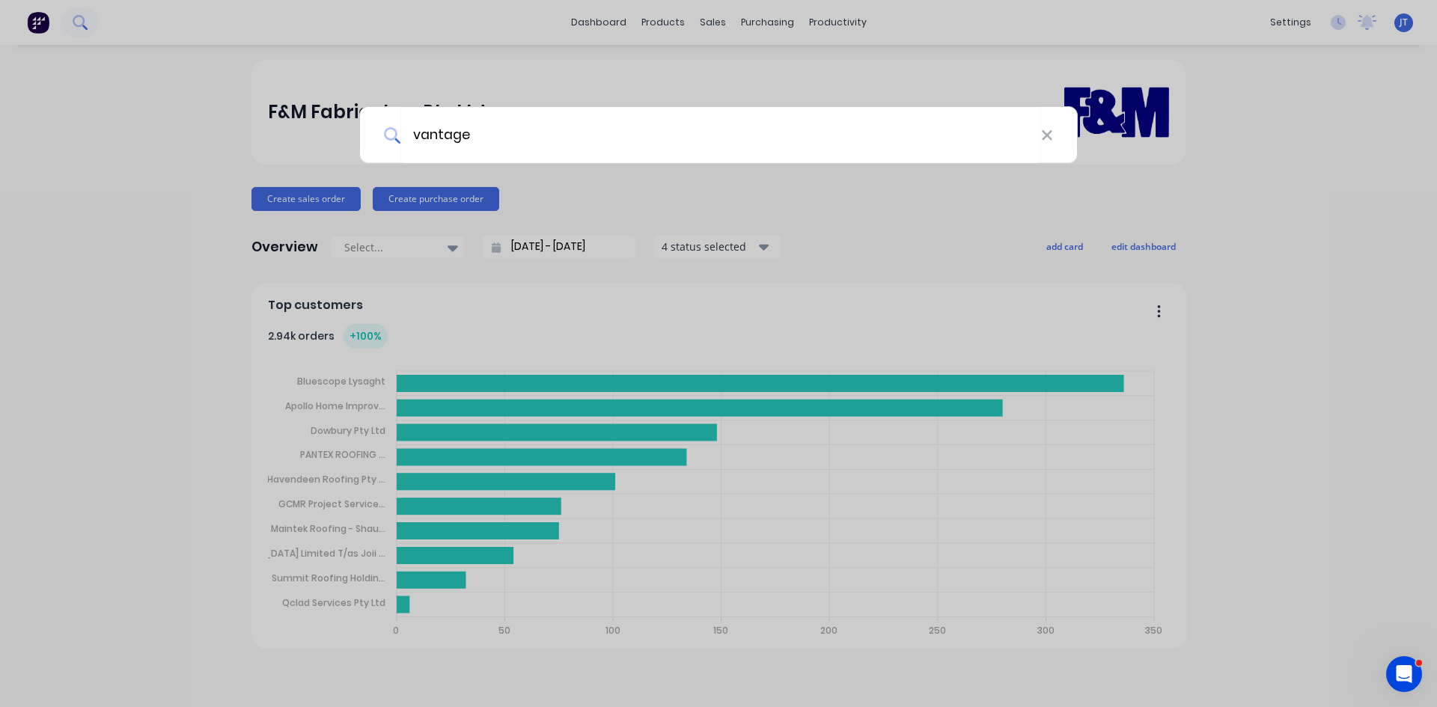
type input "vantage"
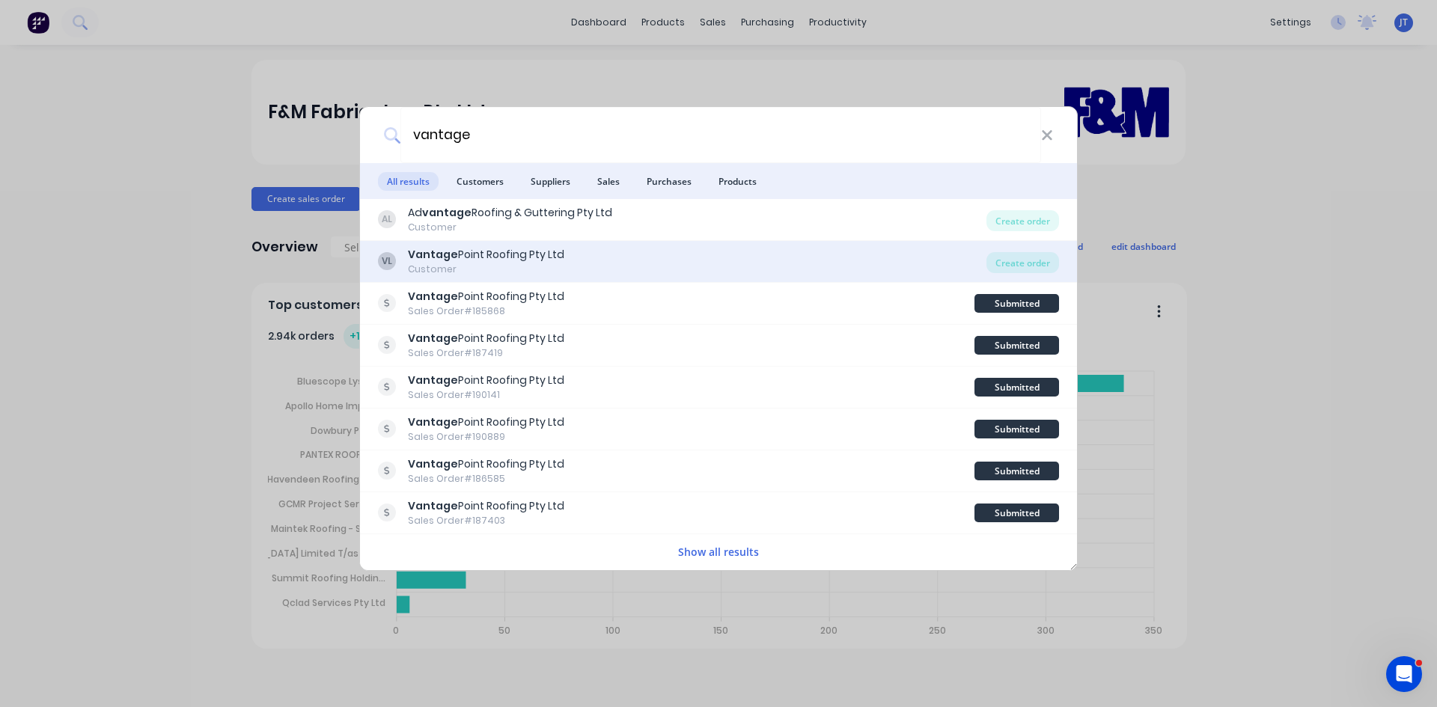
click at [597, 267] on div "VL Vantage Point Roofing Pty Ltd Customer" at bounding box center [682, 261] width 609 height 29
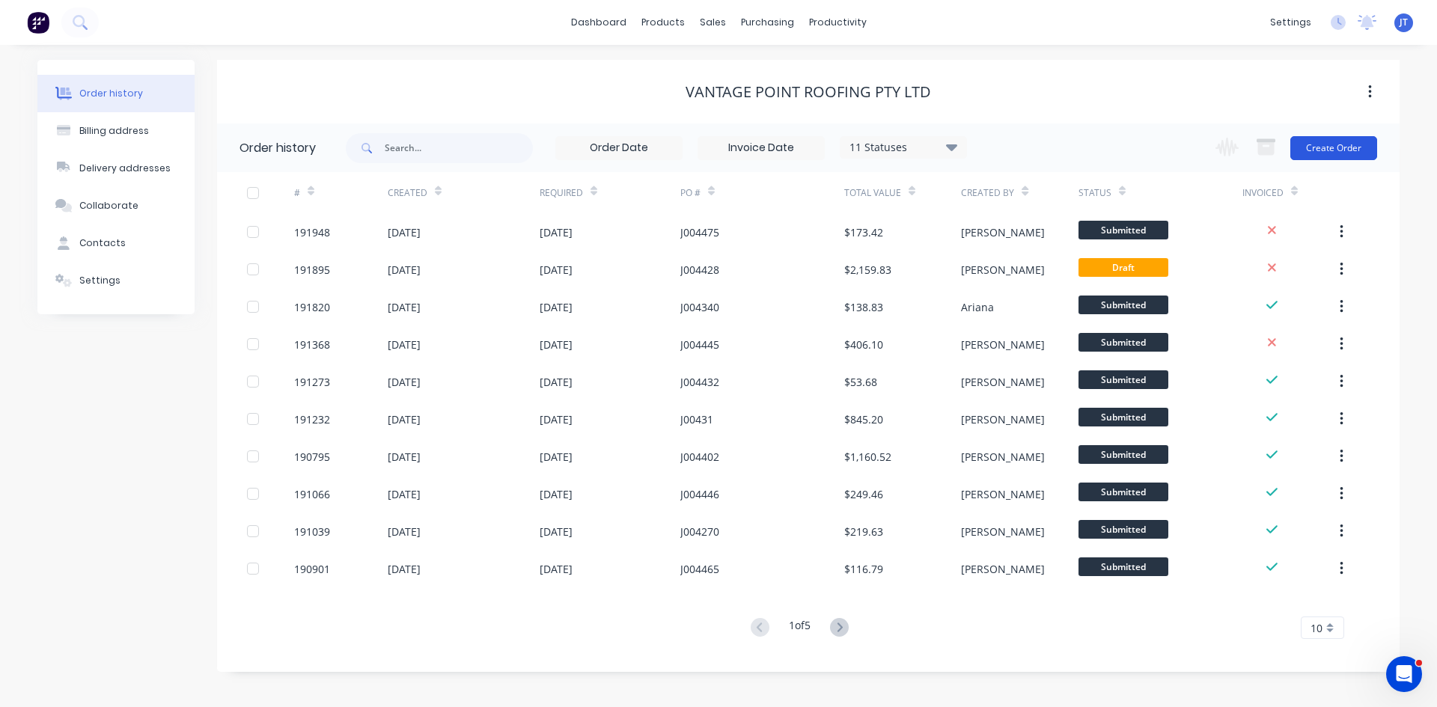
click at [1361, 144] on button "Create Order" at bounding box center [1334, 148] width 87 height 24
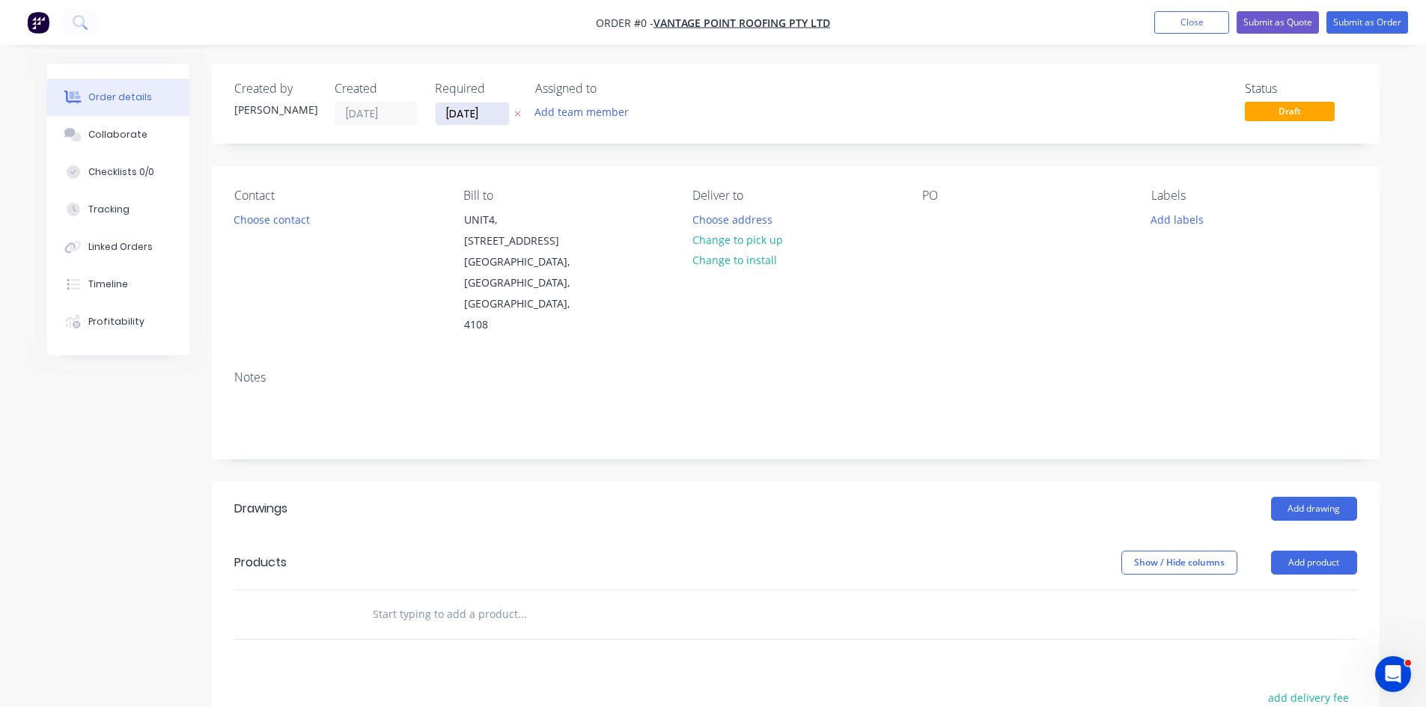
click at [468, 115] on input "[DATE]" at bounding box center [472, 114] width 73 height 22
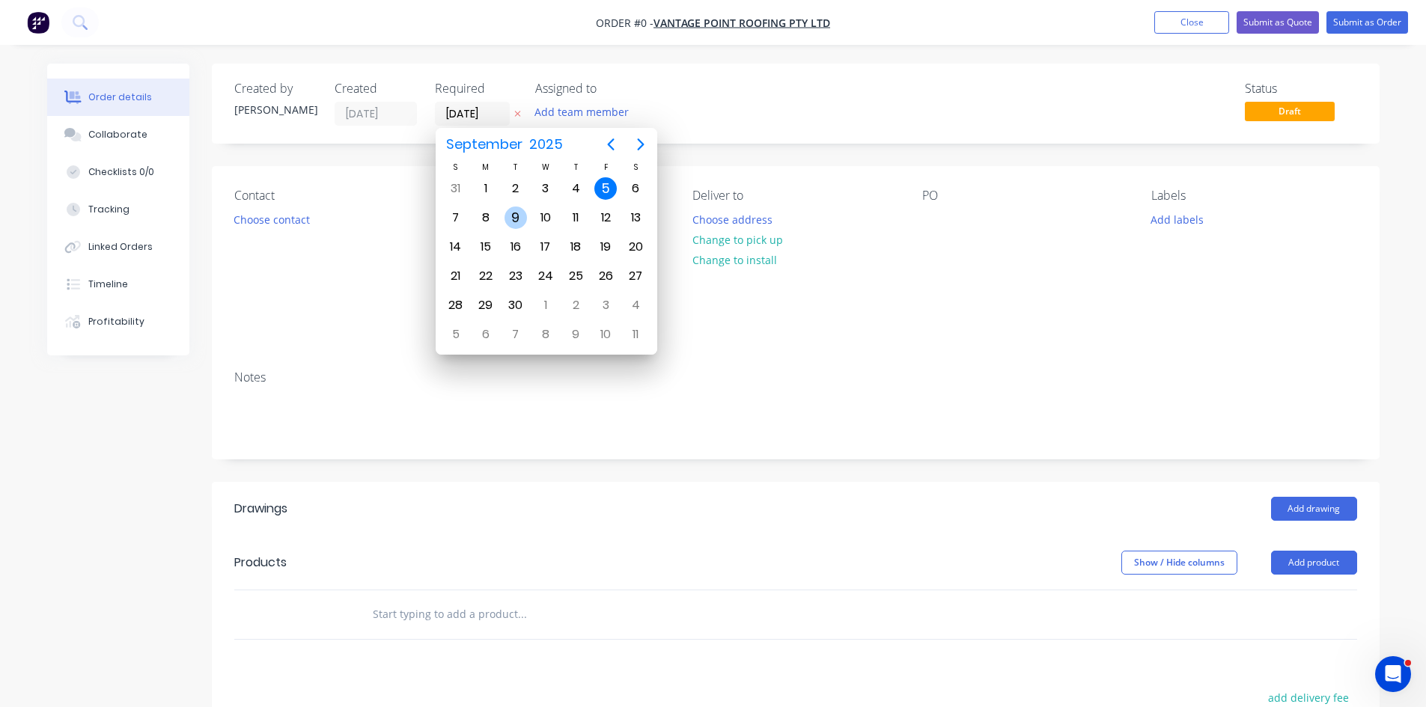
click at [510, 217] on div "9" at bounding box center [516, 218] width 22 height 22
type input "09/09/25"
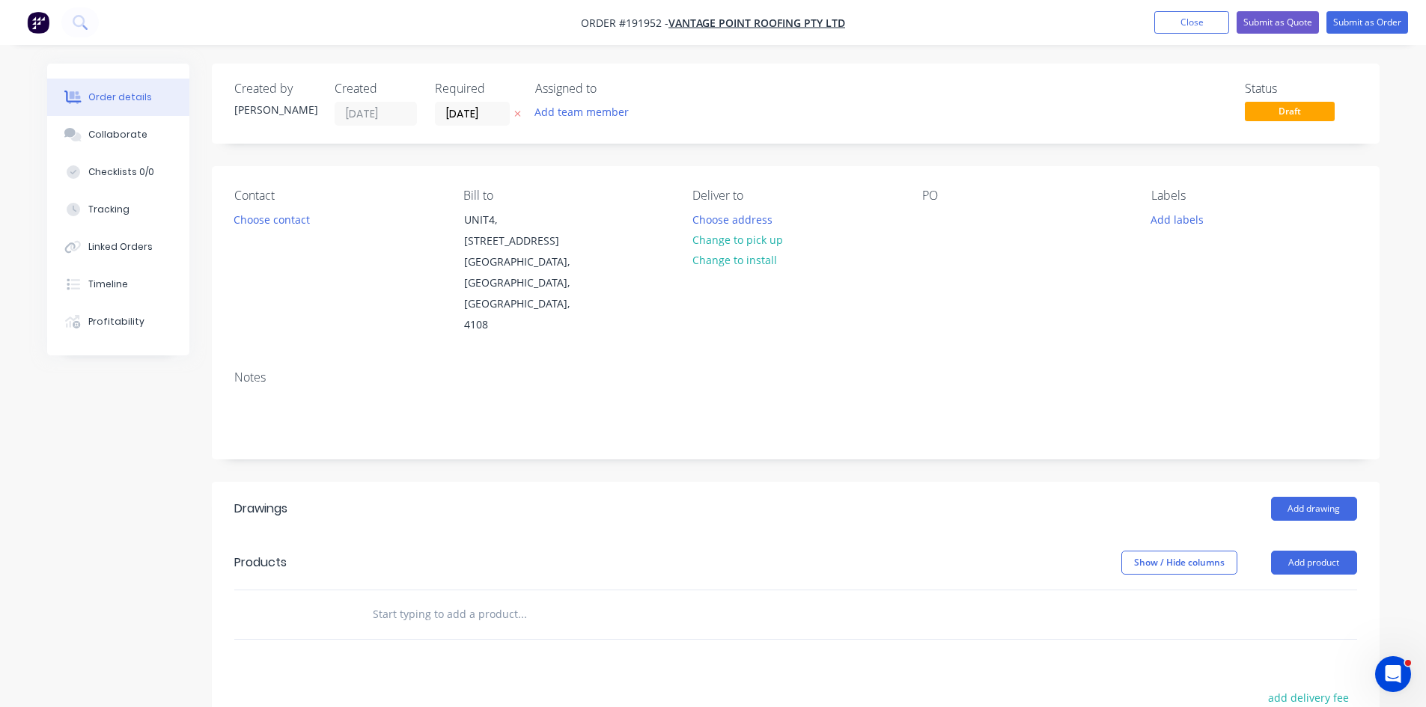
click at [1172, 223] on button "Add labels" at bounding box center [1177, 219] width 69 height 20
click at [1204, 436] on div "7 AM" at bounding box center [1209, 433] width 34 height 16
click at [965, 246] on div "PO" at bounding box center [1024, 262] width 205 height 147
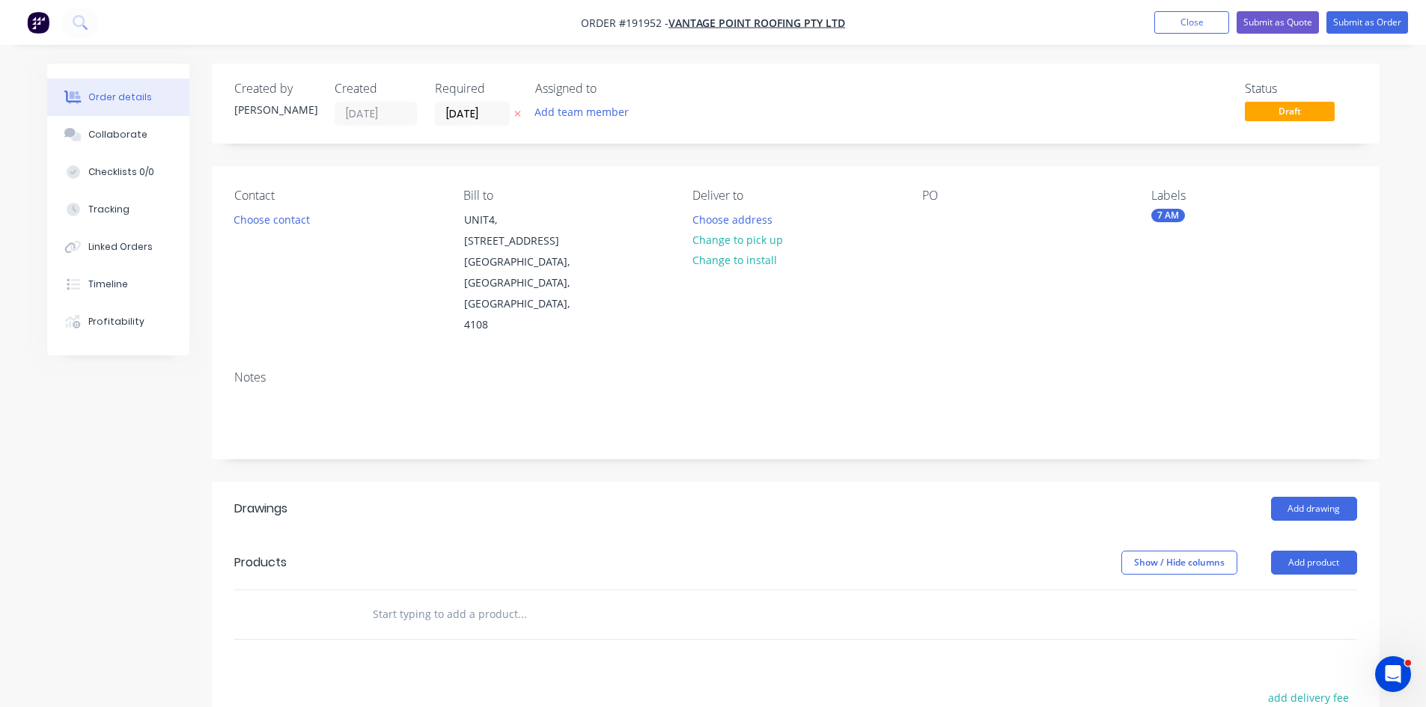
click at [918, 223] on div "Contact Choose contact Bill to UNIT4, 288-292 NEWMARKET RD WILSTON, Queensland,…" at bounding box center [796, 262] width 1168 height 192
click at [940, 219] on div at bounding box center [934, 220] width 24 height 22
click at [710, 213] on button "Choose address" at bounding box center [732, 219] width 96 height 20
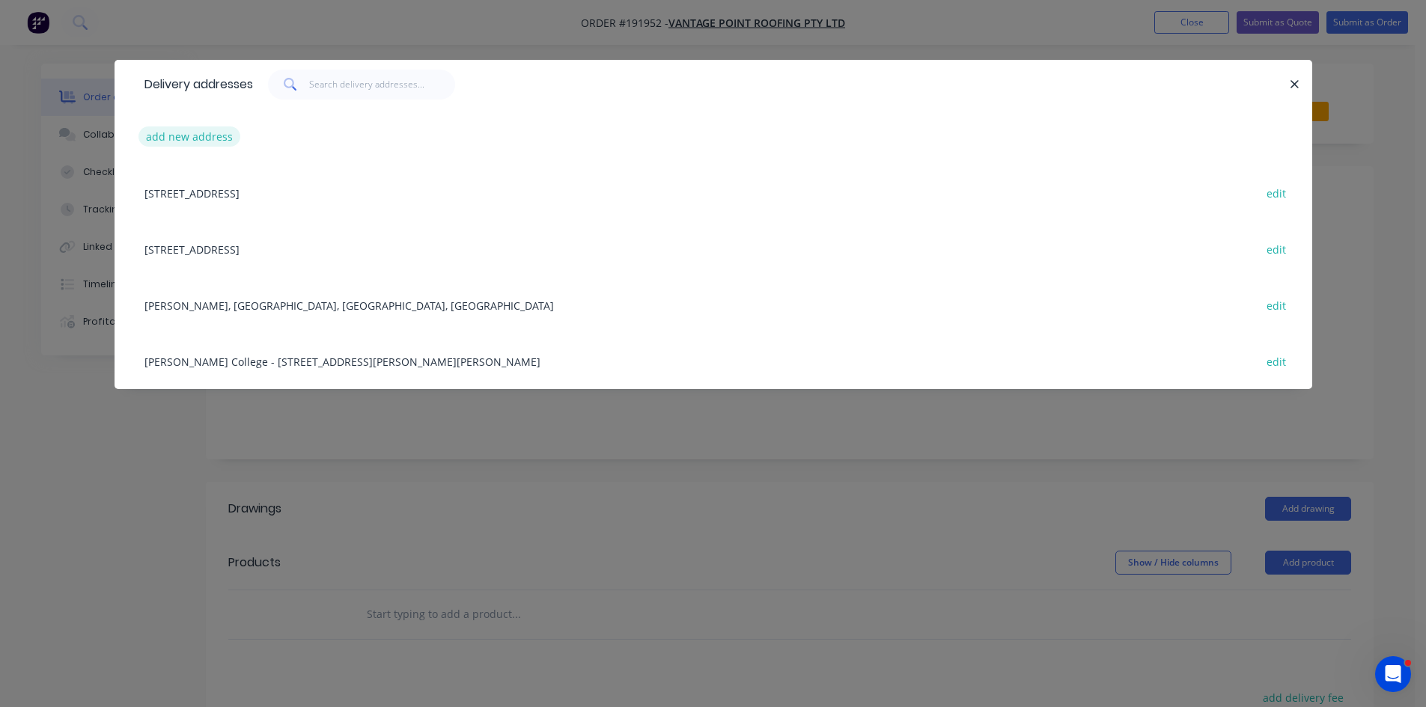
click at [182, 139] on button "add new address" at bounding box center [190, 137] width 103 height 20
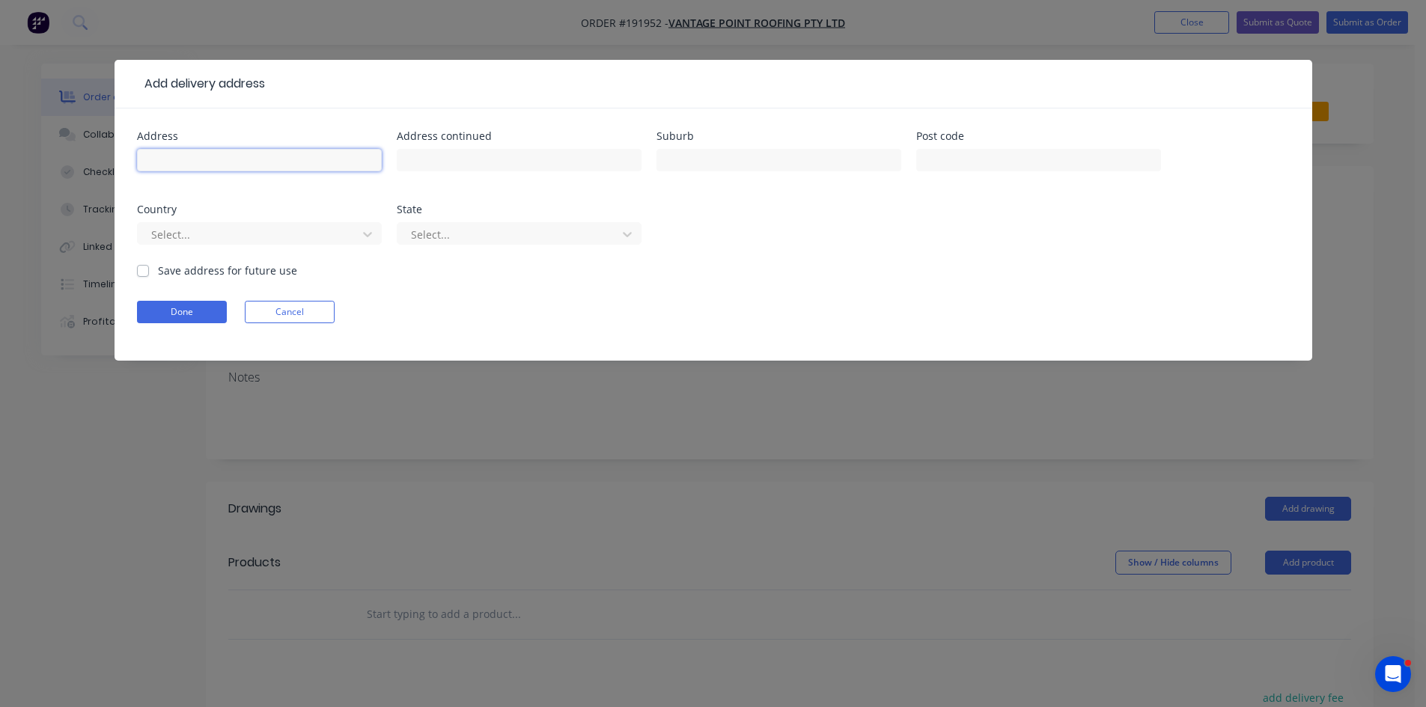
drag, startPoint x: 191, startPoint y: 153, endPoint x: 271, endPoint y: 165, distance: 81.0
click at [191, 153] on input "text" at bounding box center [259, 160] width 245 height 22
type input "8 Metroplex Ave,"
type input "Murarrie"
click button "Done" at bounding box center [182, 312] width 90 height 22
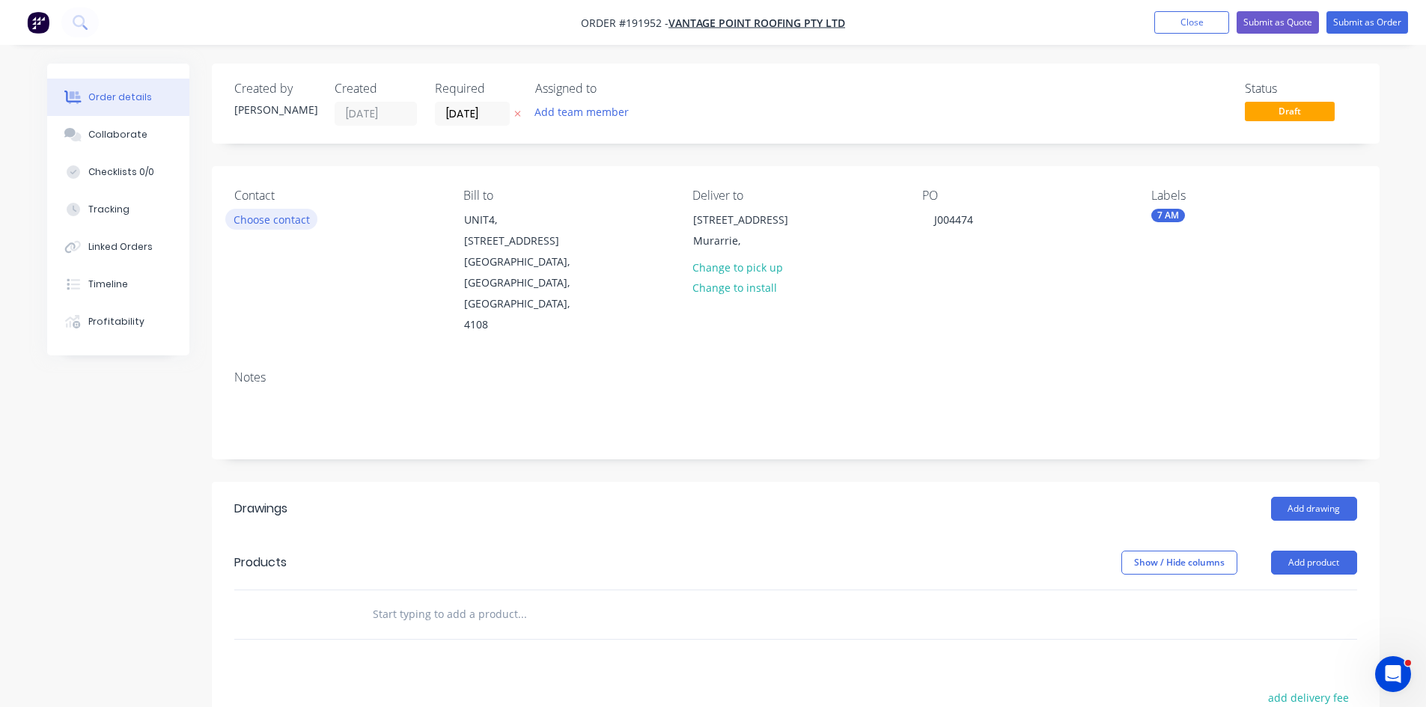
click at [286, 224] on button "Choose contact" at bounding box center [271, 219] width 92 height 20
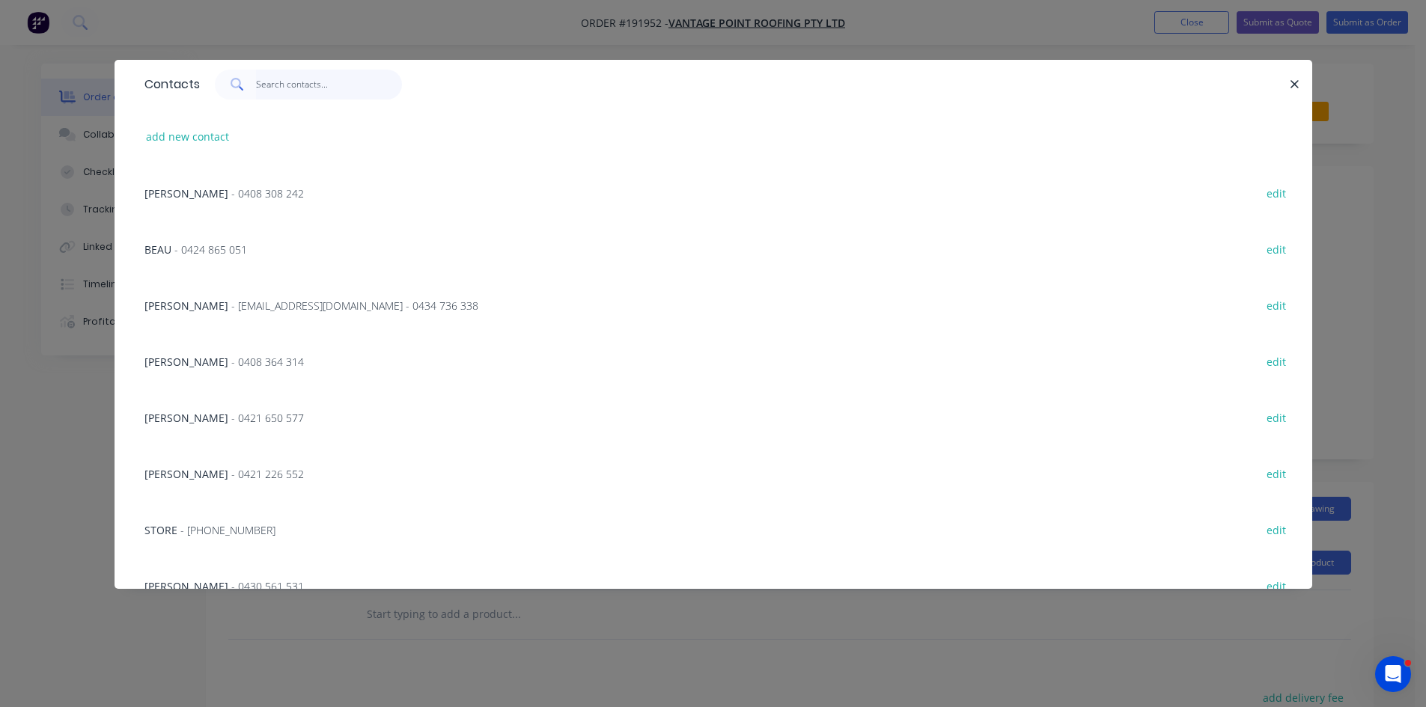
click at [284, 83] on input "text" at bounding box center [329, 85] width 146 height 30
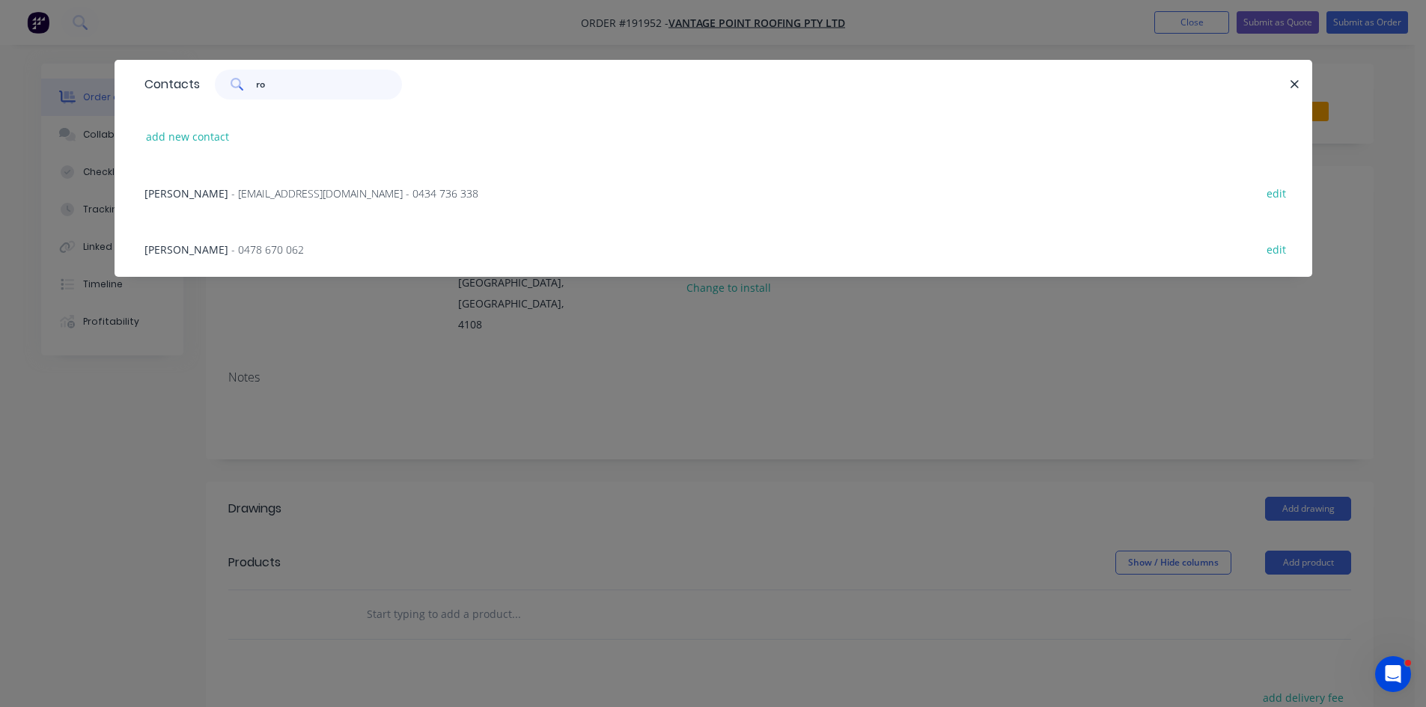
type input "r"
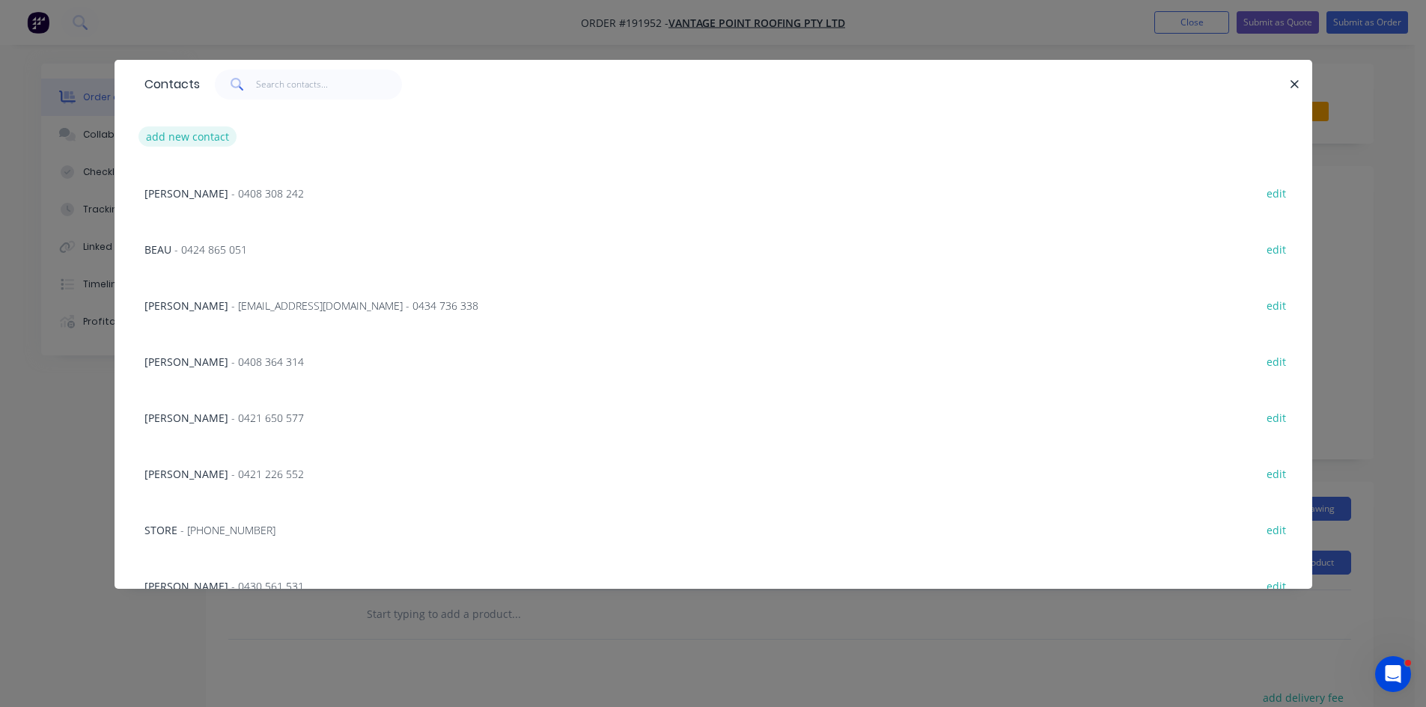
click at [212, 136] on button "add new contact" at bounding box center [188, 137] width 99 height 20
select select "AU"
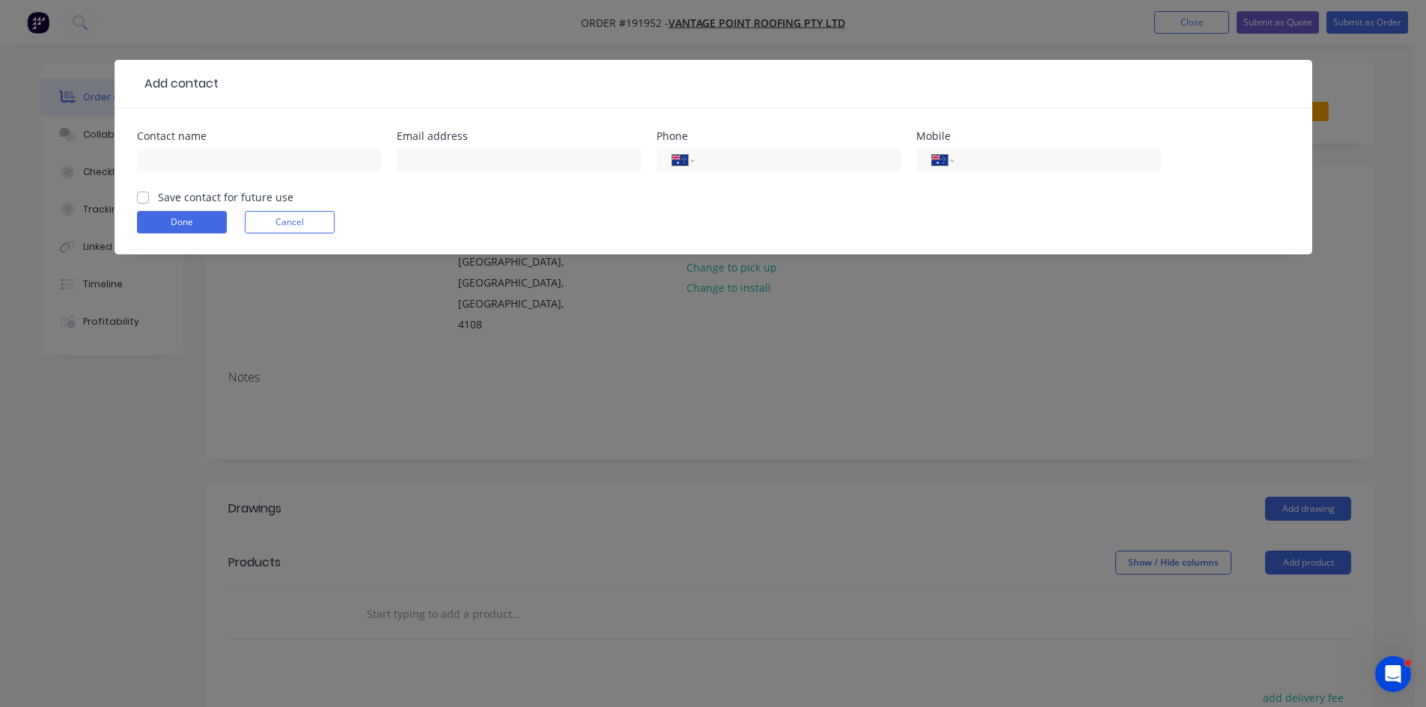
click at [275, 138] on div "Contact name" at bounding box center [259, 136] width 245 height 10
click at [294, 162] on input "text" at bounding box center [259, 160] width 245 height 22
type input "Rod"
type input "0455 669 216"
click button "Done" at bounding box center [182, 222] width 90 height 22
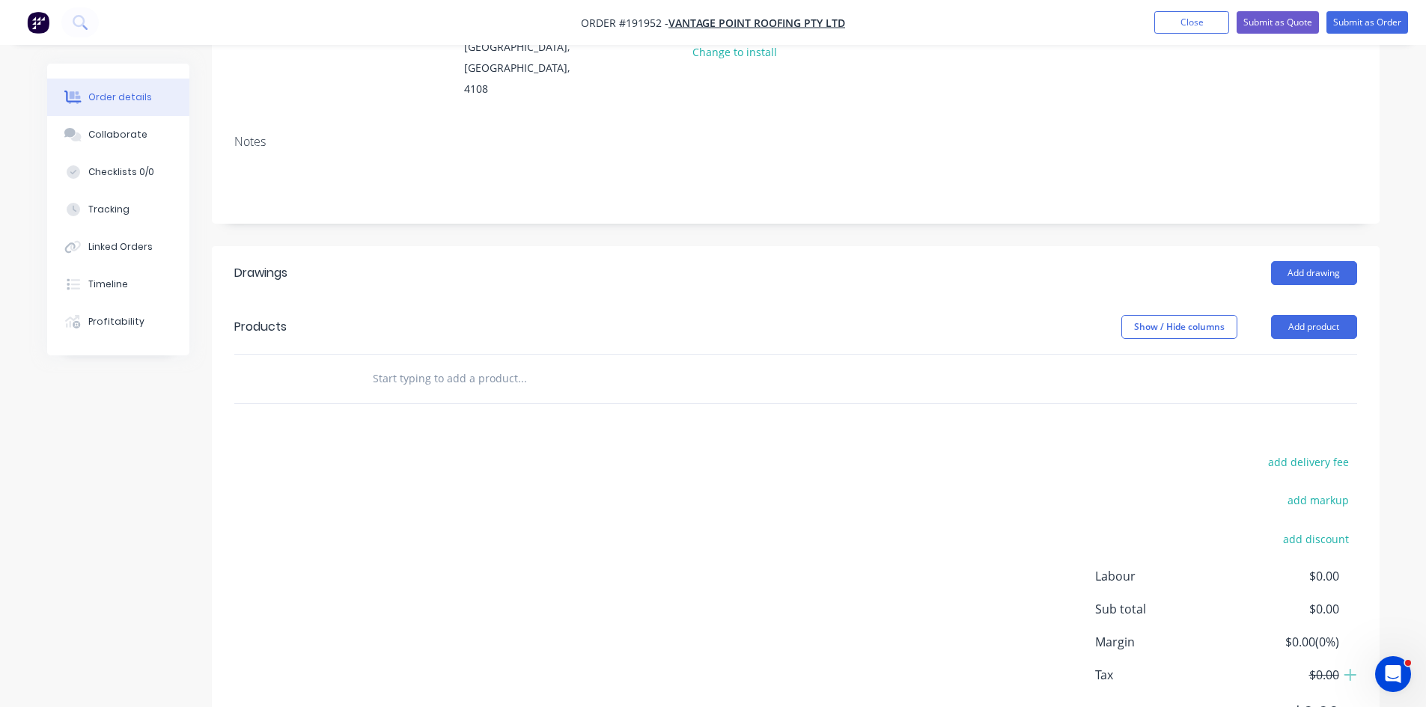
scroll to position [249, 0]
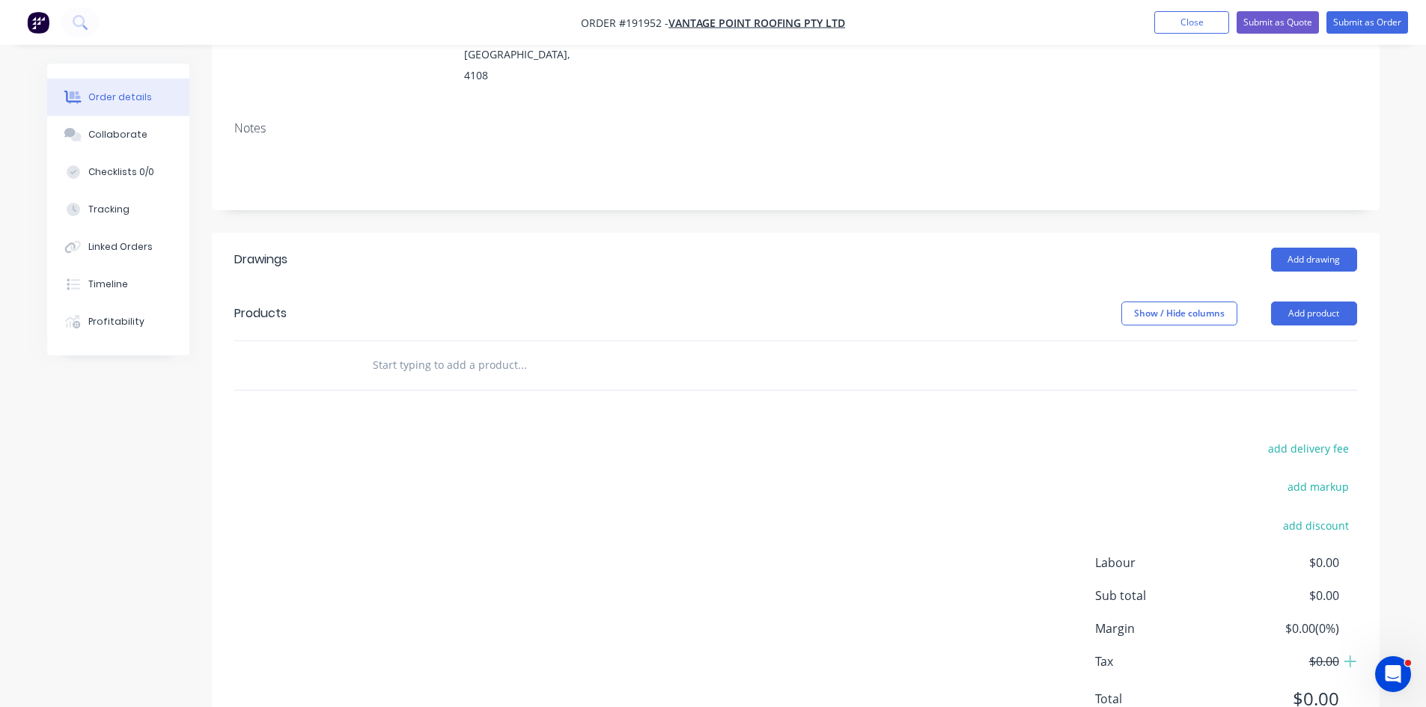
click at [1313, 287] on header "Products Show / Hide columns Add product" at bounding box center [796, 314] width 1168 height 54
click at [1306, 302] on button "Add product" at bounding box center [1314, 314] width 86 height 24
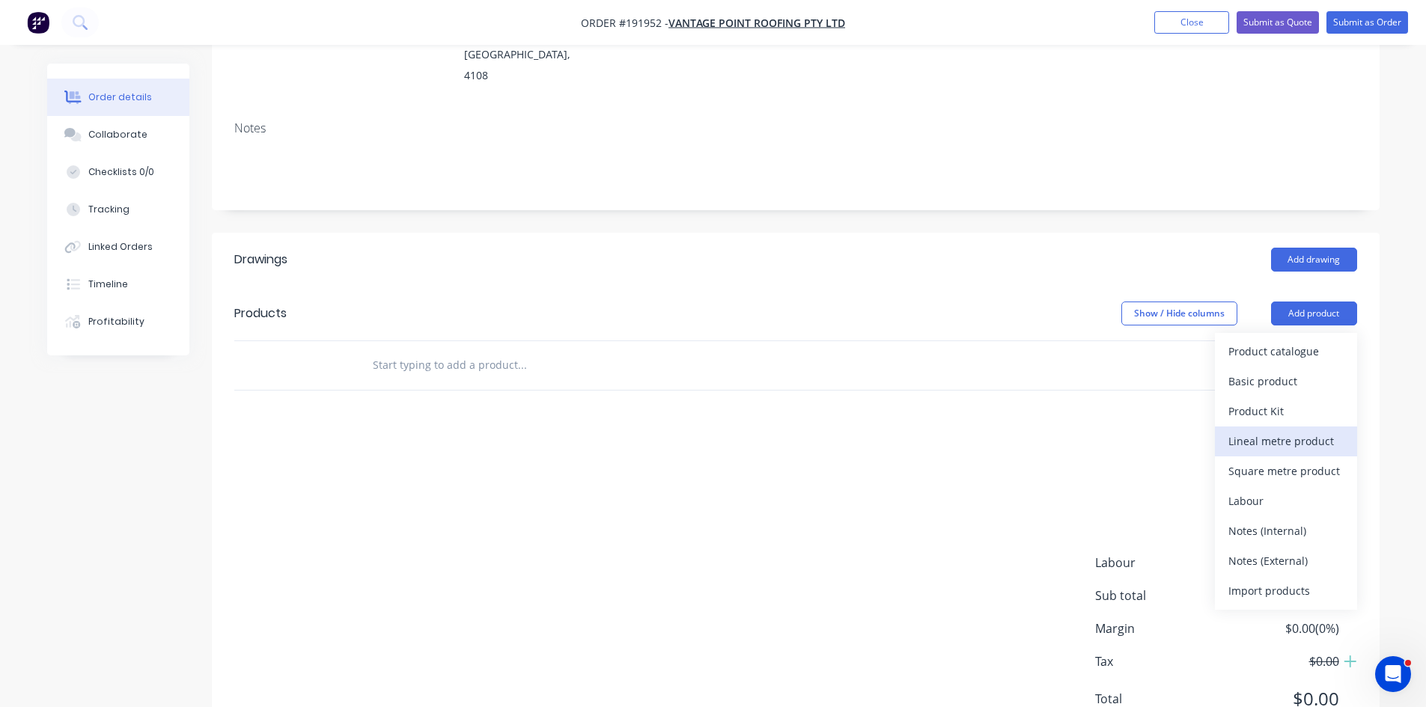
click at [1309, 430] on div "Lineal metre product" at bounding box center [1286, 441] width 115 height 22
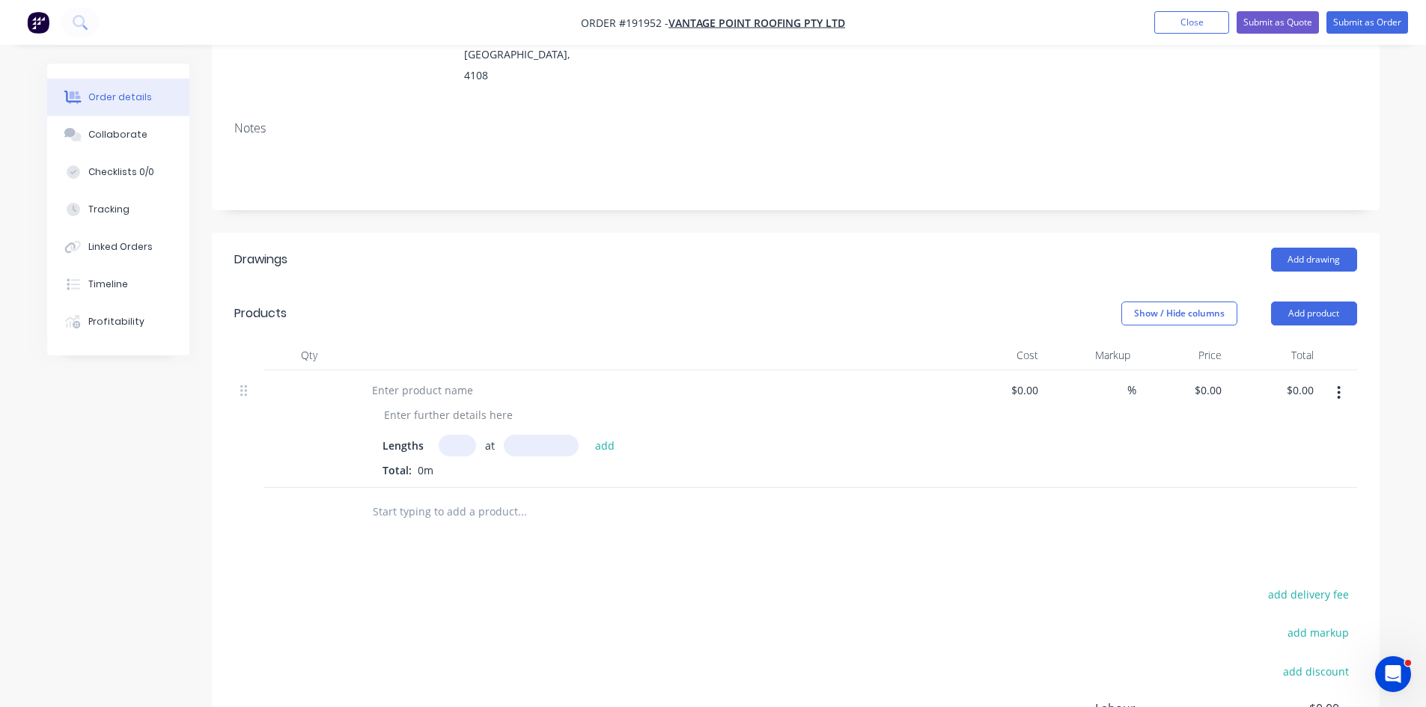
click at [453, 371] on div "Lengths at add Total: 0m" at bounding box center [653, 430] width 599 height 118
drag, startPoint x: 454, startPoint y: 338, endPoint x: 488, endPoint y: 338, distance: 33.7
click at [455, 380] on div at bounding box center [422, 391] width 125 height 22
drag, startPoint x: 461, startPoint y: 395, endPoint x: 505, endPoint y: 414, distance: 47.6
click at [466, 435] on input "text" at bounding box center [457, 446] width 37 height 22
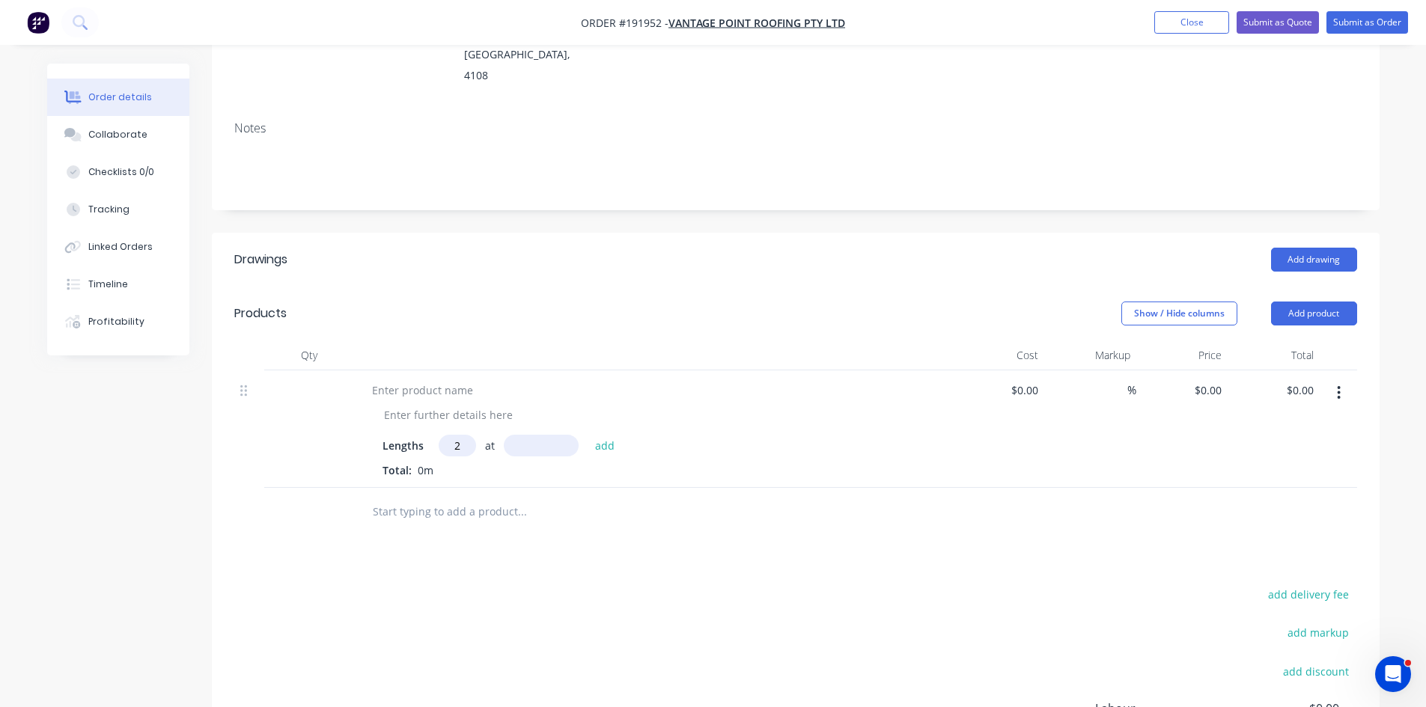
type input "2"
type input "3600"
click at [588, 435] on button "add" at bounding box center [605, 445] width 35 height 20
type input "."
click at [460, 380] on div at bounding box center [422, 391] width 125 height 22
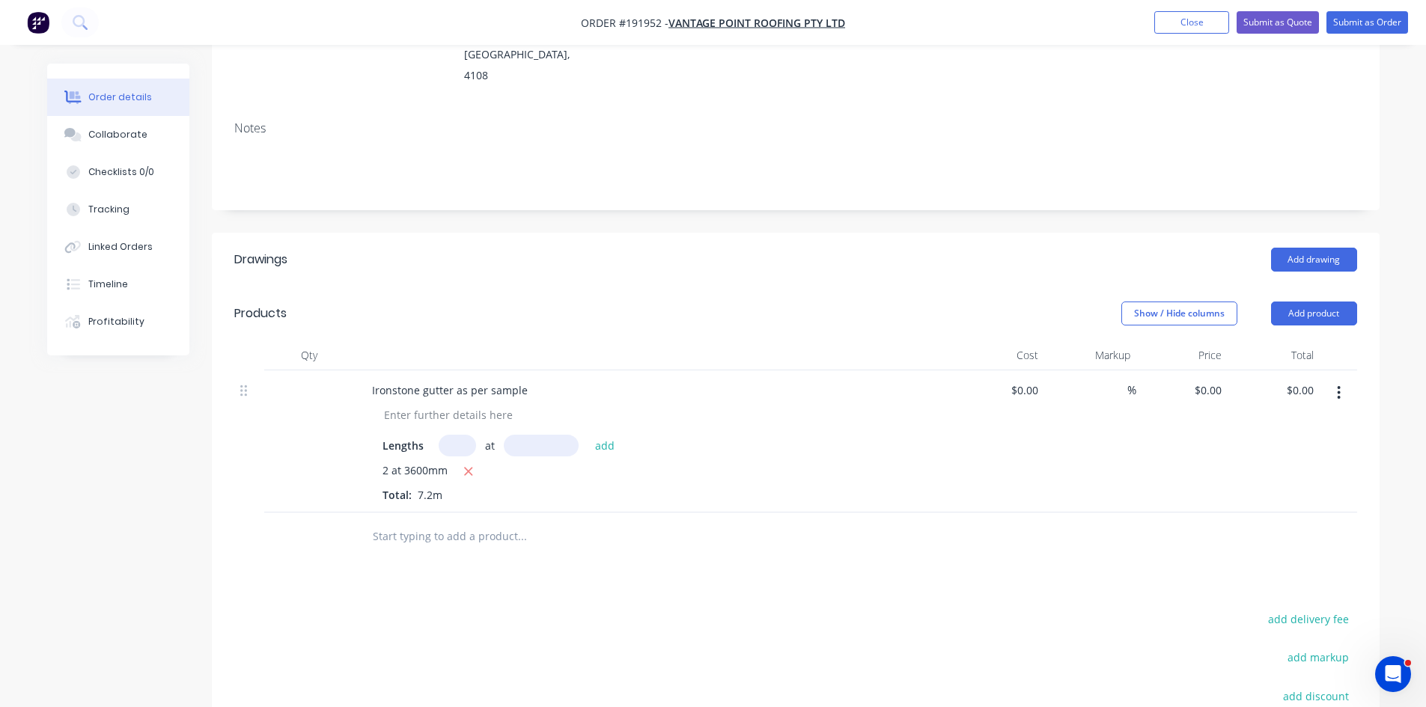
click at [484, 302] on div "Show / Hide columns Add product" at bounding box center [914, 314] width 884 height 24
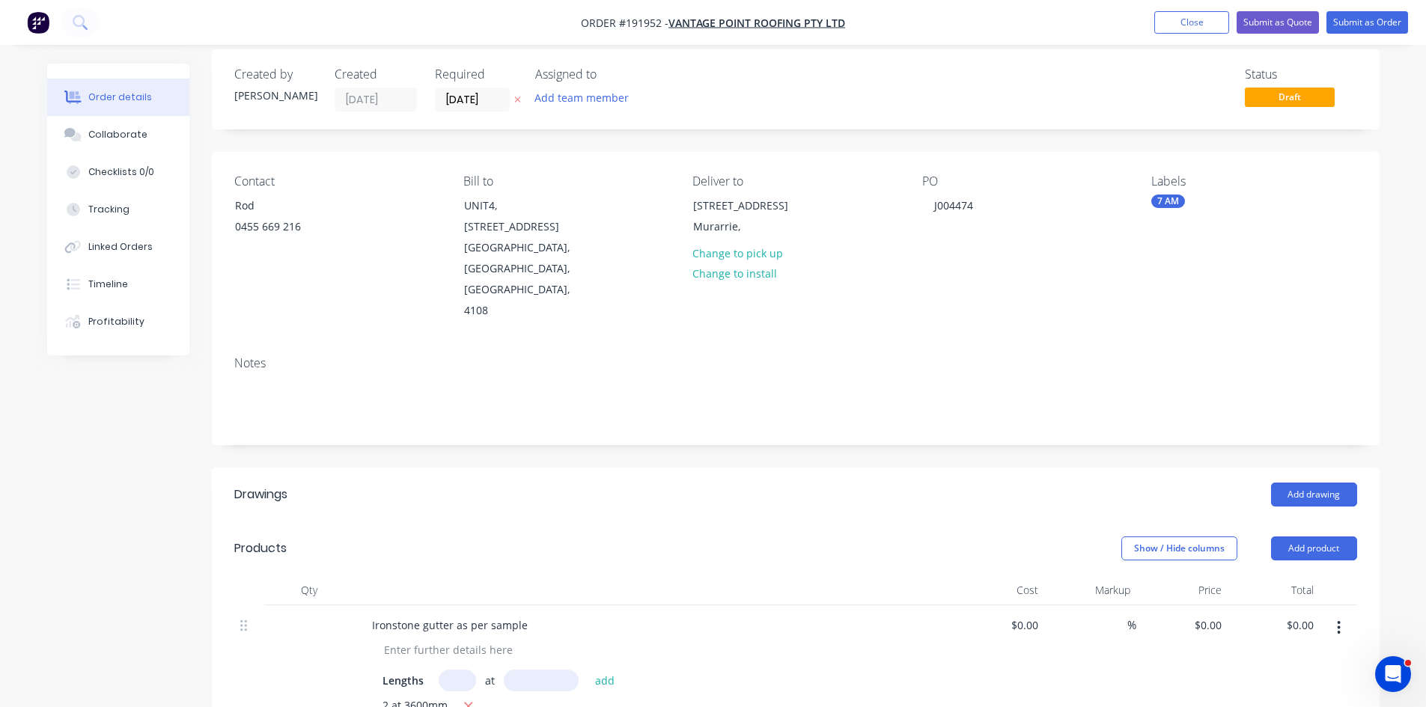
scroll to position [0, 0]
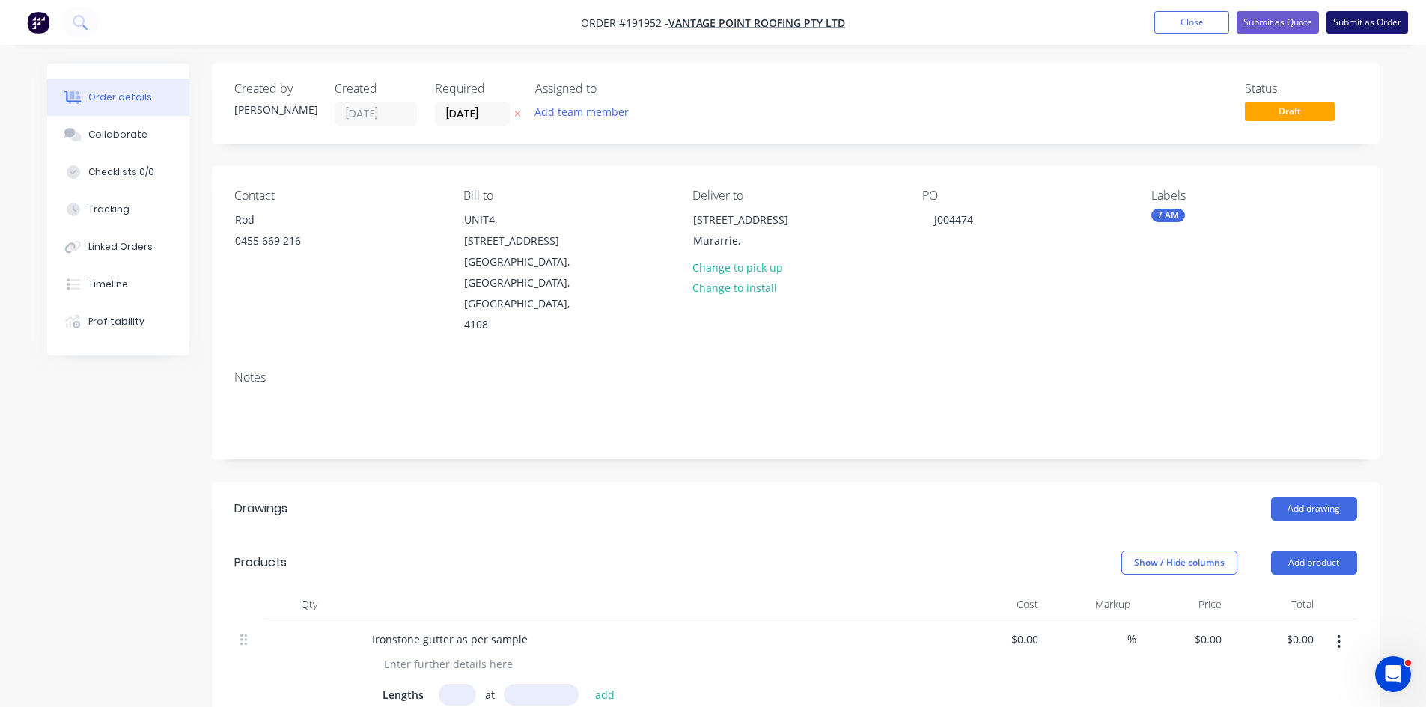
click at [1382, 16] on button "Submit as Order" at bounding box center [1368, 22] width 82 height 22
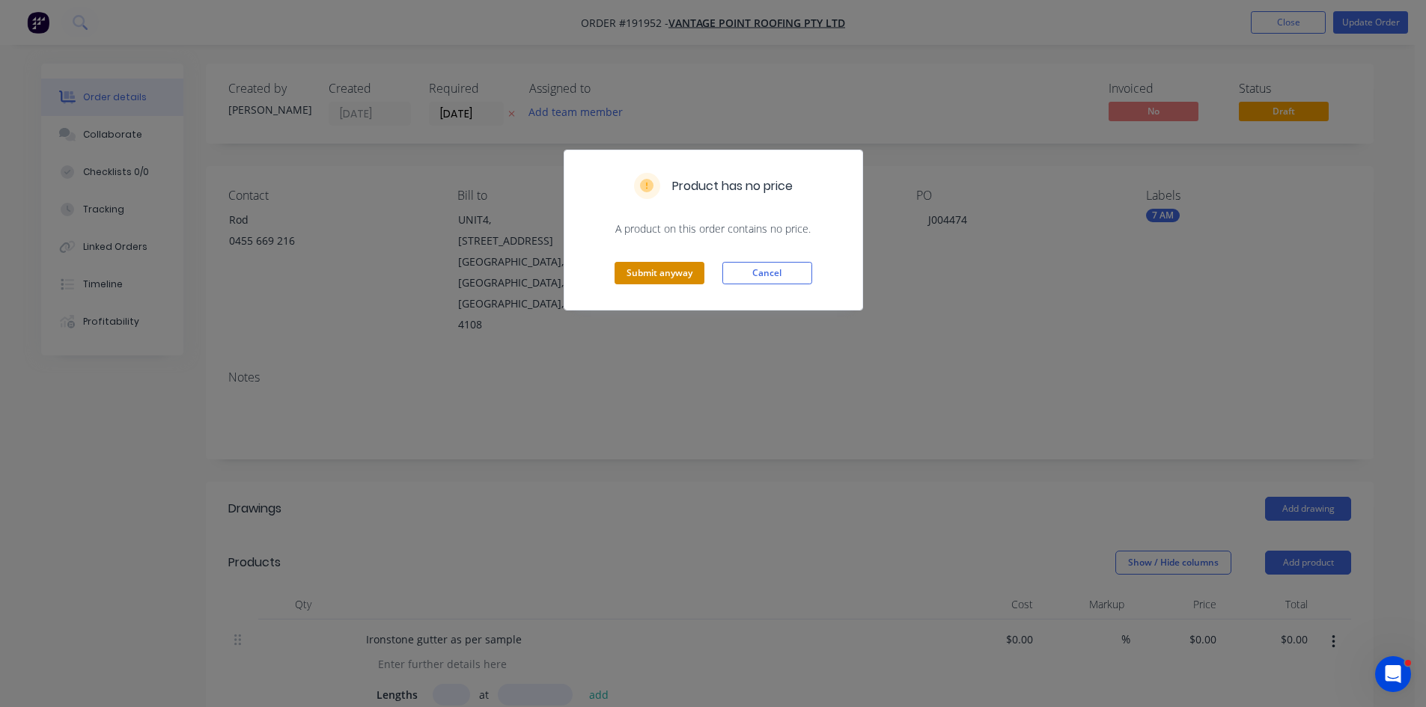
click at [693, 275] on button "Submit anyway" at bounding box center [660, 273] width 90 height 22
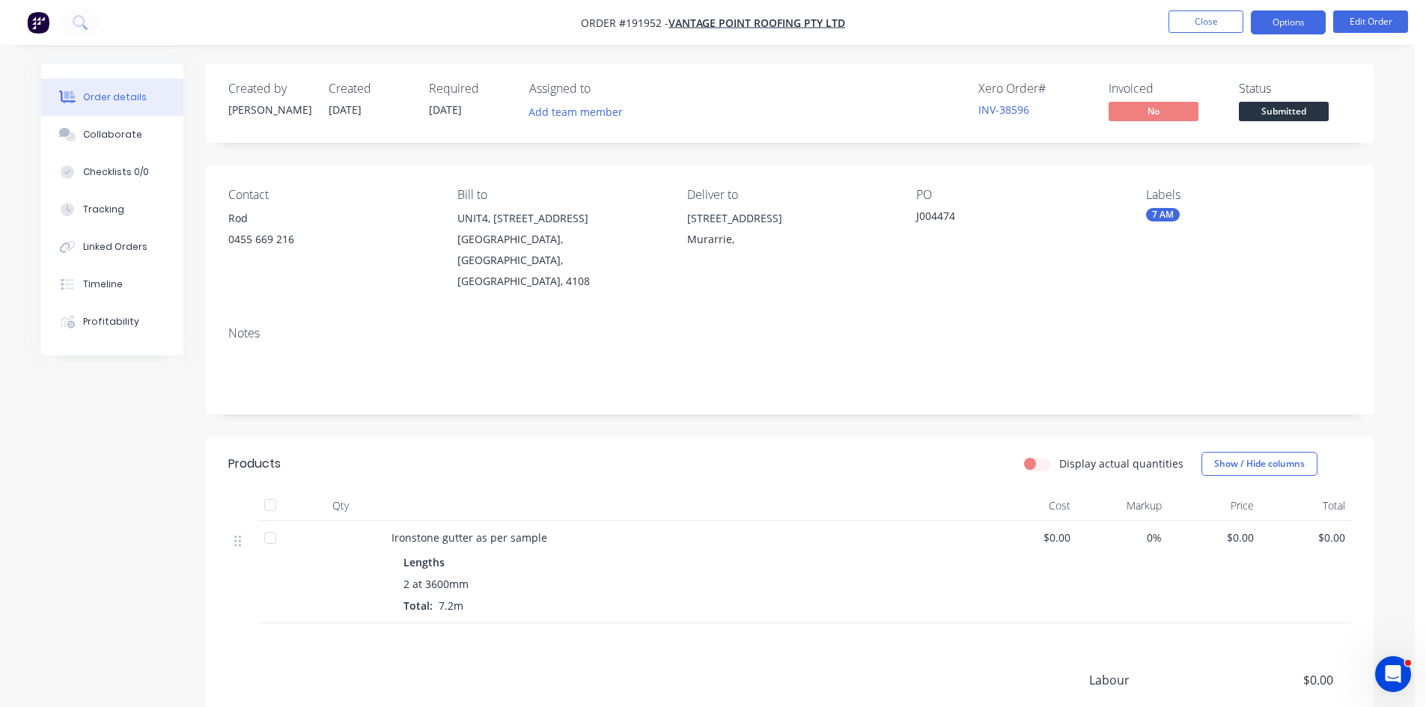
click at [1292, 28] on button "Options" at bounding box center [1288, 22] width 75 height 24
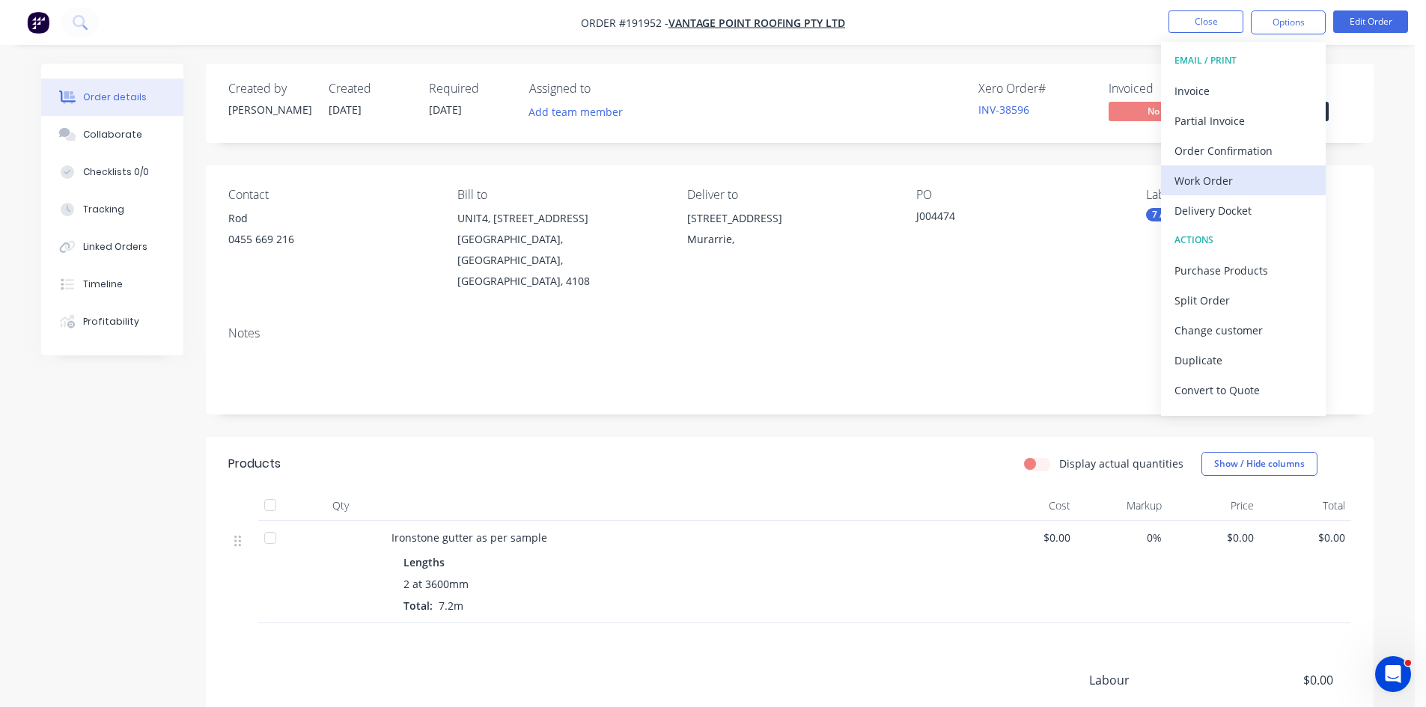
click at [1256, 175] on div "Work Order" at bounding box center [1244, 181] width 138 height 22
click at [1264, 154] on div "Without pricing" at bounding box center [1244, 151] width 138 height 22
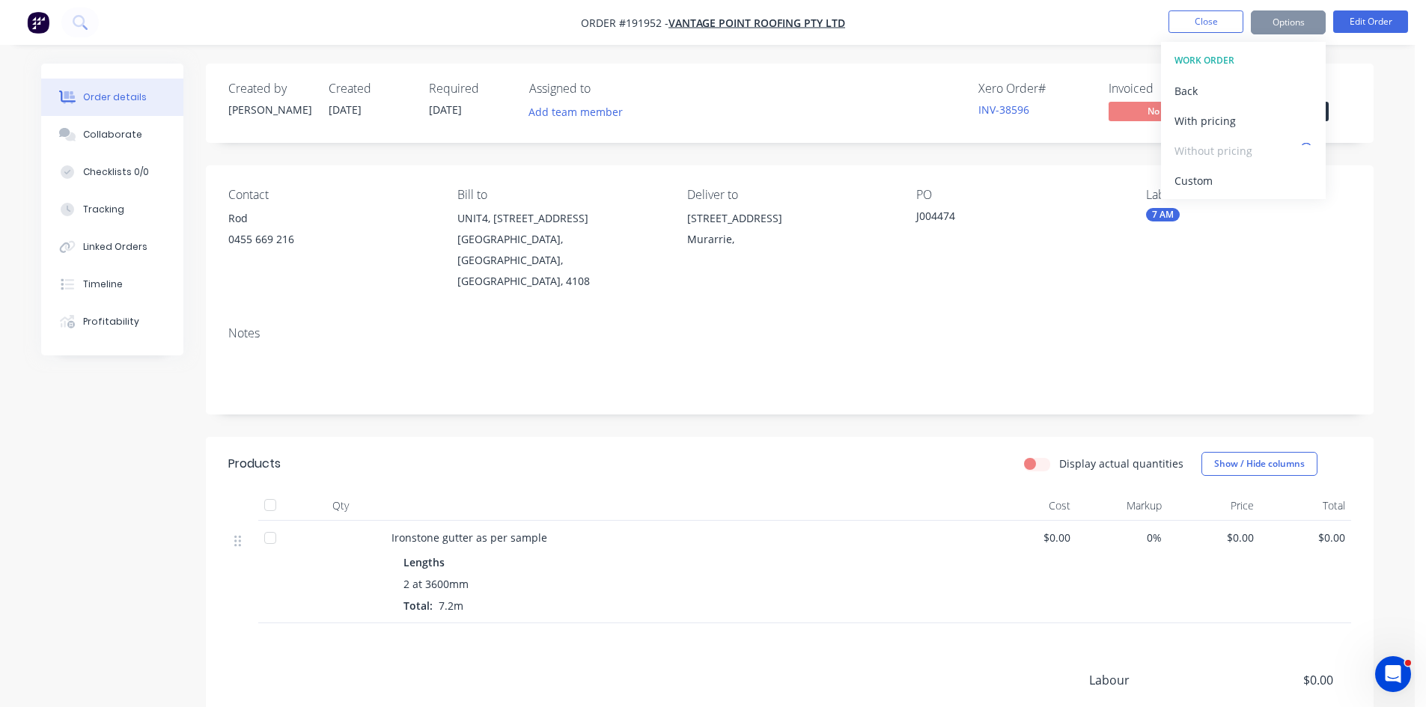
click at [1290, 249] on div "Labels 7 AM" at bounding box center [1248, 240] width 205 height 104
click at [82, 31] on button at bounding box center [79, 22] width 37 height 30
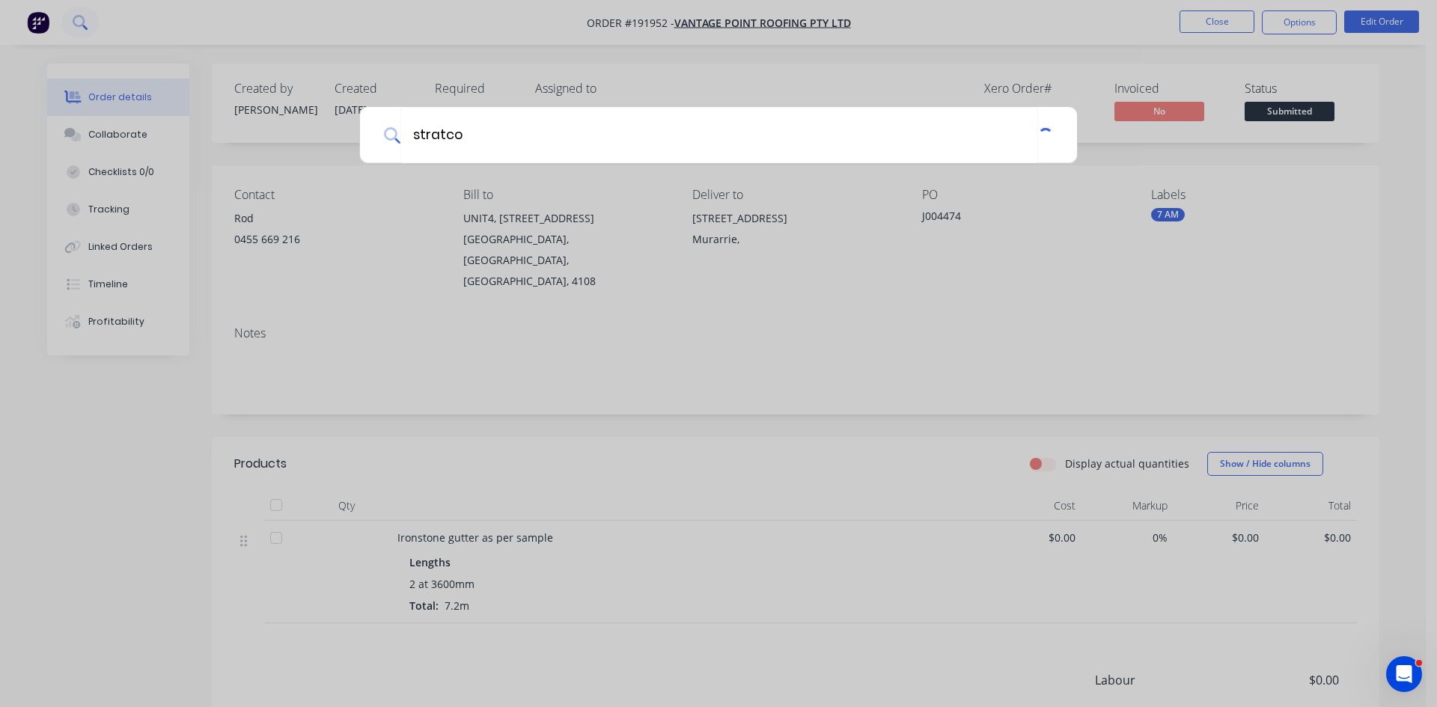
type input "stratco"
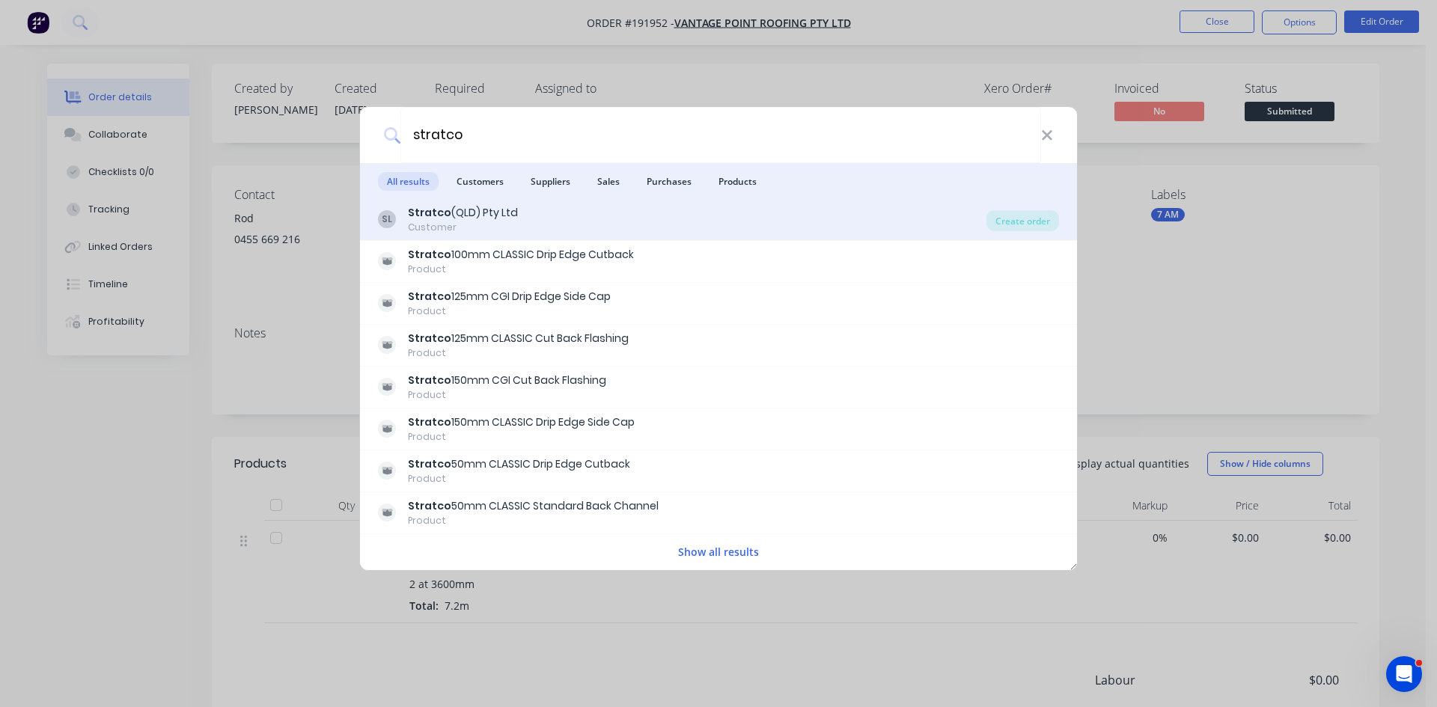
click at [485, 214] on div "Stratco (QLD) Pty Ltd" at bounding box center [463, 213] width 110 height 16
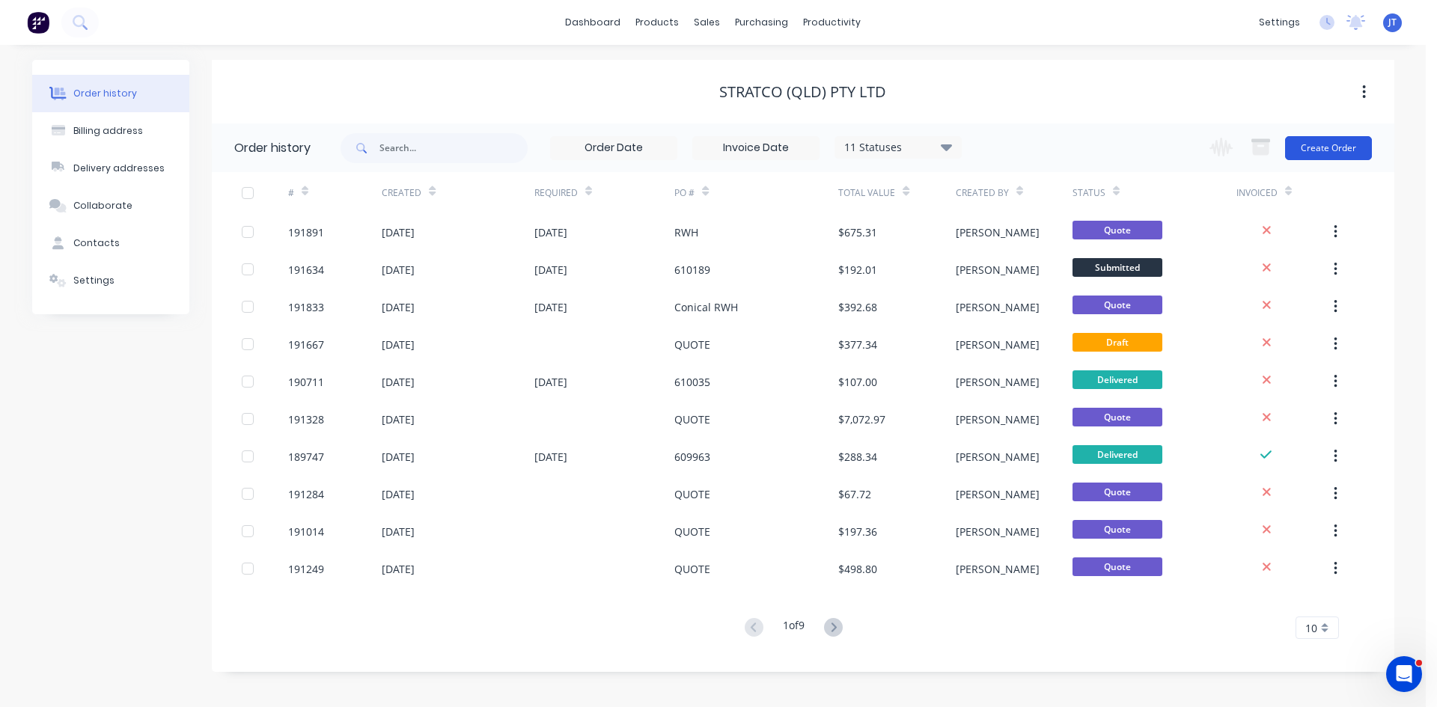
click at [1328, 153] on button "Create Order" at bounding box center [1328, 148] width 87 height 24
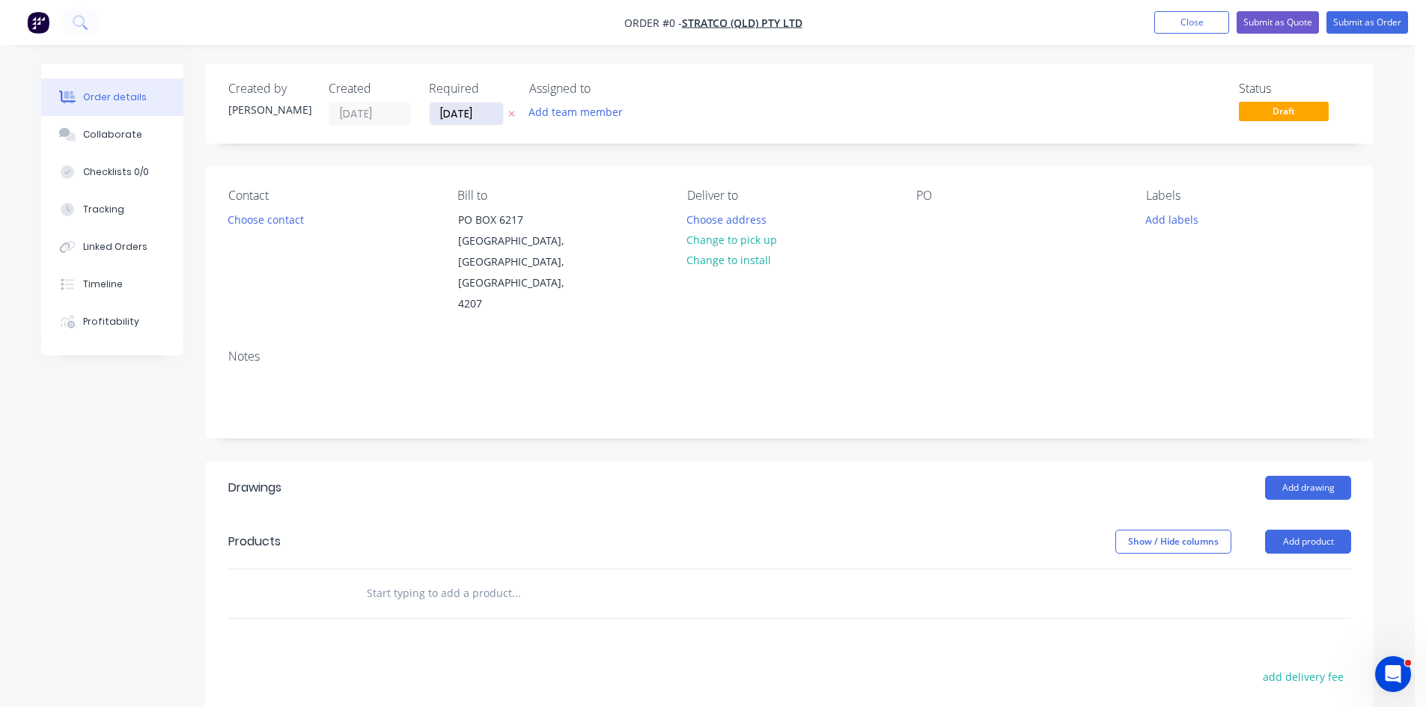
click at [485, 118] on input "[DATE]" at bounding box center [466, 114] width 73 height 22
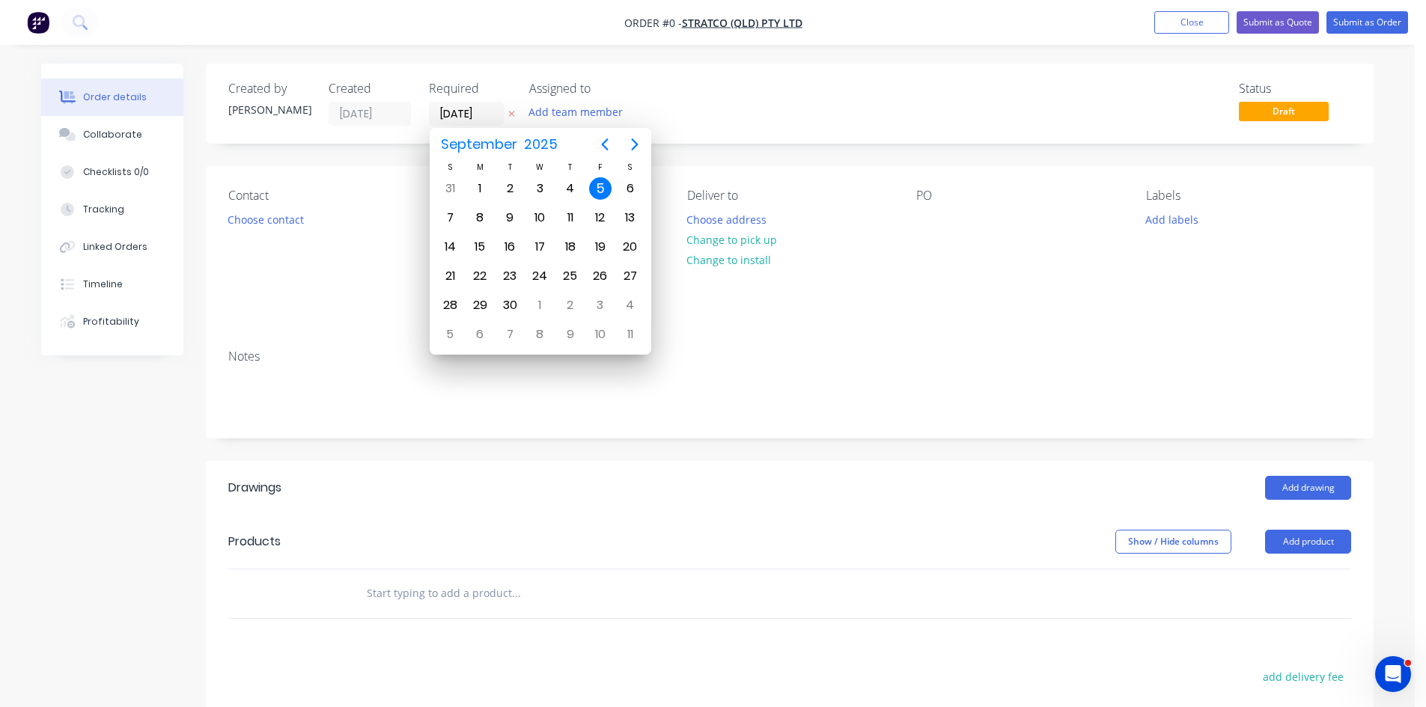
drag, startPoint x: 1101, startPoint y: 241, endPoint x: 1089, endPoint y: 243, distance: 12.1
click at [1101, 242] on div "PO" at bounding box center [1018, 252] width 205 height 127
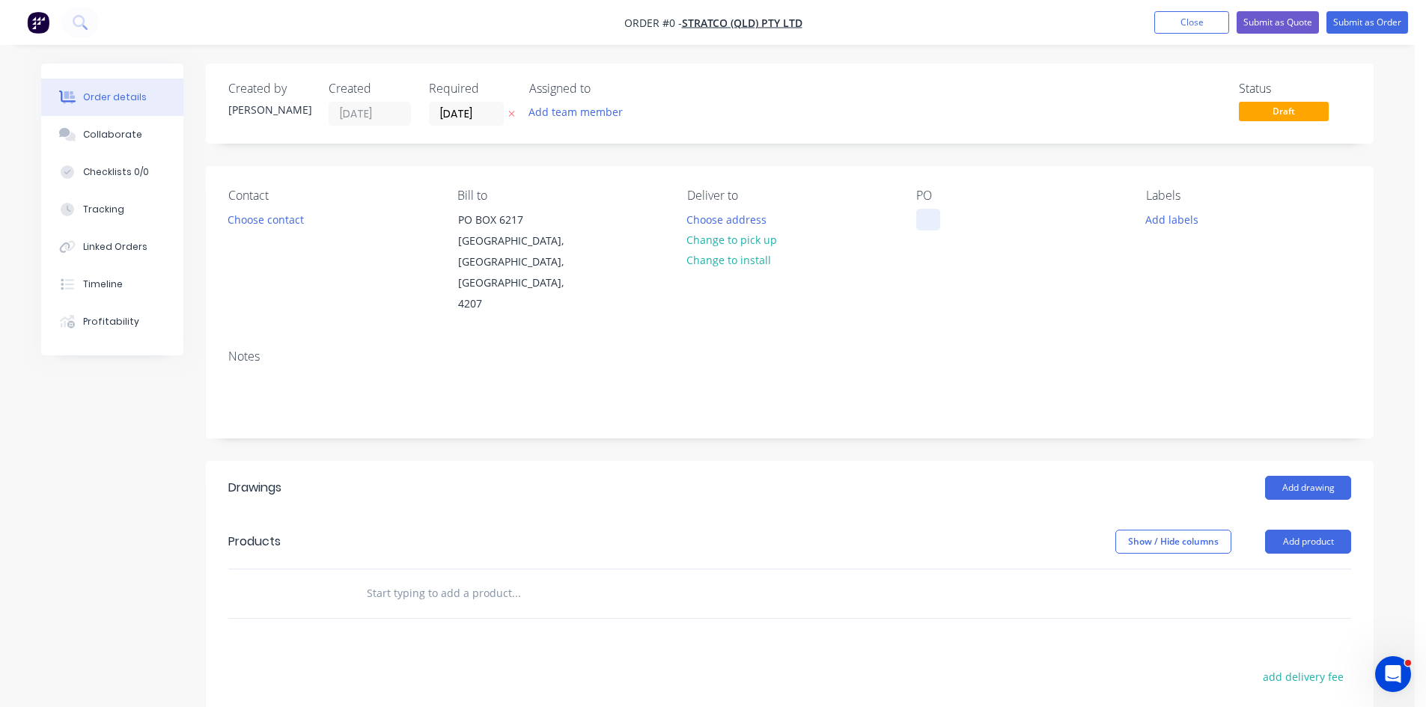
click at [924, 219] on div at bounding box center [928, 220] width 24 height 22
click at [1305, 530] on button "Add product" at bounding box center [1308, 542] width 86 height 24
click at [1300, 569] on div "Product catalogue" at bounding box center [1280, 580] width 115 height 22
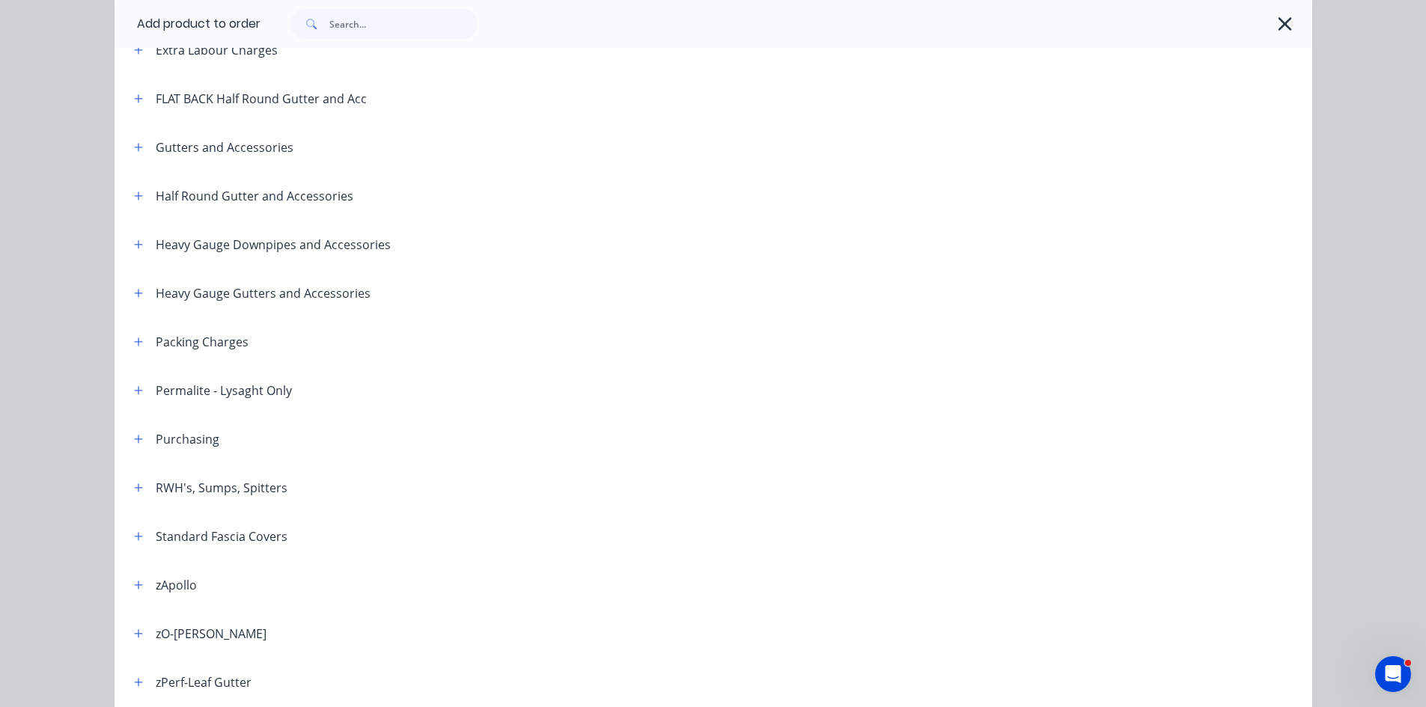
scroll to position [249, 0]
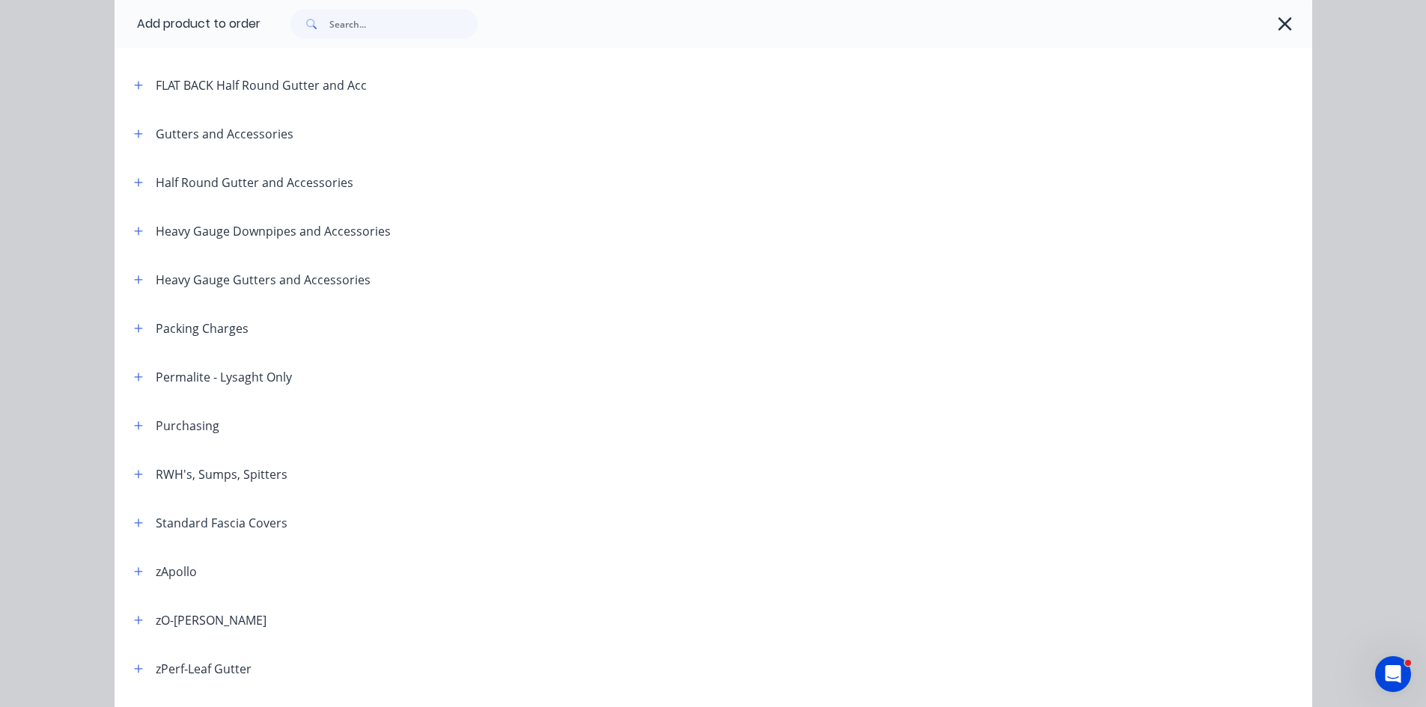
click at [1292, 492] on header "RWH's, Sumps, Spitters" at bounding box center [714, 474] width 1198 height 49
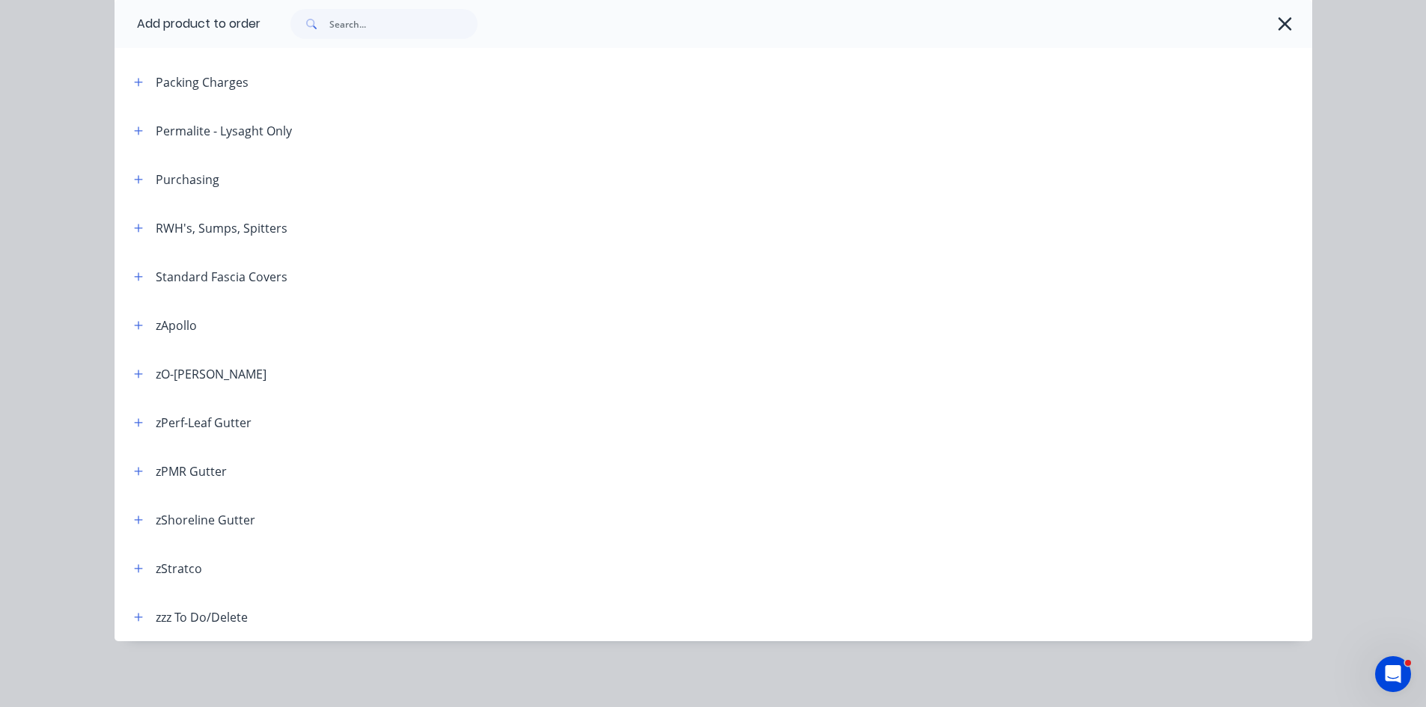
scroll to position [246, 0]
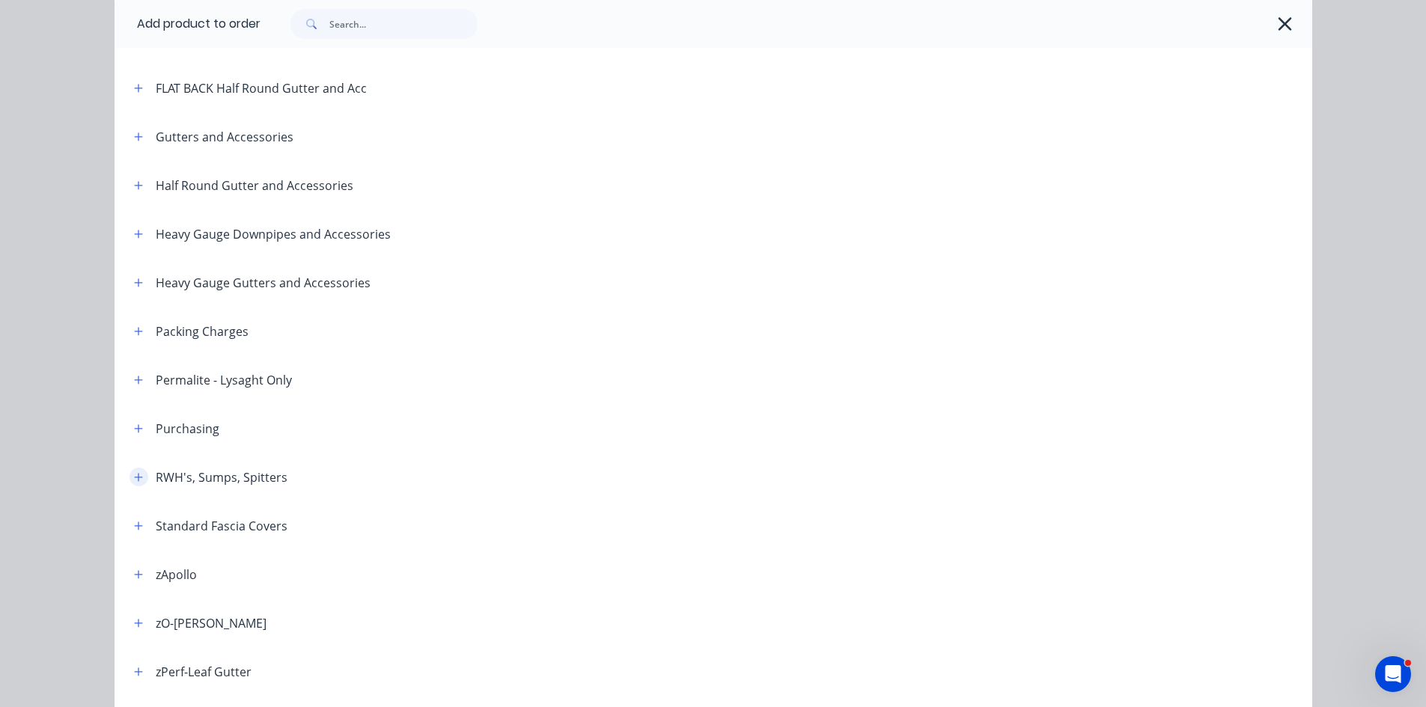
click at [130, 477] on button "button" at bounding box center [139, 477] width 19 height 19
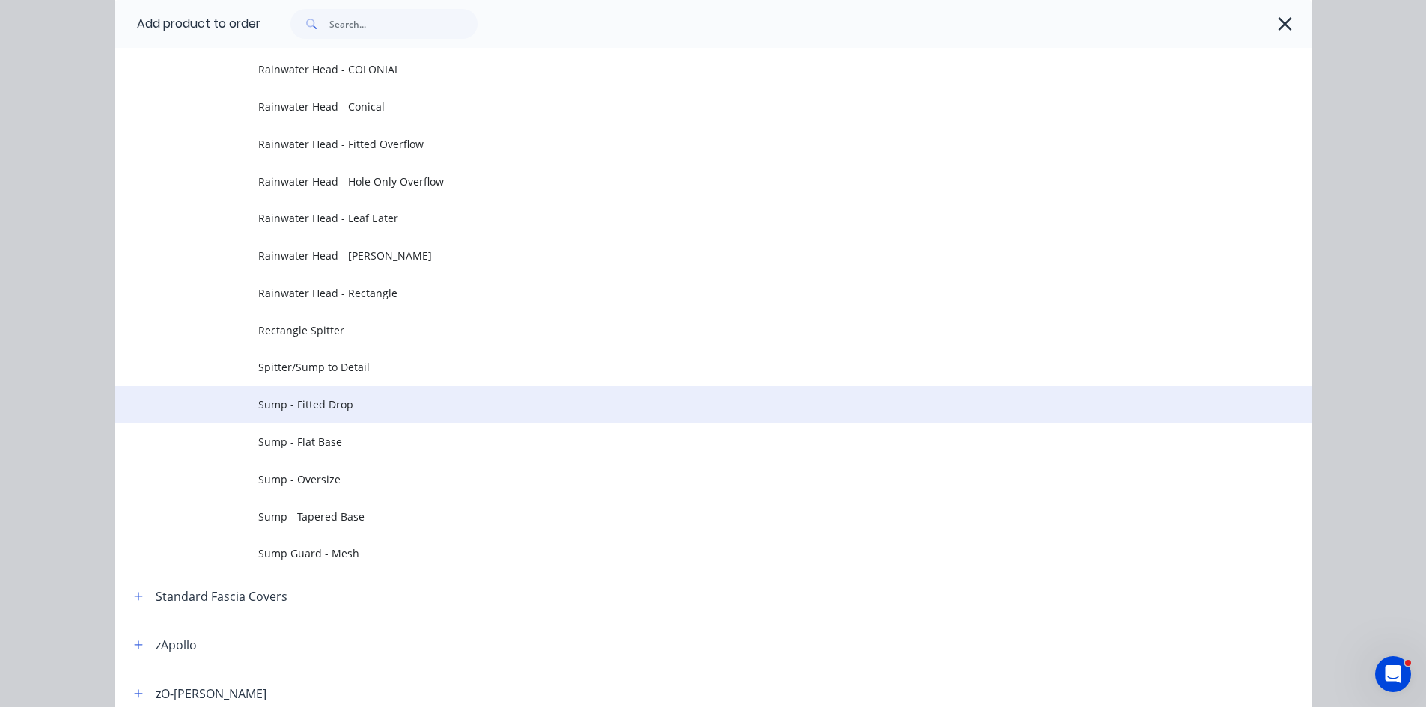
scroll to position [745, 0]
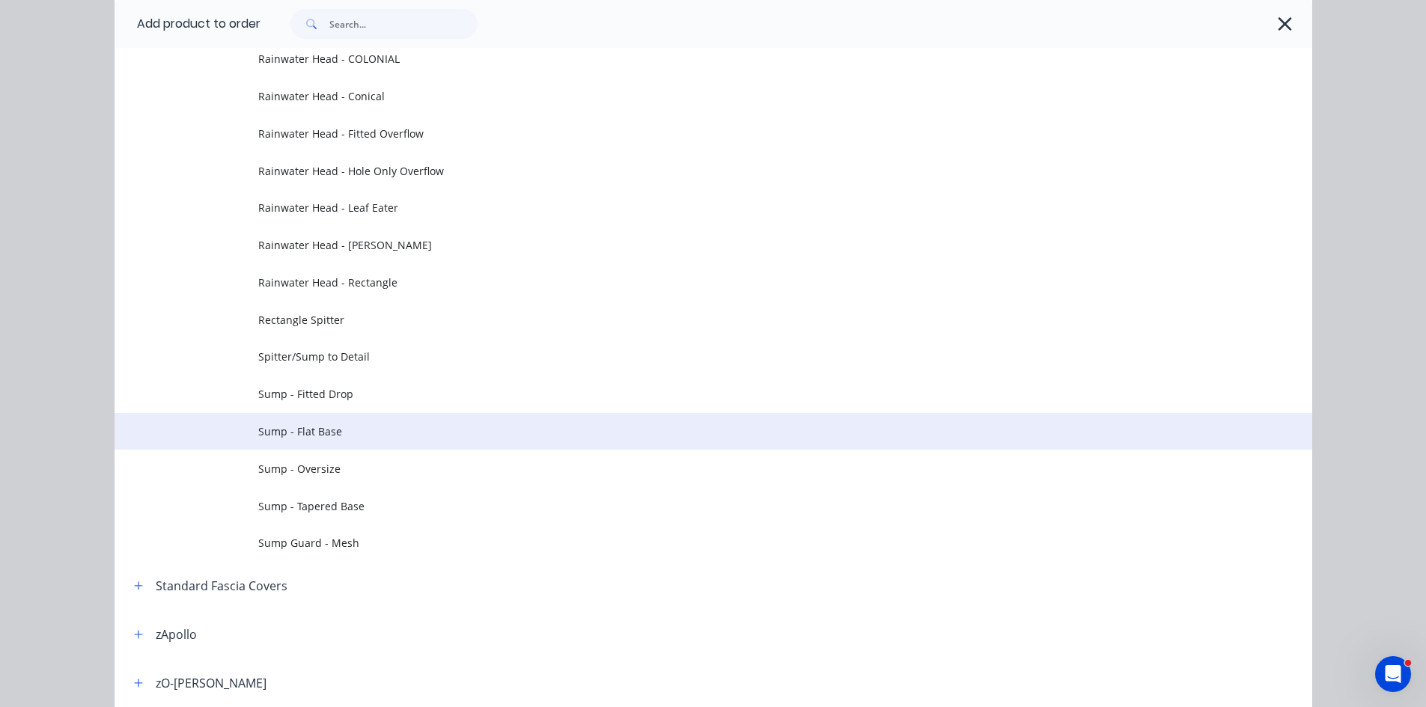
click at [437, 436] on span "Sump - Flat Base" at bounding box center [679, 432] width 843 height 16
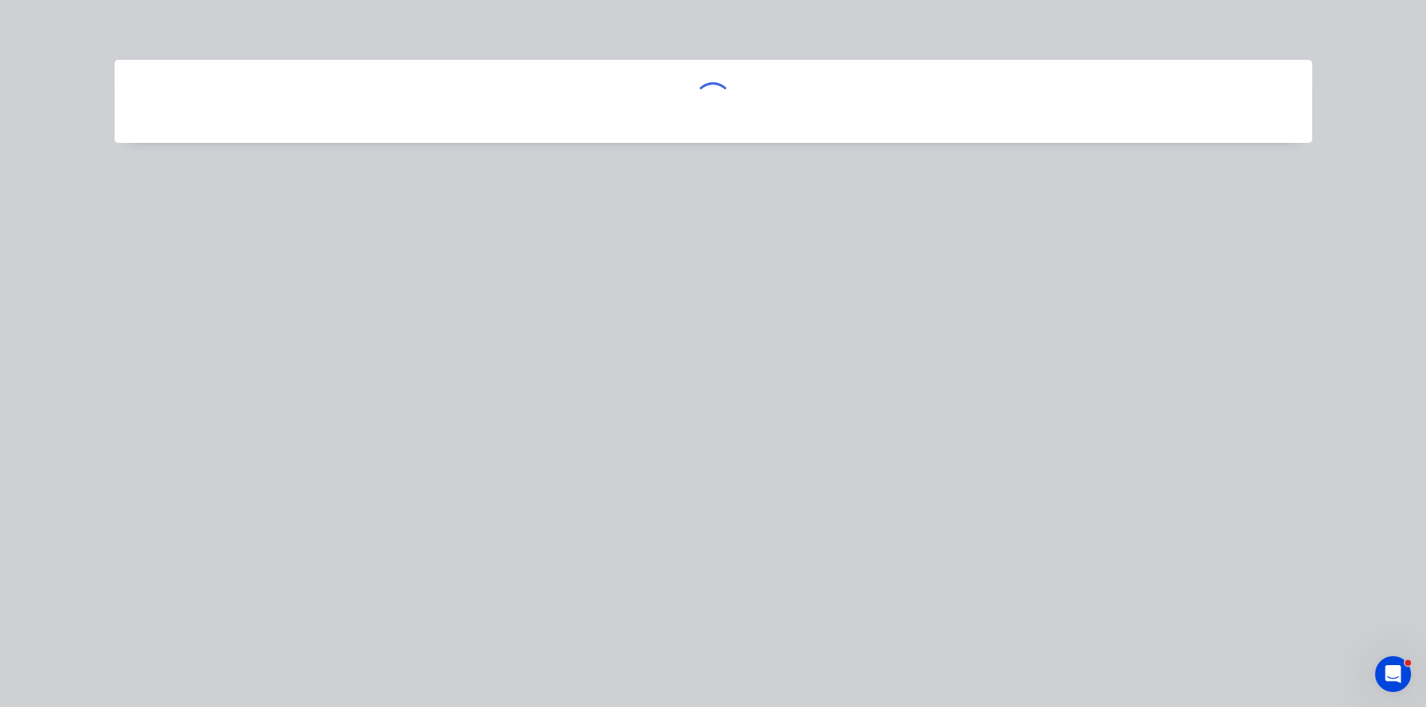
scroll to position [0, 0]
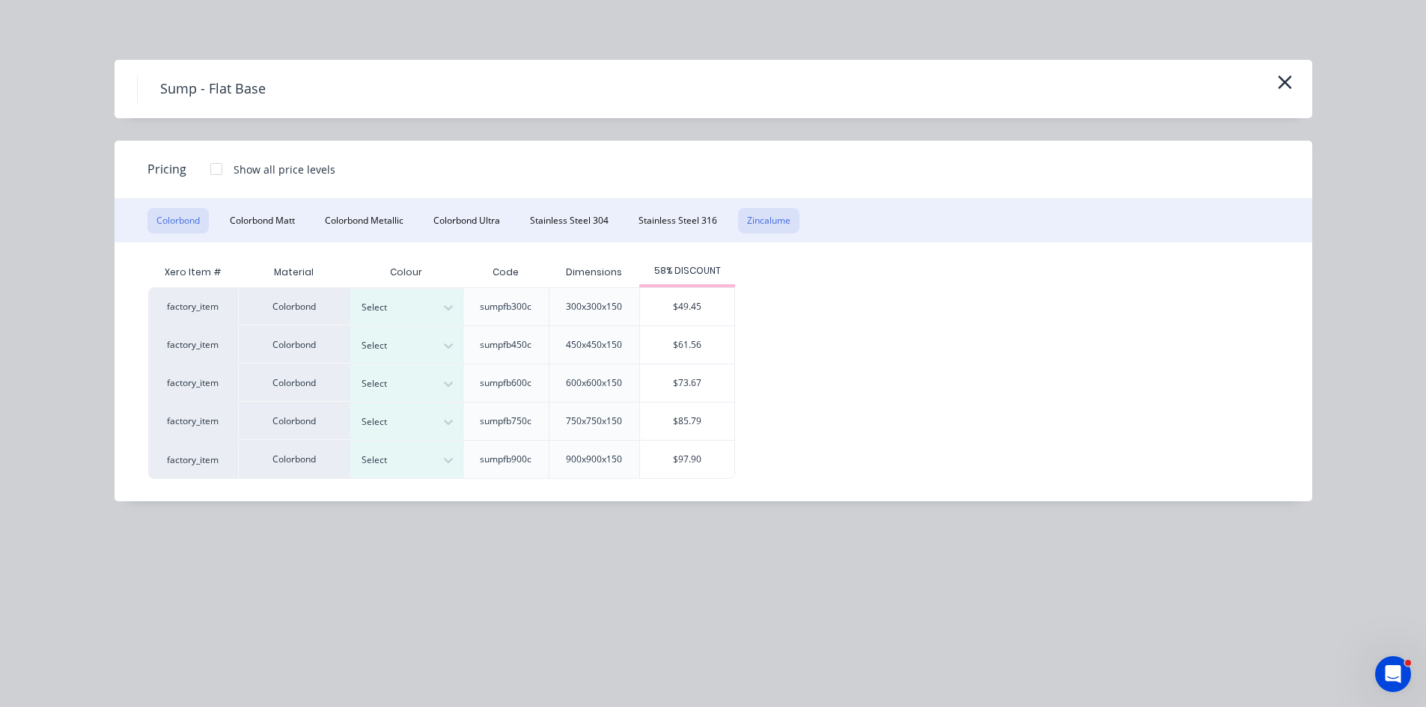
click at [785, 230] on button "Zincalume" at bounding box center [768, 220] width 61 height 25
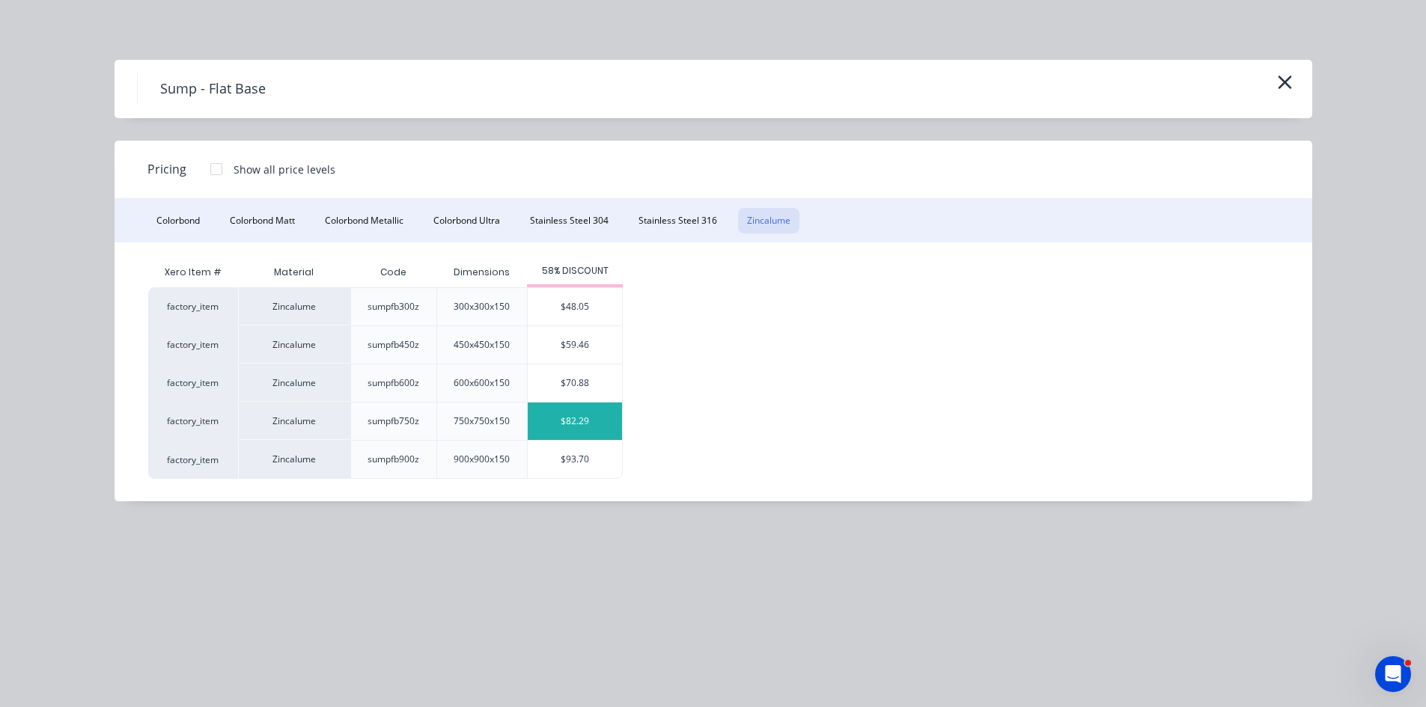
click at [574, 430] on div "$82.29" at bounding box center [575, 421] width 94 height 37
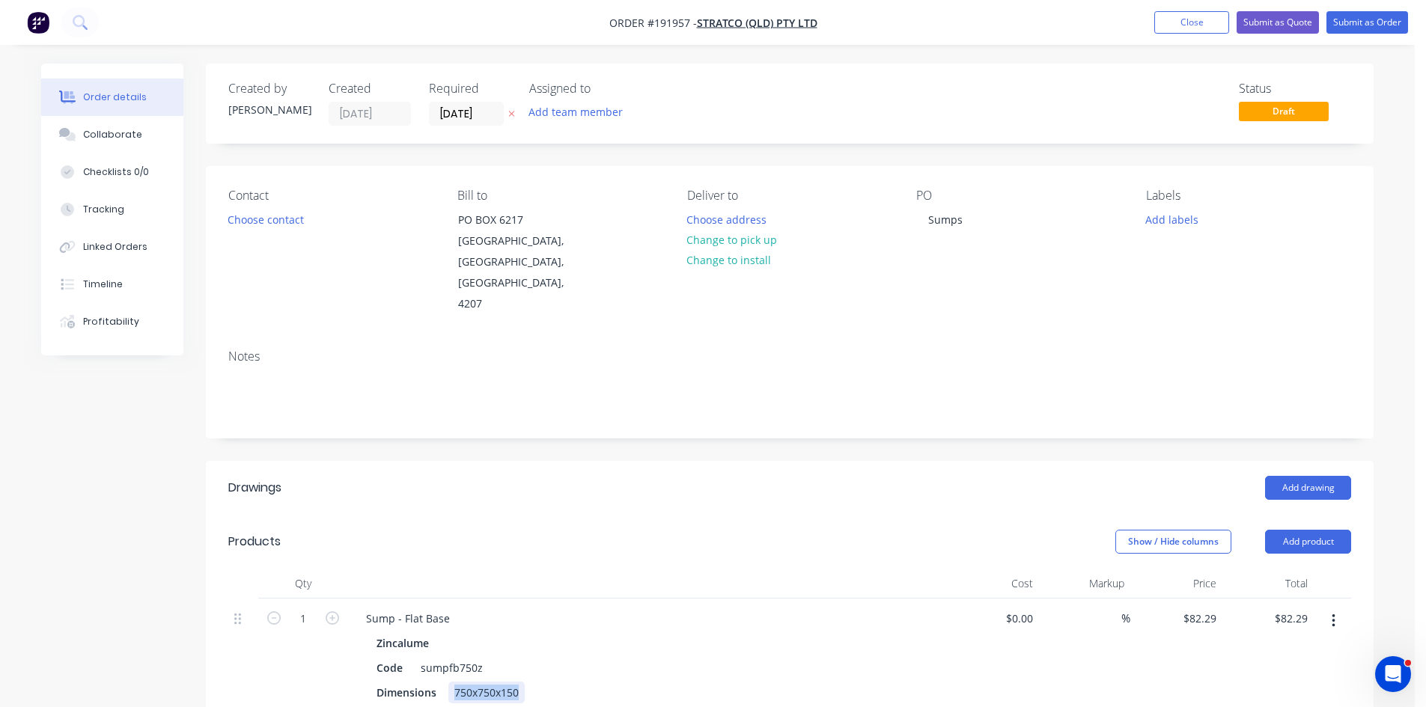
drag, startPoint x: 522, startPoint y: 650, endPoint x: 170, endPoint y: 671, distance: 352.5
click at [170, 671] on div "Created by John Created 05/09/25 Required 05/09/25 Assigned to Add team member …" at bounding box center [707, 604] width 1333 height 1080
click at [648, 476] on div "Add drawing" at bounding box center [909, 488] width 884 height 24
click at [337, 612] on icon "button" at bounding box center [332, 618] width 13 height 13
type input "2"
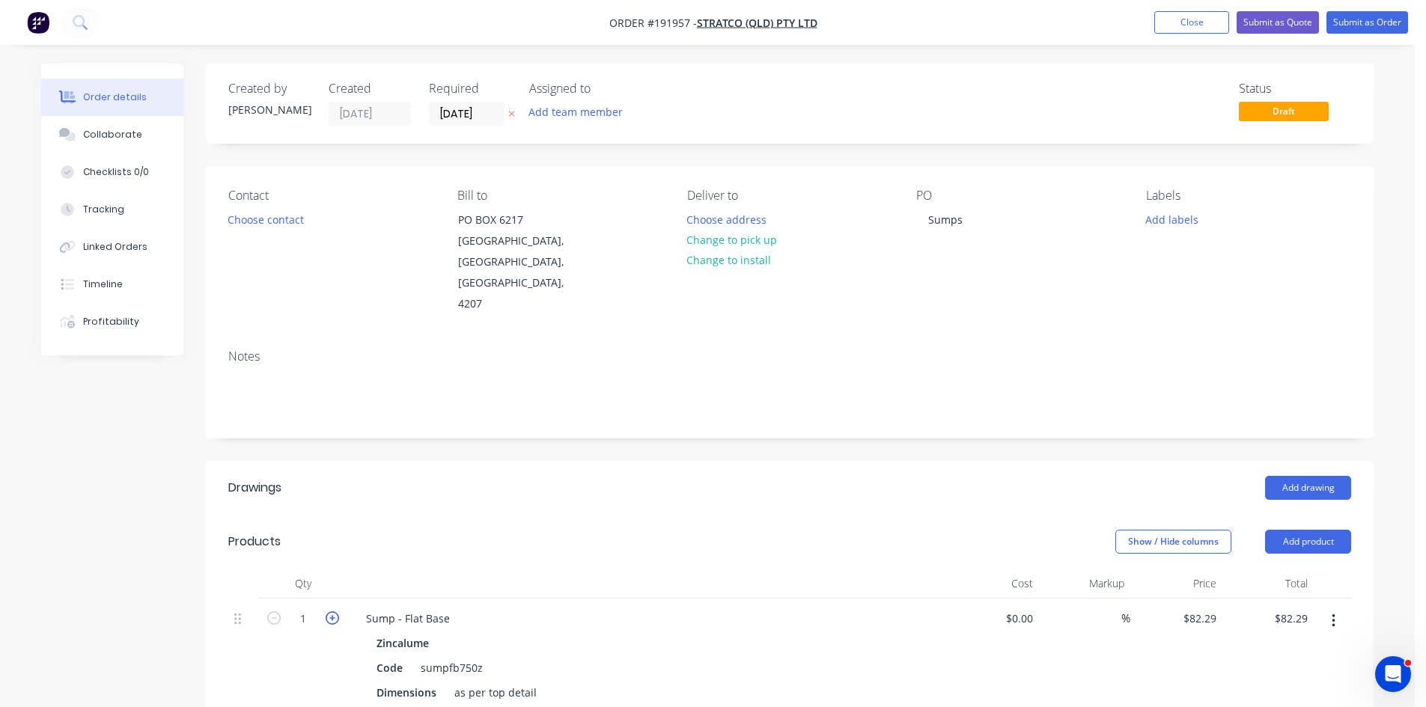
type input "$164.58"
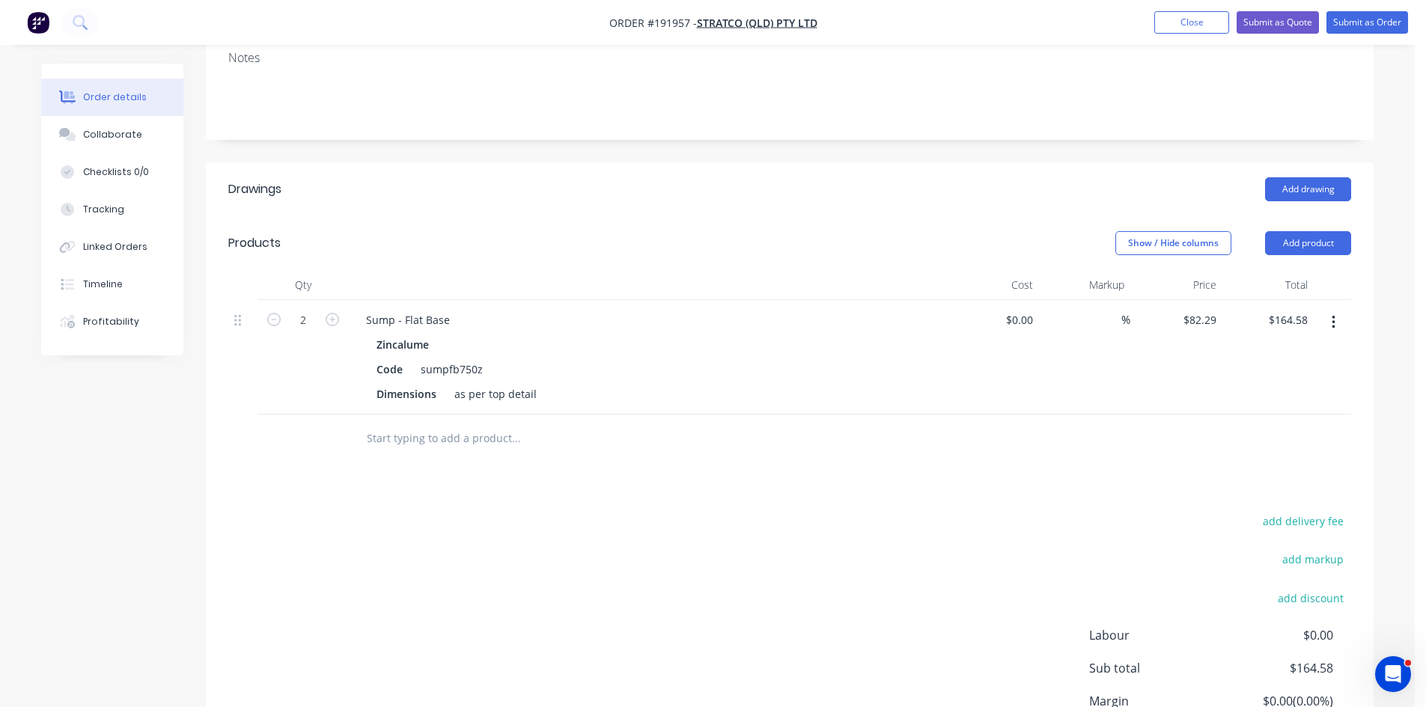
scroll to position [395, 0]
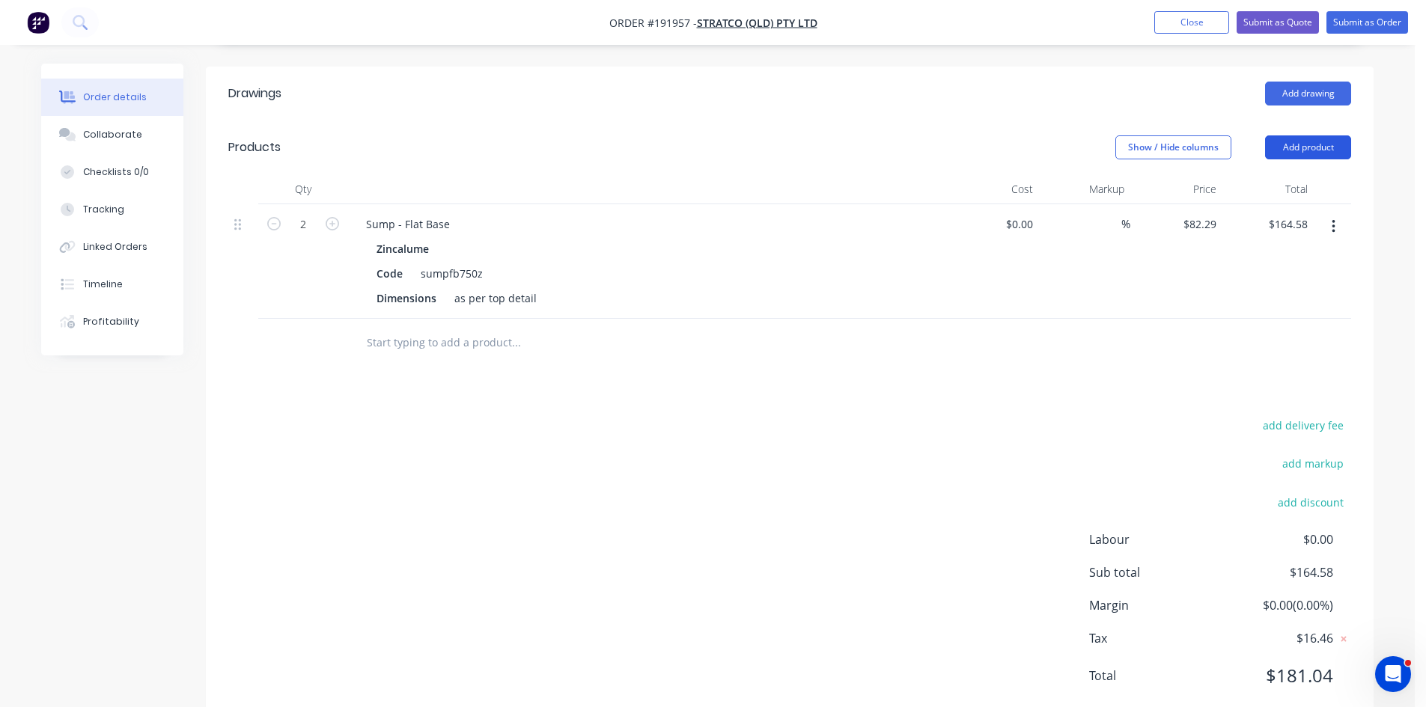
click at [1324, 136] on button "Add product" at bounding box center [1308, 148] width 86 height 24
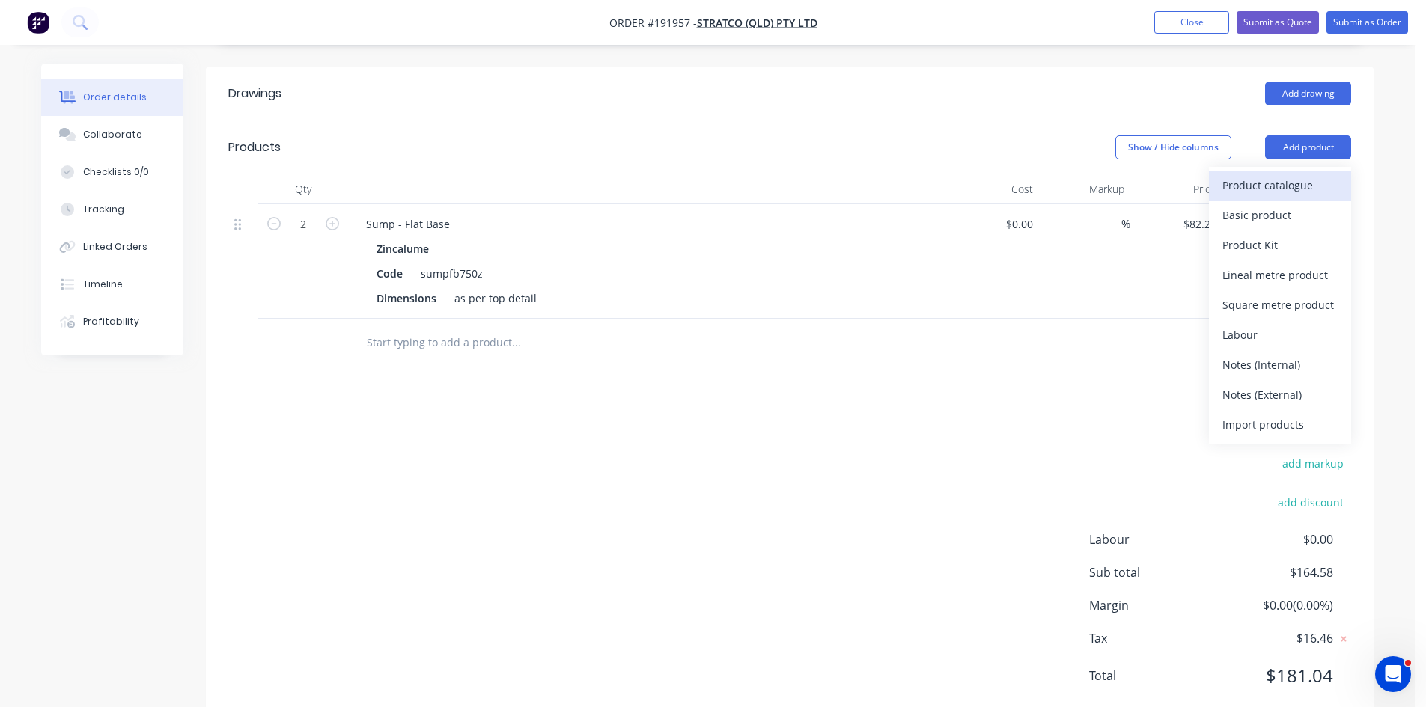
click at [1300, 174] on div "Product catalogue" at bounding box center [1280, 185] width 115 height 22
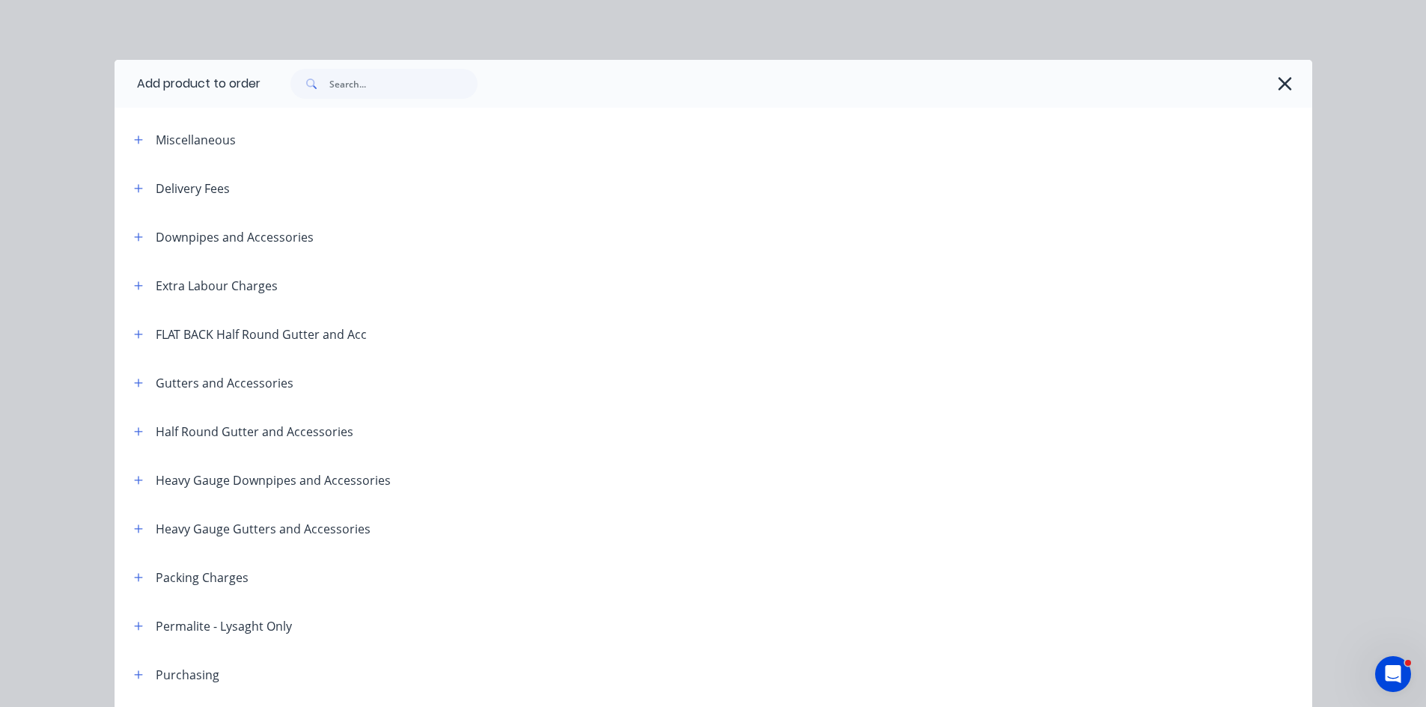
scroll to position [496, 0]
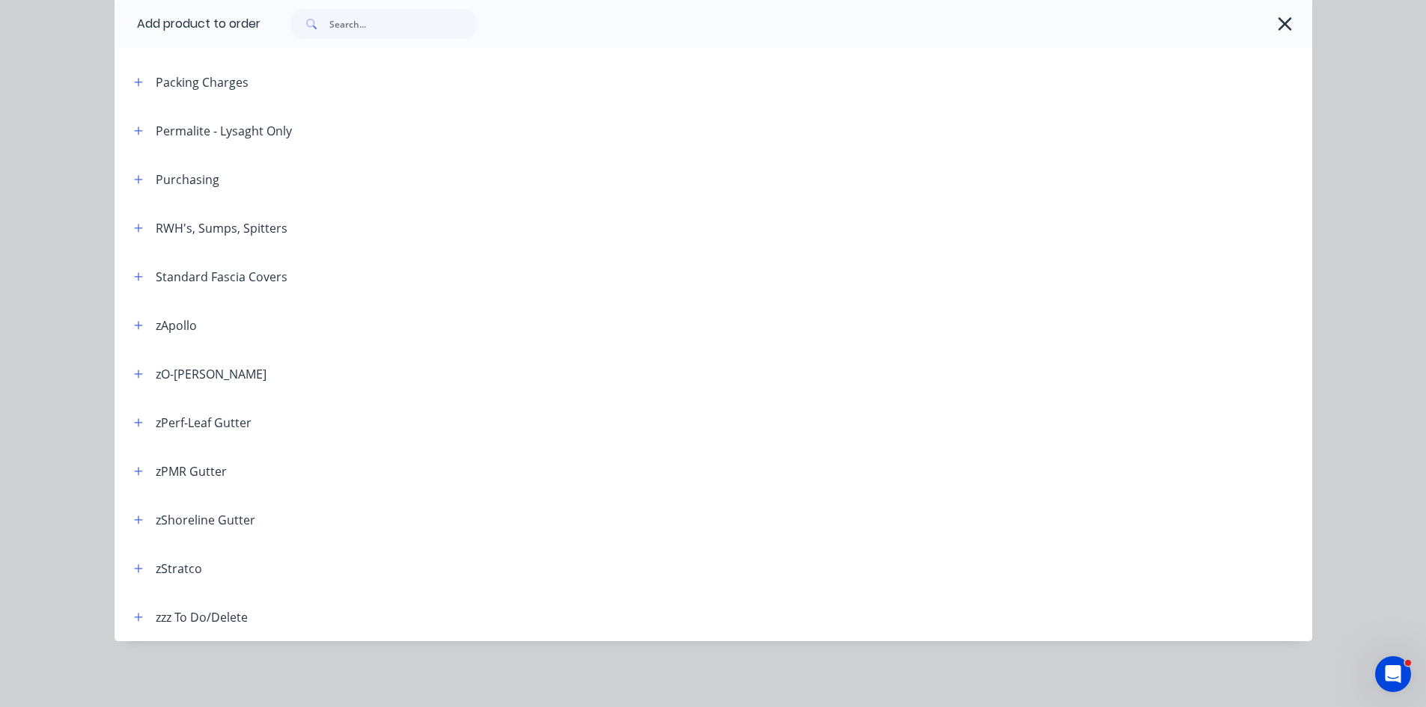
click at [146, 219] on div "RWH's, Sumps, Spitters" at bounding box center [204, 228] width 165 height 19
click at [139, 226] on button "button" at bounding box center [139, 228] width 19 height 19
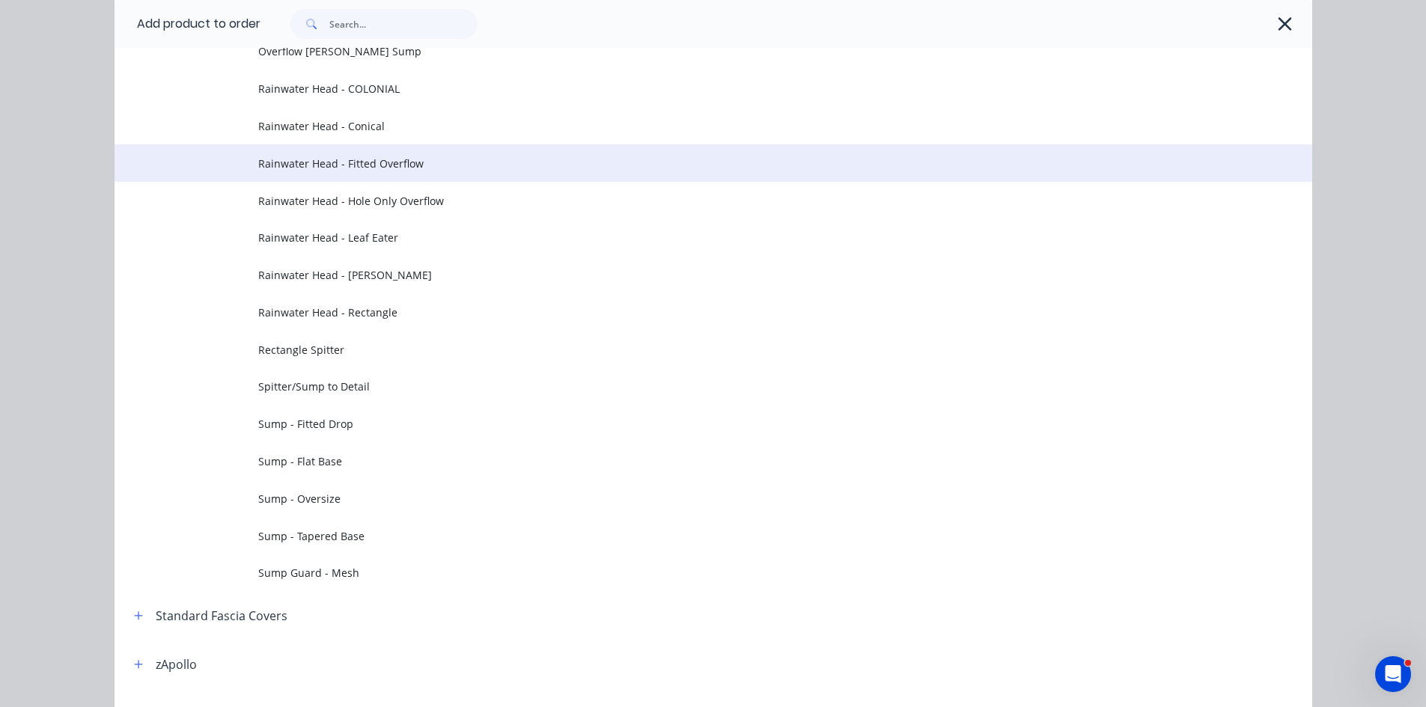
scroll to position [745, 0]
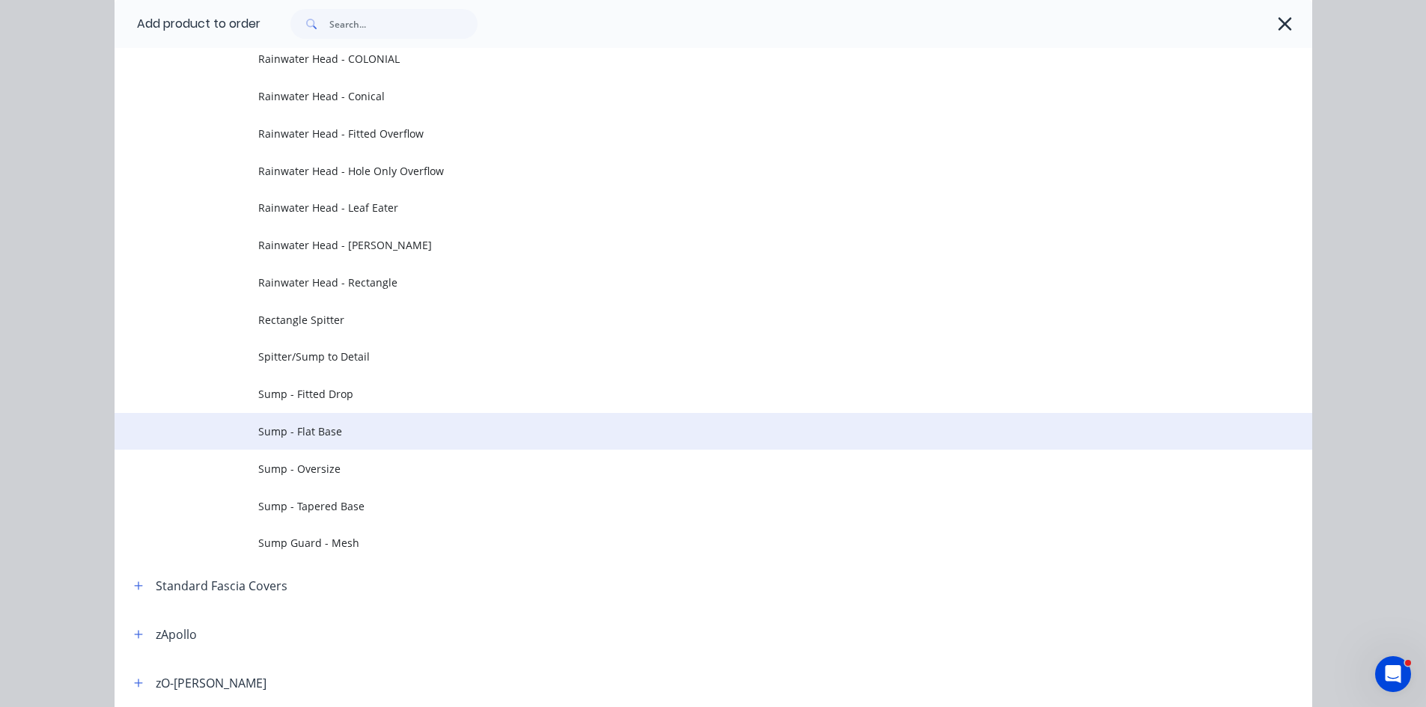
click at [430, 430] on span "Sump - Flat Base" at bounding box center [679, 432] width 843 height 16
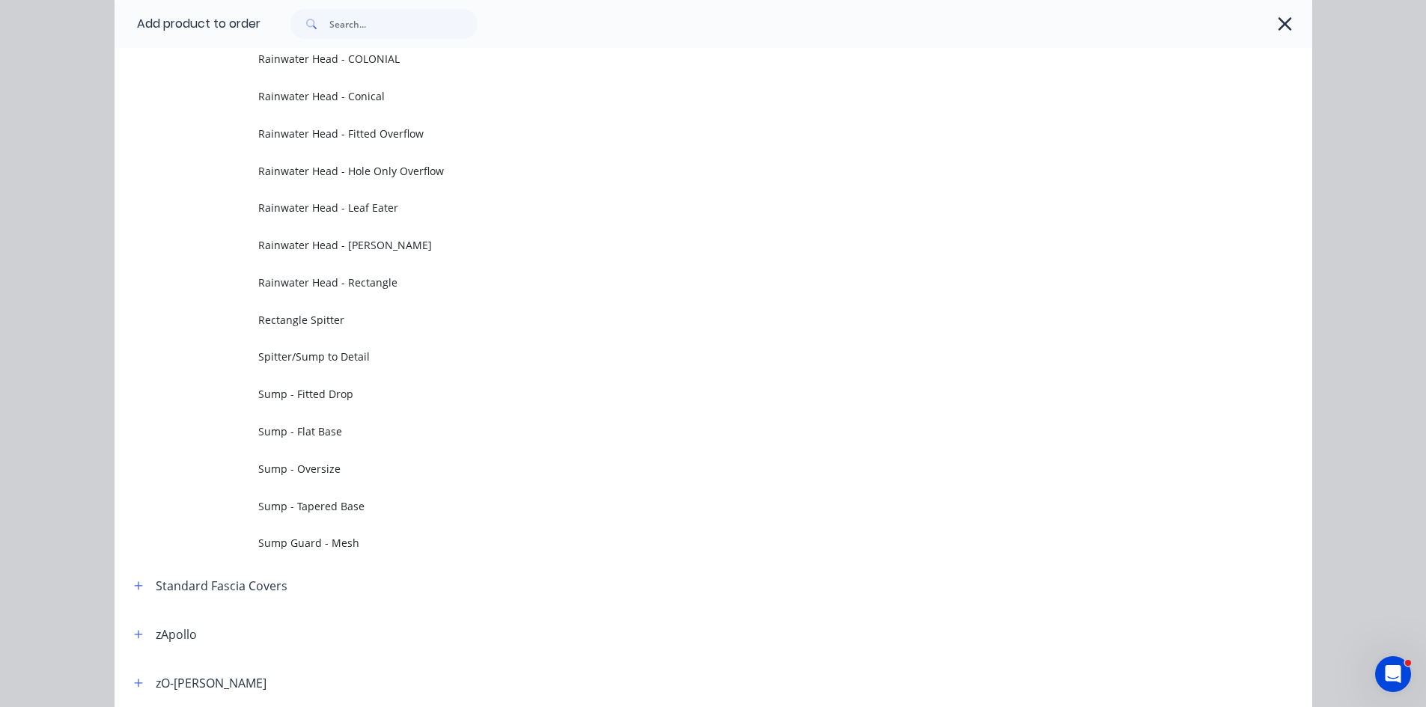
scroll to position [0, 0]
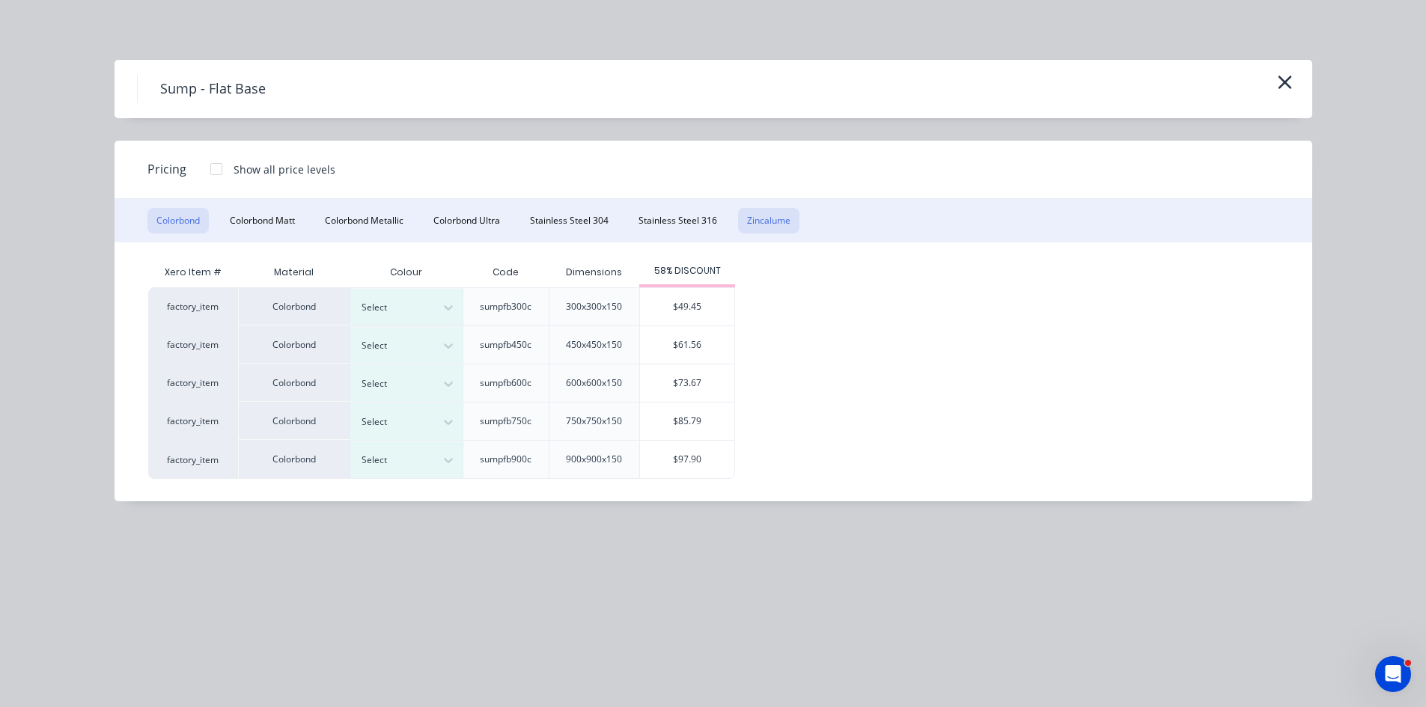
click at [766, 215] on button "Zincalume" at bounding box center [768, 220] width 61 height 25
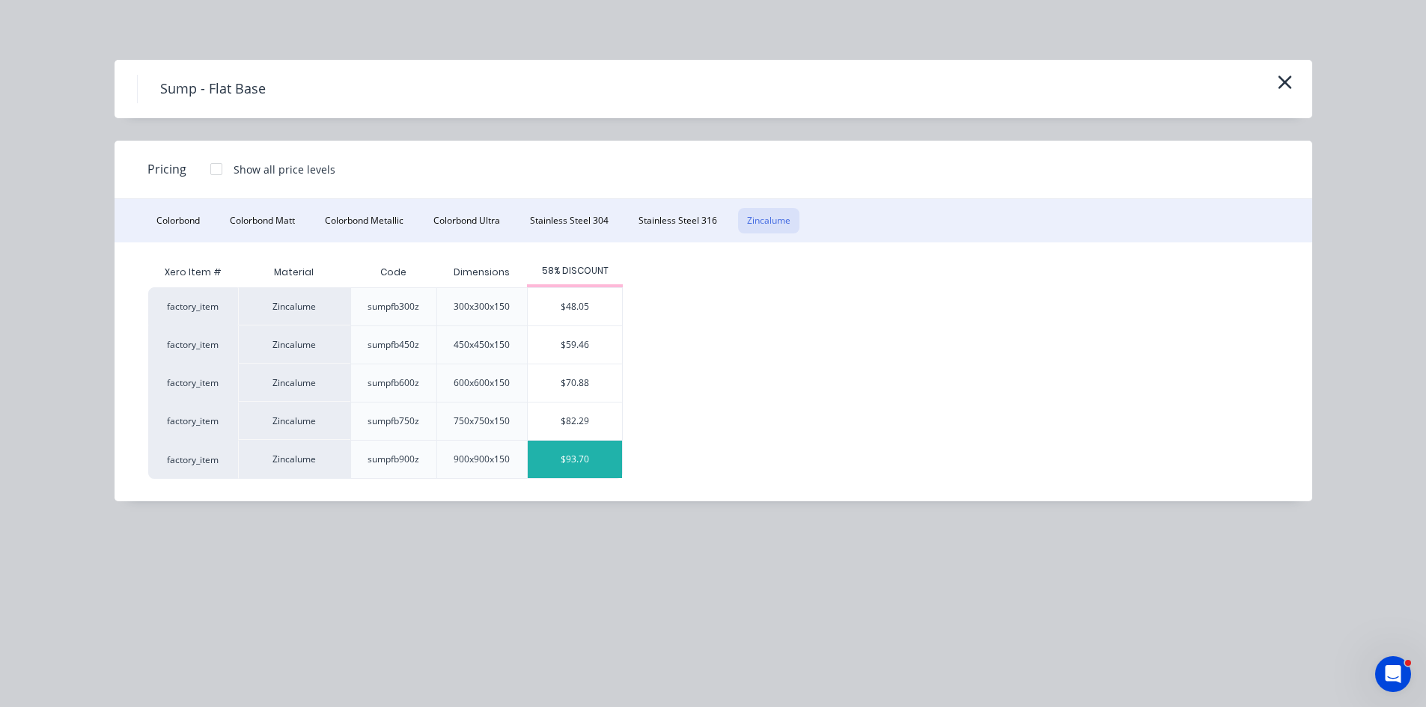
click at [594, 467] on div "$93.70" at bounding box center [575, 459] width 94 height 37
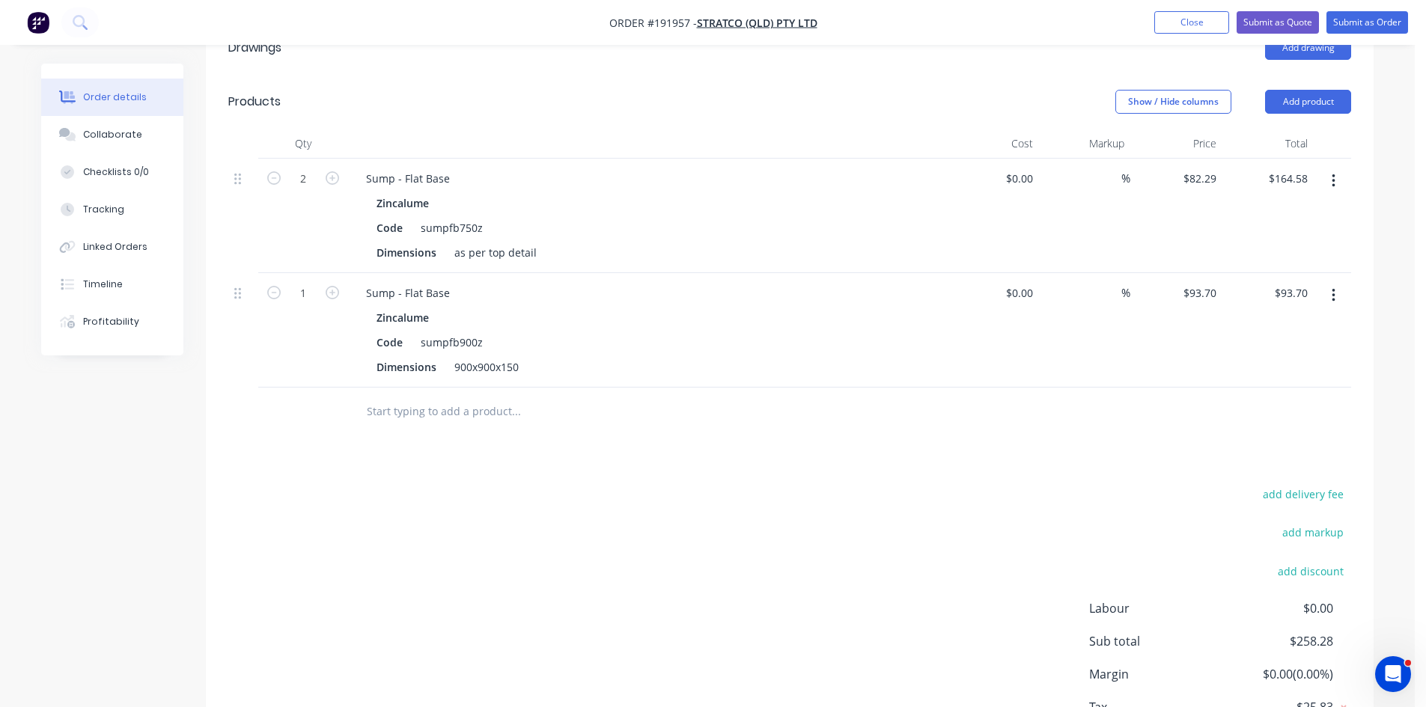
scroll to position [509, 0]
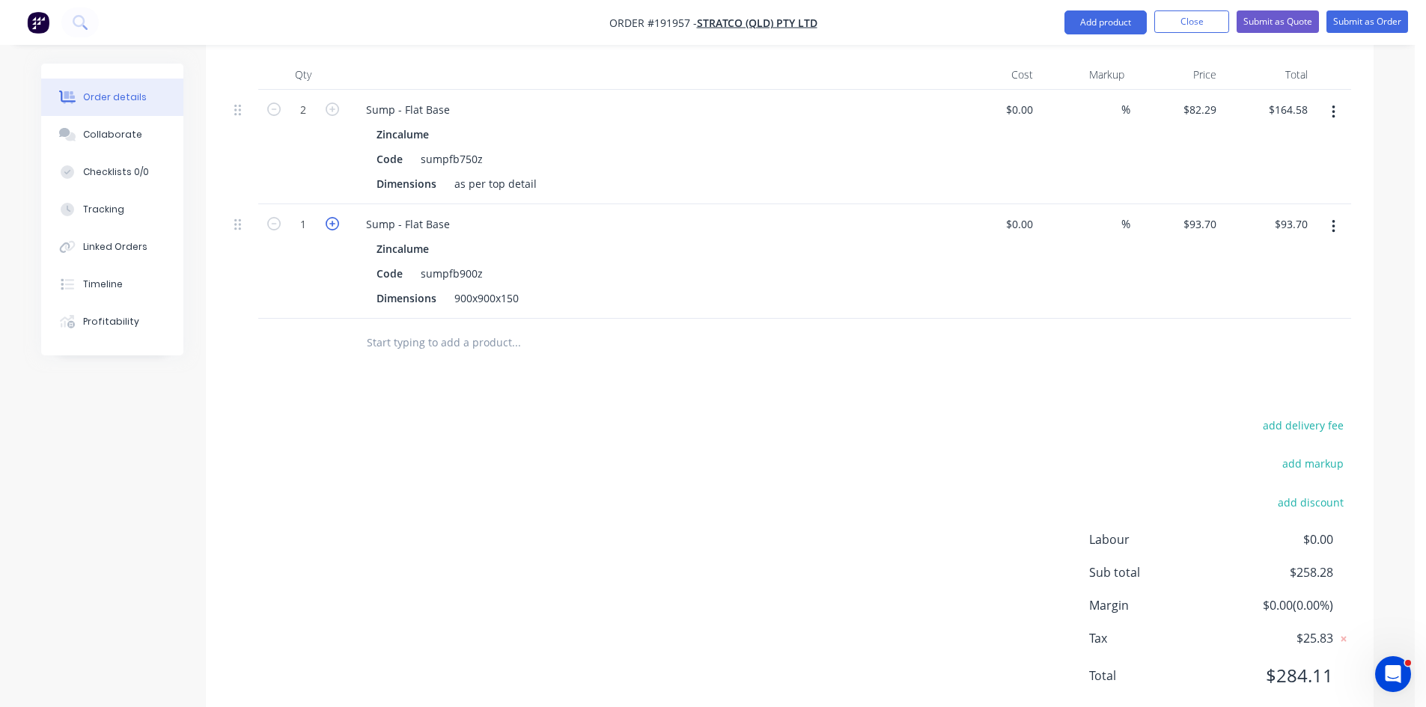
click at [333, 217] on icon "button" at bounding box center [332, 223] width 13 height 13
type input "2"
type input "$187.40"
drag, startPoint x: 453, startPoint y: 257, endPoint x: 743, endPoint y: 243, distance: 290.8
click at [755, 238] on div "Zincalume Code sumpfb900z Dimensions 900x900x150" at bounding box center [647, 273] width 587 height 71
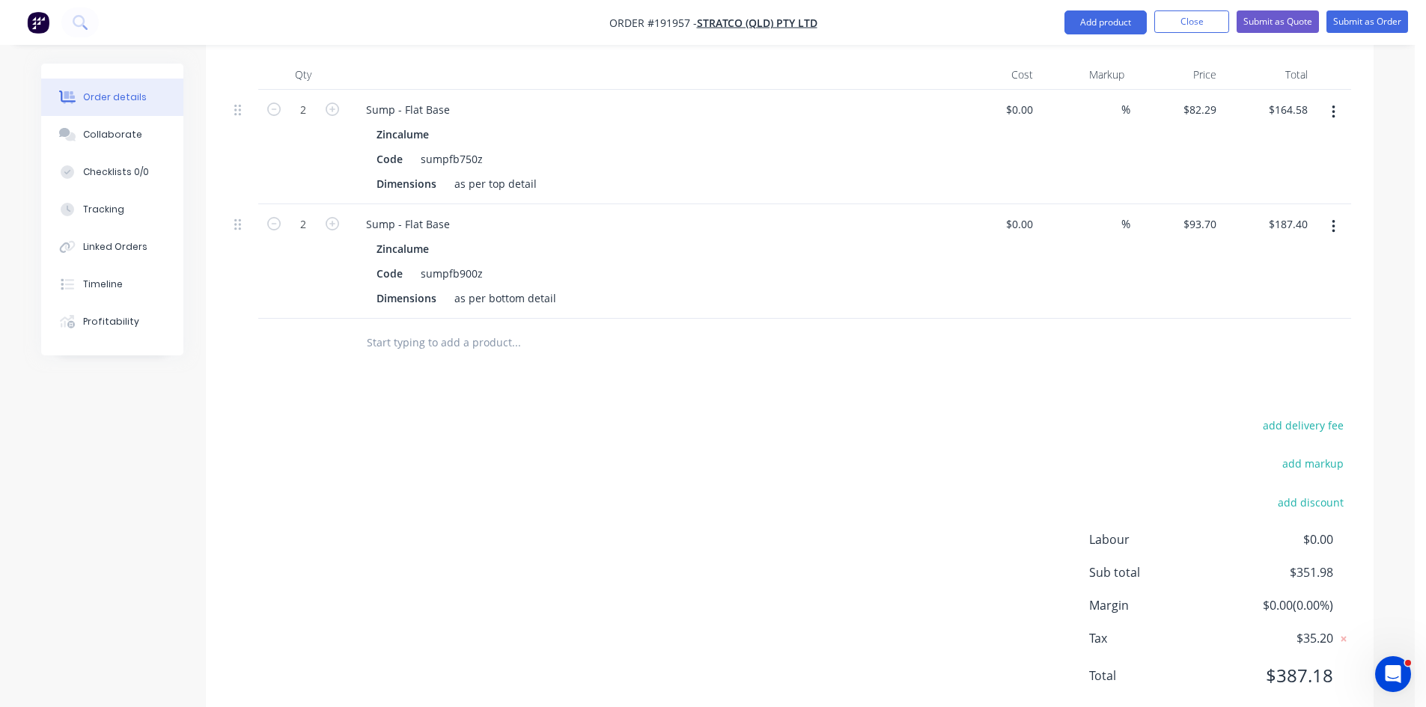
click at [840, 466] on div "add delivery fee add markup add discount Labour $0.00 Sub total $351.98 Margin …" at bounding box center [789, 560] width 1123 height 289
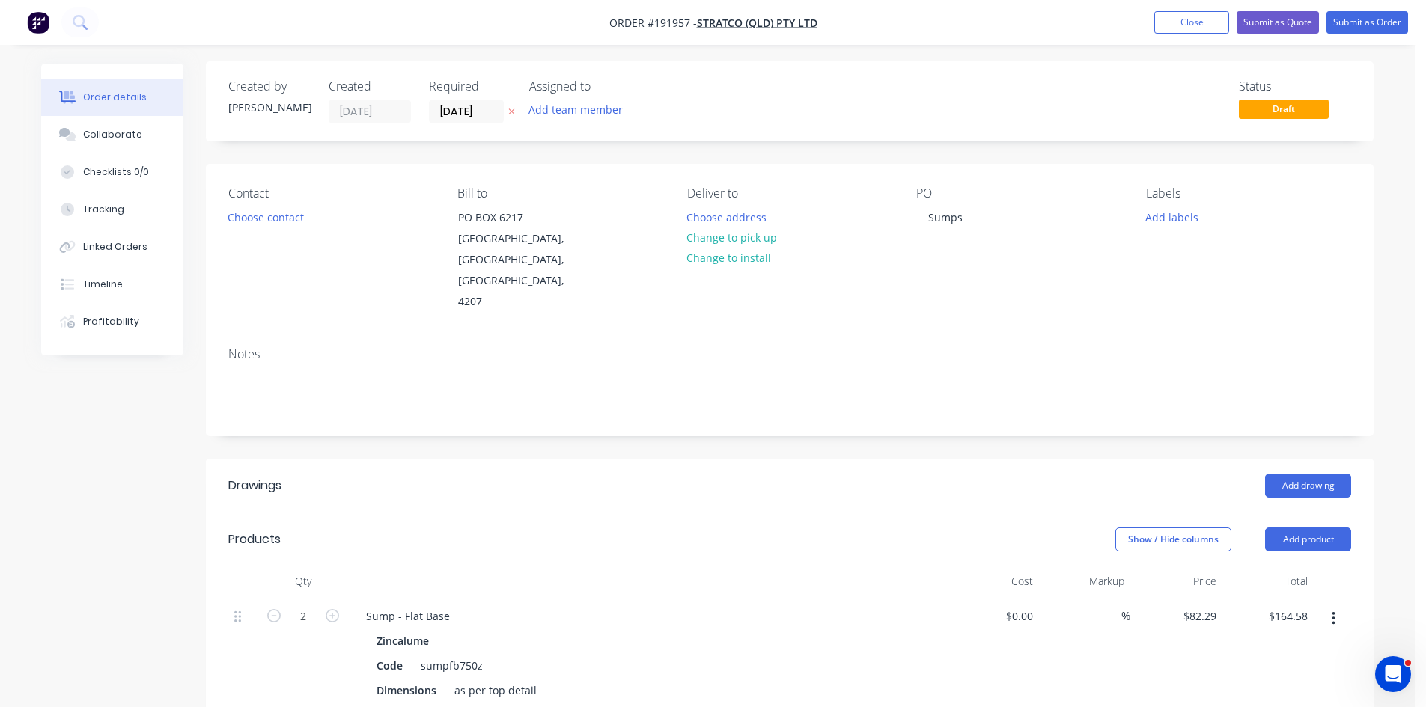
scroll to position [0, 0]
click at [1276, 16] on button "Submit as Quote" at bounding box center [1278, 22] width 82 height 22
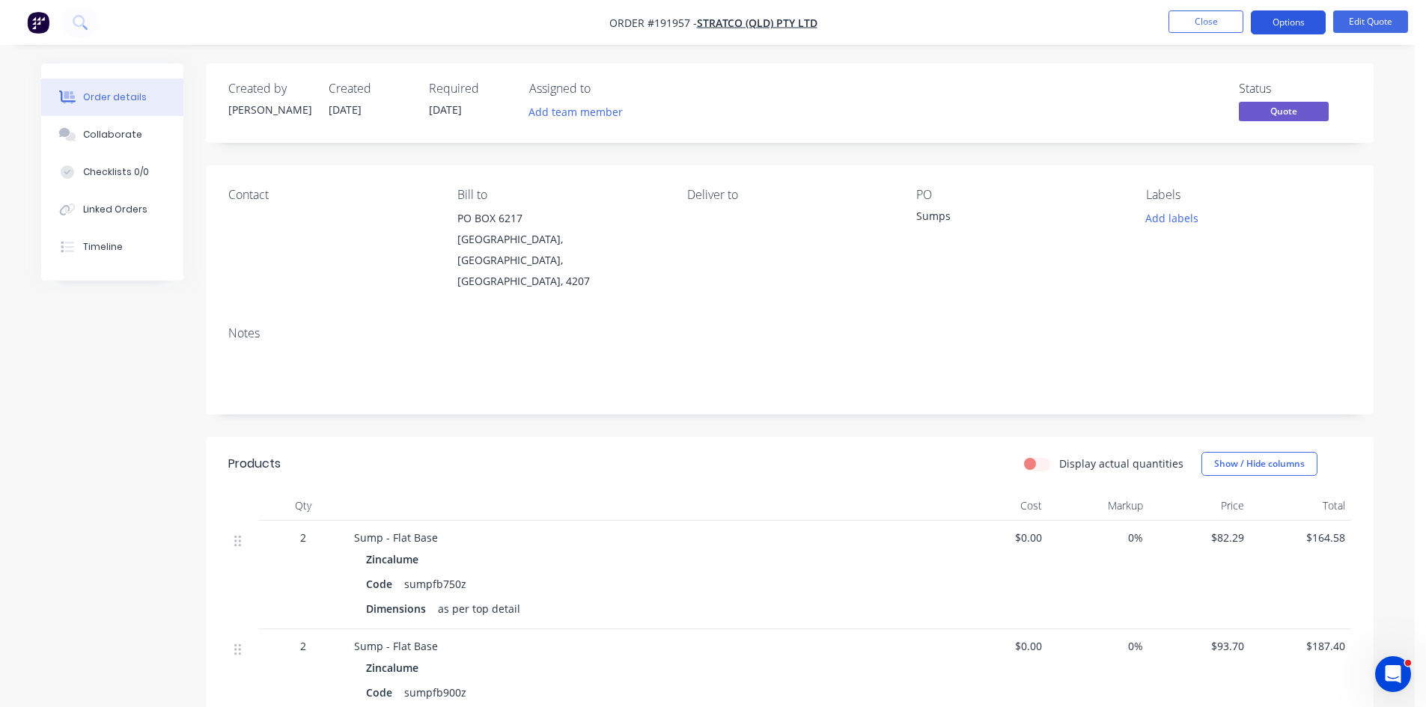
drag, startPoint x: 1275, startPoint y: 24, endPoint x: 1280, endPoint y: 34, distance: 11.1
click at [1276, 23] on button "Options" at bounding box center [1288, 22] width 75 height 24
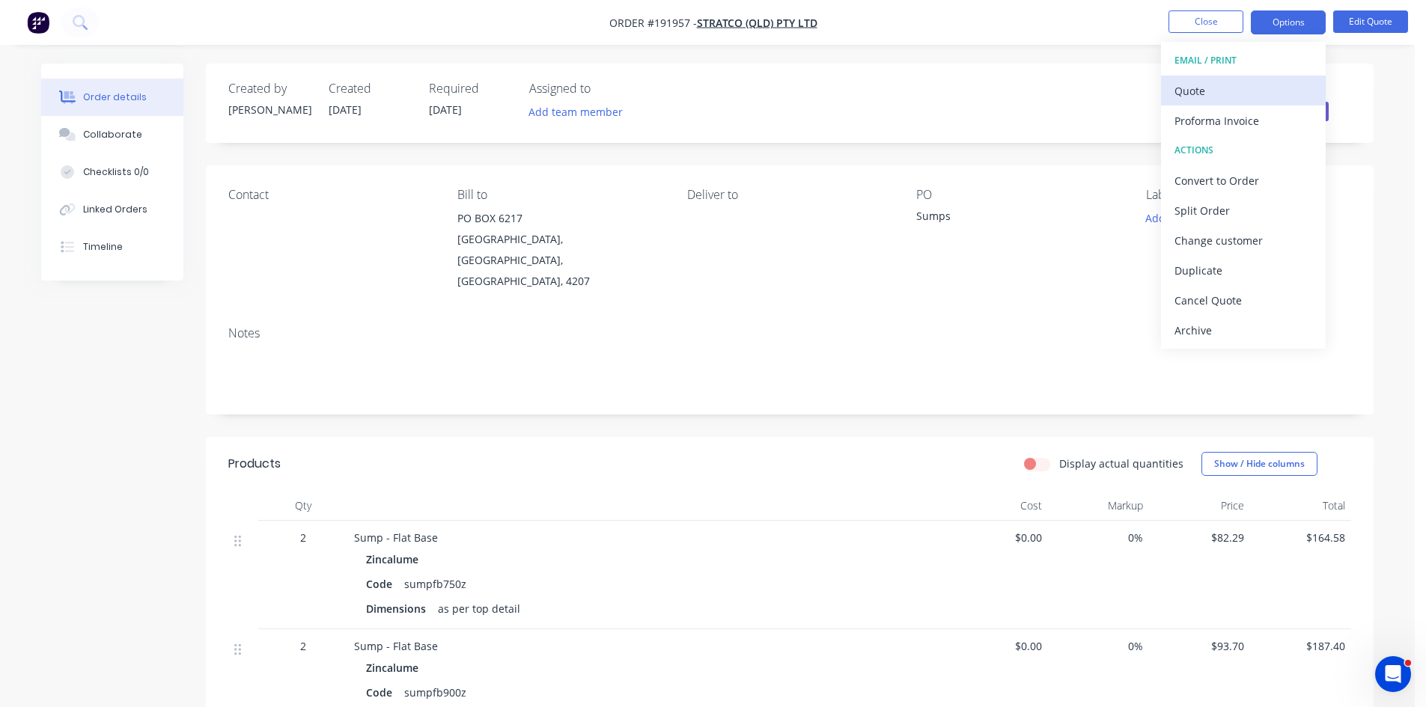
click at [1269, 84] on div "Quote" at bounding box center [1244, 91] width 138 height 22
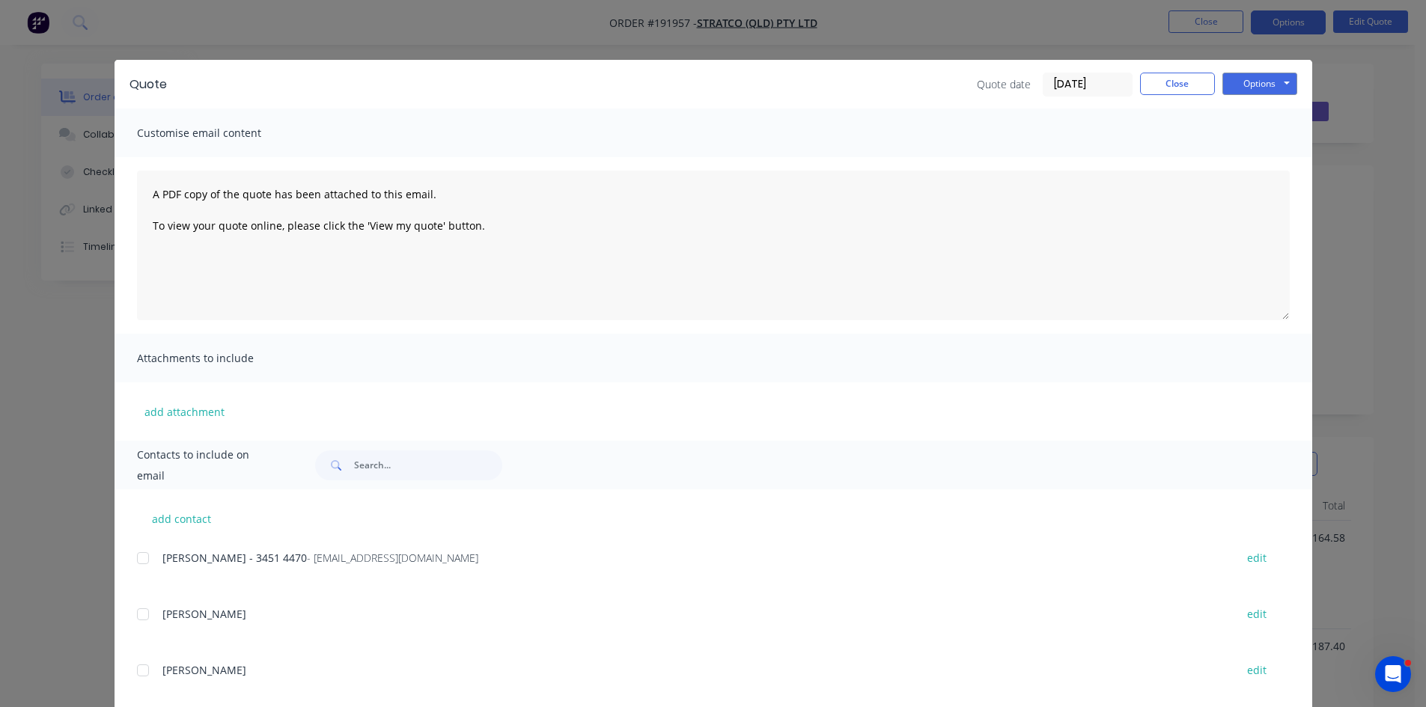
click at [1285, 73] on button "Options" at bounding box center [1260, 84] width 75 height 22
click at [1282, 108] on button "Preview" at bounding box center [1271, 110] width 96 height 25
drag, startPoint x: 22, startPoint y: 98, endPoint x: 77, endPoint y: 85, distance: 56.8
click at [23, 97] on div "Quote Quote date 05/09/25 Close Options Preview Print Email Customise email con…" at bounding box center [713, 353] width 1426 height 707
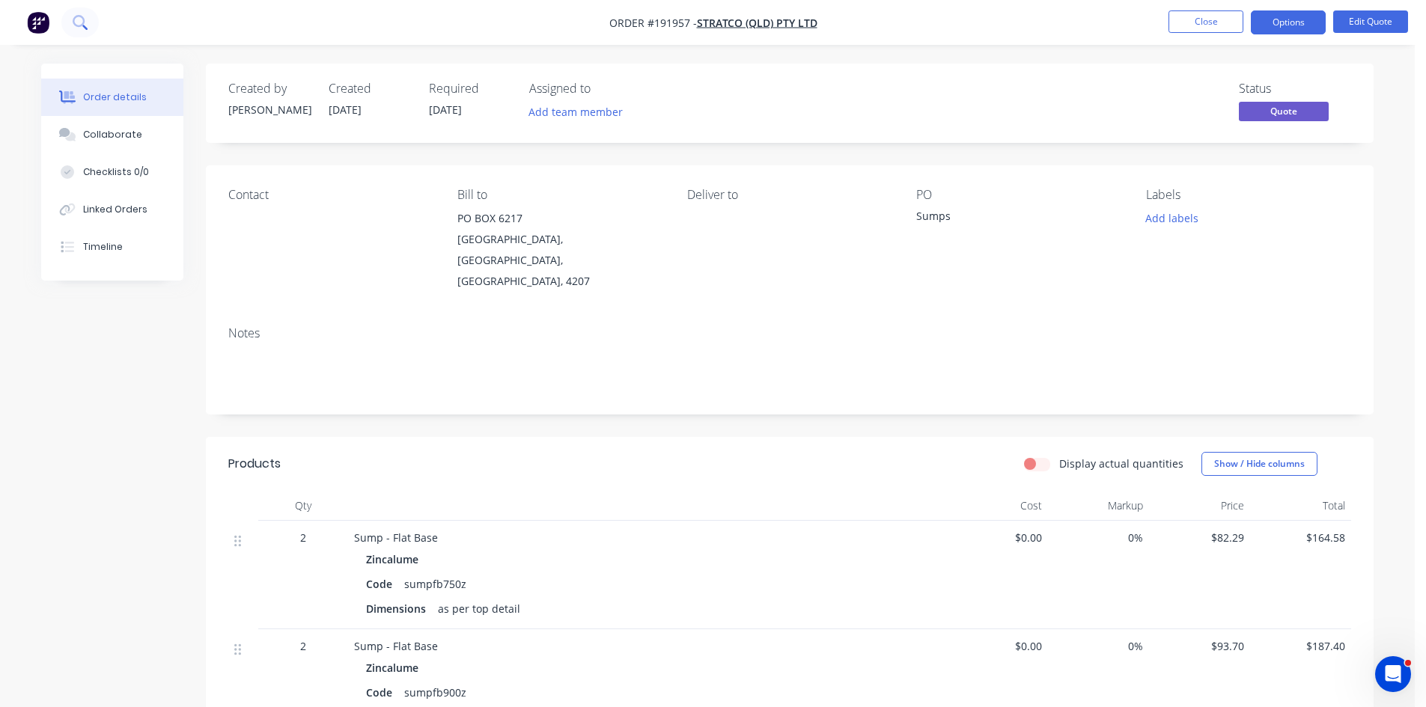
click at [78, 35] on button at bounding box center [79, 22] width 37 height 30
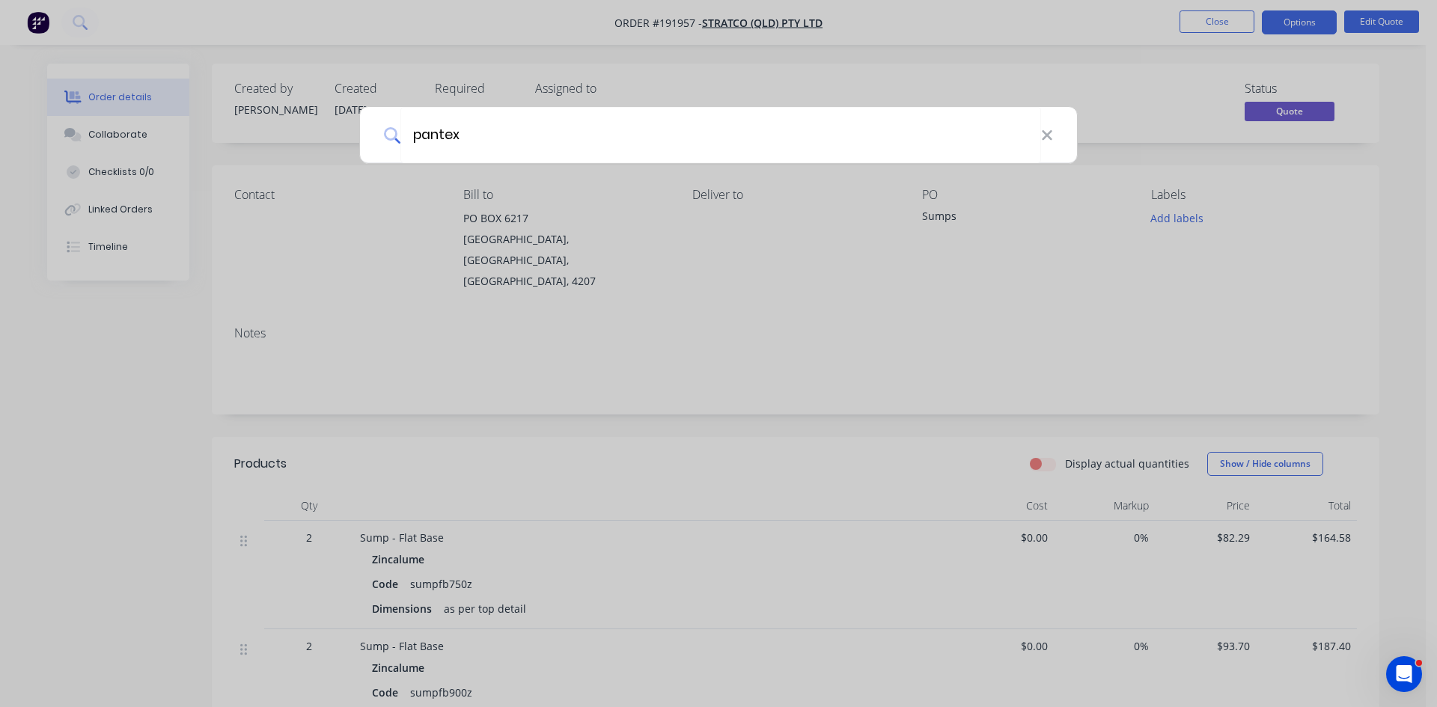
type input "pantex"
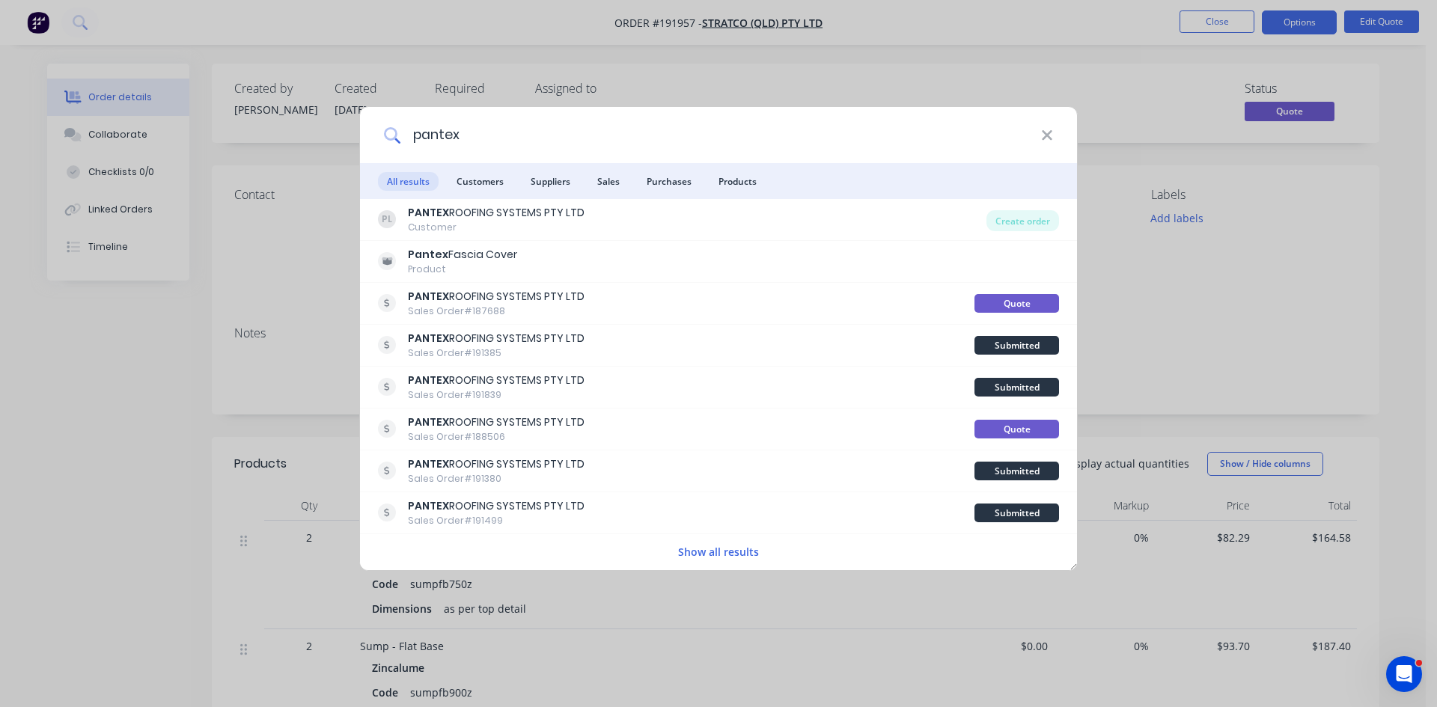
click at [768, 112] on input "pantex" at bounding box center [721, 135] width 641 height 56
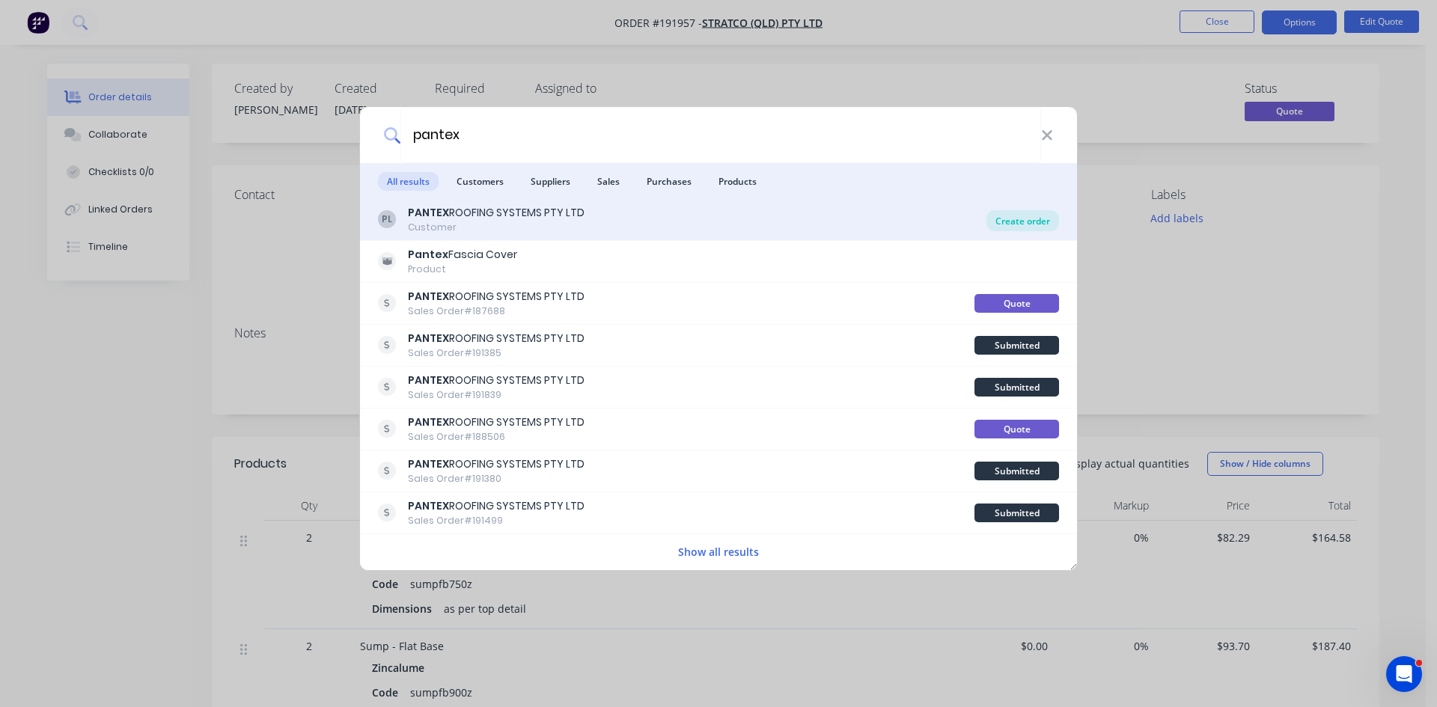
click at [1003, 213] on div "Create order" at bounding box center [1023, 220] width 73 height 21
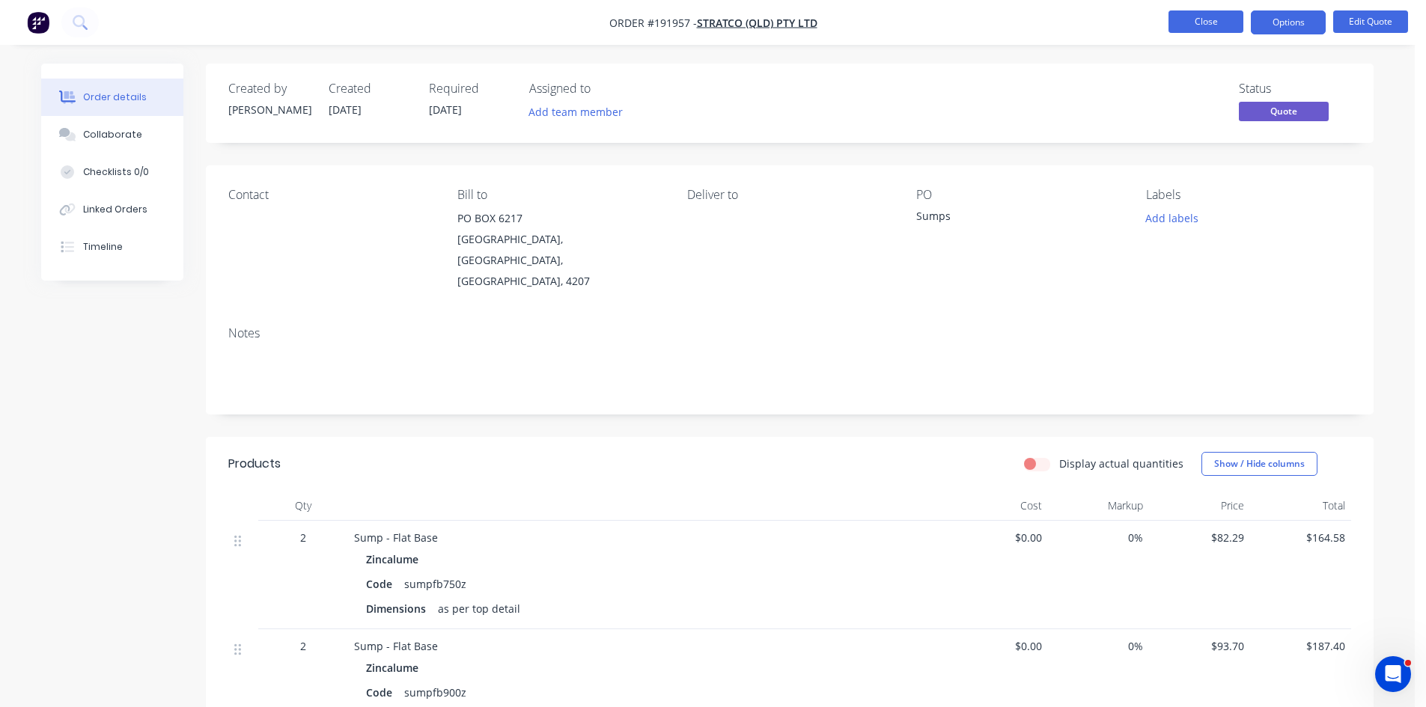
click at [1214, 19] on button "Close" at bounding box center [1206, 21] width 75 height 22
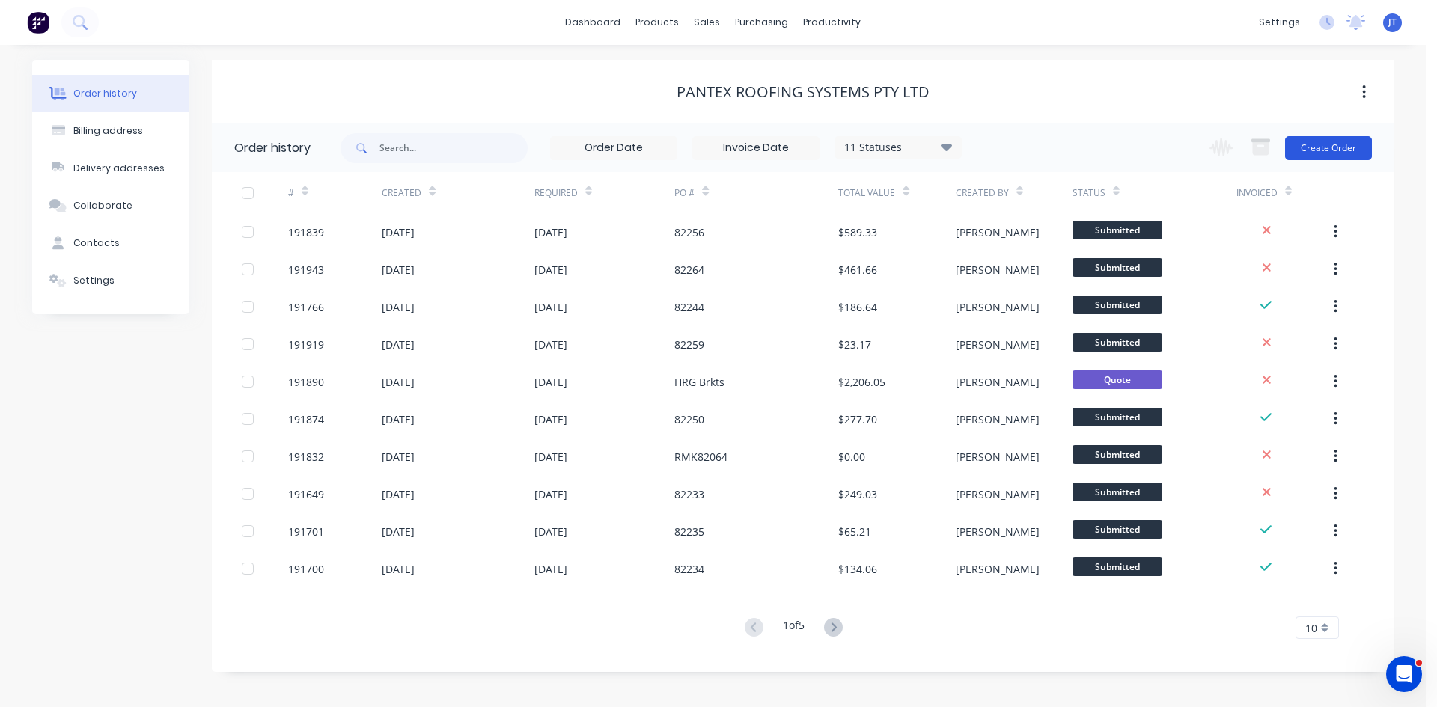
click at [1328, 149] on button "Create Order" at bounding box center [1328, 148] width 87 height 24
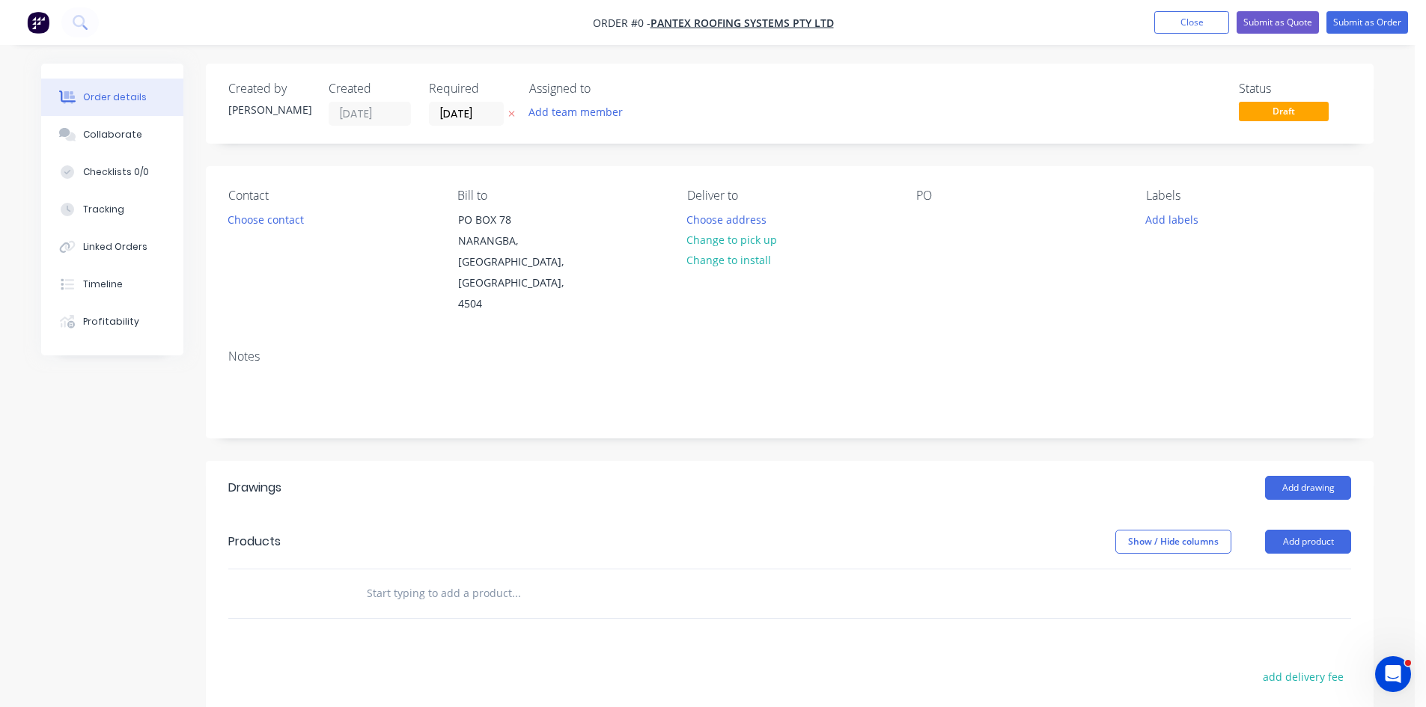
click at [716, 476] on div "Add drawing" at bounding box center [909, 488] width 884 height 24
click at [1311, 476] on button "Add drawing" at bounding box center [1308, 488] width 86 height 24
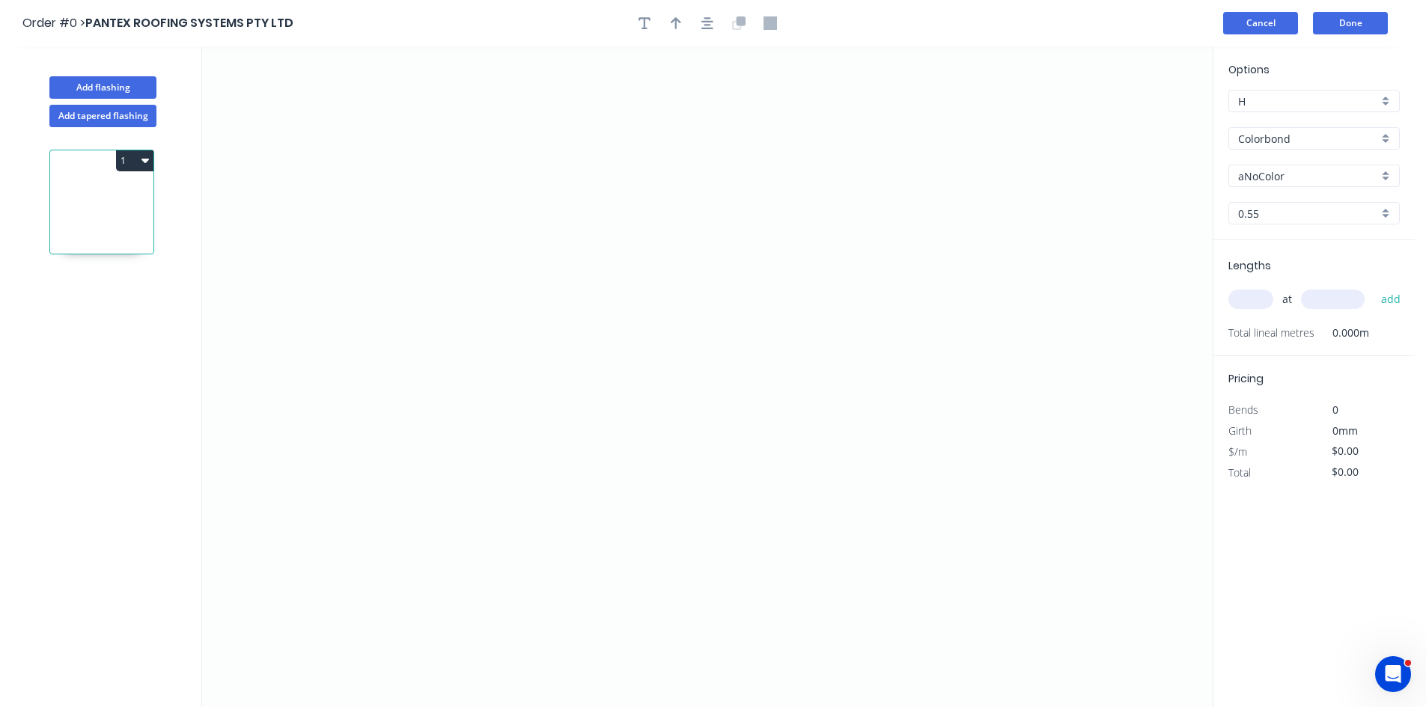
click at [1235, 34] on button "Cancel" at bounding box center [1260, 23] width 75 height 22
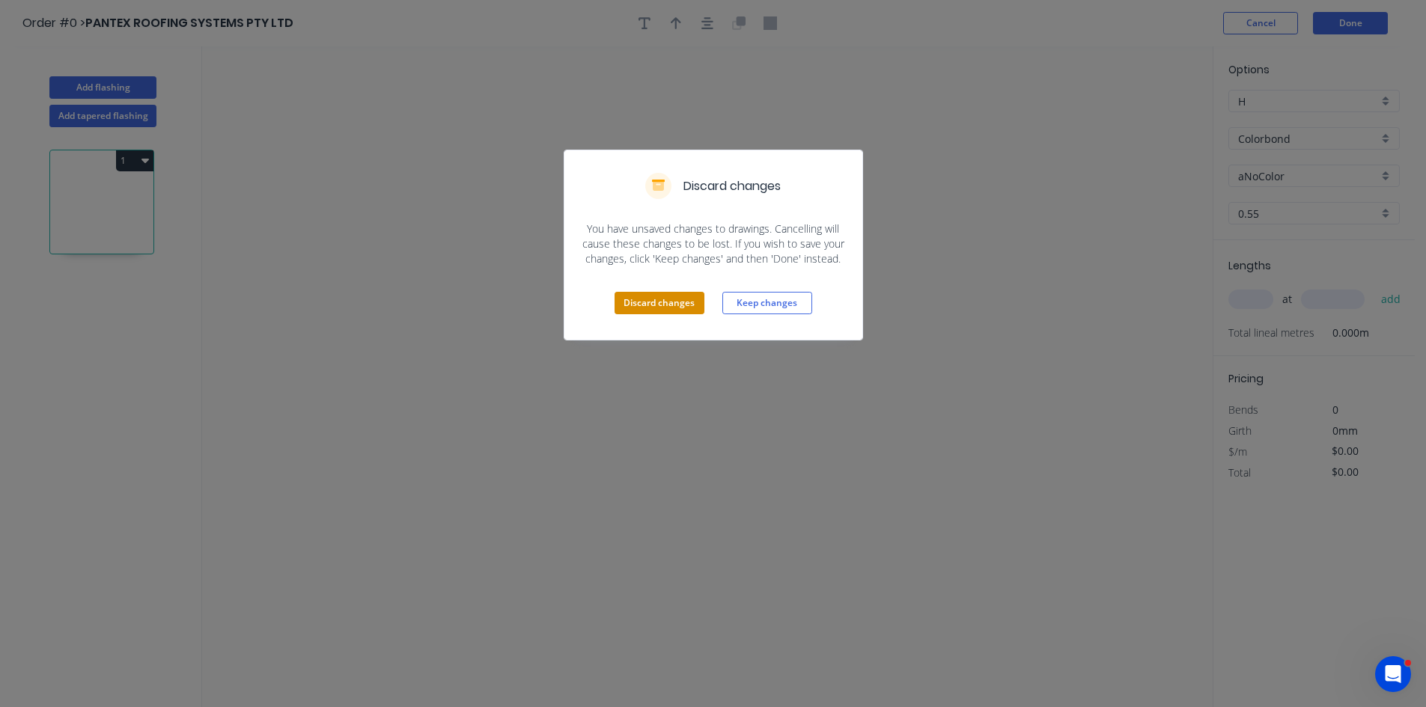
click at [658, 295] on button "Discard changes" at bounding box center [660, 303] width 90 height 22
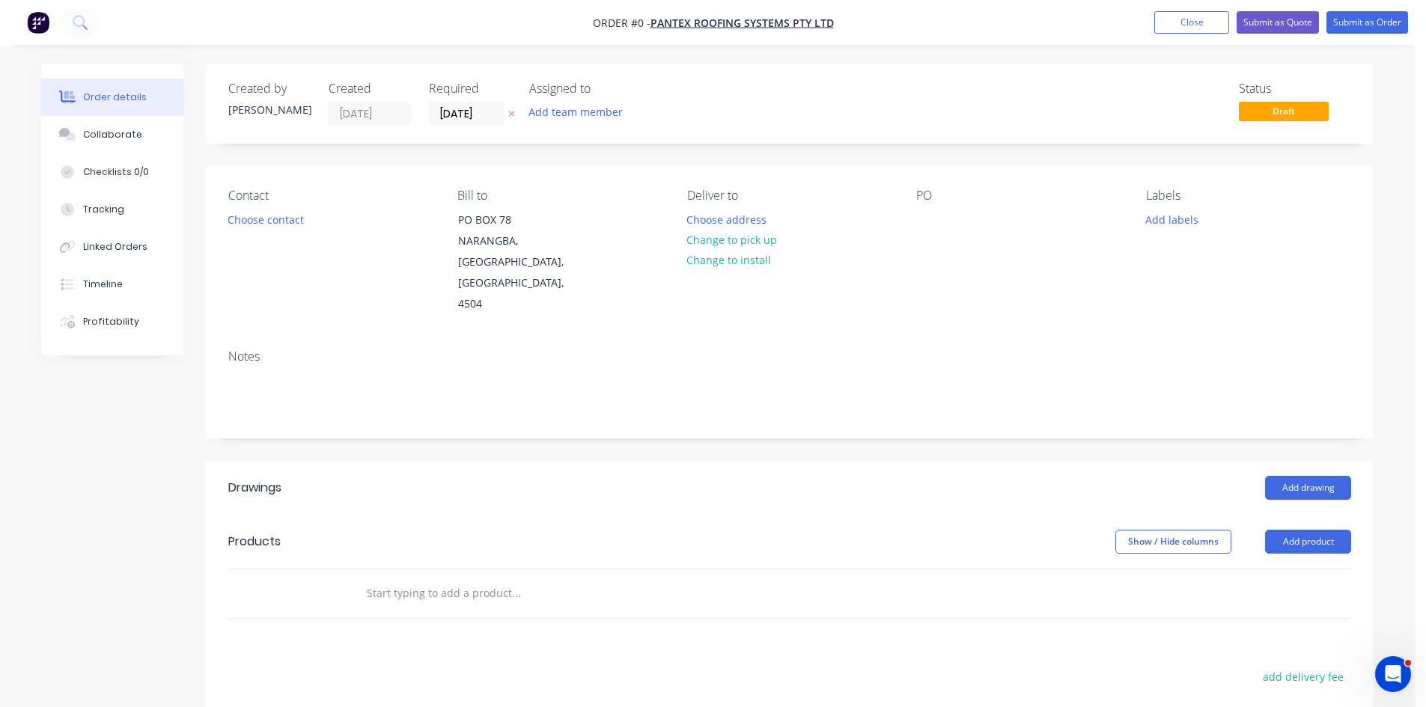
click at [456, 570] on div at bounding box center [617, 594] width 539 height 49
click at [462, 579] on input "text" at bounding box center [515, 594] width 299 height 30
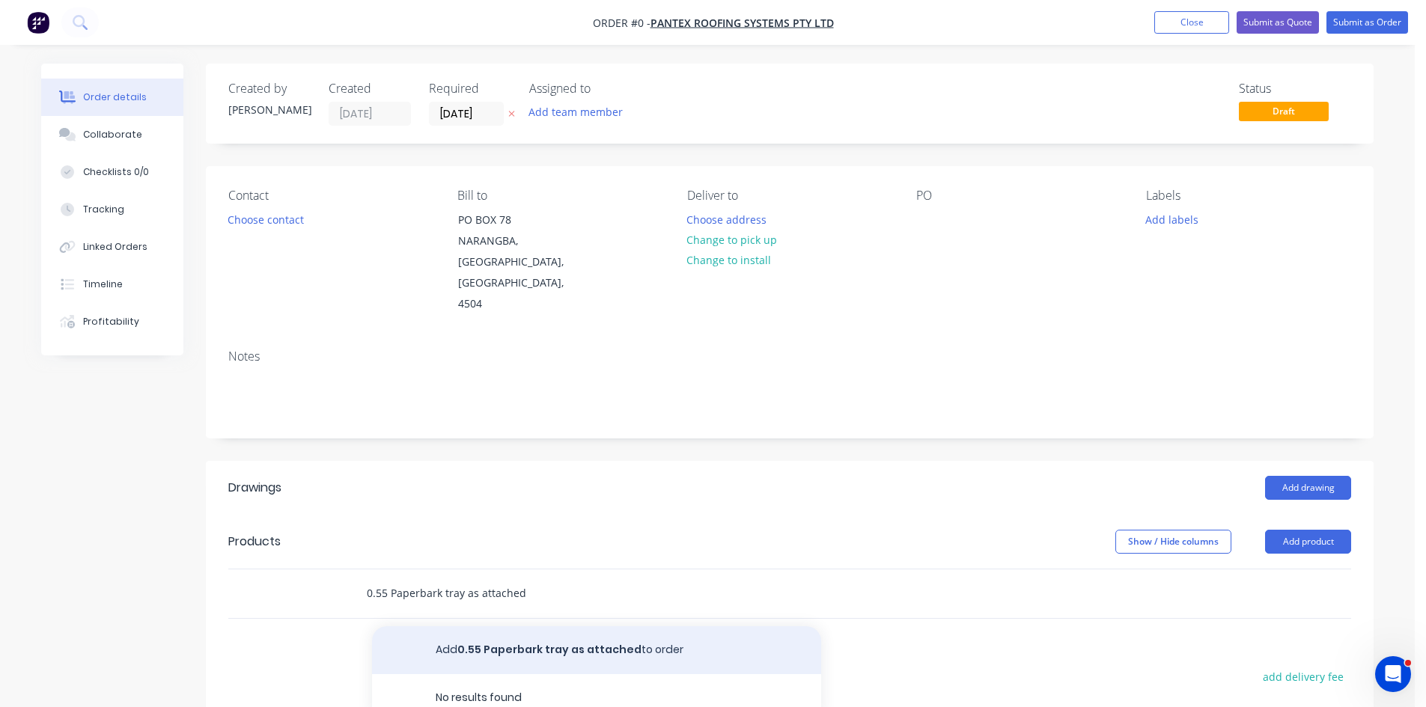
type input "0.55 Paperbark tray as attached"
click at [509, 627] on button "Add 0.55 Paperbark tray as attached to order" at bounding box center [596, 651] width 449 height 48
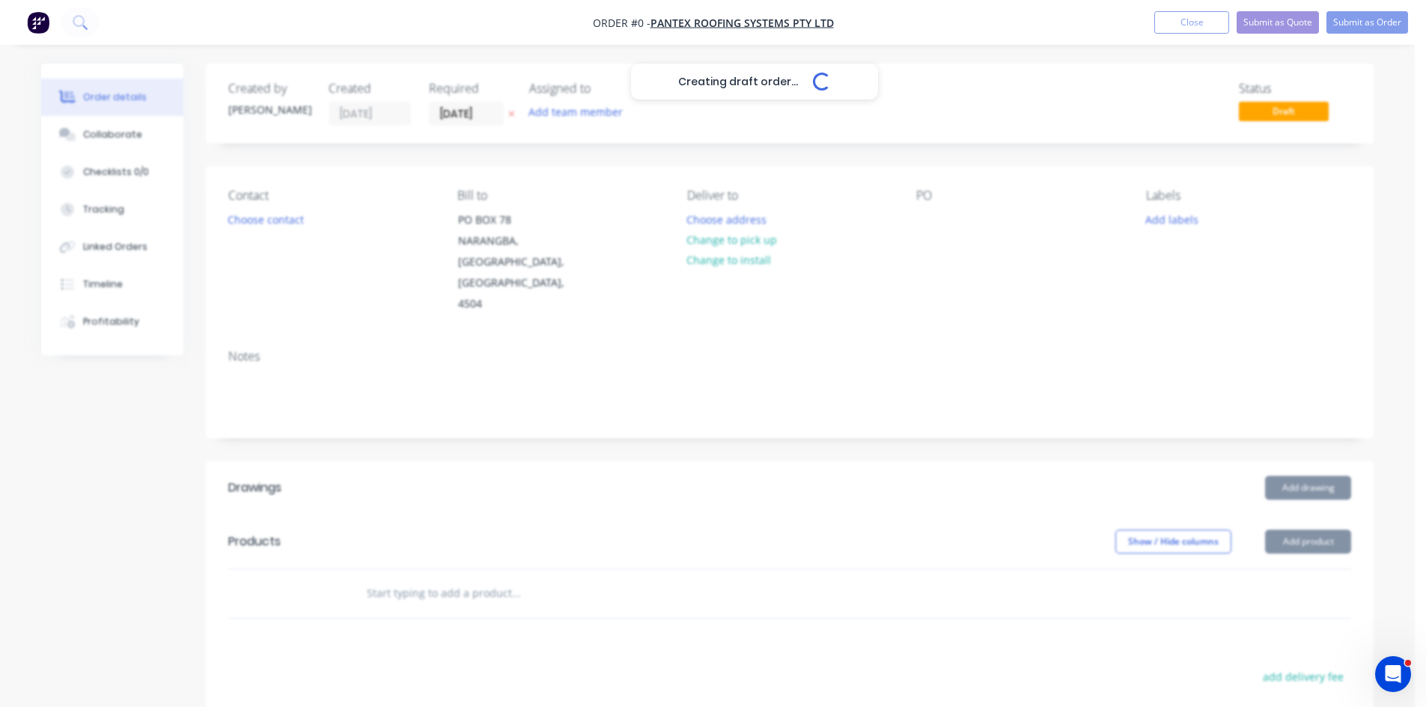
click at [478, 592] on div "Creating draft order... Loading..." at bounding box center [754, 417] width 1426 height 707
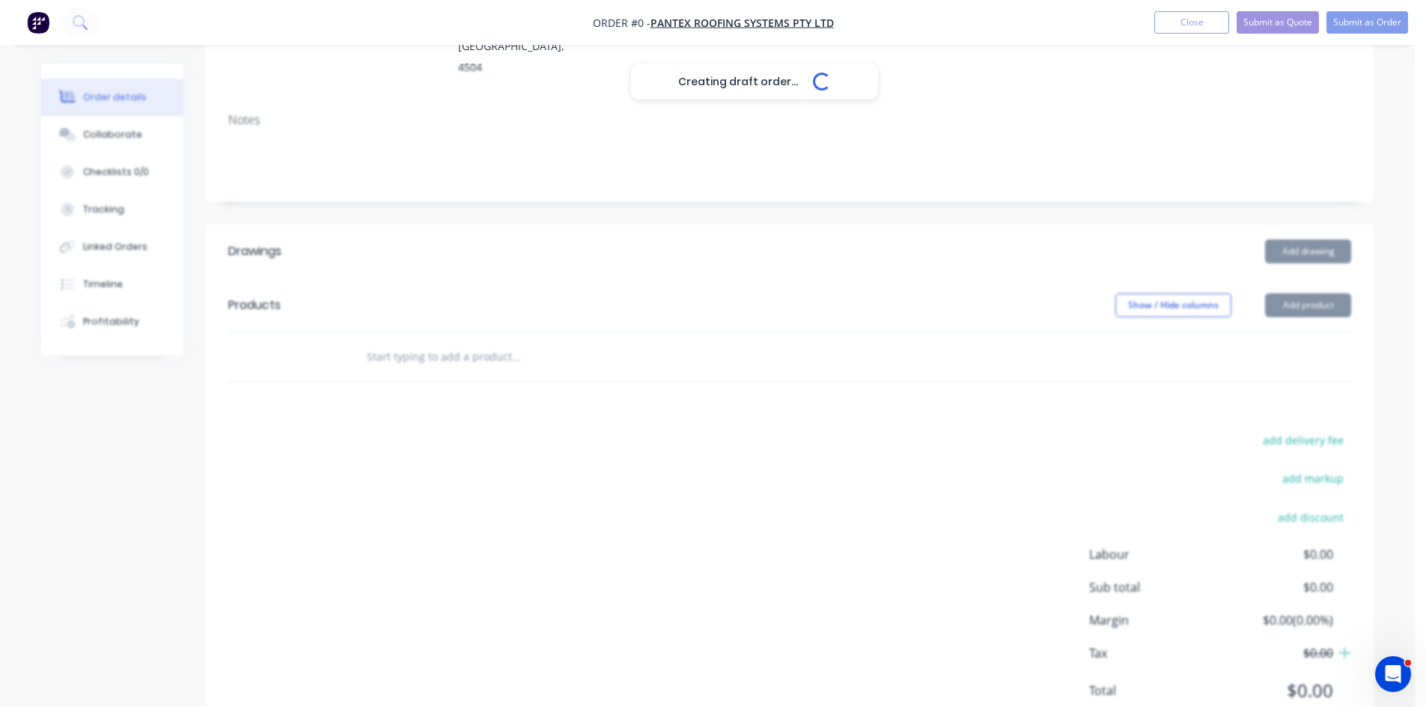
scroll to position [249, 0]
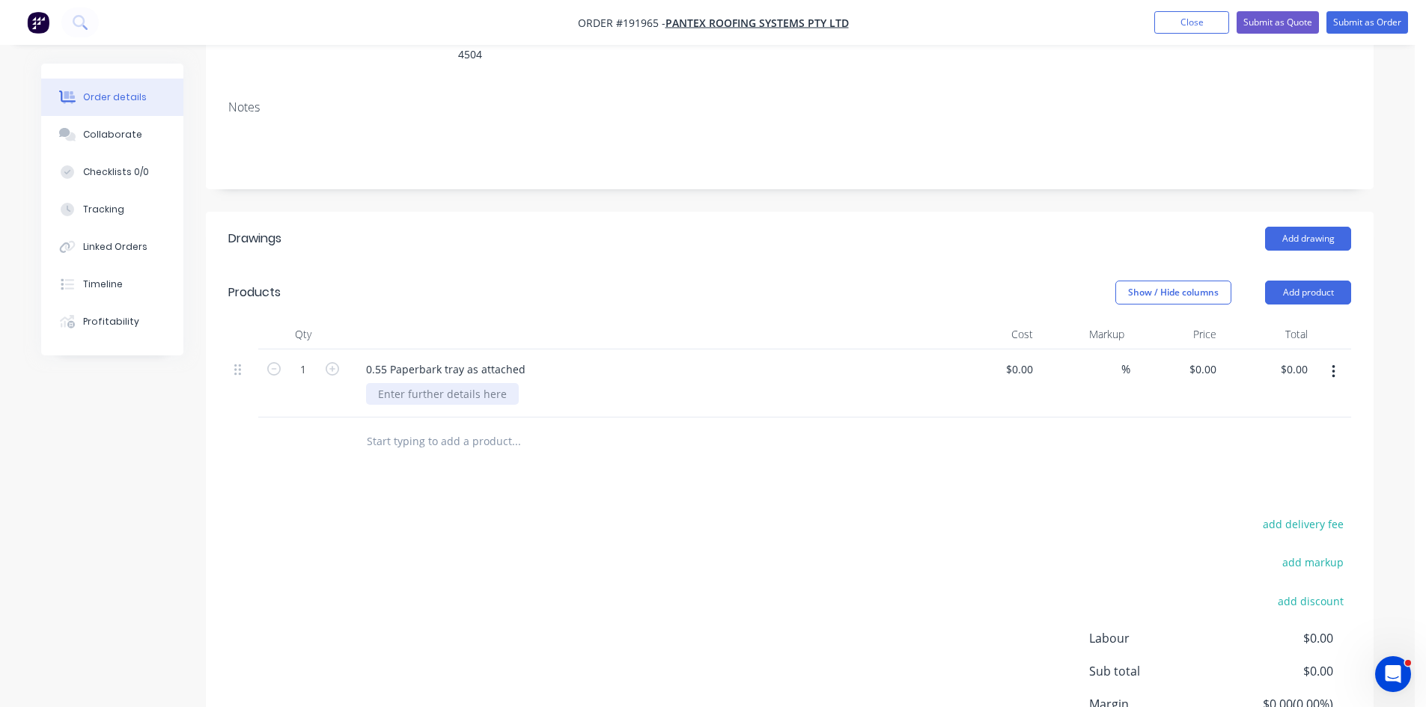
click at [422, 383] on div at bounding box center [442, 394] width 153 height 22
click at [1303, 227] on button "Add drawing" at bounding box center [1308, 239] width 86 height 24
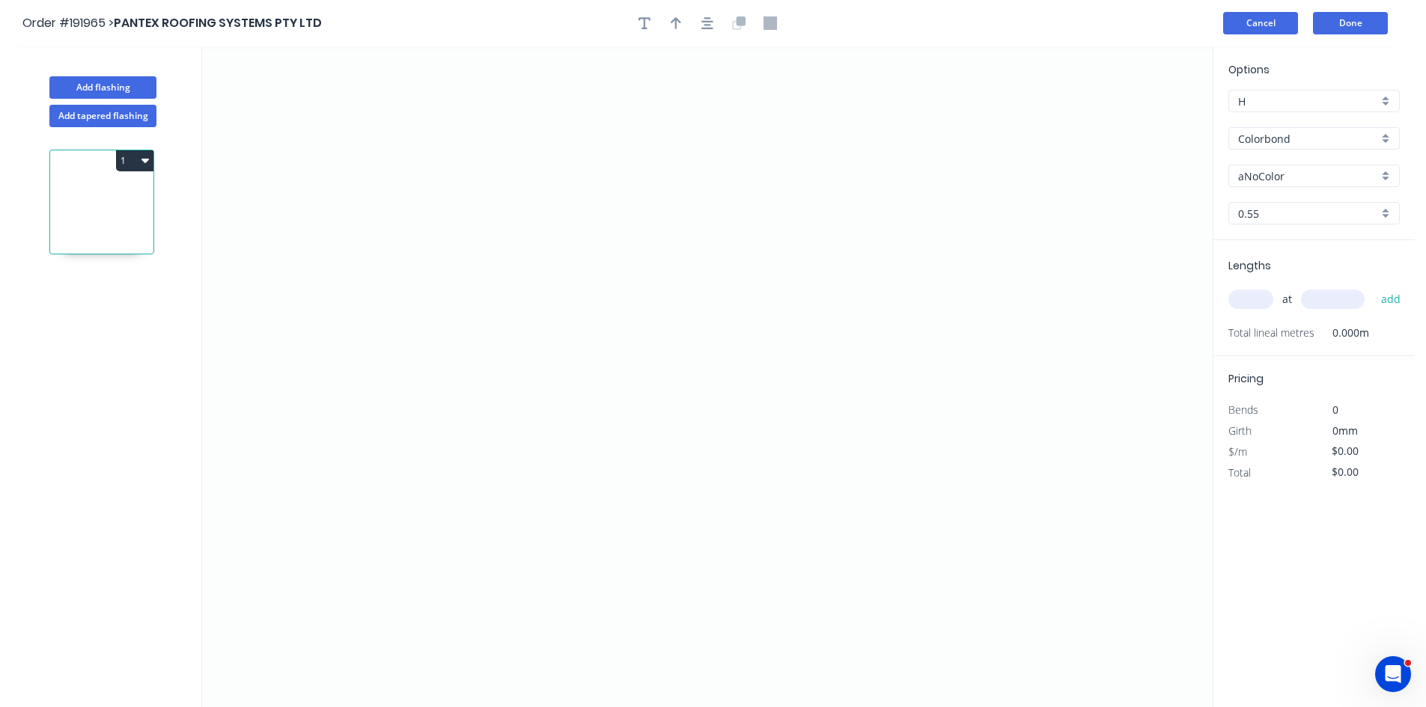
click at [1294, 27] on button "Cancel" at bounding box center [1260, 23] width 75 height 22
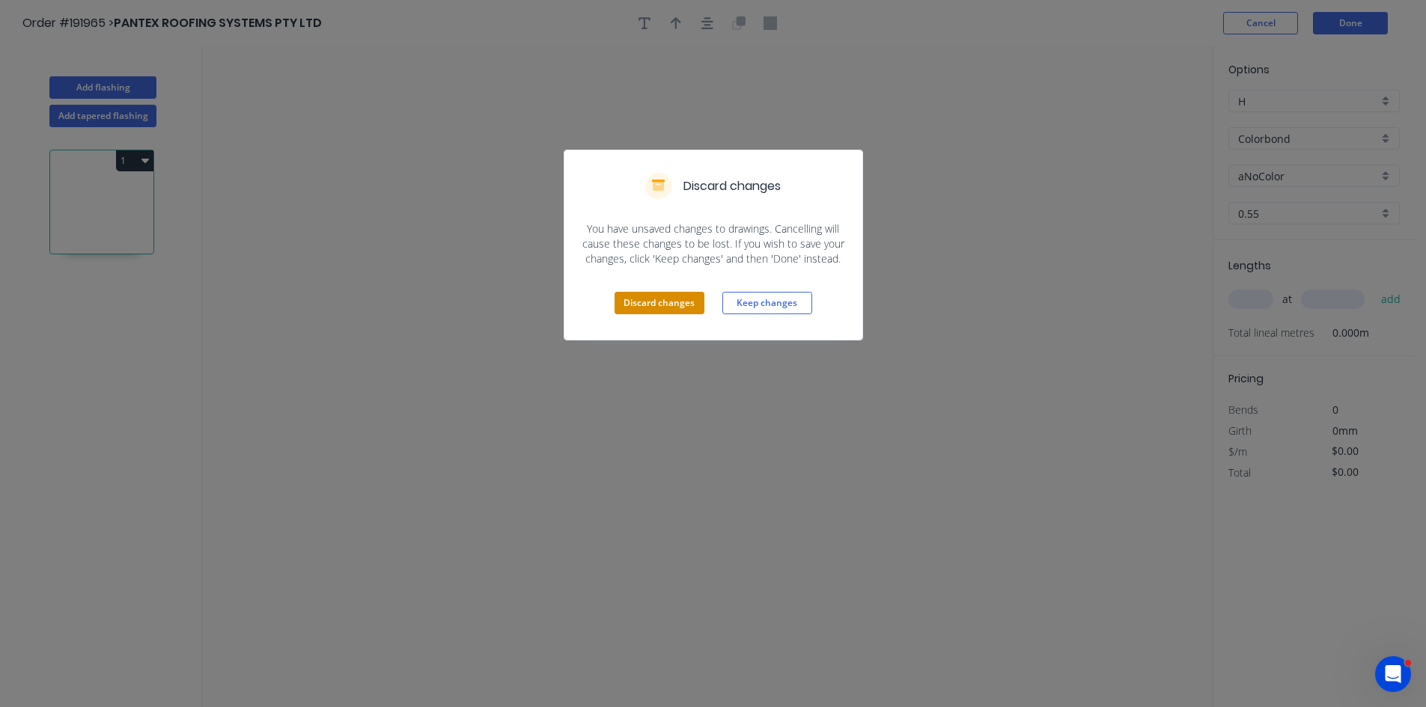
click at [663, 300] on button "Discard changes" at bounding box center [660, 303] width 90 height 22
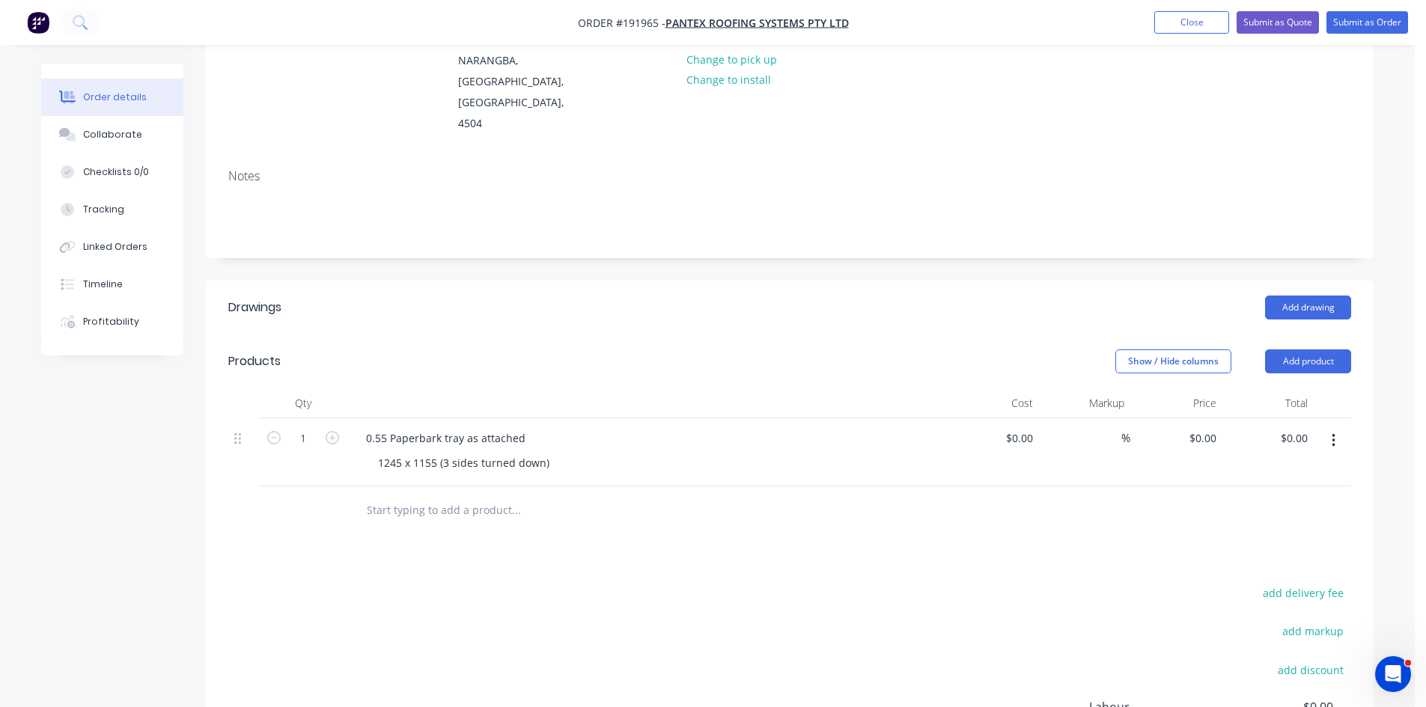
scroll to position [249, 0]
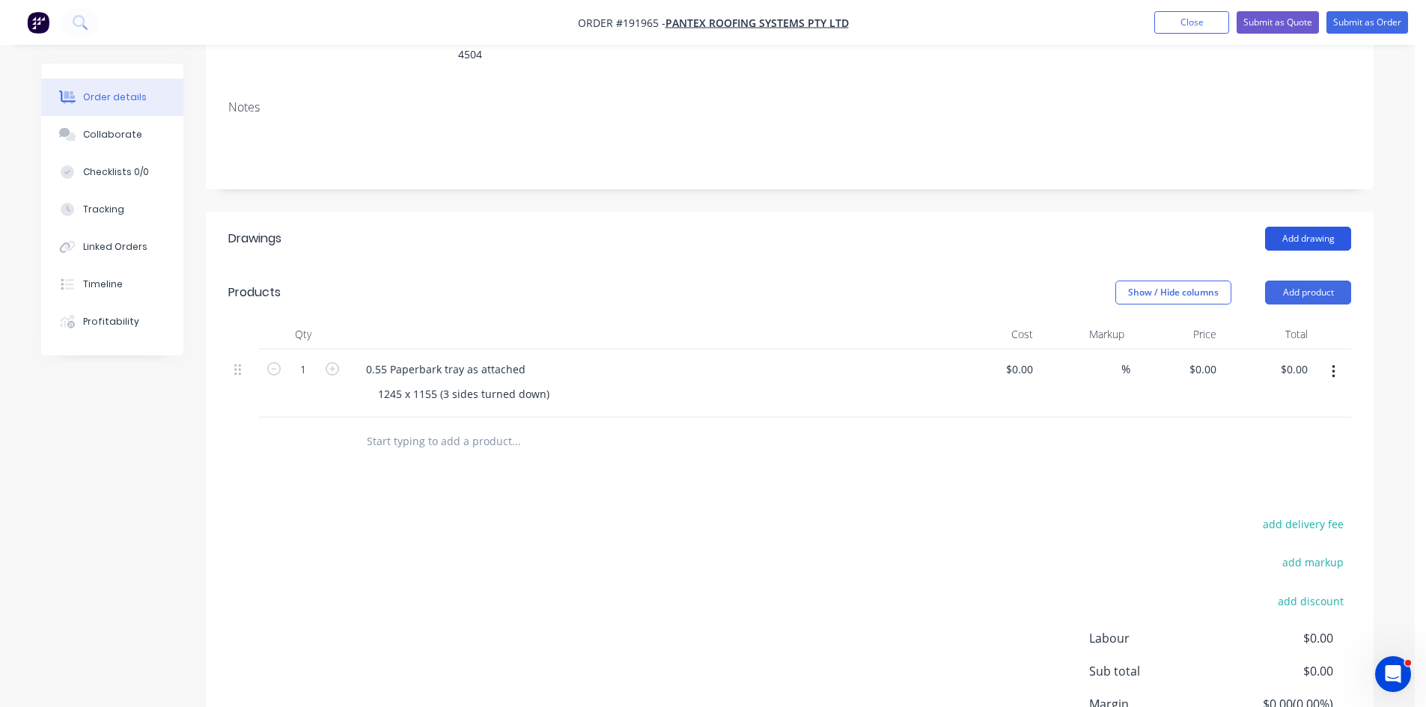
click at [1327, 227] on button "Add drawing" at bounding box center [1308, 239] width 86 height 24
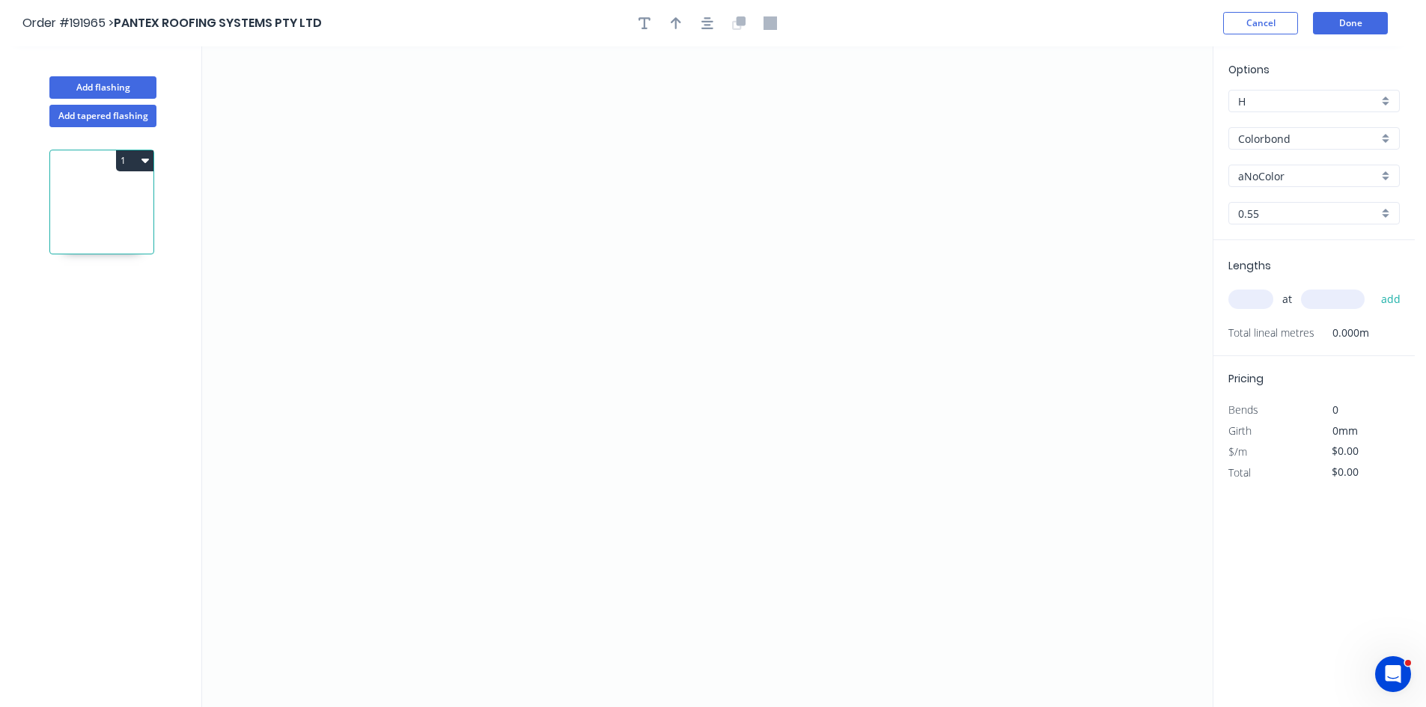
click at [1199, 19] on div "Order #191965 > PANTEX ROOFING SYSTEMS PTY LTD Cancel Done" at bounding box center [707, 23] width 1370 height 22
click at [1256, 19] on button "Cancel" at bounding box center [1260, 23] width 75 height 22
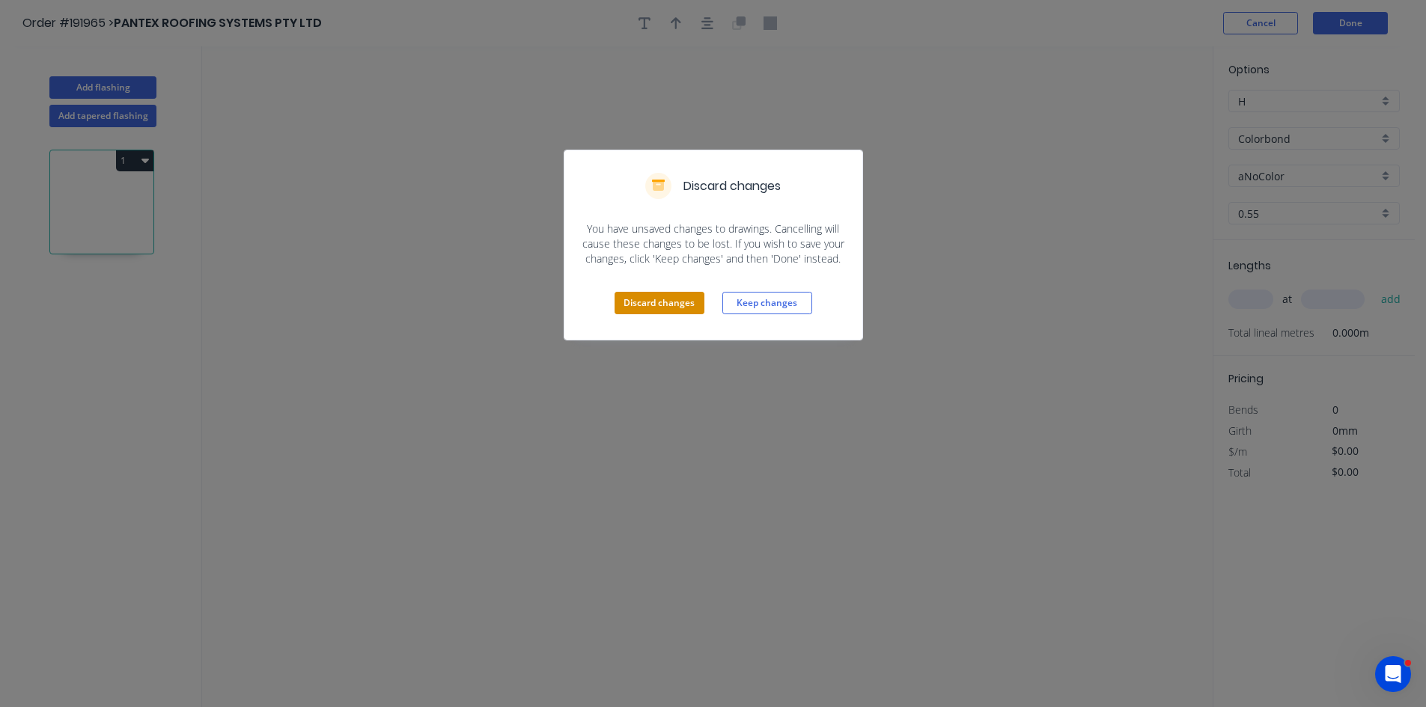
click at [689, 308] on button "Discard changes" at bounding box center [660, 303] width 90 height 22
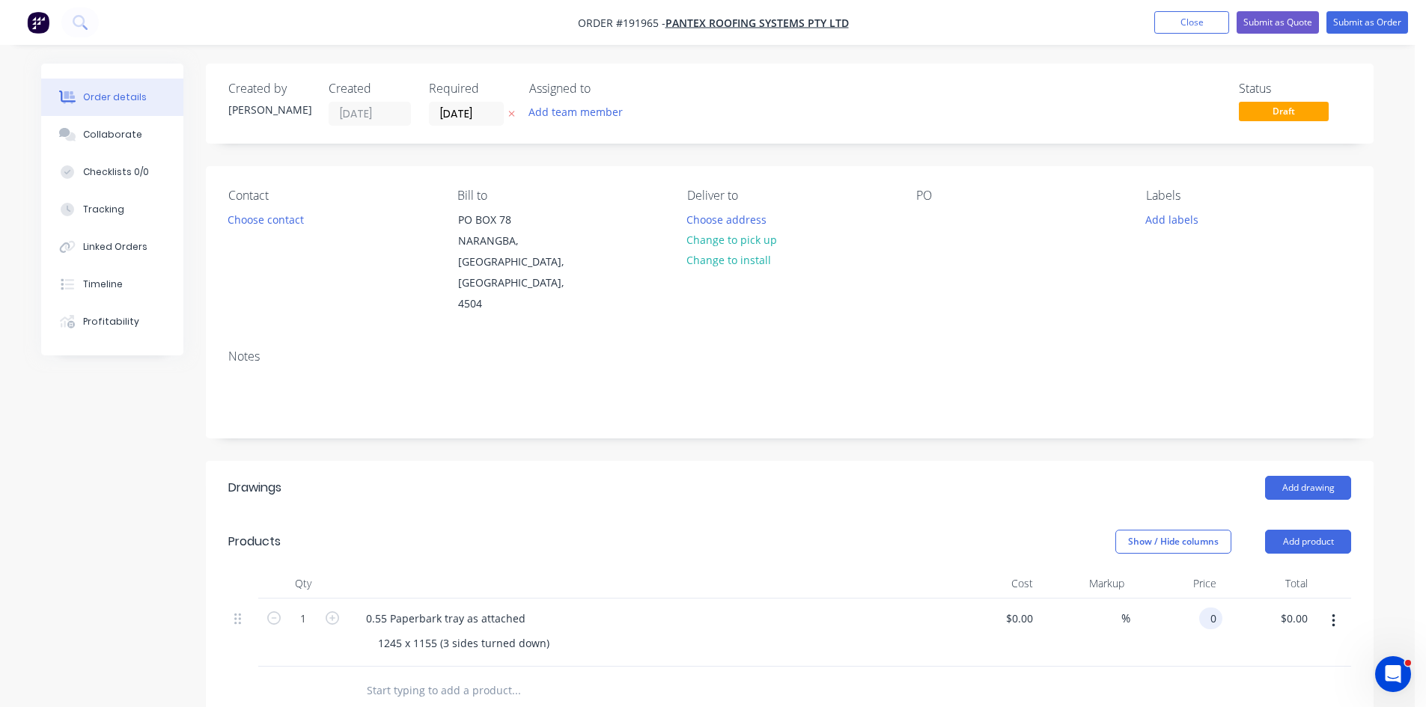
click at [1205, 608] on div "0 0" at bounding box center [1213, 619] width 17 height 22
type input "$53.33"
click at [989, 396] on div "Notes" at bounding box center [790, 388] width 1168 height 100
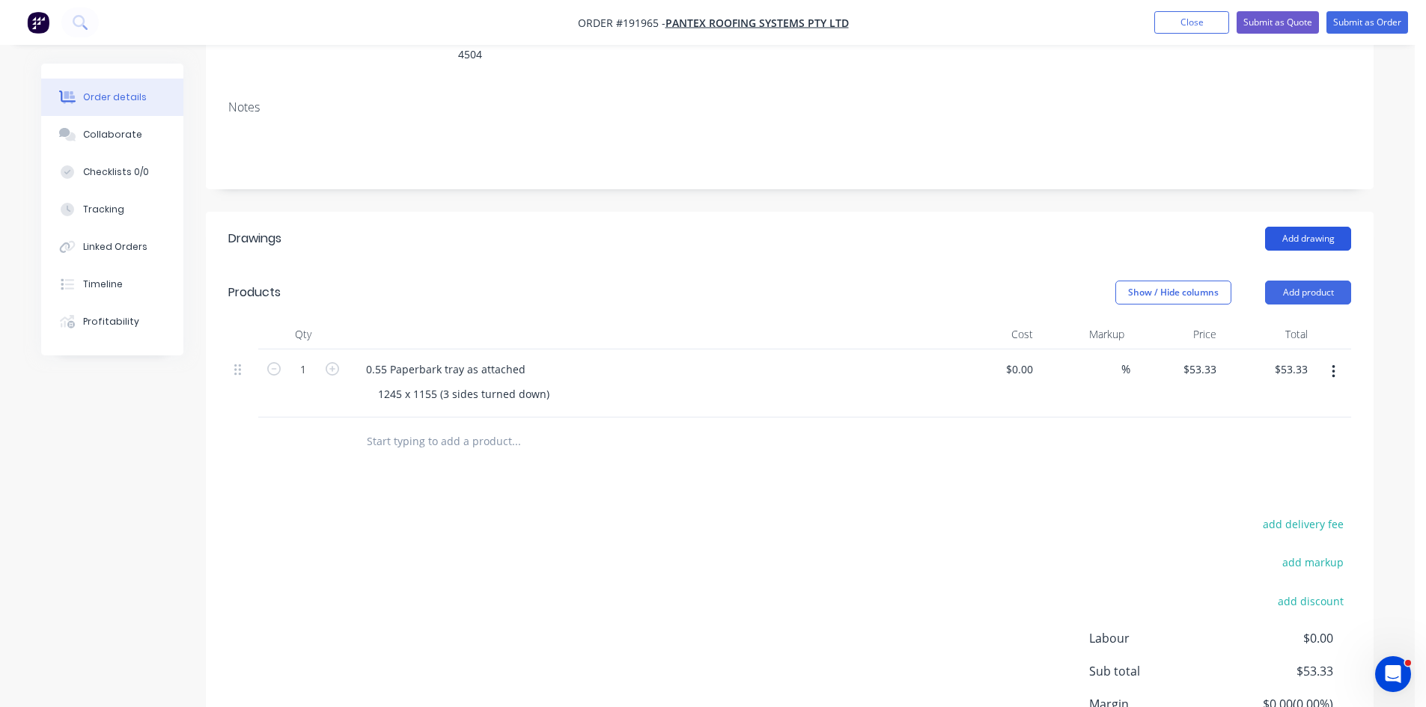
click at [1336, 227] on button "Add drawing" at bounding box center [1308, 239] width 86 height 24
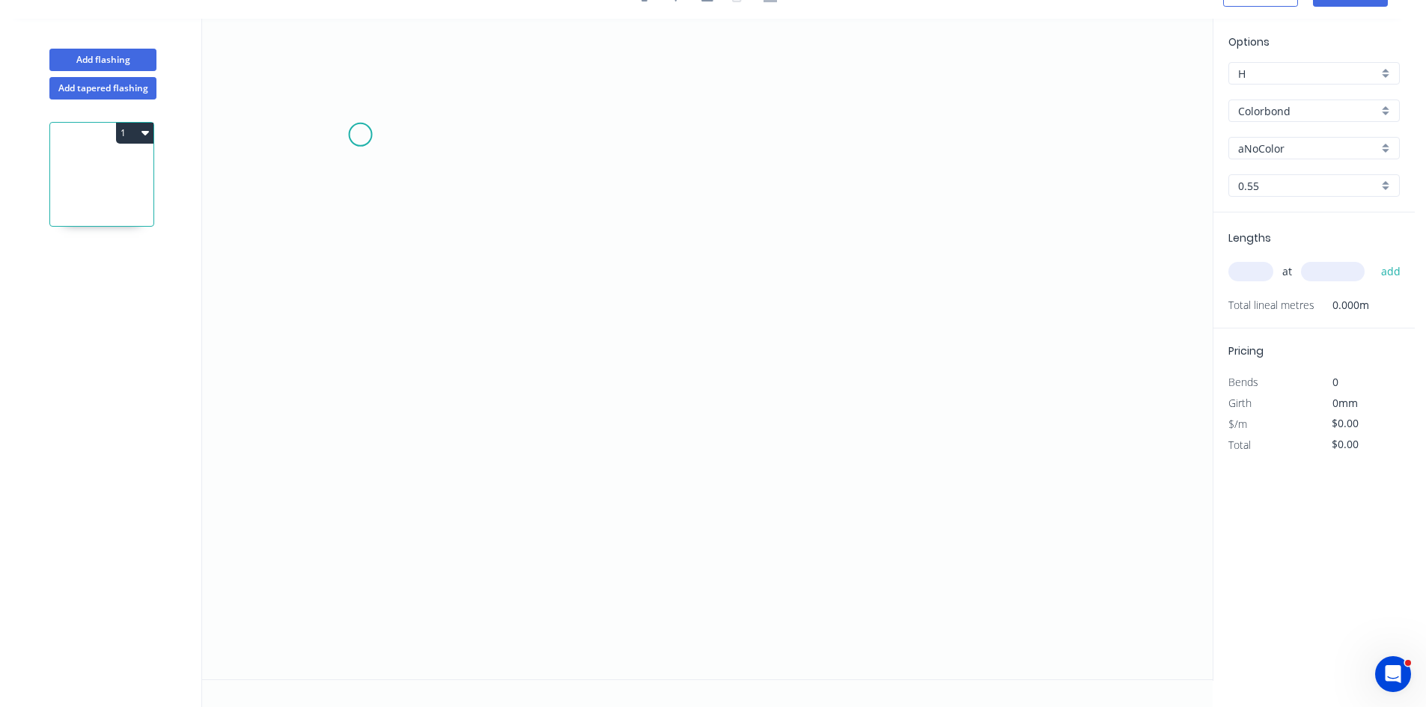
click at [360, 135] on icon "0" at bounding box center [707, 349] width 1011 height 661
drag, startPoint x: 341, startPoint y: 321, endPoint x: 364, endPoint y: 323, distance: 23.3
click at [364, 323] on icon "0" at bounding box center [707, 349] width 1011 height 661
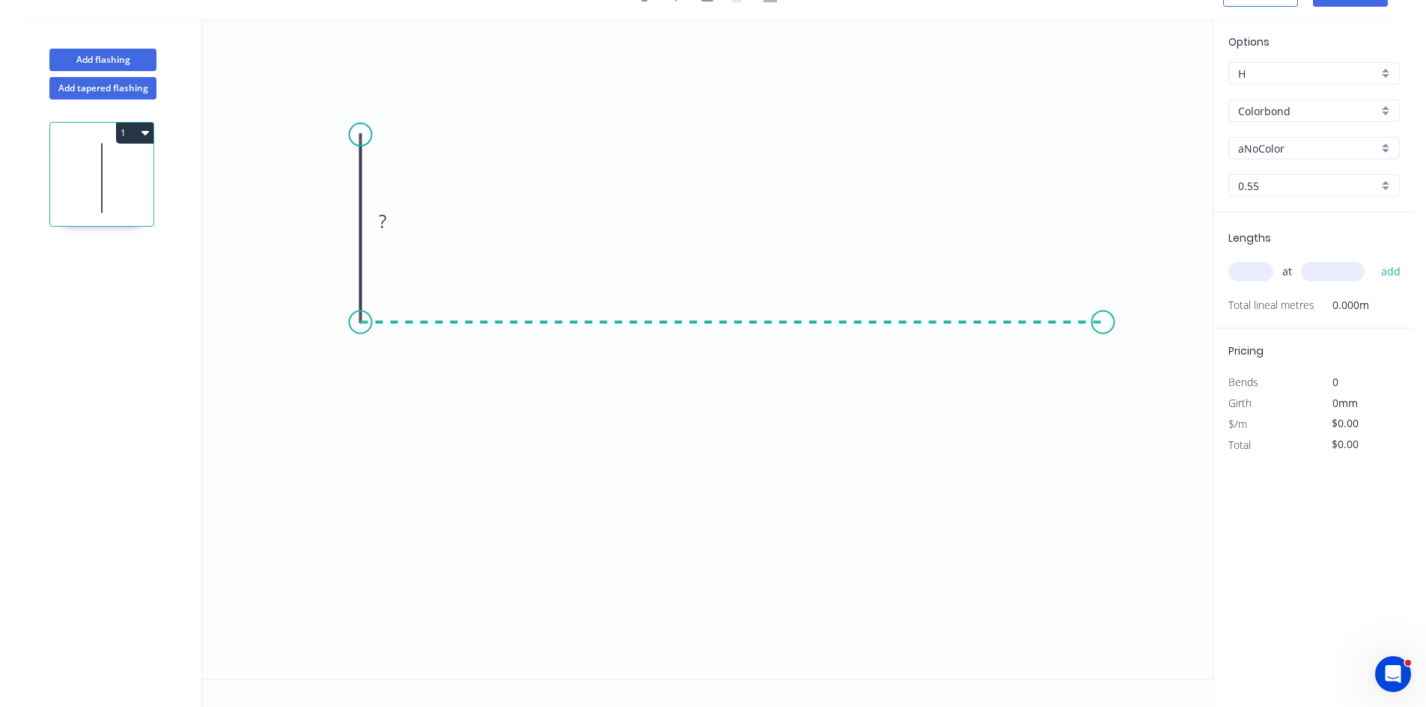
drag, startPoint x: 1104, startPoint y: 347, endPoint x: 1137, endPoint y: 398, distance: 61.0
click at [1108, 350] on icon "0 ?" at bounding box center [707, 349] width 1011 height 661
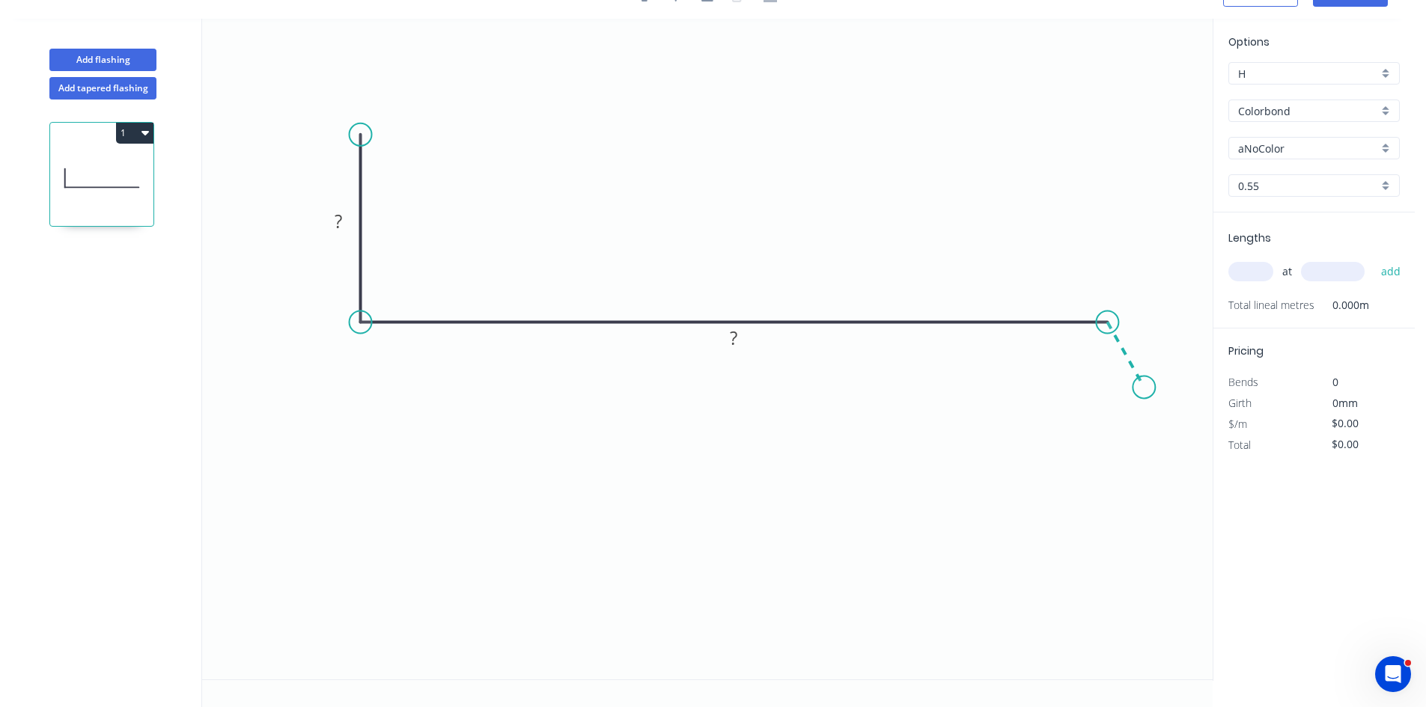
click at [1145, 386] on icon "0 ? ?" at bounding box center [707, 349] width 1011 height 661
click at [1145, 386] on circle at bounding box center [1144, 385] width 22 height 22
click at [1137, 338] on rect at bounding box center [1145, 336] width 30 height 21
click at [738, 341] on tspan "2900" at bounding box center [734, 338] width 42 height 25
click at [740, 341] on tspan "1100" at bounding box center [734, 338] width 42 height 25
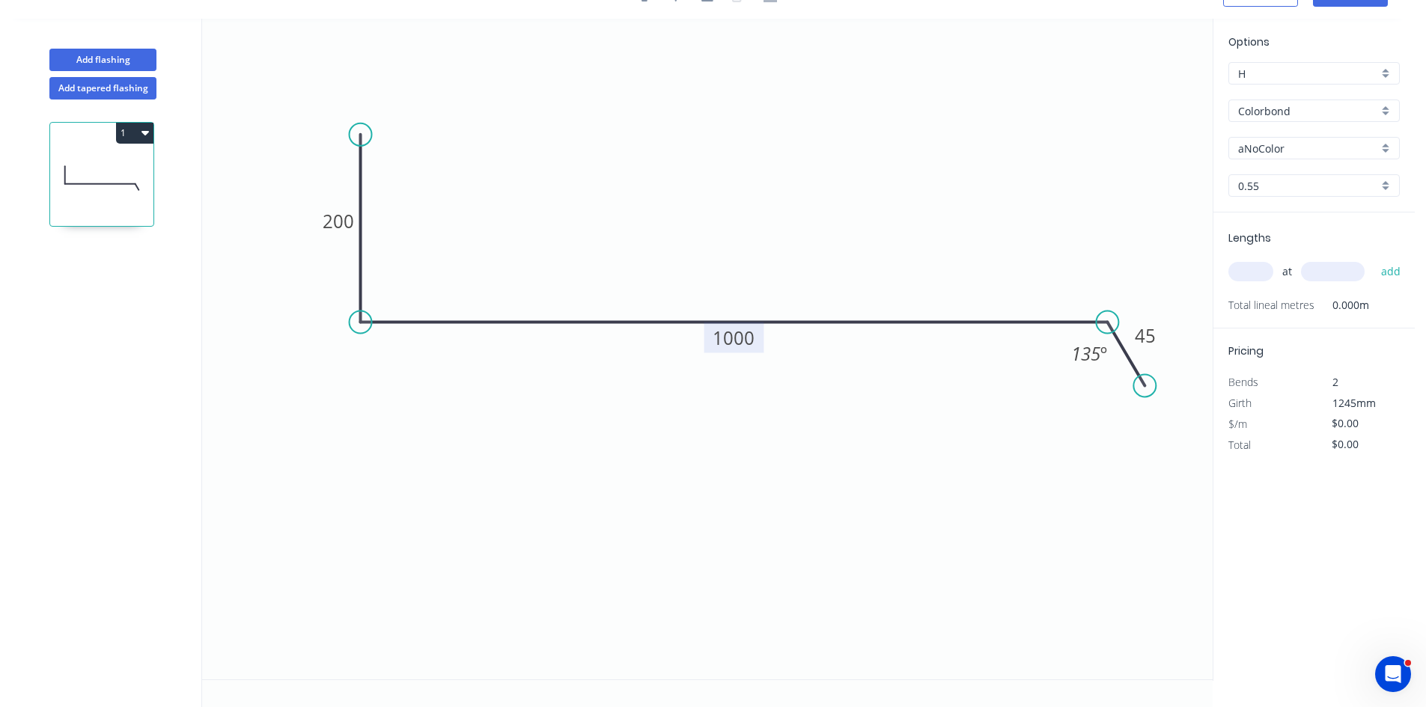
click at [740, 341] on tspan "1000" at bounding box center [734, 338] width 42 height 25
type input "$27.92"
click at [1256, 272] on input "text" at bounding box center [1251, 271] width 45 height 19
type input "2"
type input "3145"
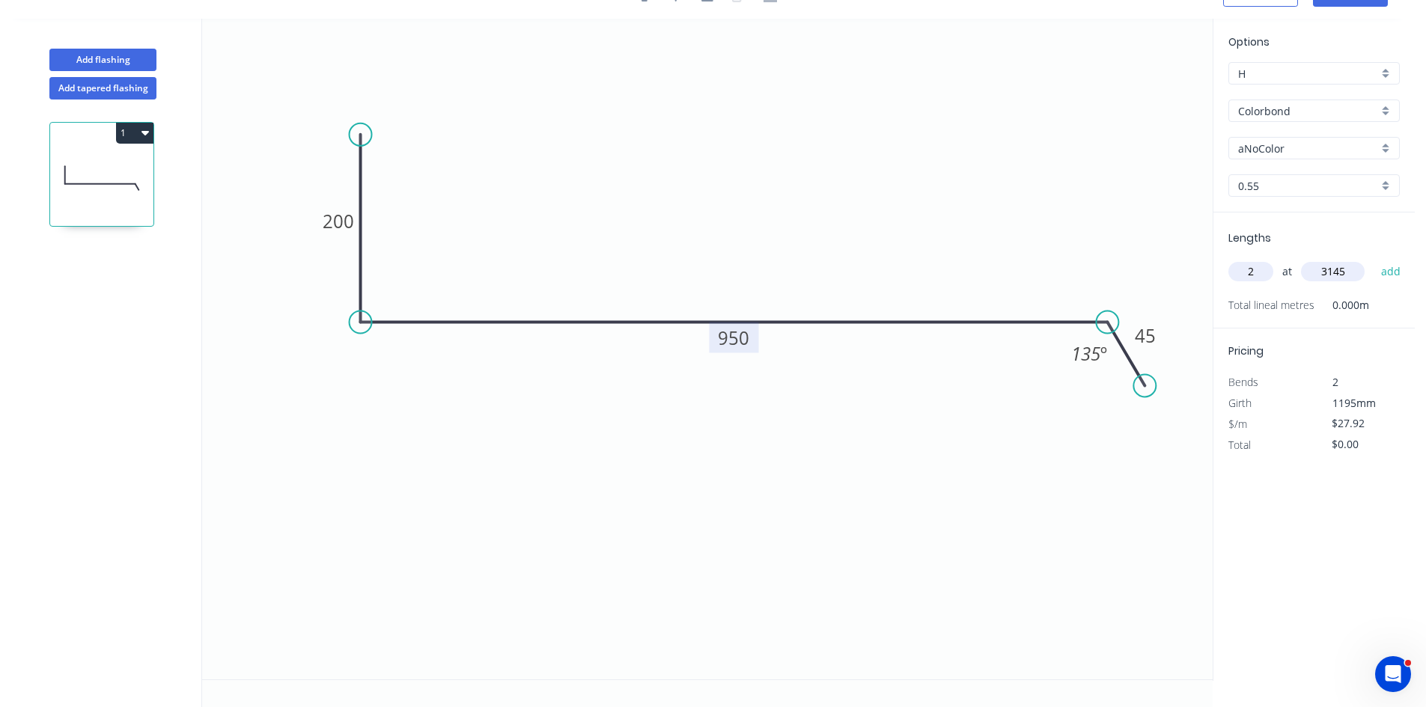
click at [1374, 259] on button "add" at bounding box center [1391, 271] width 35 height 25
type input "$175.62"
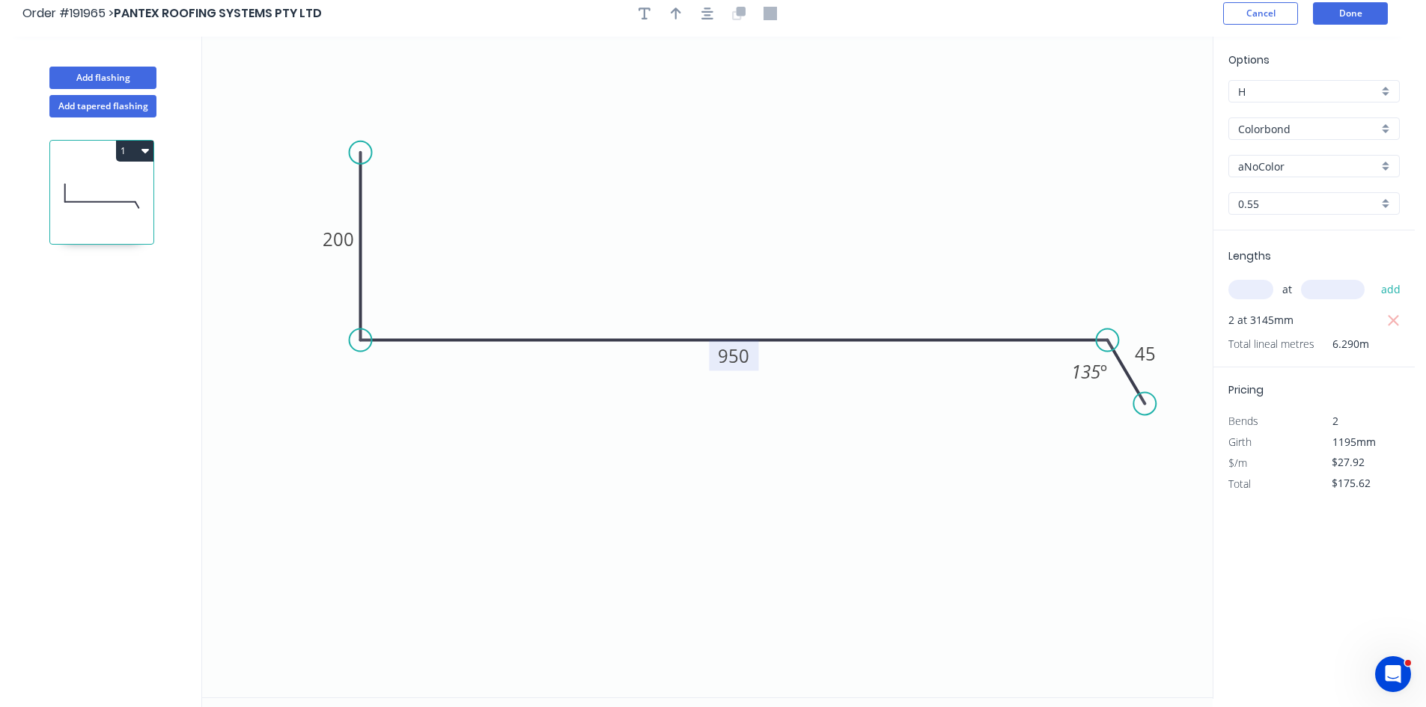
scroll to position [0, 0]
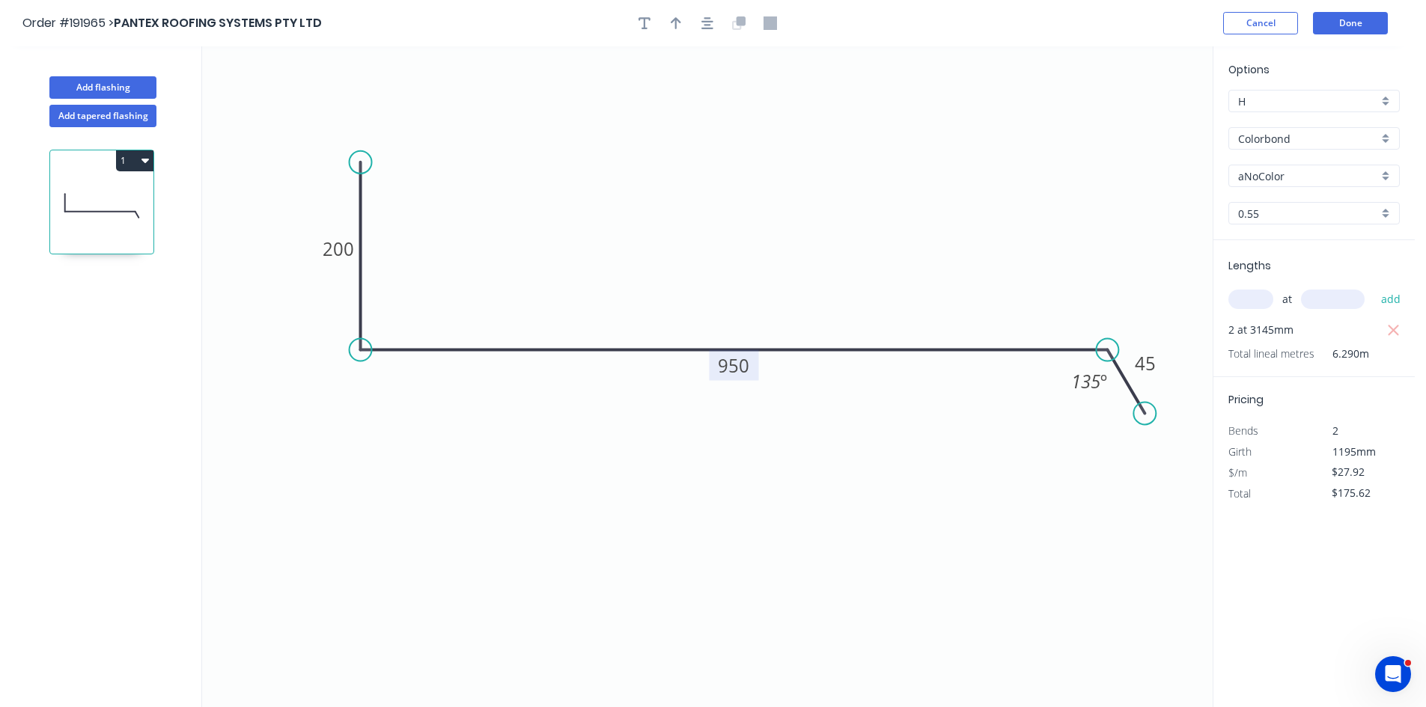
click at [749, 379] on rect at bounding box center [733, 365] width 49 height 31
click at [746, 374] on tspan "950" at bounding box center [733, 365] width 31 height 25
click at [993, 225] on icon "0 200 2900 45 135 º" at bounding box center [707, 376] width 1011 height 661
type input "$0.00"
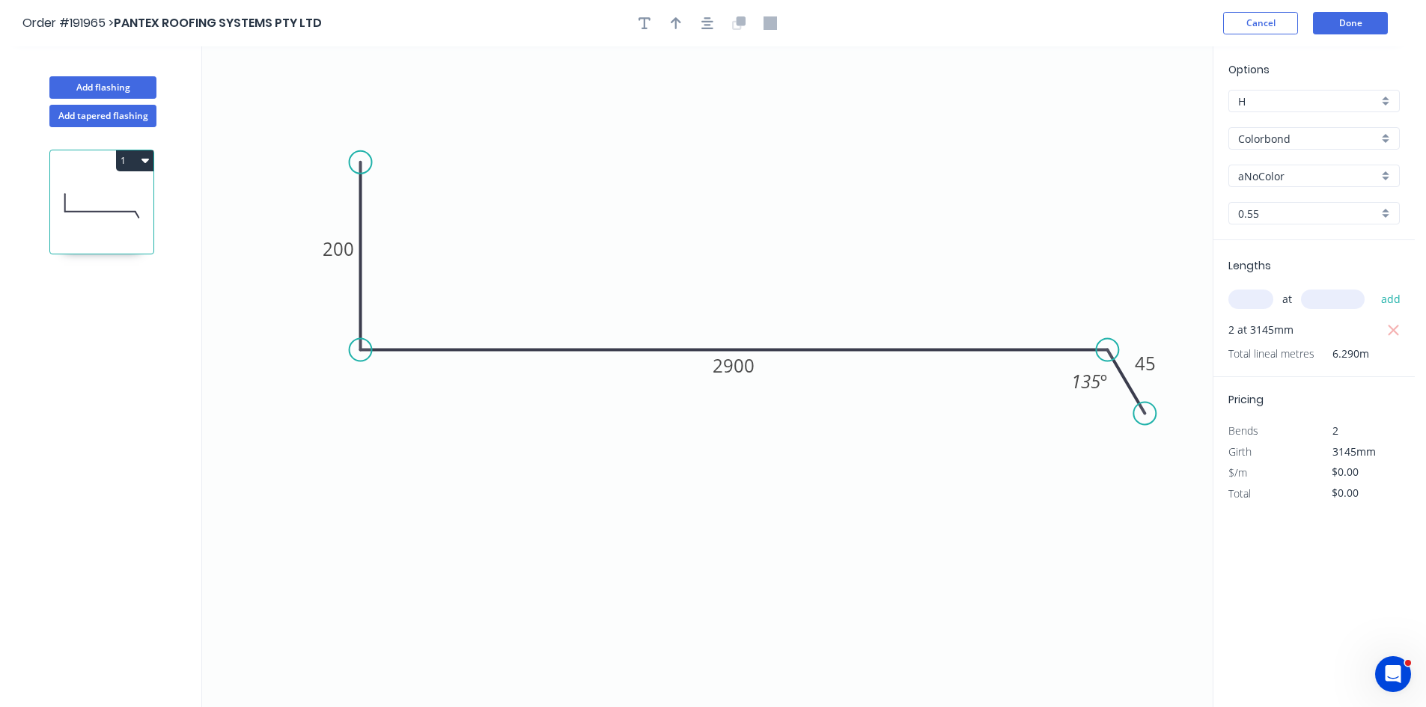
click at [1253, 309] on input "text" at bounding box center [1251, 299] width 45 height 19
click at [1384, 330] on button "button" at bounding box center [1393, 330] width 19 height 21
click at [1258, 302] on input "text" at bounding box center [1251, 299] width 45 height 19
type input "2"
type input "1200"
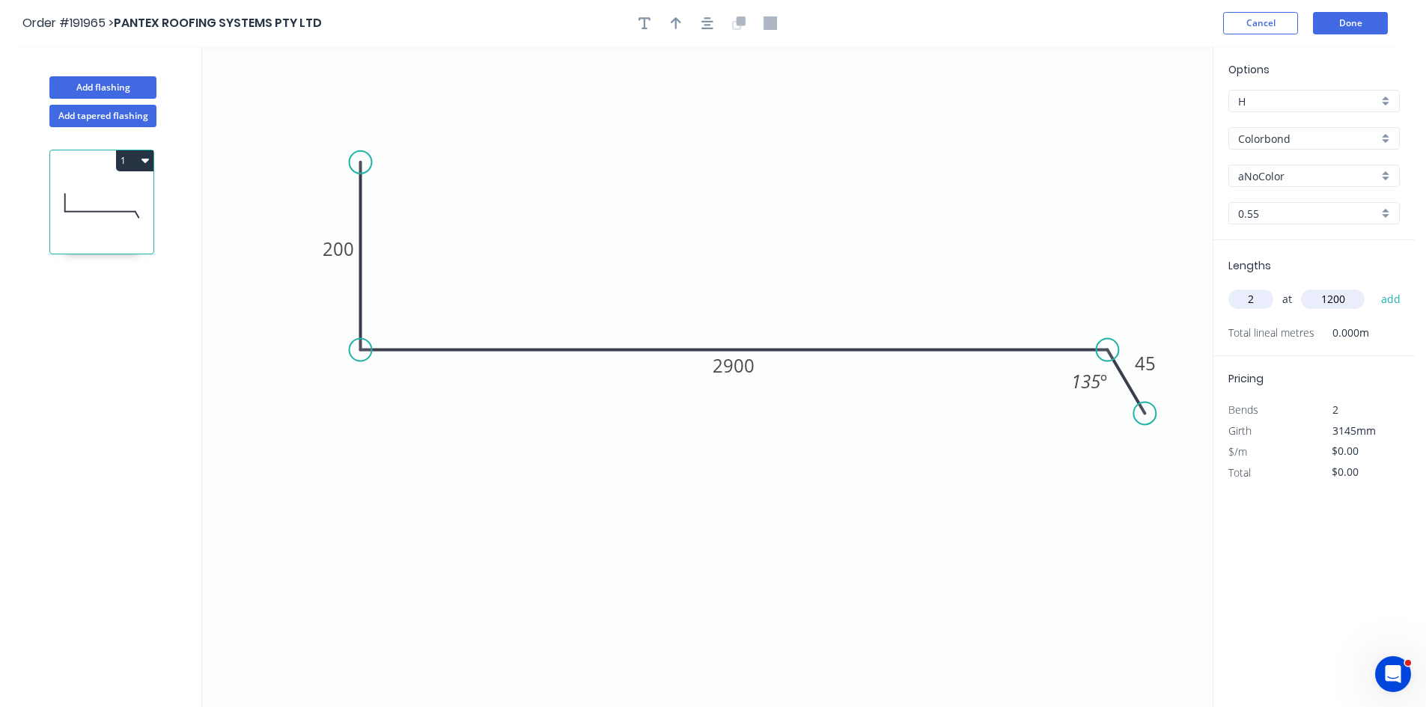
click at [1374, 287] on button "add" at bounding box center [1391, 299] width 35 height 25
click at [1367, 502] on input "$0.00" at bounding box center [1357, 493] width 51 height 21
drag, startPoint x: 1367, startPoint y: 502, endPoint x: 1268, endPoint y: 496, distance: 99.0
click at [1268, 496] on div "Total $0.00" at bounding box center [1314, 494] width 194 height 21
click at [1041, 530] on icon "0 200 2900 45 135 º" at bounding box center [707, 376] width 1011 height 661
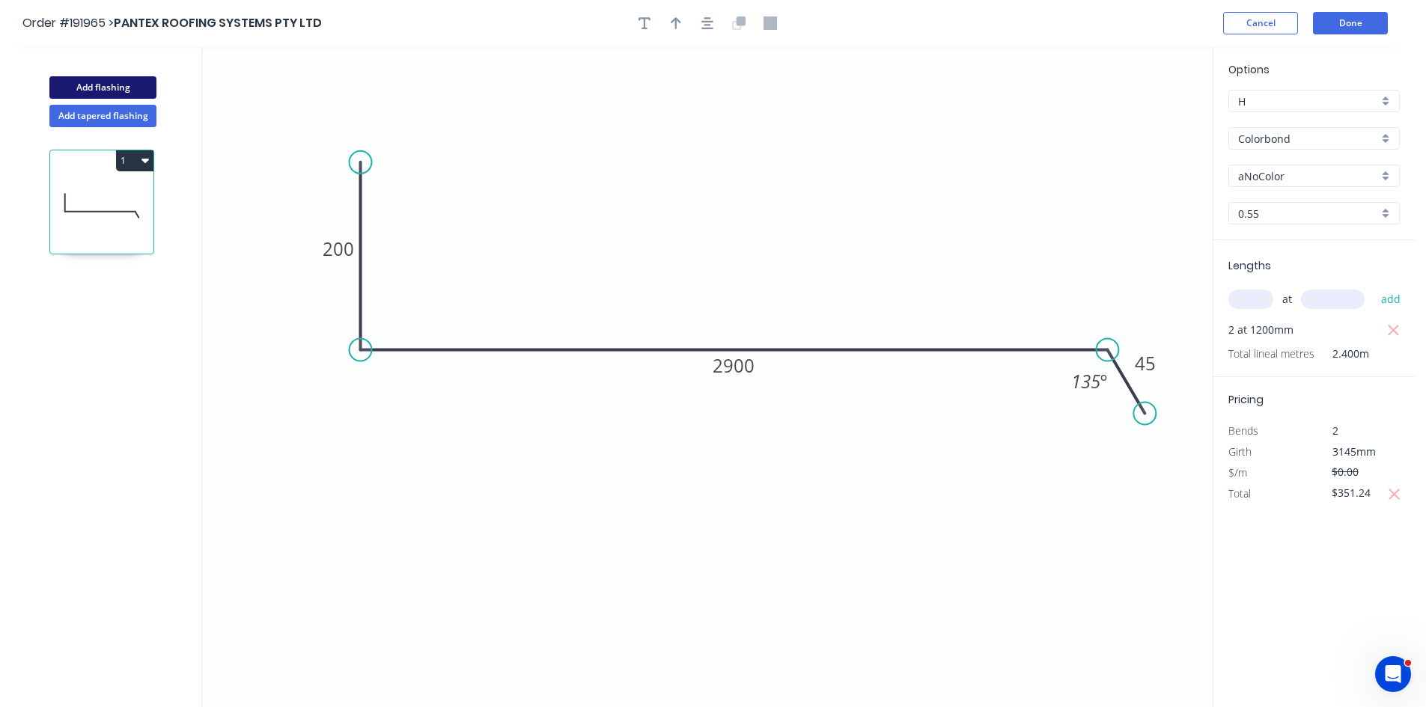
click at [117, 86] on button "Add flashing" at bounding box center [102, 87] width 107 height 22
type input "$0.00"
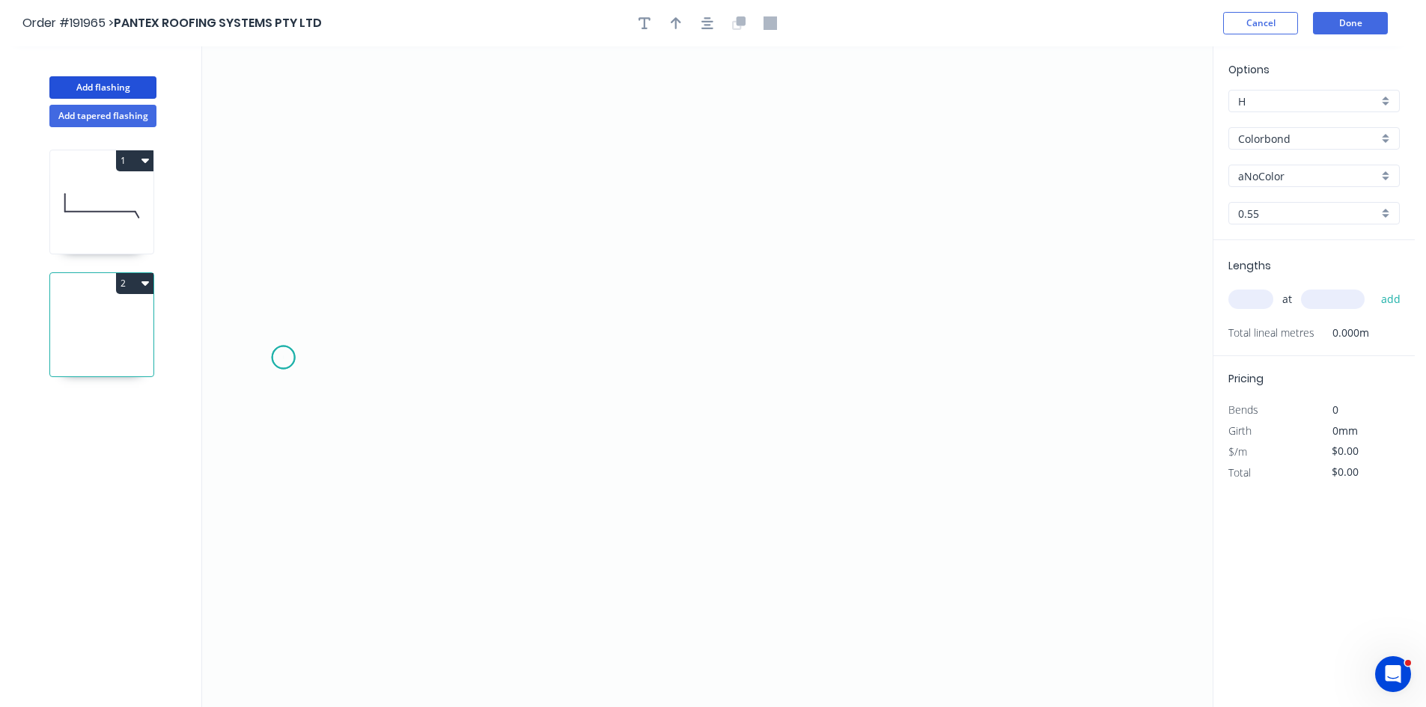
click at [283, 358] on icon "0" at bounding box center [707, 376] width 1011 height 661
click at [341, 290] on icon "0" at bounding box center [707, 376] width 1011 height 661
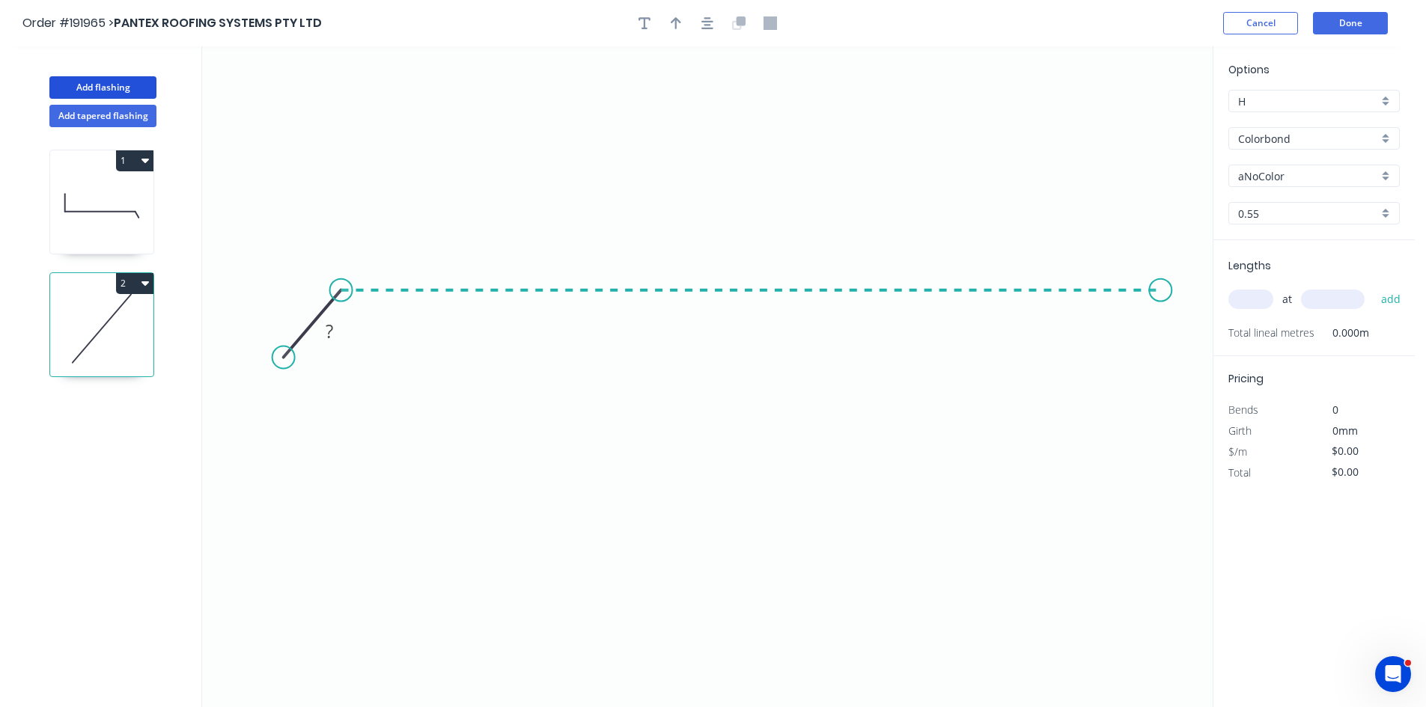
click at [1165, 334] on icon "0 ?" at bounding box center [707, 376] width 1011 height 661
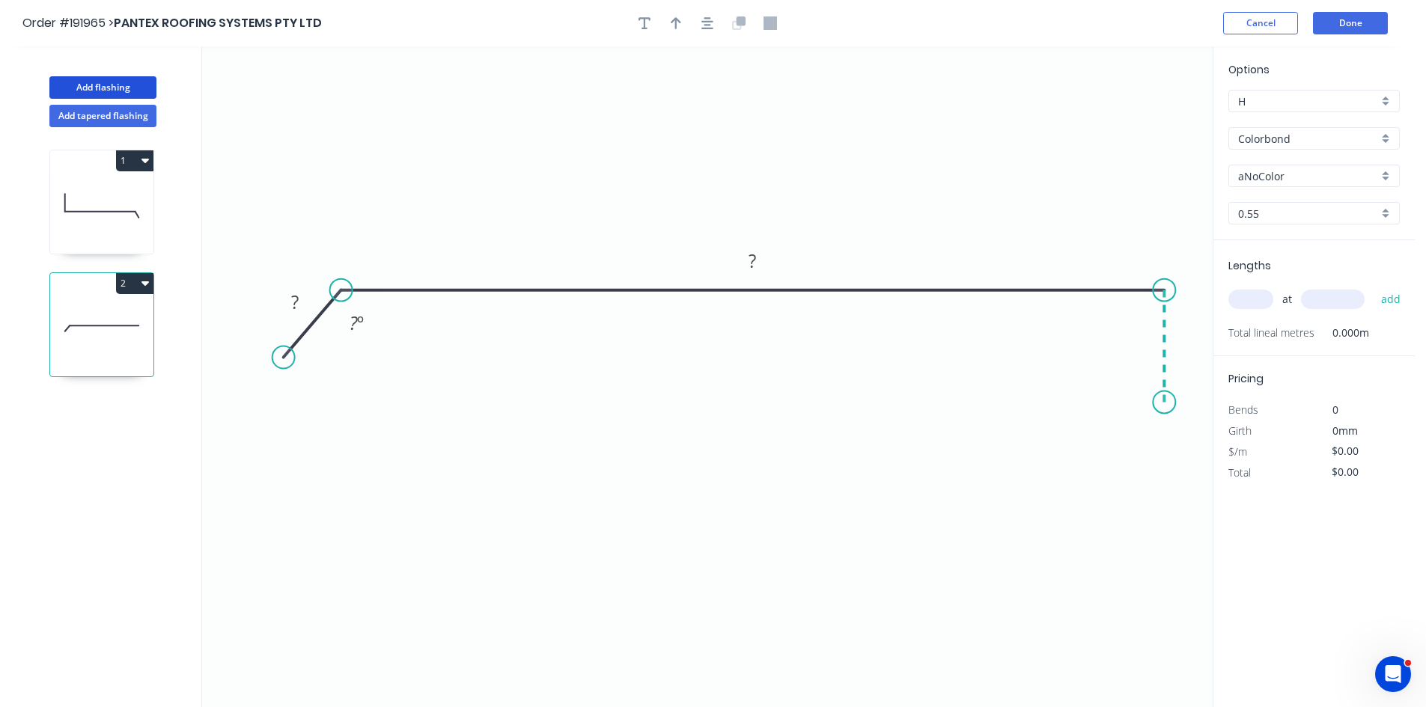
click at [1163, 403] on icon "0 ? ? ? º" at bounding box center [707, 376] width 1011 height 661
click at [1163, 403] on circle at bounding box center [1164, 402] width 22 height 22
click at [1175, 347] on rect at bounding box center [1187, 340] width 30 height 21
drag, startPoint x: 1165, startPoint y: 399, endPoint x: 1196, endPoint y: 313, distance: 91.4
click at [1196, 313] on icon "0 ? ? ? ? º ? º" at bounding box center [707, 376] width 1011 height 661
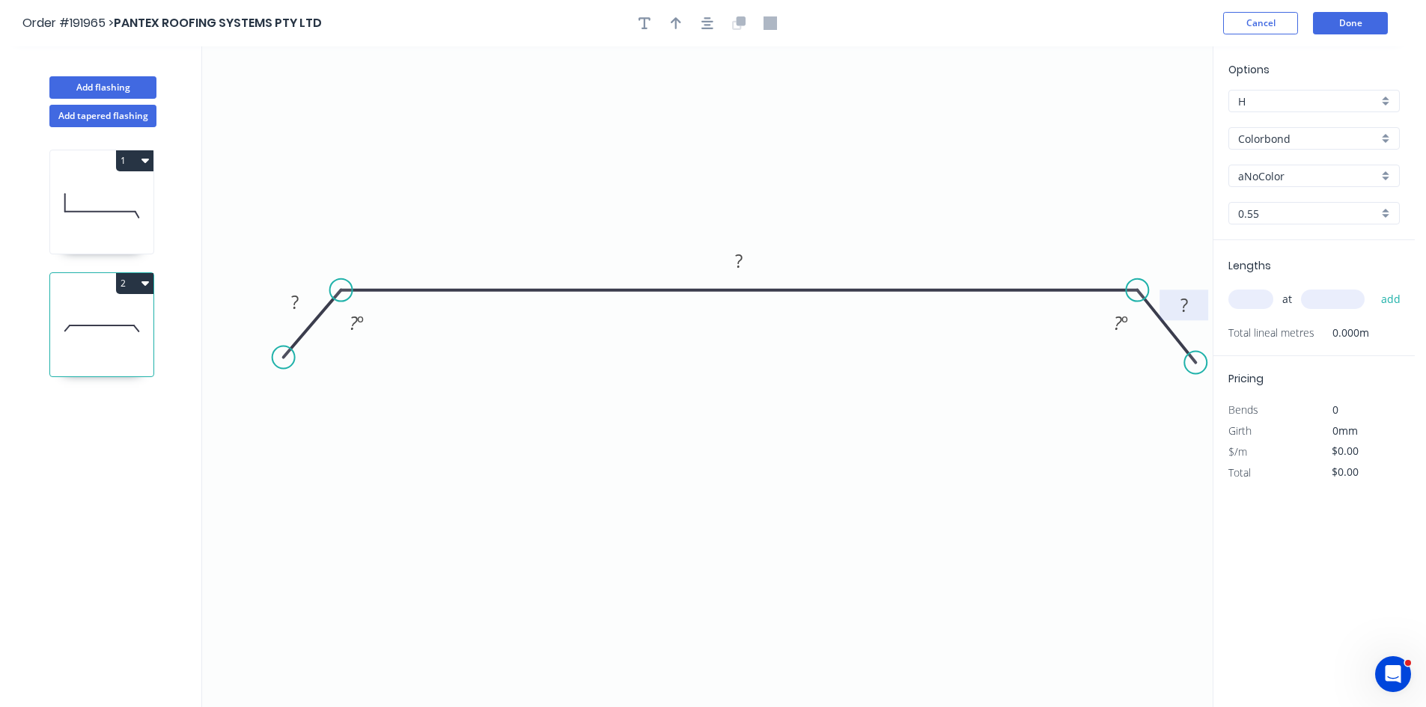
drag, startPoint x: 1134, startPoint y: 296, endPoint x: 1138, endPoint y: 284, distance: 11.8
click at [1138, 284] on circle at bounding box center [1137, 290] width 22 height 22
drag, startPoint x: 1190, startPoint y: 361, endPoint x: 1182, endPoint y: 359, distance: 7.8
click at [1182, 359] on circle at bounding box center [1181, 358] width 22 height 22
click at [1182, 307] on tspan "?" at bounding box center [1178, 305] width 7 height 25
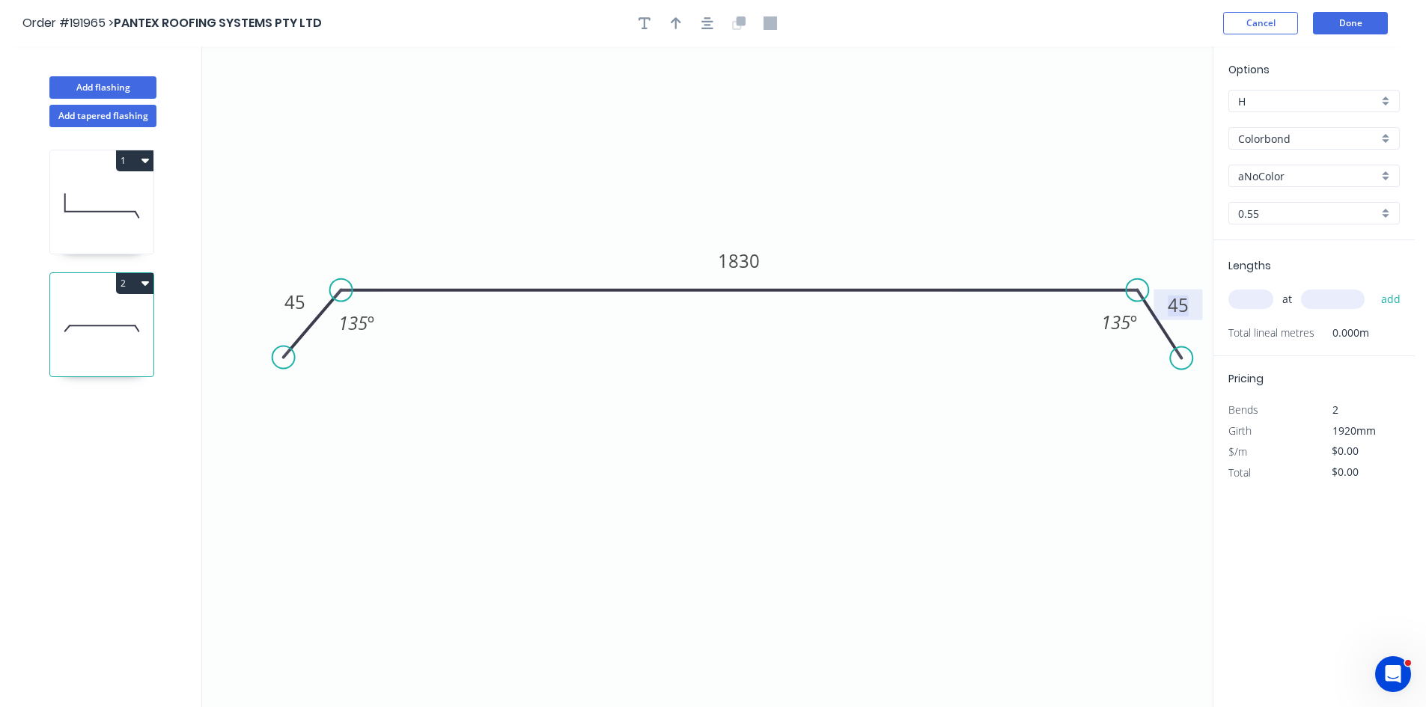
click at [1270, 296] on input "text" at bounding box center [1251, 299] width 45 height 19
click at [1300, 271] on div "Lengths at add Total lineal metres 0.000m" at bounding box center [1314, 298] width 201 height 116
click at [1270, 301] on input "text" at bounding box center [1251, 299] width 45 height 19
type input "2"
type input "1200"
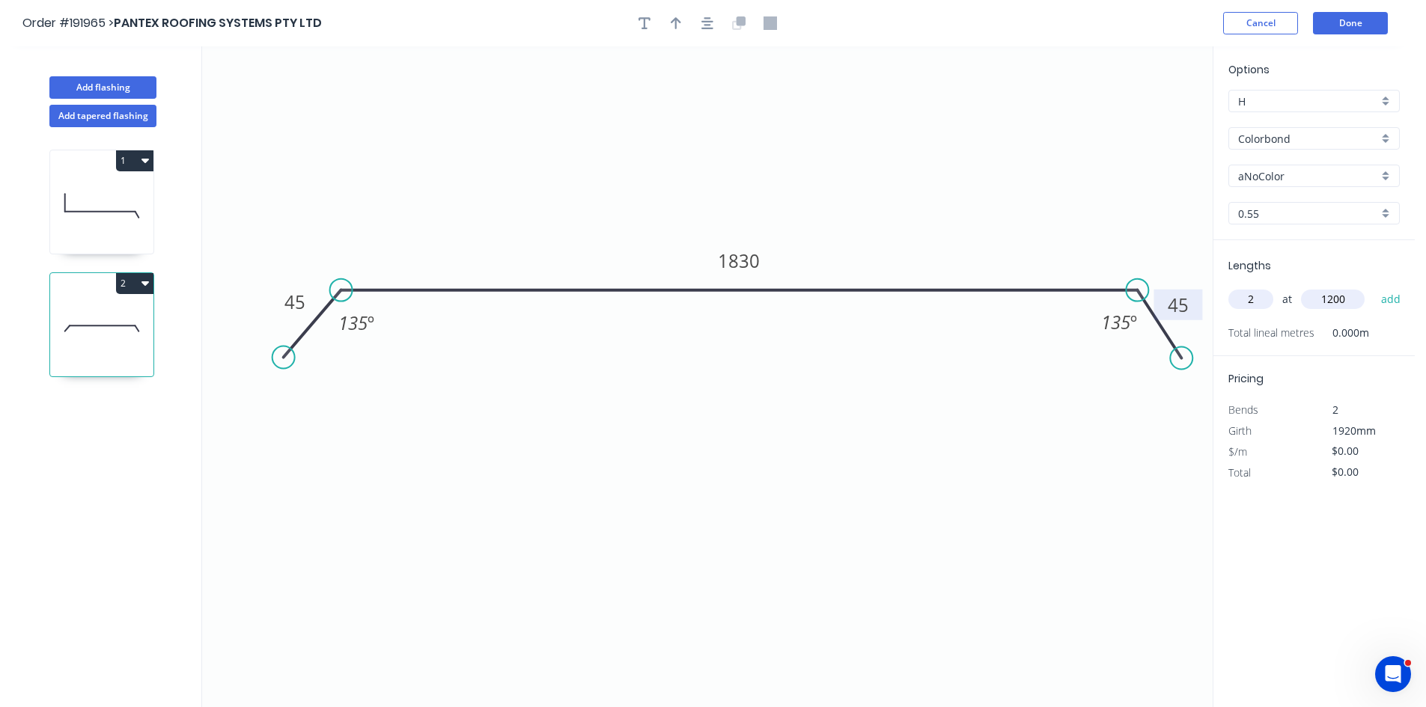
click at [1374, 287] on button "add" at bounding box center [1391, 299] width 35 height 25
click at [132, 212] on icon at bounding box center [100, 212] width 70 height 0
type input "$351.24"
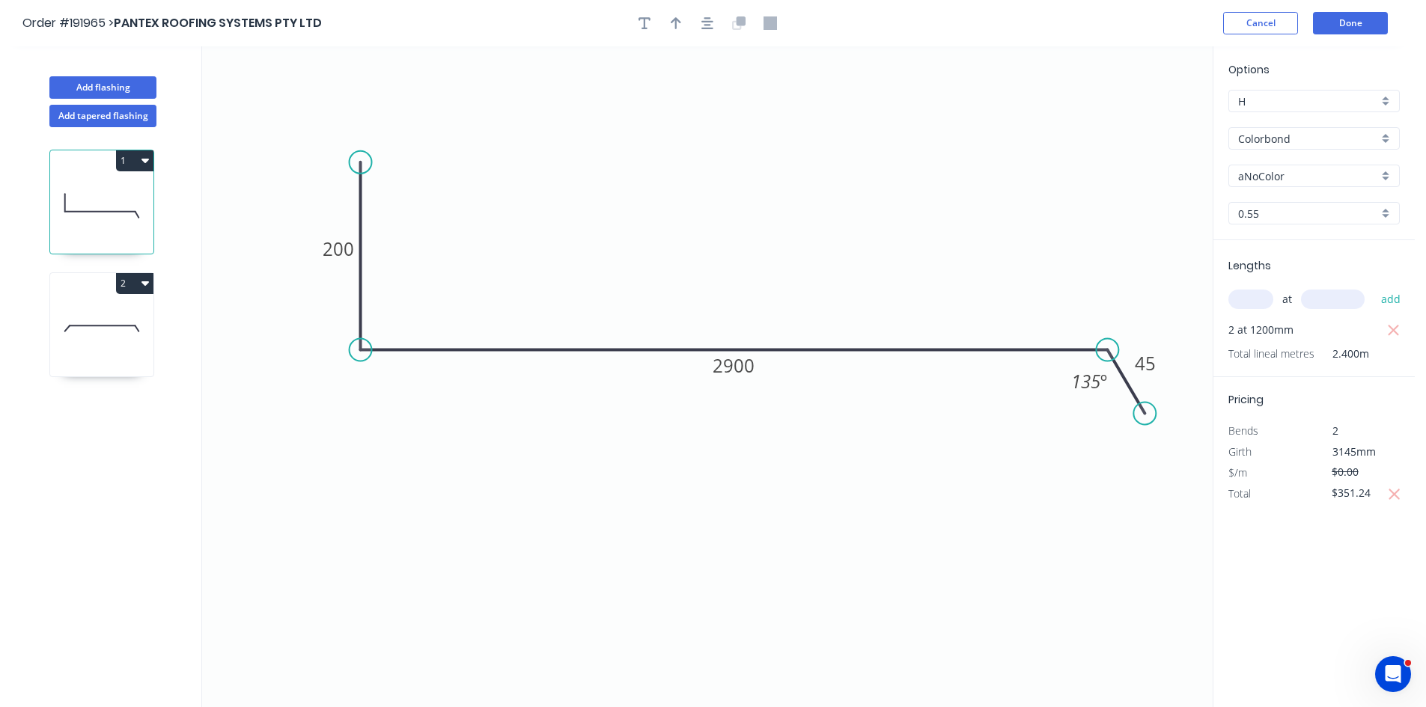
click at [1287, 166] on div "aNoColor" at bounding box center [1314, 176] width 171 height 22
click at [1338, 323] on div "Paperbark" at bounding box center [1314, 320] width 170 height 26
type input "Paperbark"
click at [1344, 25] on button "Done" at bounding box center [1350, 23] width 75 height 22
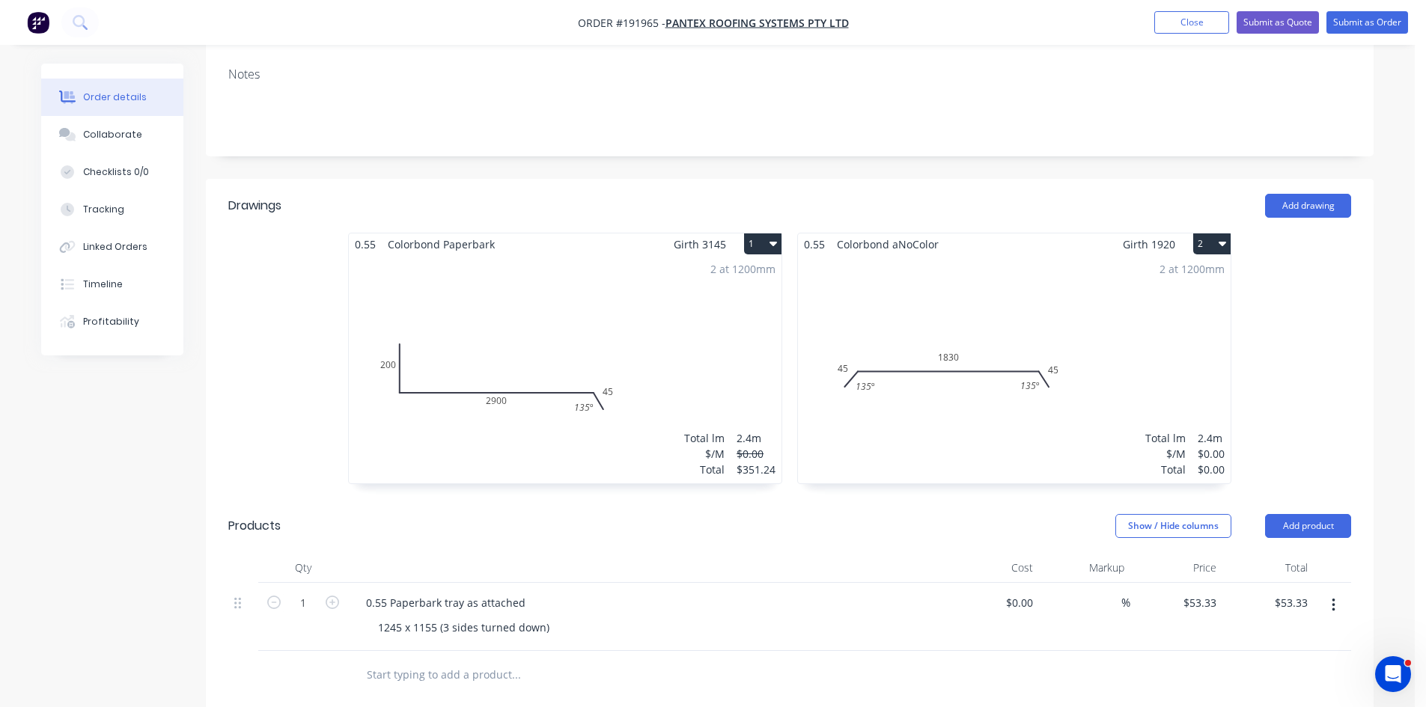
scroll to position [499, 0]
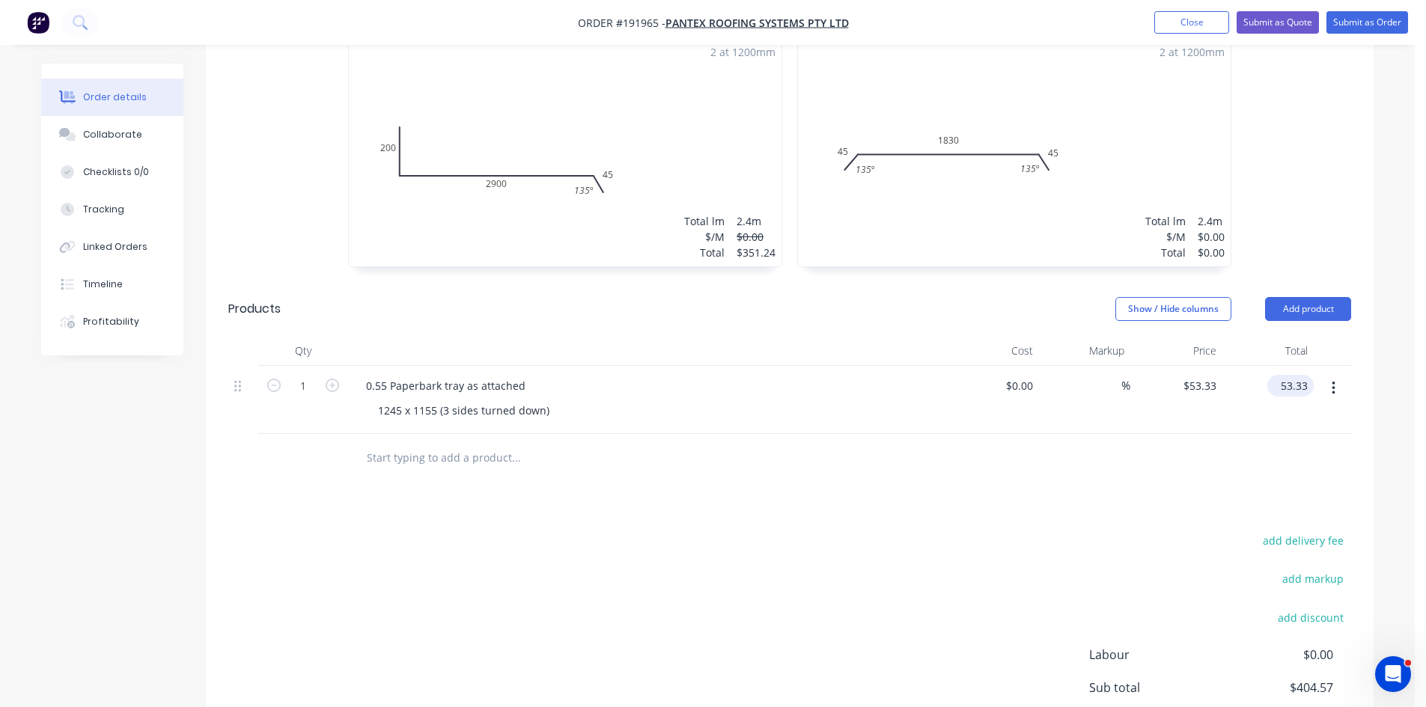
click at [1298, 375] on input "53.33" at bounding box center [1293, 386] width 40 height 22
type input "57.21"
type input "$57.21"
click at [1133, 434] on div at bounding box center [789, 458] width 1123 height 49
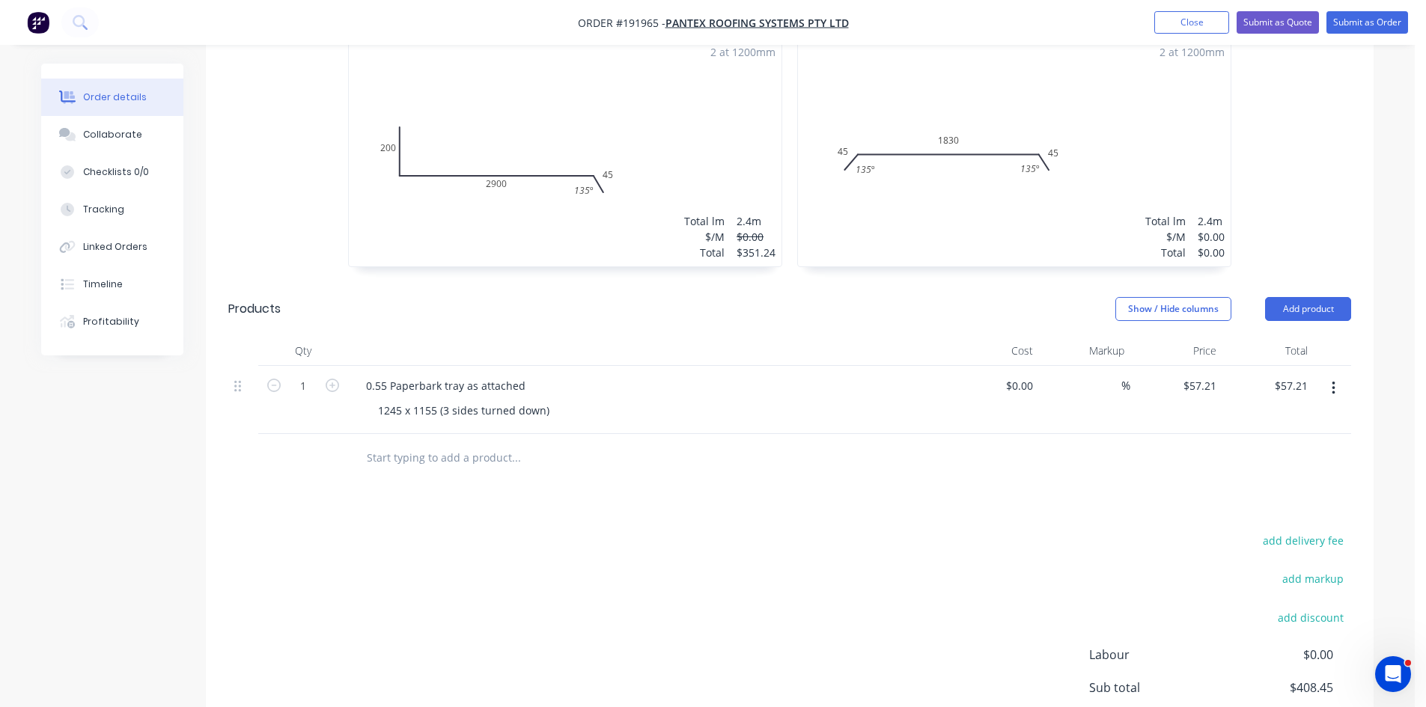
click at [983, 173] on div "2 at 1200mm Total lm $/M Total 2.4m $0.00 $0.00" at bounding box center [1014, 152] width 433 height 228
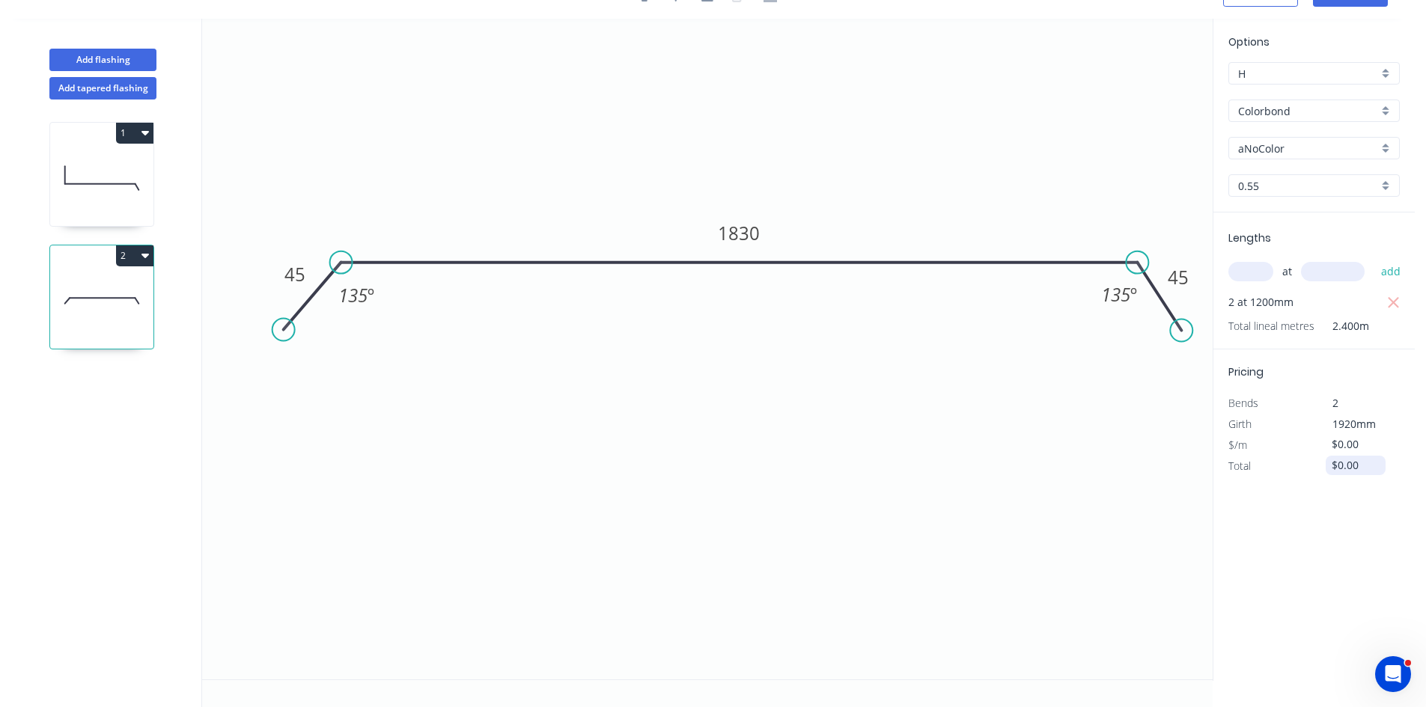
click at [1359, 463] on input "$0.00" at bounding box center [1357, 465] width 51 height 21
drag, startPoint x: 1374, startPoint y: 463, endPoint x: 1264, endPoint y: 466, distance: 110.1
click at [1272, 466] on div "Total $0.00" at bounding box center [1314, 466] width 194 height 21
type input "$111.68"
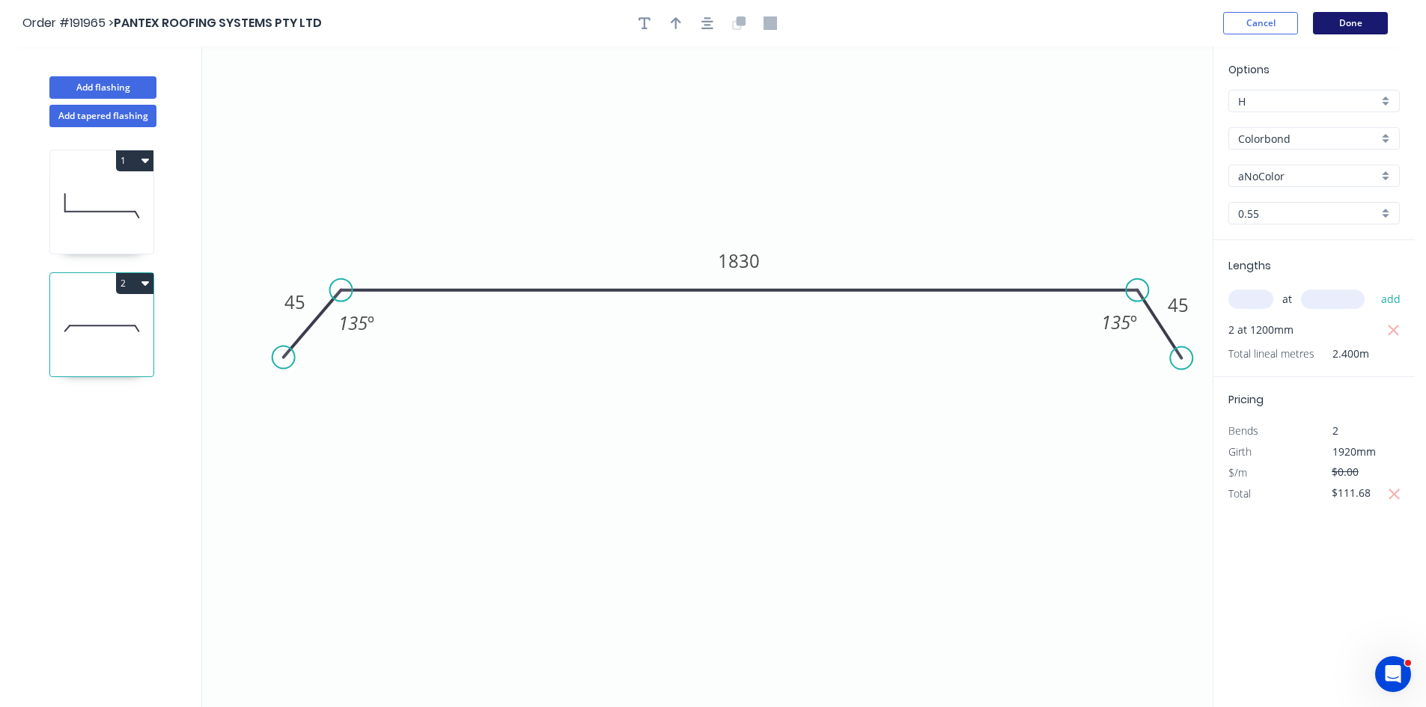
click at [1354, 30] on button "Done" at bounding box center [1350, 23] width 75 height 22
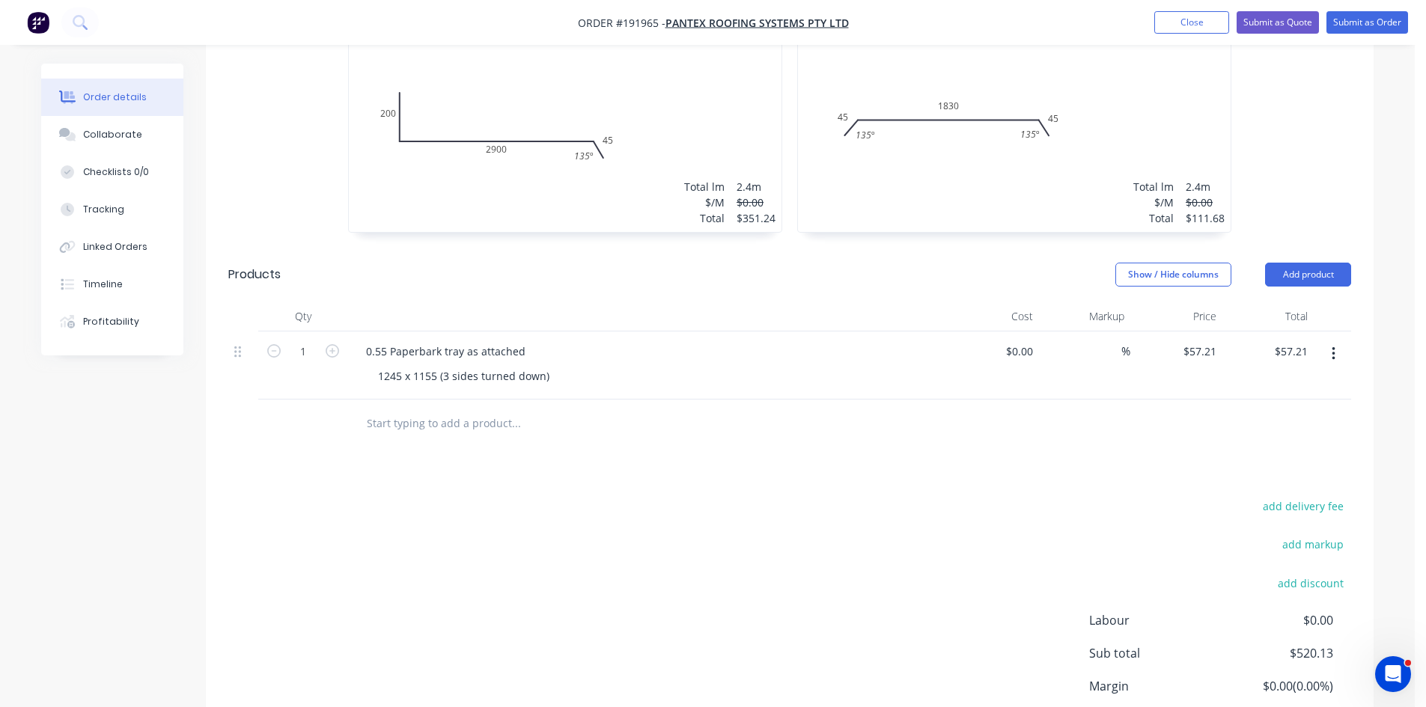
scroll to position [615, 0]
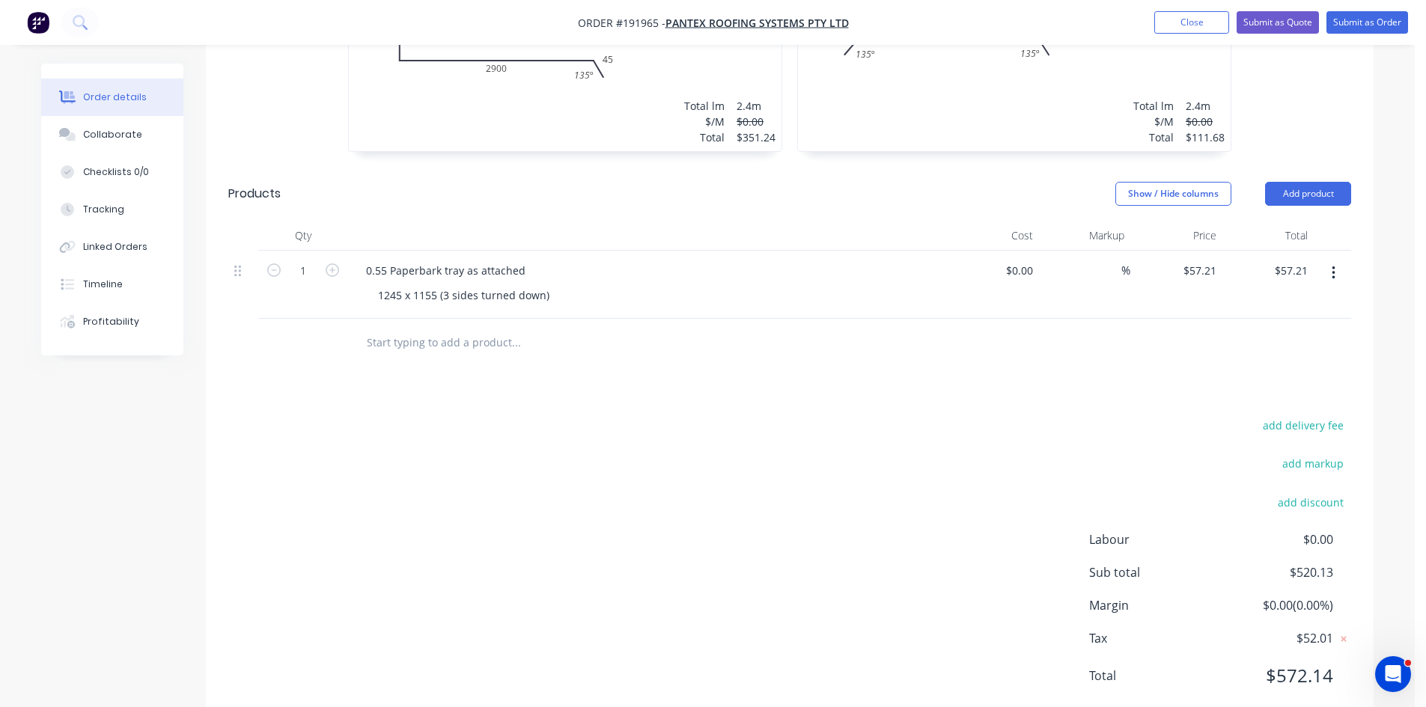
click at [1342, 260] on button "button" at bounding box center [1333, 273] width 35 height 27
click at [1297, 332] on div "Duplicate" at bounding box center [1280, 343] width 115 height 22
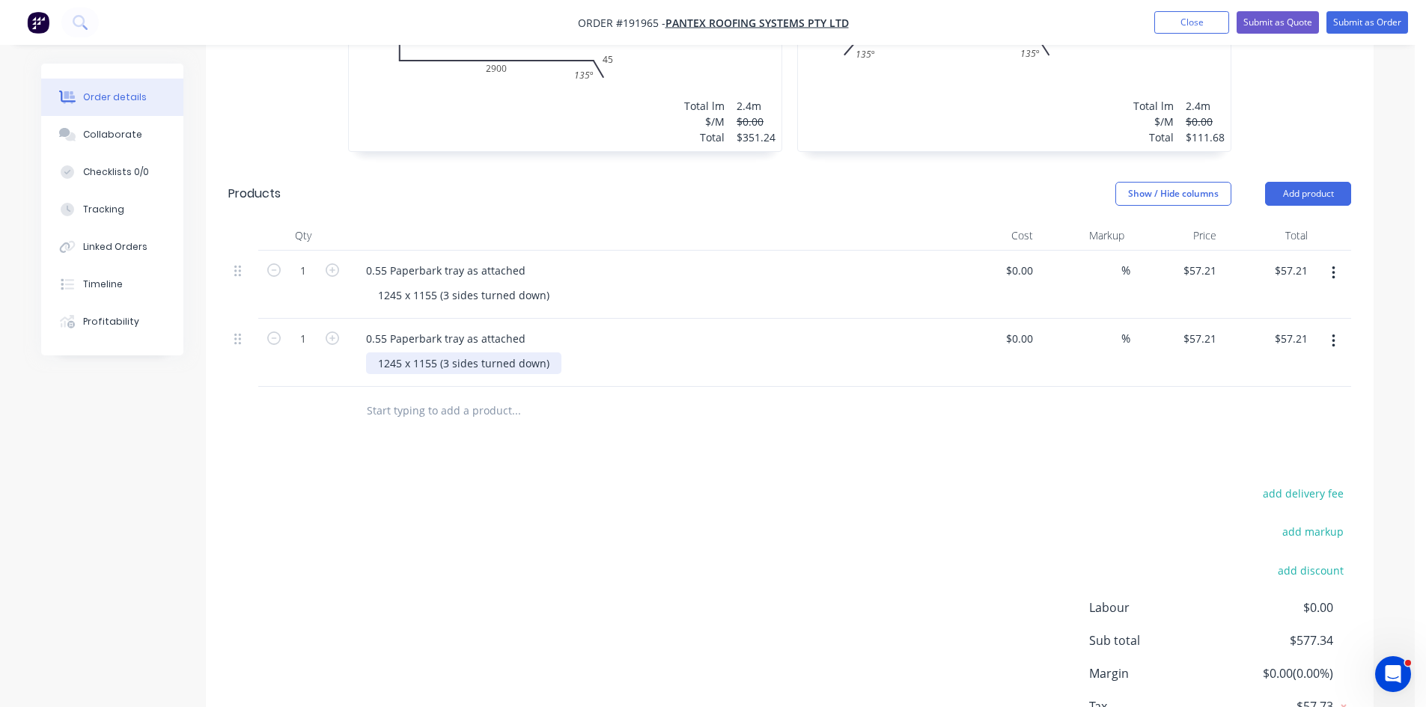
click at [448, 353] on div "1245 x 1155 (3 sides turned down)" at bounding box center [463, 364] width 195 height 22
click at [615, 484] on div "add delivery fee add markup add discount Labour $0.00 Sub total $577.34 Margin …" at bounding box center [789, 628] width 1123 height 289
click at [335, 264] on icon "button" at bounding box center [332, 270] width 13 height 13
type input "2"
type input "$114.42"
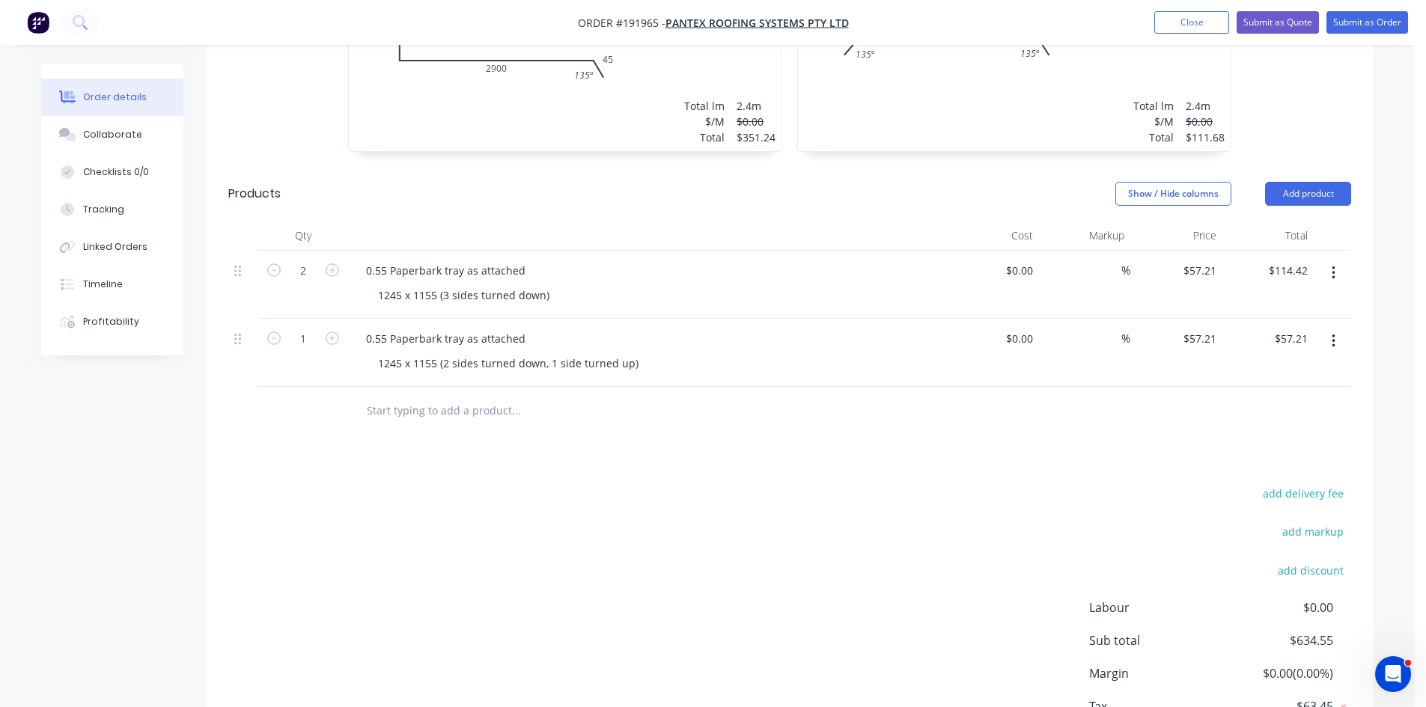
click at [584, 484] on div "add delivery fee add markup add discount Labour $0.00 Sub total $634.55 Margin …" at bounding box center [789, 628] width 1123 height 289
click at [341, 329] on button "button" at bounding box center [332, 337] width 19 height 16
type input "2"
type input "$114.42"
click at [450, 484] on div "add delivery fee add markup add discount Labour $0.00 Sub total $691.76 Margin …" at bounding box center [789, 628] width 1123 height 289
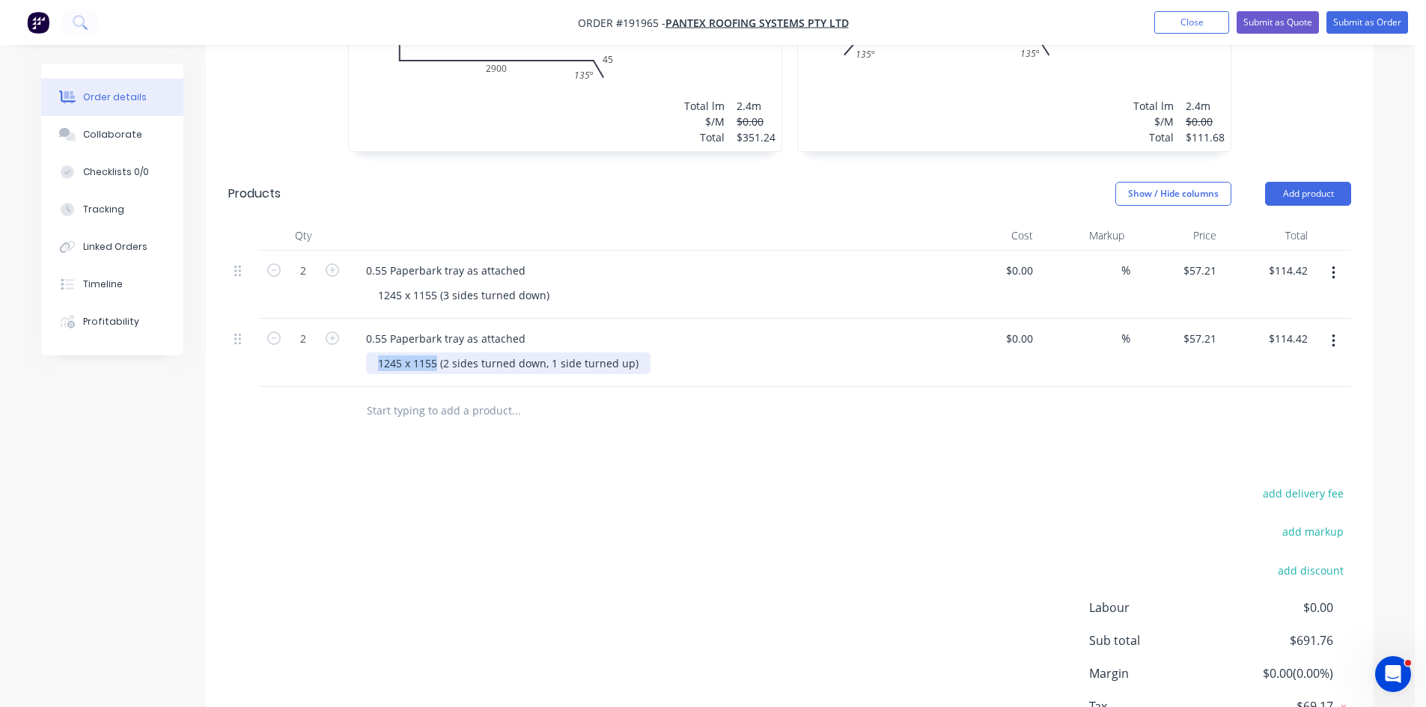
drag, startPoint x: 436, startPoint y: 320, endPoint x: 355, endPoint y: 333, distance: 82.6
click at [357, 332] on div "0.55 Paperbark tray as attached 1245 x 1155 (2 sides turned down, 1 side turned…" at bounding box center [647, 353] width 599 height 68
click at [551, 393] on div "Drawings Add drawing 0.55 Colorbond Paperbark Girth 3145 1 0 200 2900 45 135 º …" at bounding box center [790, 321] width 1168 height 949
drag, startPoint x: 505, startPoint y: 323, endPoint x: 1098, endPoint y: 337, distance: 593.1
click at [1072, 387] on div at bounding box center [789, 411] width 1123 height 49
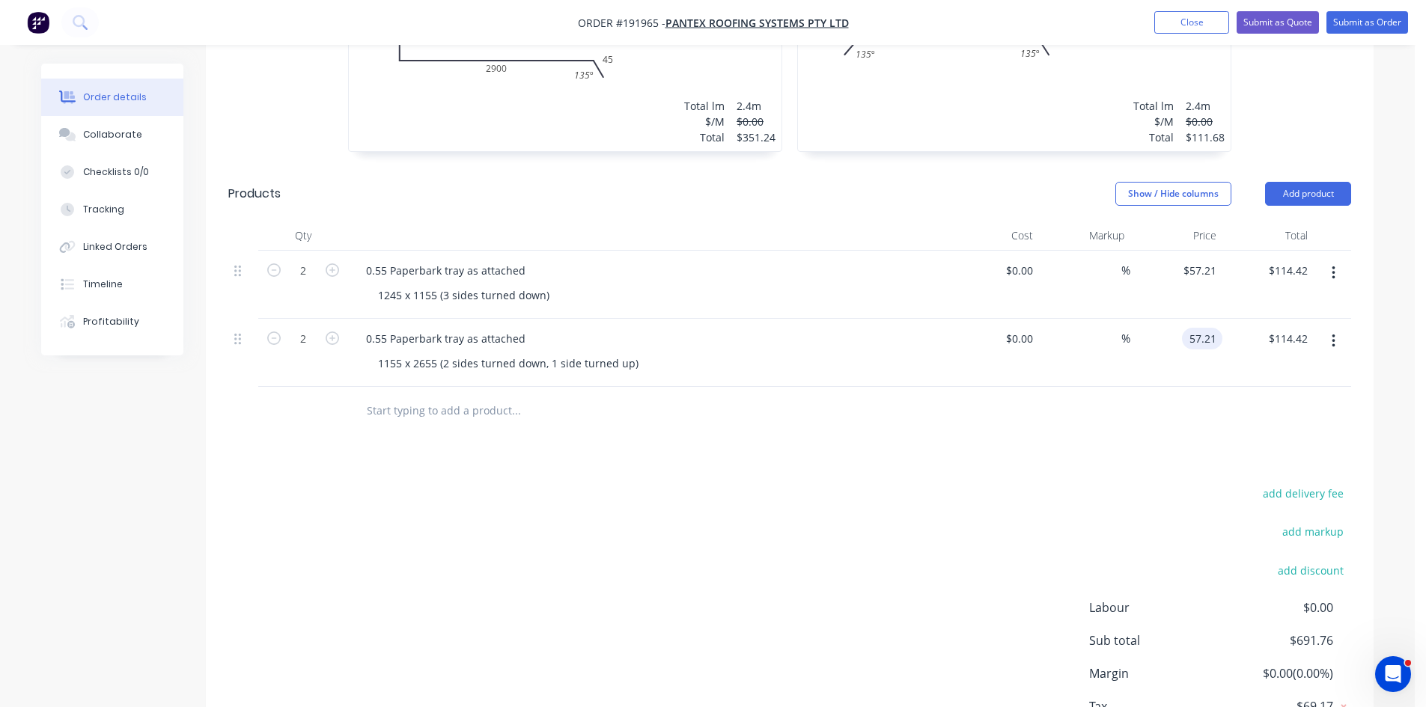
click at [1180, 319] on div "57.21 57.21" at bounding box center [1176, 353] width 92 height 68
type input "$100.24"
type input "$200.48"
click at [1084, 419] on div "Drawings Add drawing 0.55 Colorbond Paperbark Girth 3145 1 0 200 2900 45 135 º …" at bounding box center [790, 321] width 1168 height 949
click at [1339, 260] on button "button" at bounding box center [1333, 273] width 35 height 27
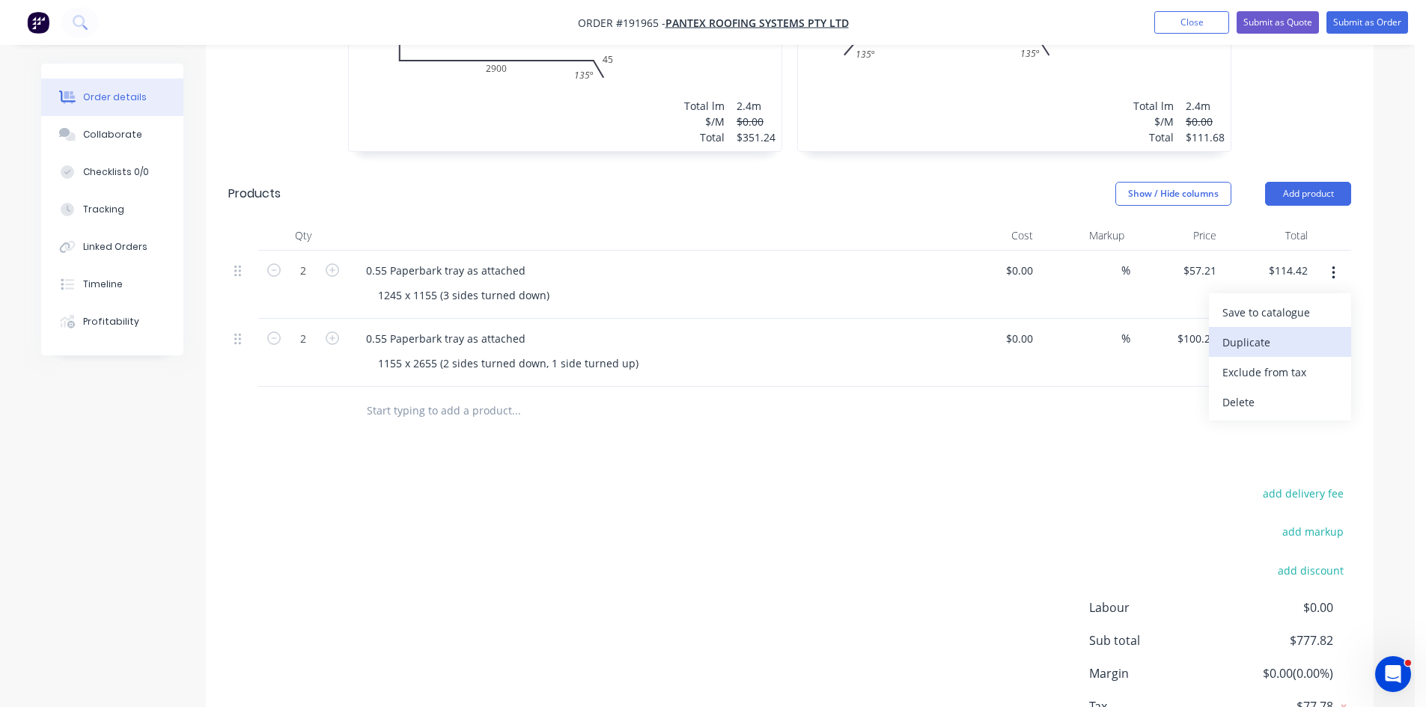
click at [1288, 332] on div "Duplicate" at bounding box center [1280, 343] width 115 height 22
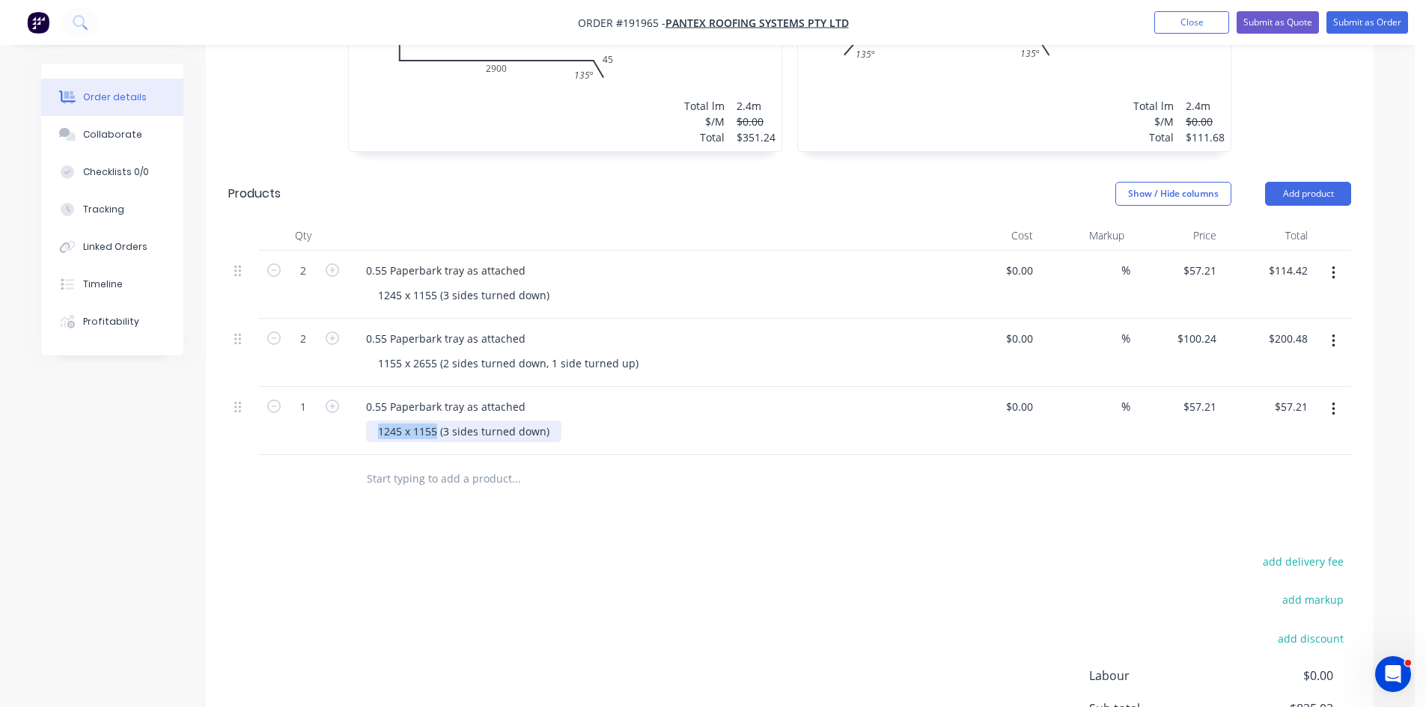
drag, startPoint x: 436, startPoint y: 388, endPoint x: 320, endPoint y: 402, distance: 117.7
click at [320, 402] on div "1 0.55 Paperbark tray as attached 1245 x 1155 (3 sides turned down) $0.00 $0.00…" at bounding box center [789, 421] width 1123 height 68
click at [421, 457] on div at bounding box center [617, 479] width 539 height 49
click at [328, 400] on icon "button" at bounding box center [332, 406] width 13 height 13
type input "2"
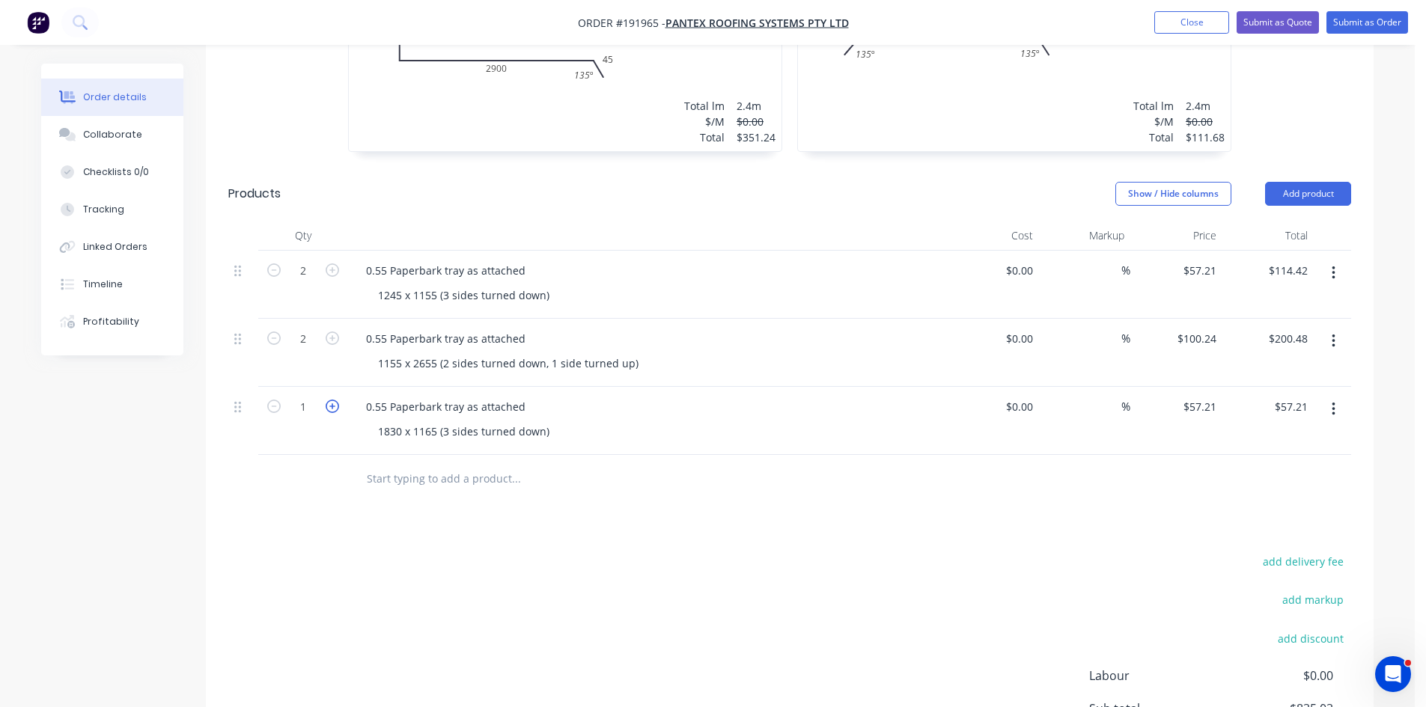
type input "$114.42"
click at [556, 508] on div "Drawings Add drawing 0.55 Colorbond Paperbark Girth 3145 1 0 200 2900 45 135 º …" at bounding box center [790, 355] width 1168 height 1017
